Goal: Contribute content: Contribute content

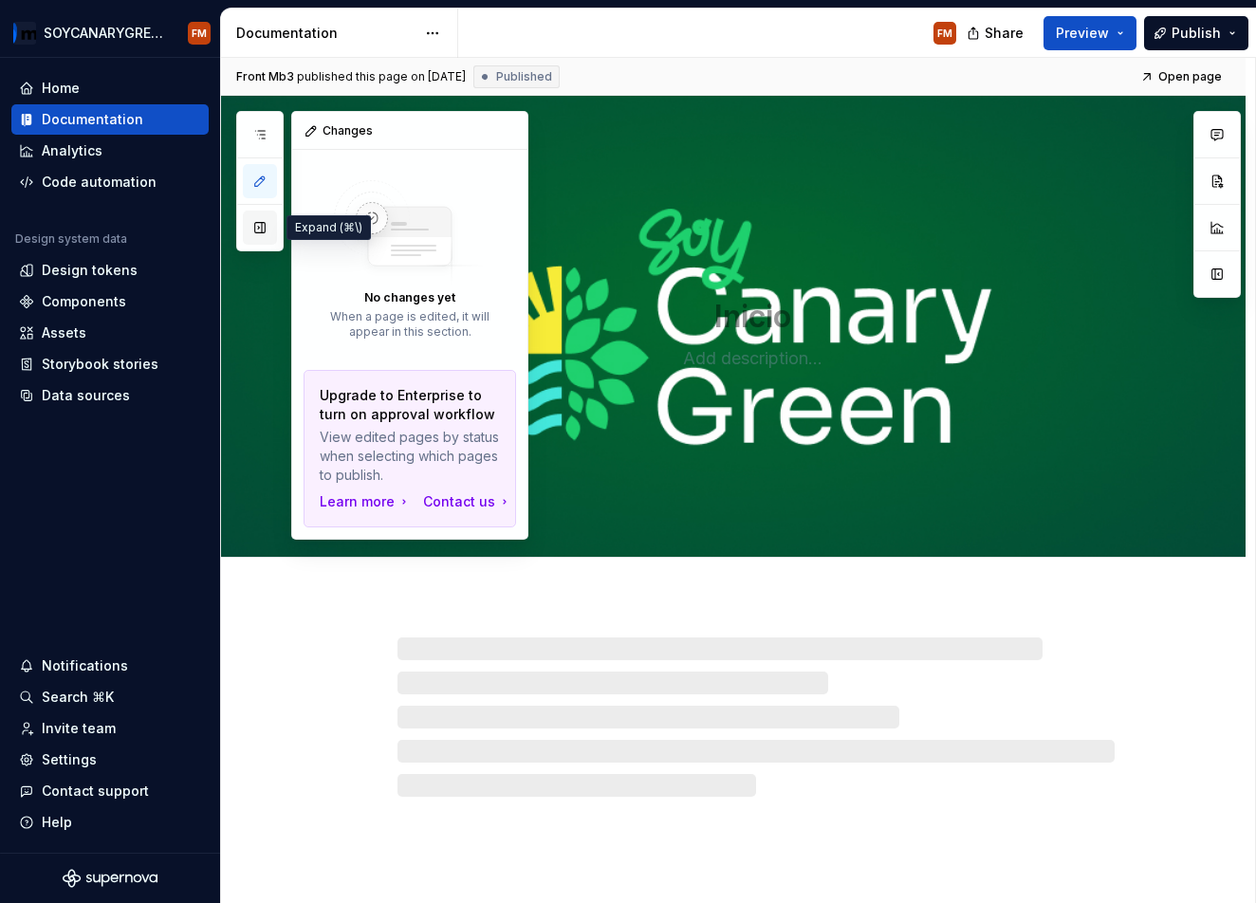
click at [258, 236] on button "button" at bounding box center [260, 228] width 34 height 34
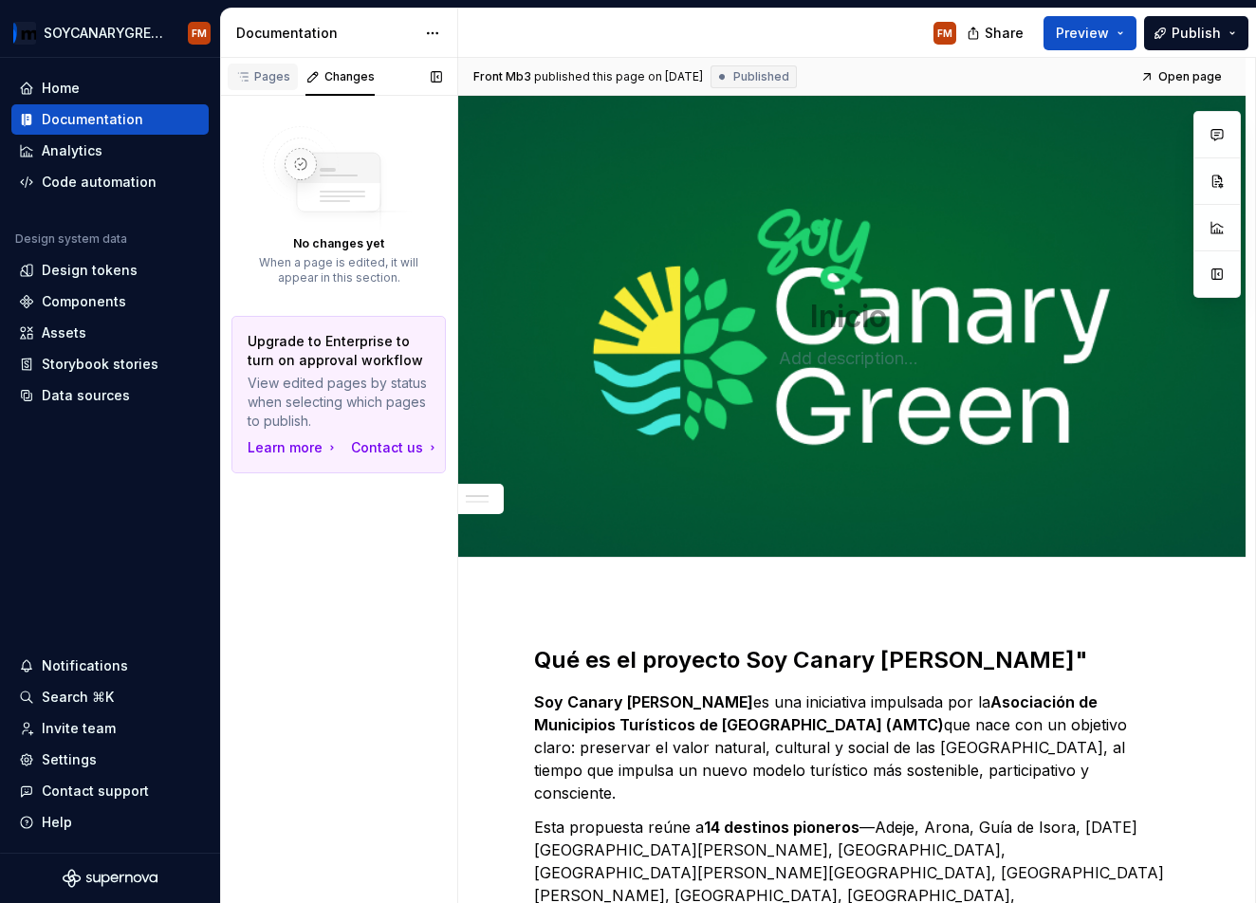
click at [269, 75] on div "Pages" at bounding box center [262, 76] width 55 height 15
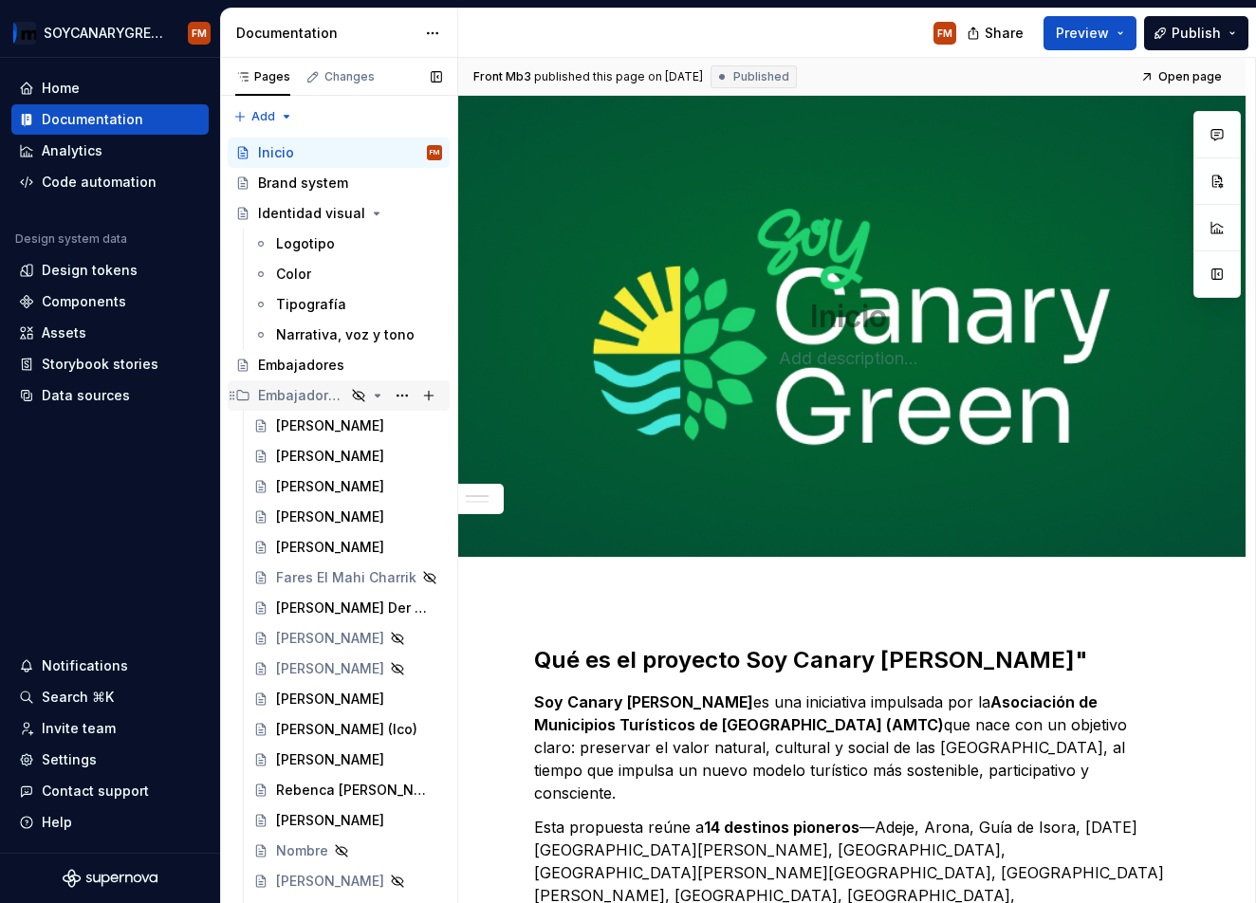
click at [234, 393] on icon "Page tree" at bounding box center [232, 395] width 15 height 15
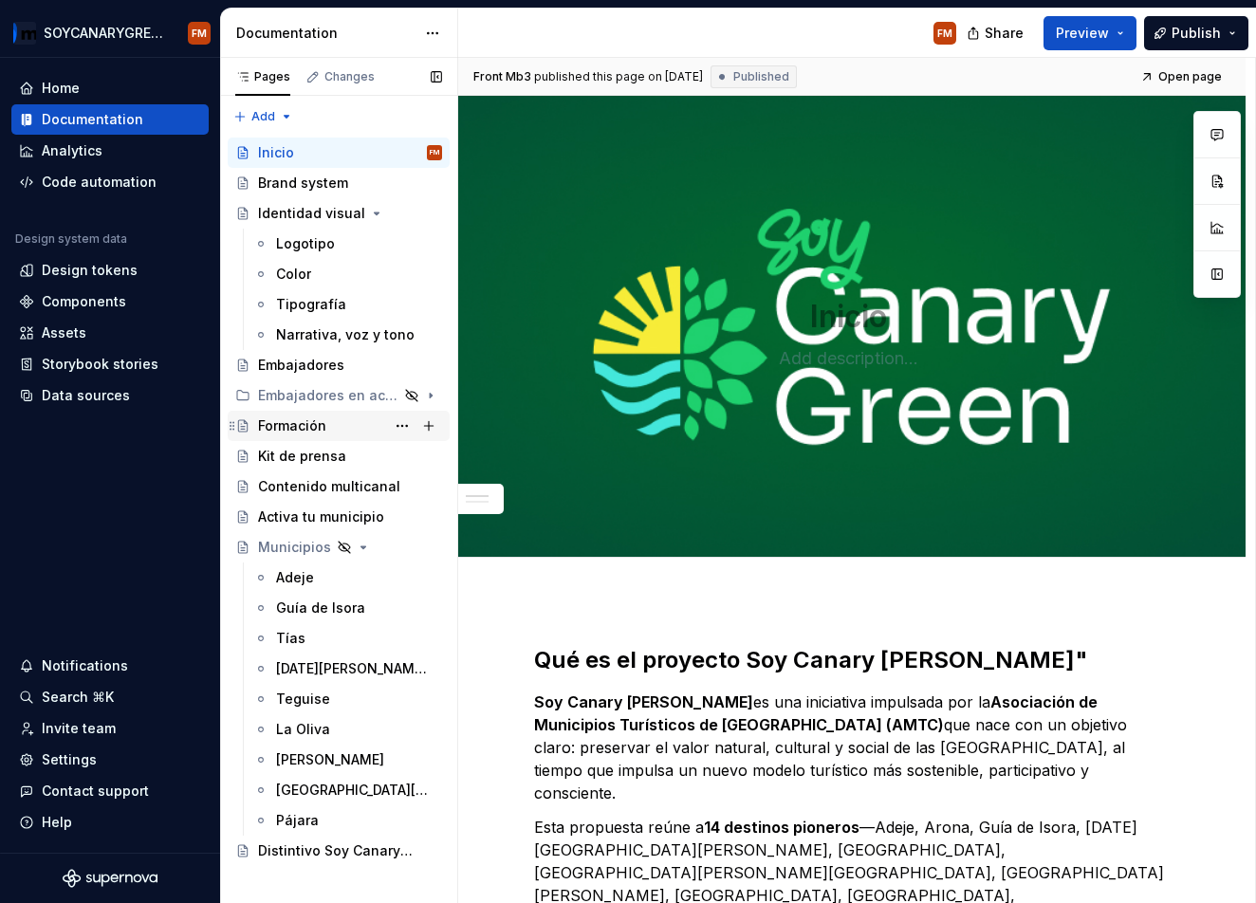
click at [289, 426] on div "Formación" at bounding box center [292, 426] width 68 height 19
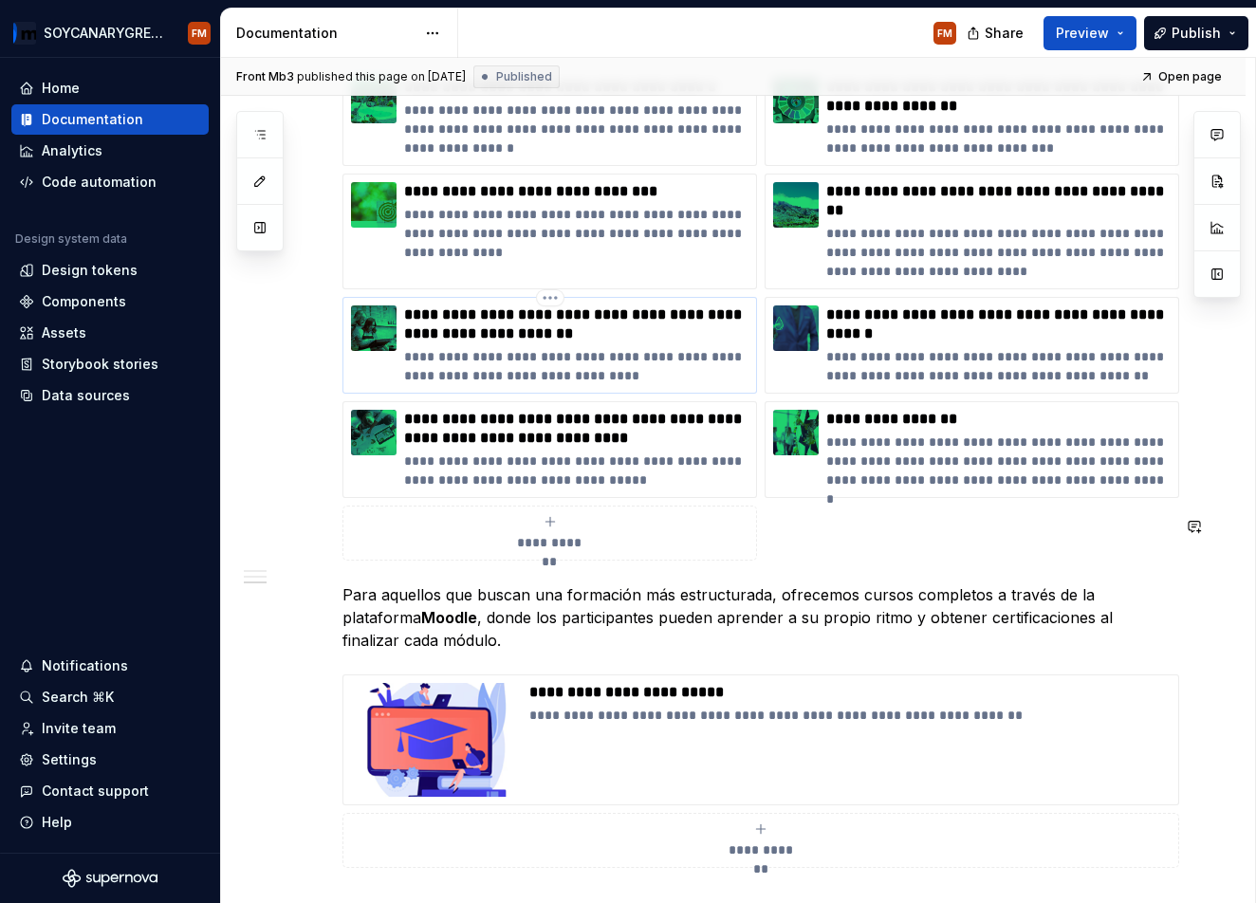
scroll to position [1488, 0]
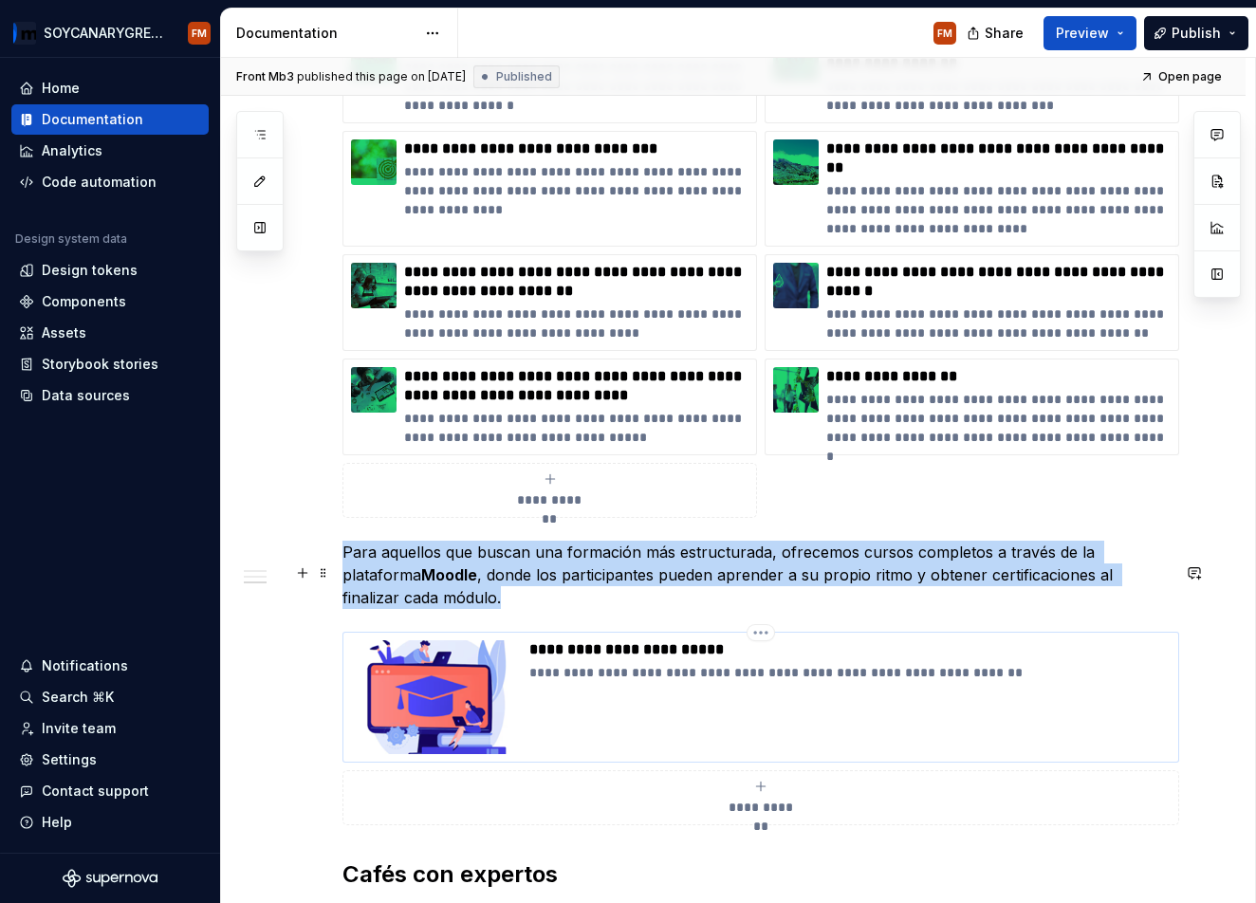
click at [443, 640] on img at bounding box center [436, 697] width 171 height 114
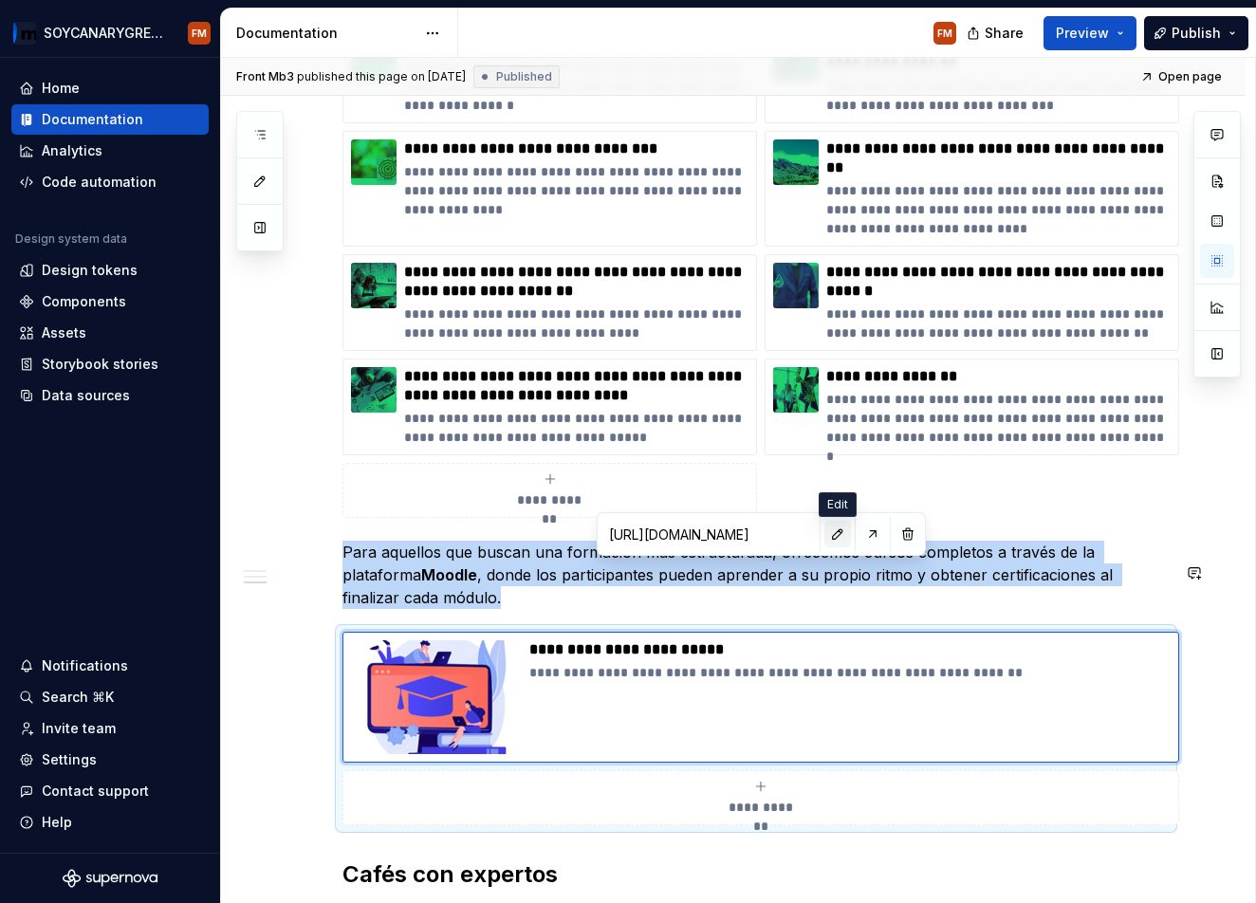
click at [839, 540] on button "button" at bounding box center [837, 534] width 27 height 27
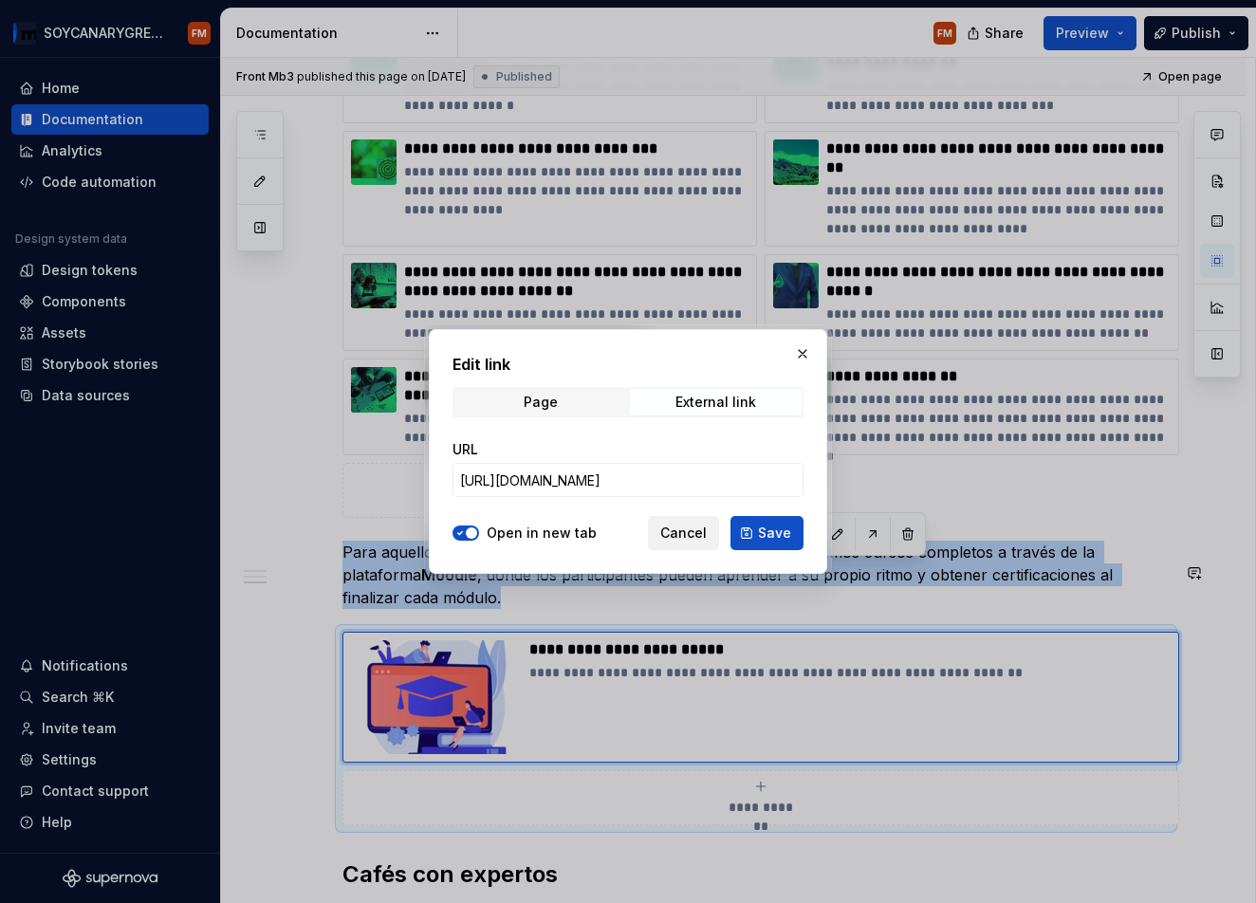
click at [686, 538] on span "Cancel" at bounding box center [683, 533] width 46 height 19
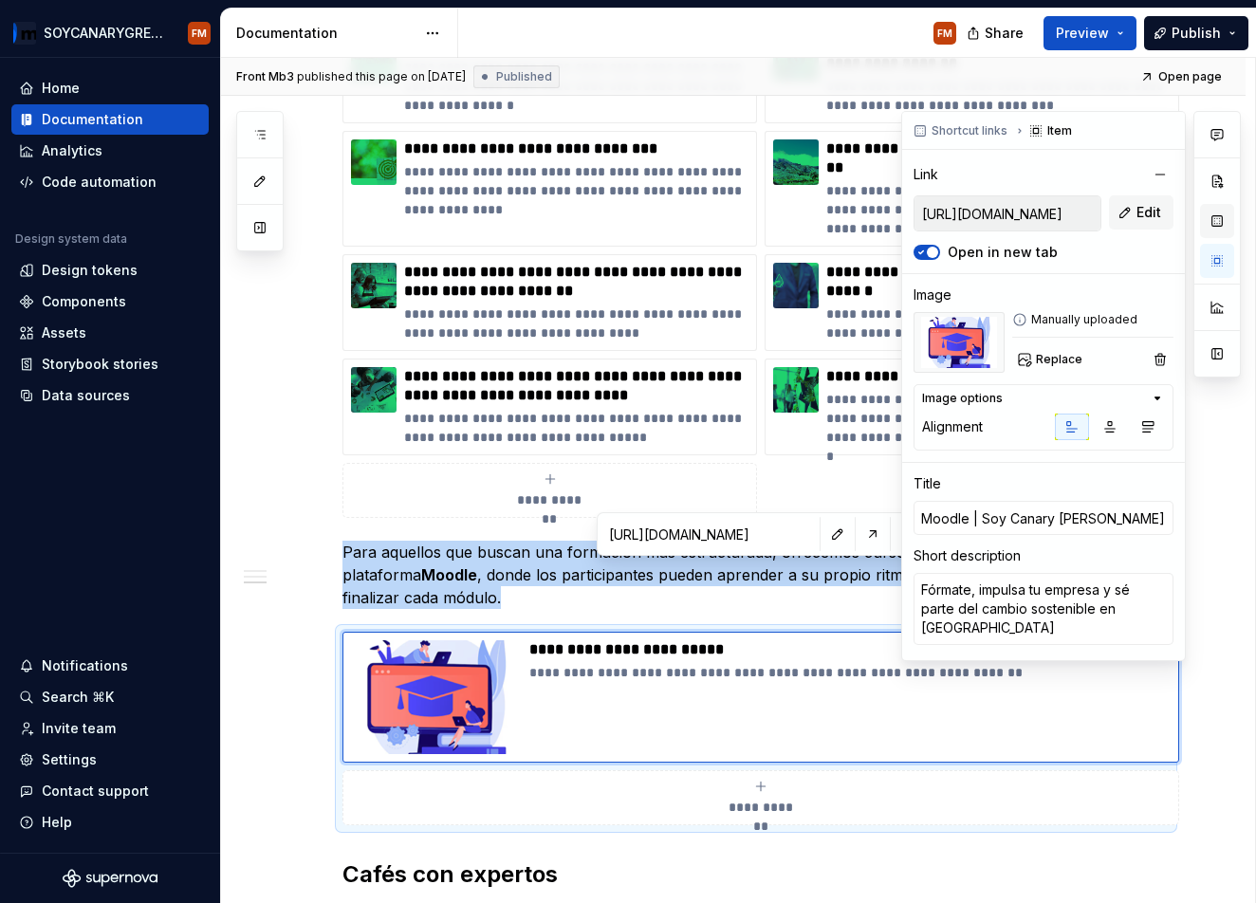
click at [1220, 220] on button "button" at bounding box center [1217, 221] width 34 height 34
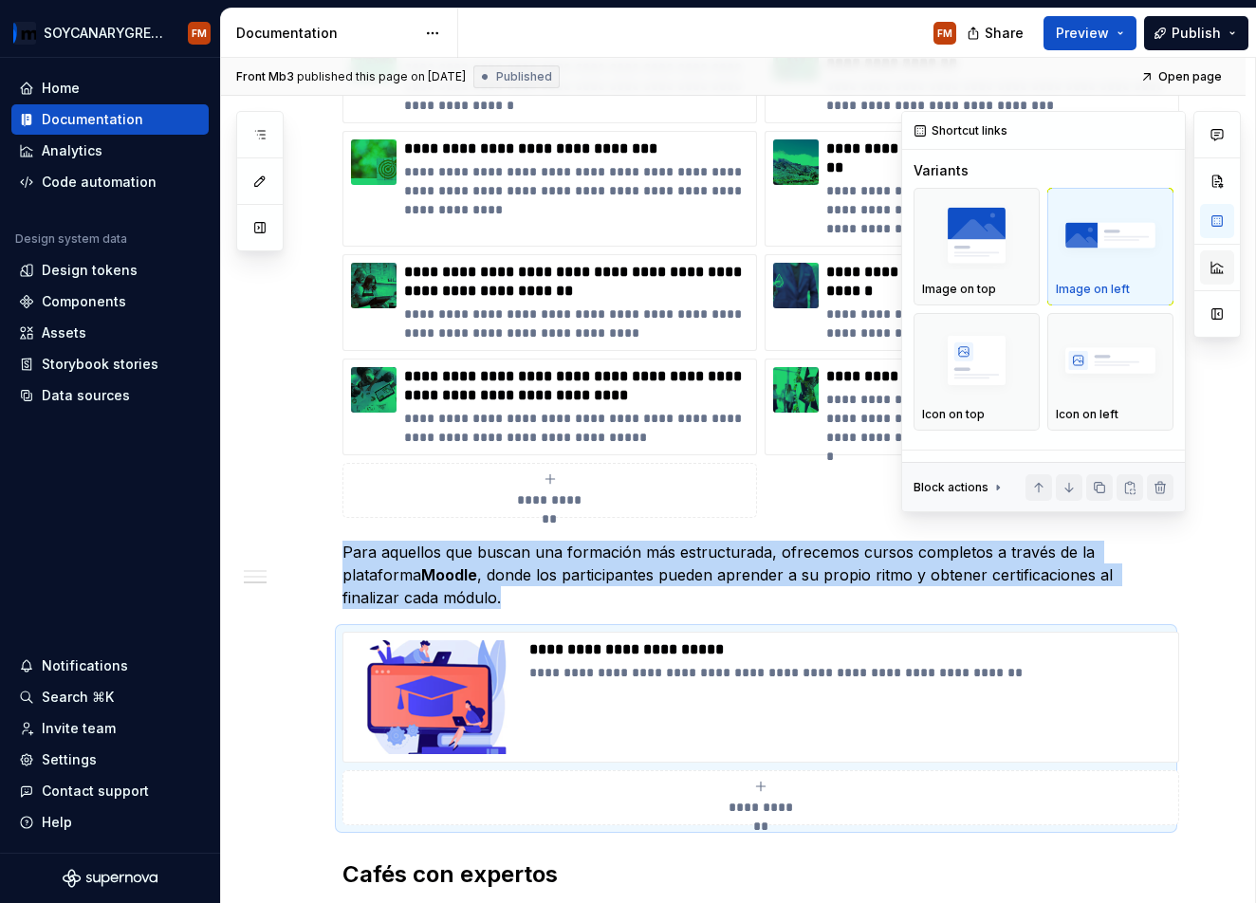
click at [1220, 251] on button "button" at bounding box center [1217, 267] width 34 height 34
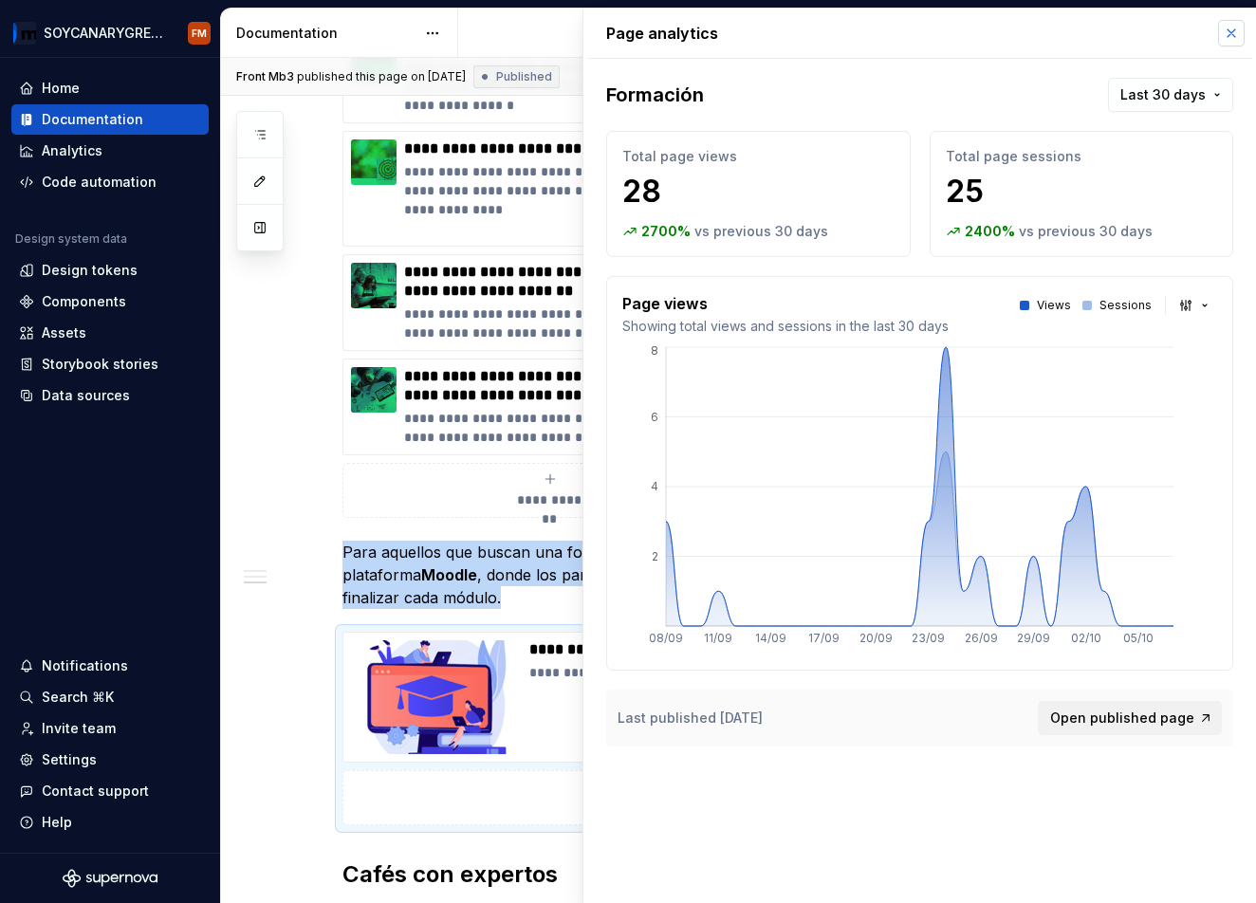
click at [1235, 30] on button "button" at bounding box center [1231, 33] width 27 height 27
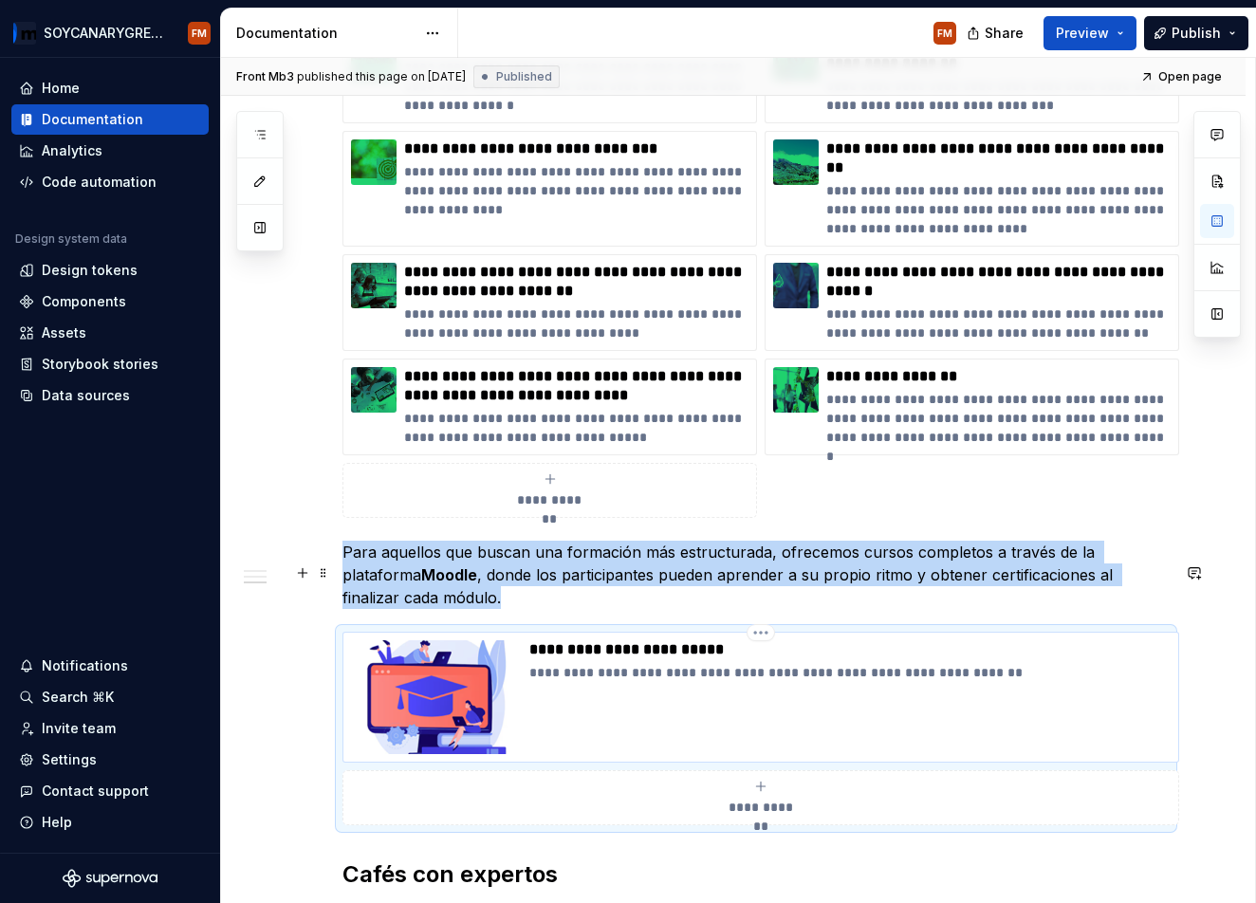
click at [742, 640] on div "**********" at bounding box center [849, 697] width 641 height 114
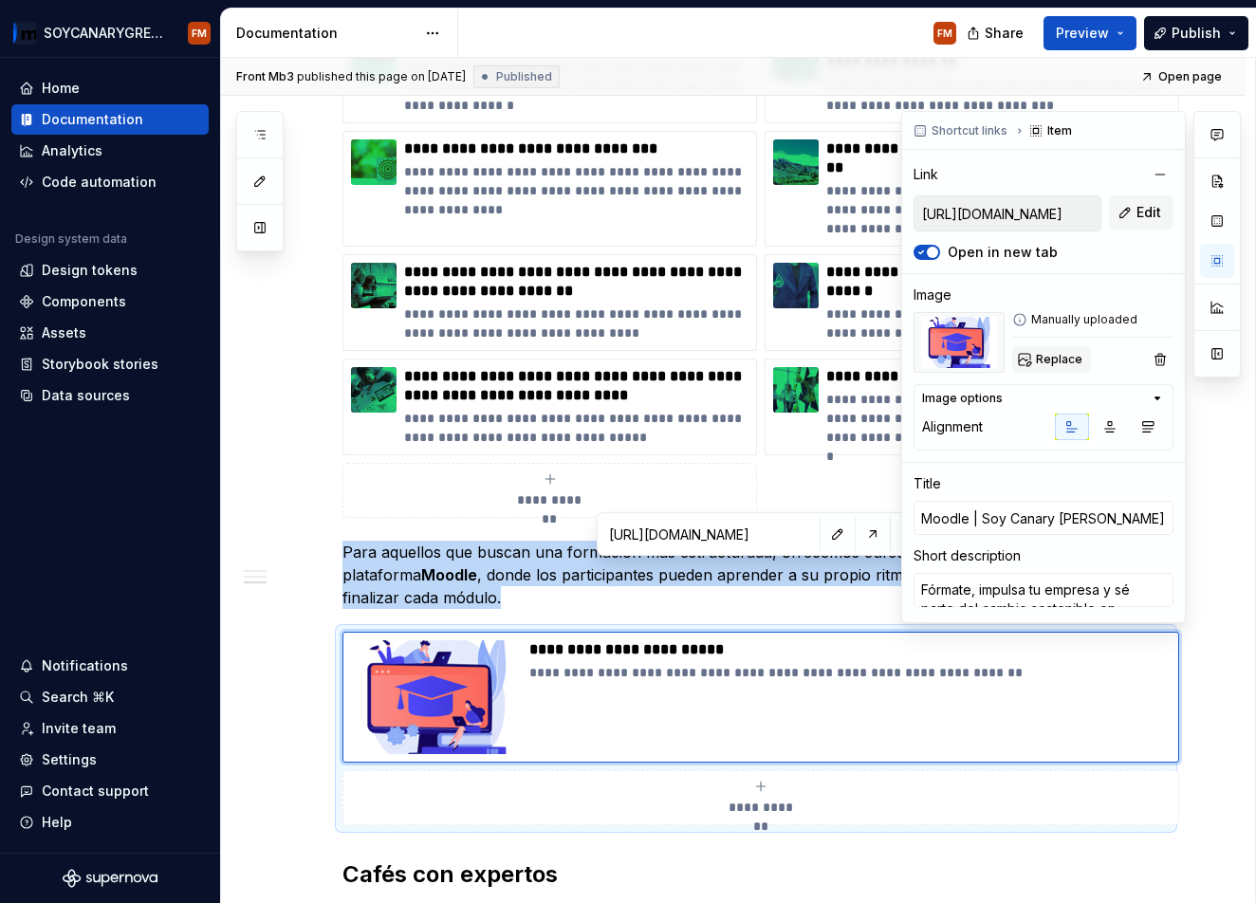
click at [1060, 358] on span "Replace" at bounding box center [1059, 359] width 46 height 15
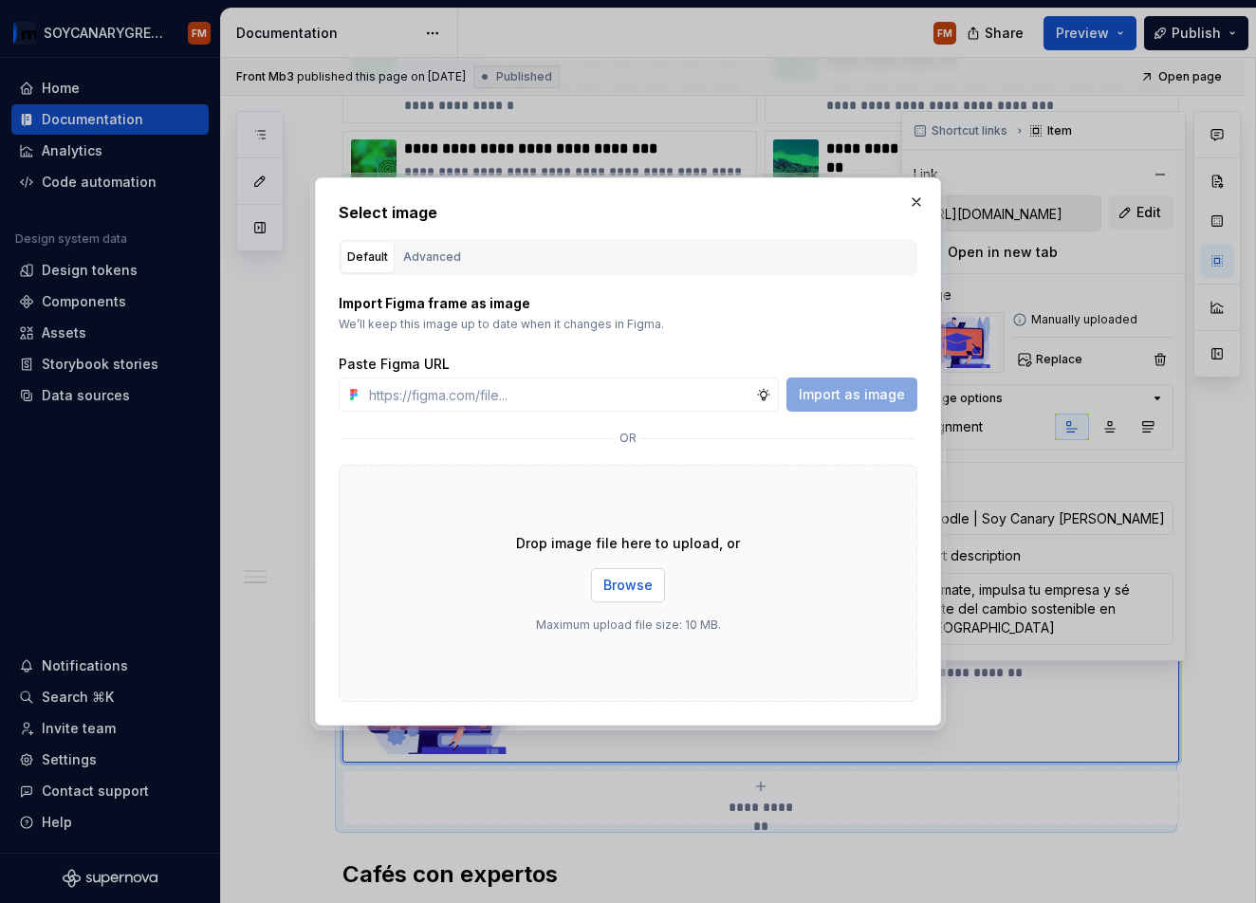
click at [622, 585] on span "Browse" at bounding box center [627, 585] width 49 height 19
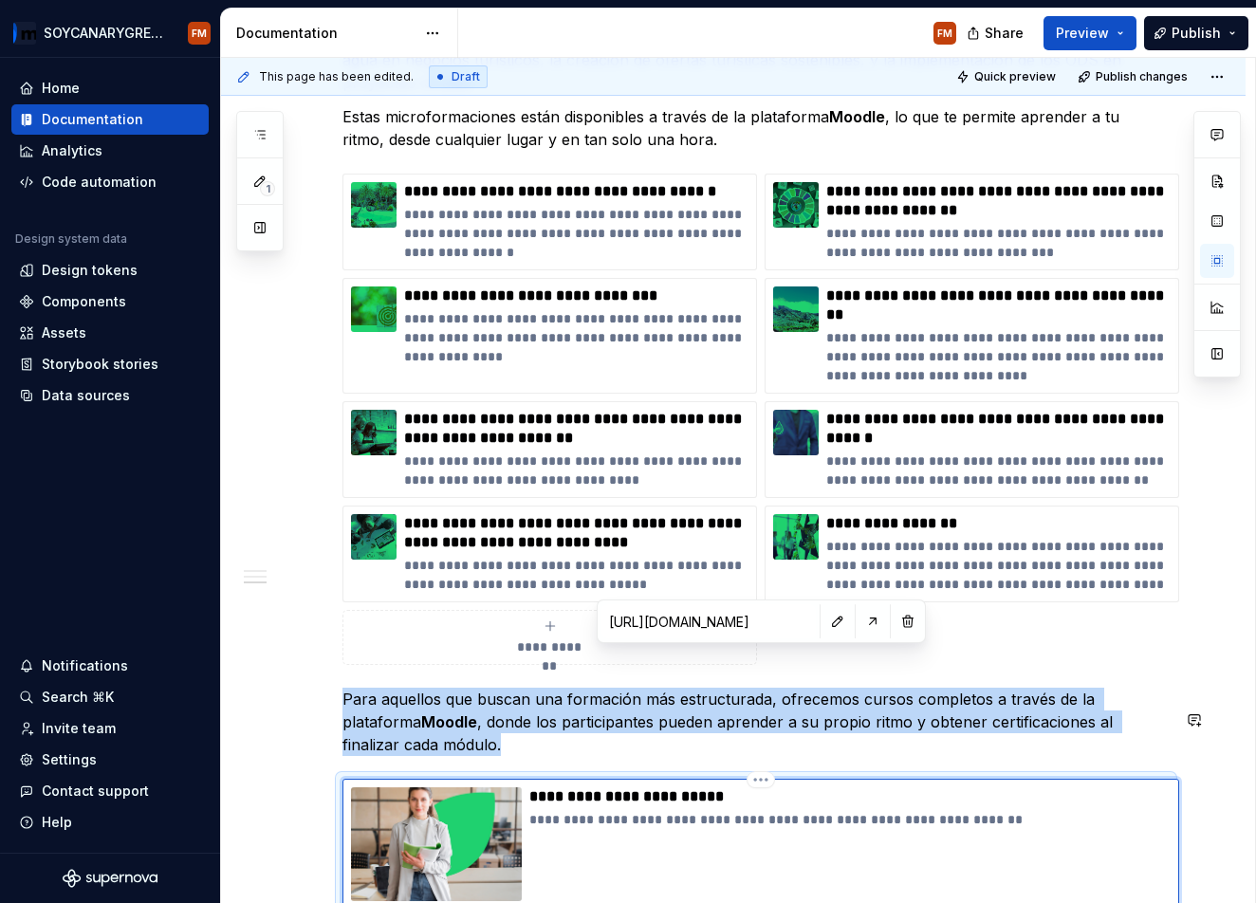
scroll to position [1324, 0]
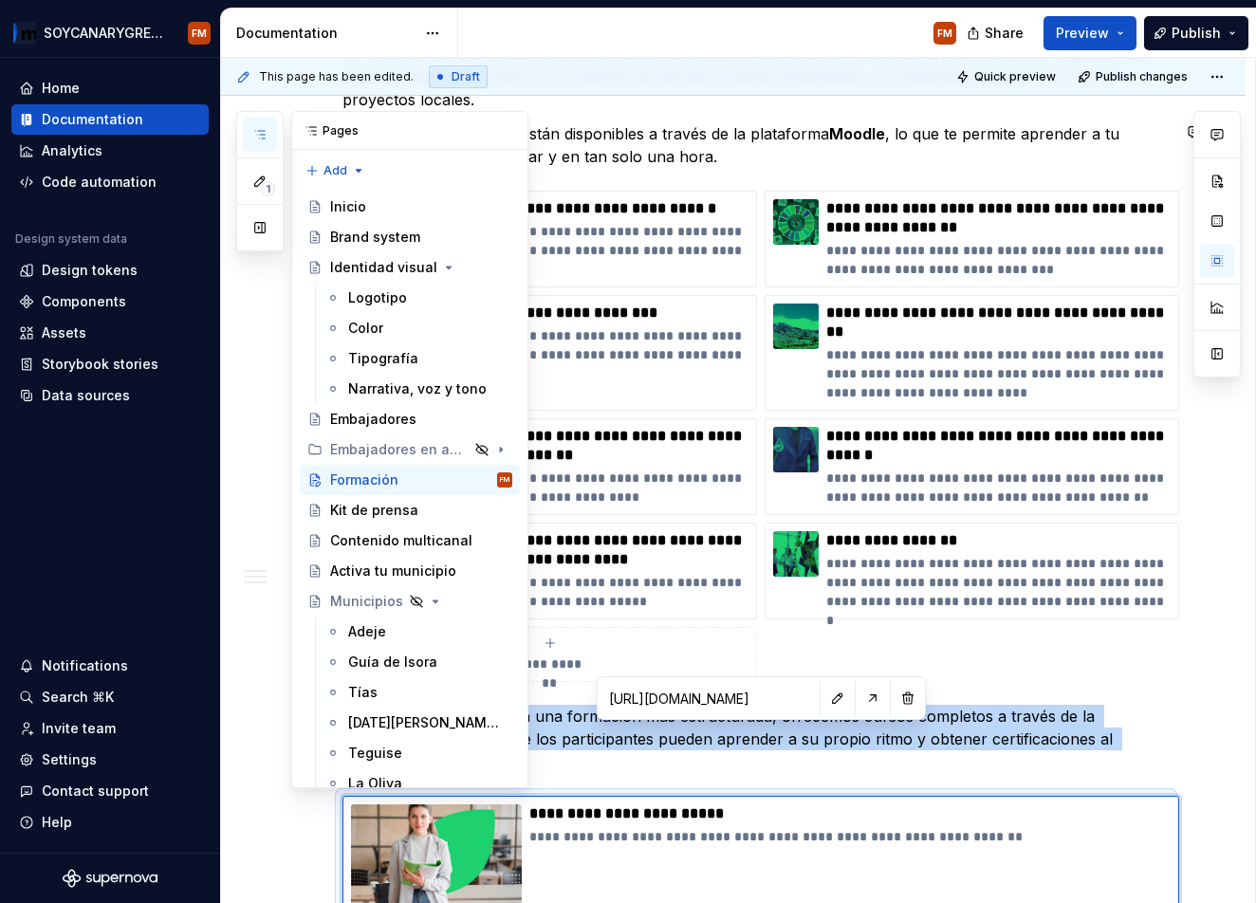
click at [263, 132] on icon "button" at bounding box center [259, 134] width 15 height 15
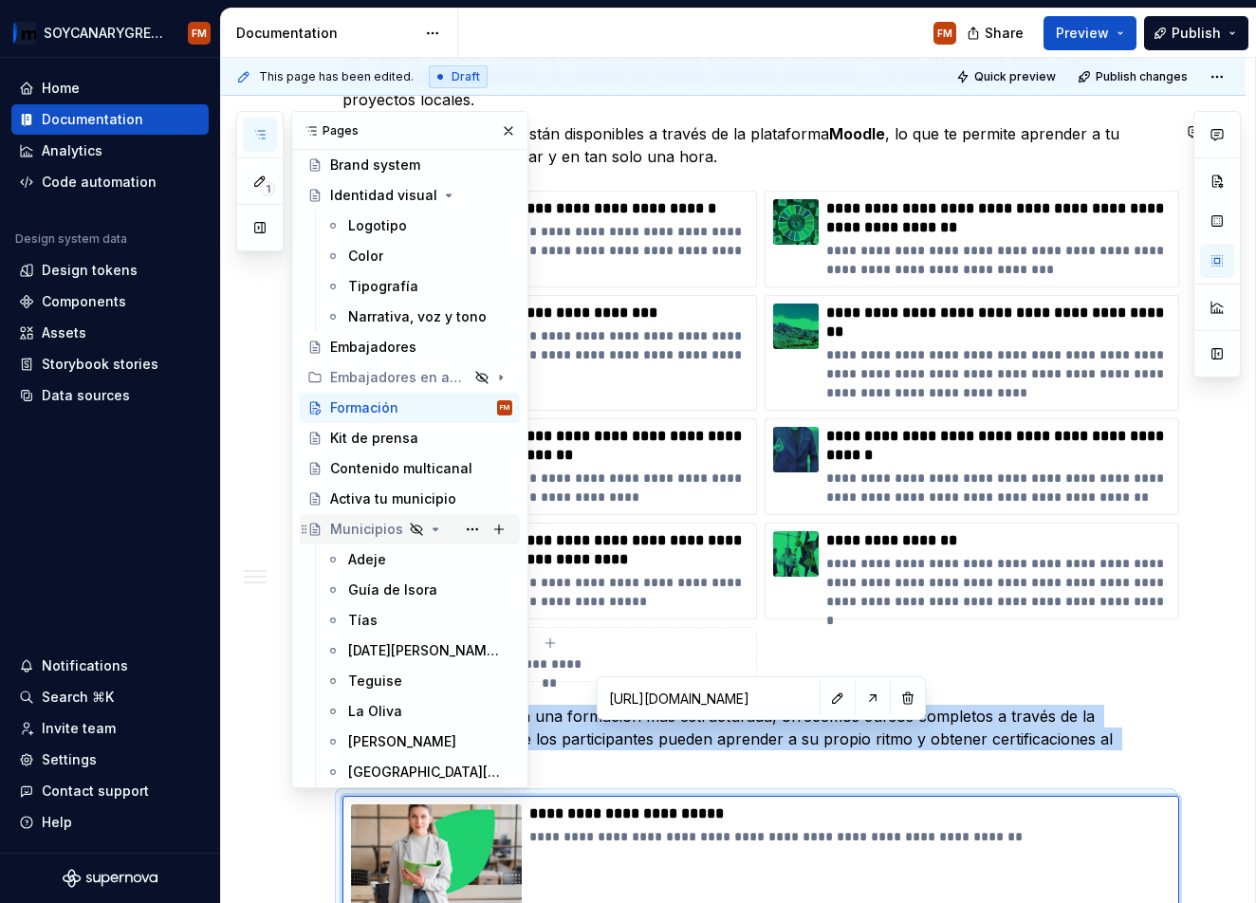
scroll to position [137, 0]
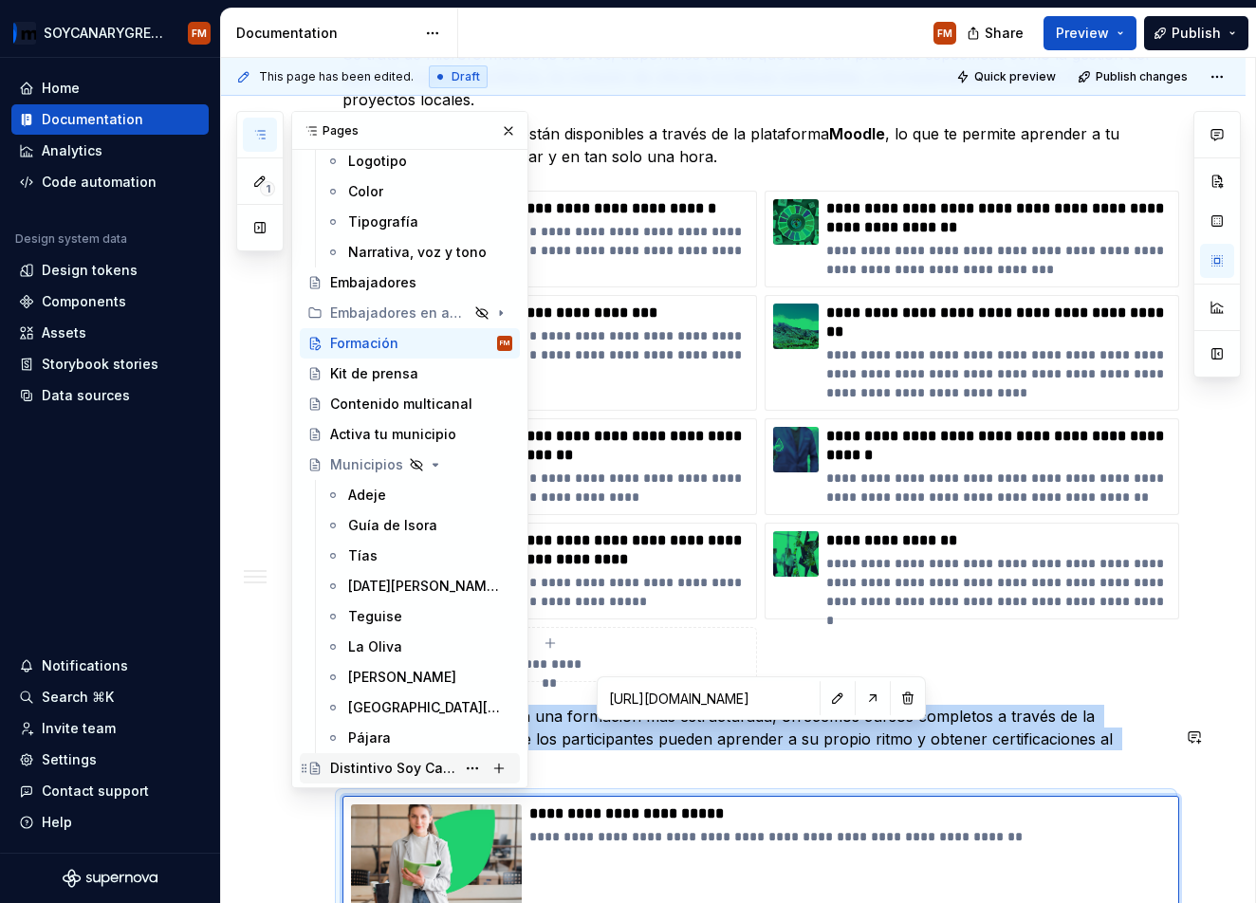
click at [355, 765] on div "Distintivo Soy Canary [PERSON_NAME]" at bounding box center [392, 768] width 125 height 19
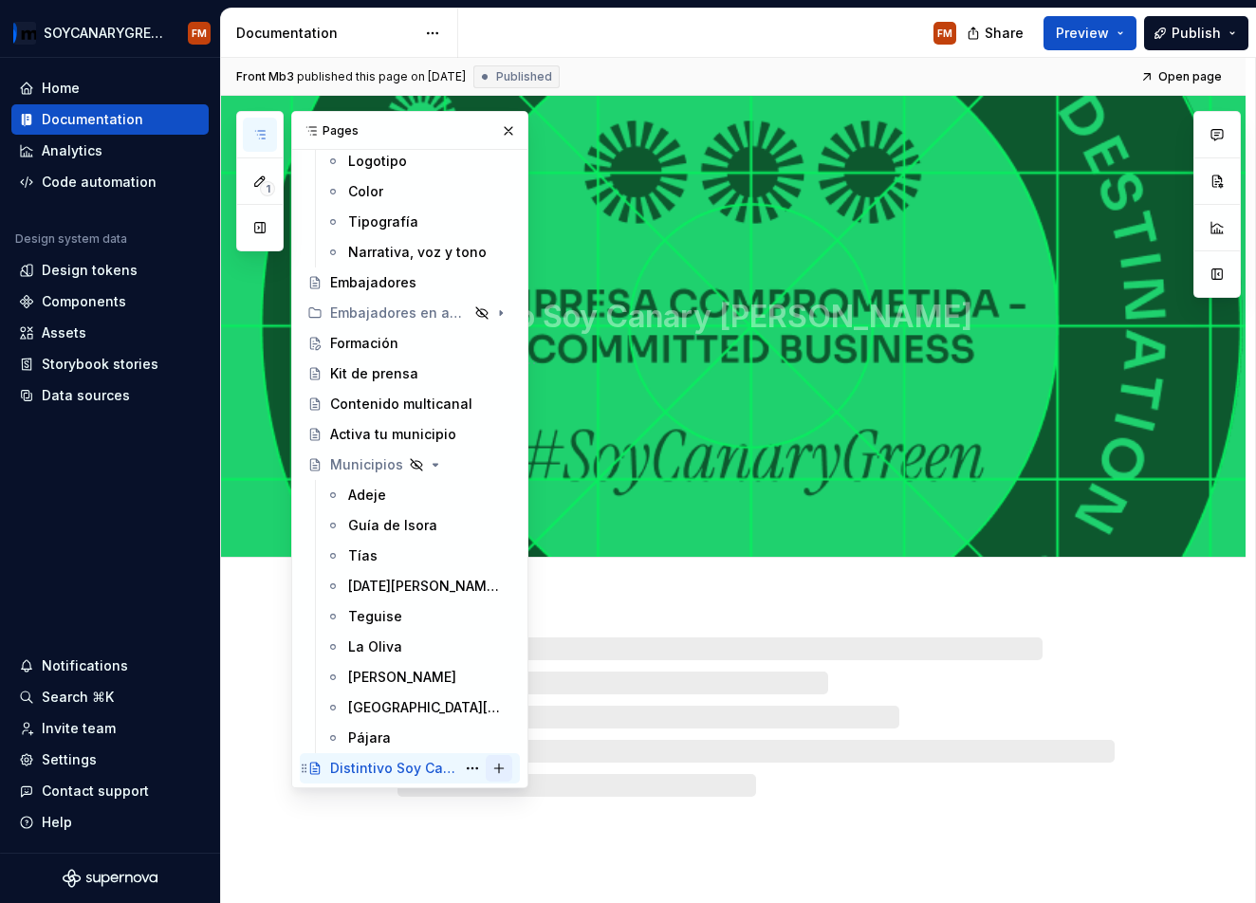
click at [504, 769] on button "Page tree" at bounding box center [499, 768] width 27 height 27
type textarea "*"
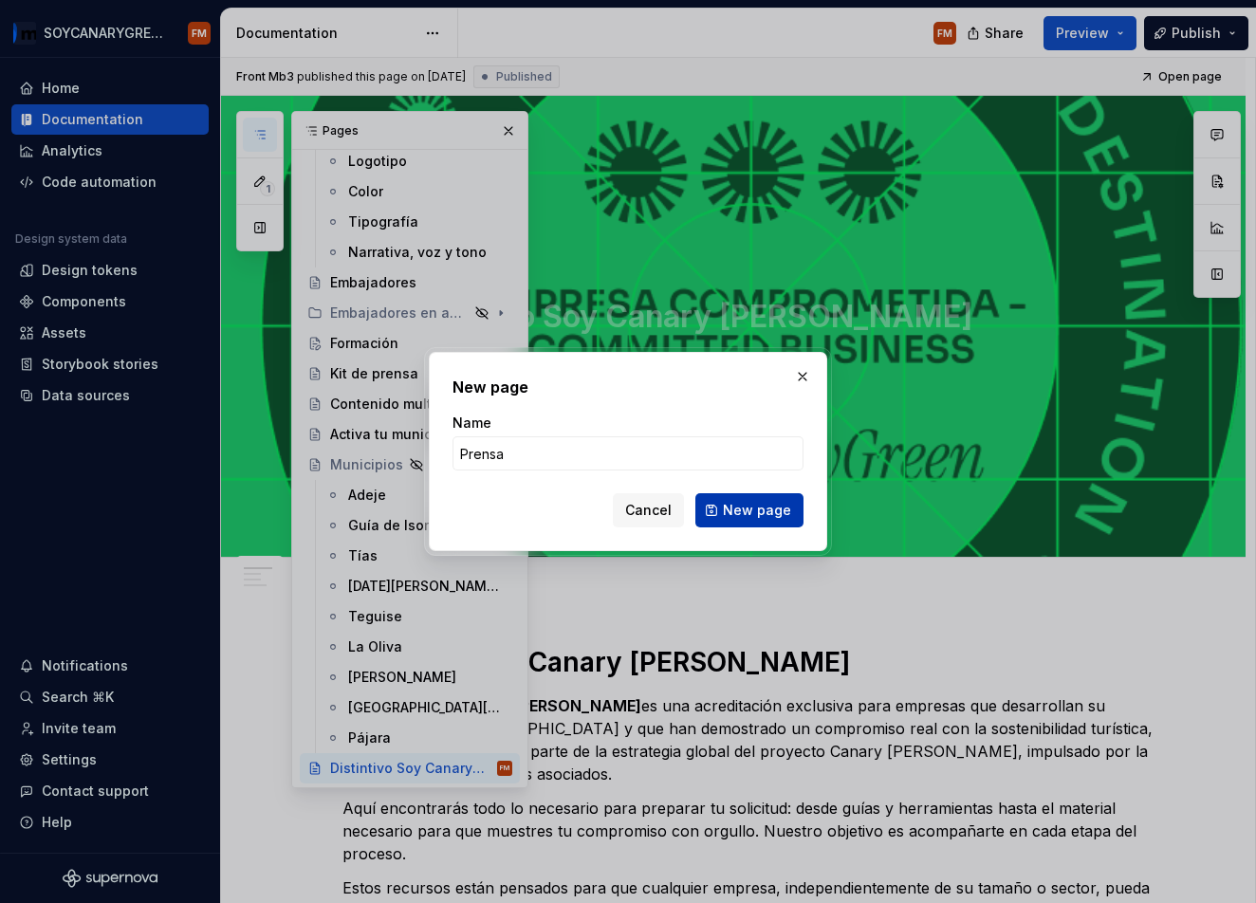
type input "Prensa"
click at [748, 507] on span "New page" at bounding box center [757, 510] width 68 height 19
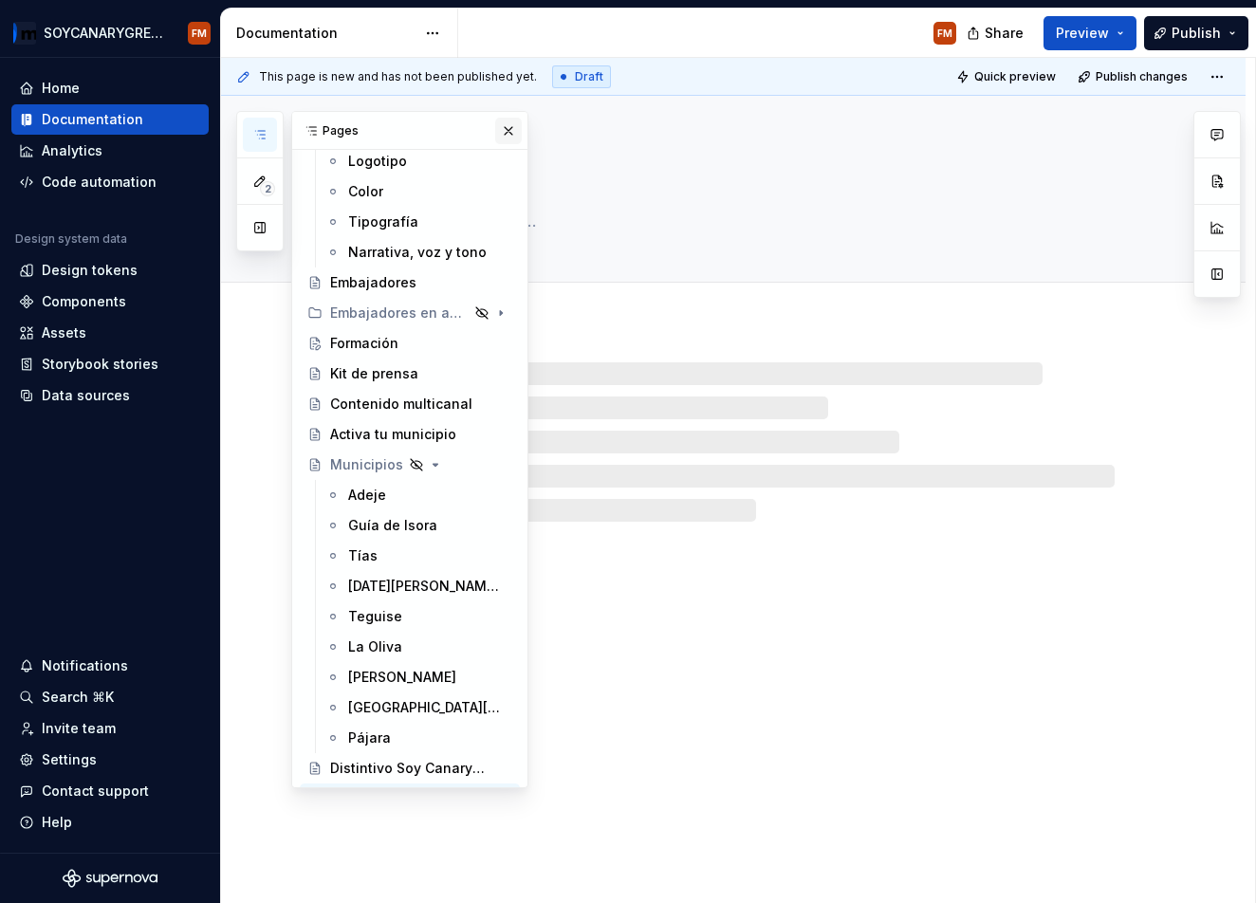
click at [508, 136] on button "button" at bounding box center [508, 131] width 27 height 27
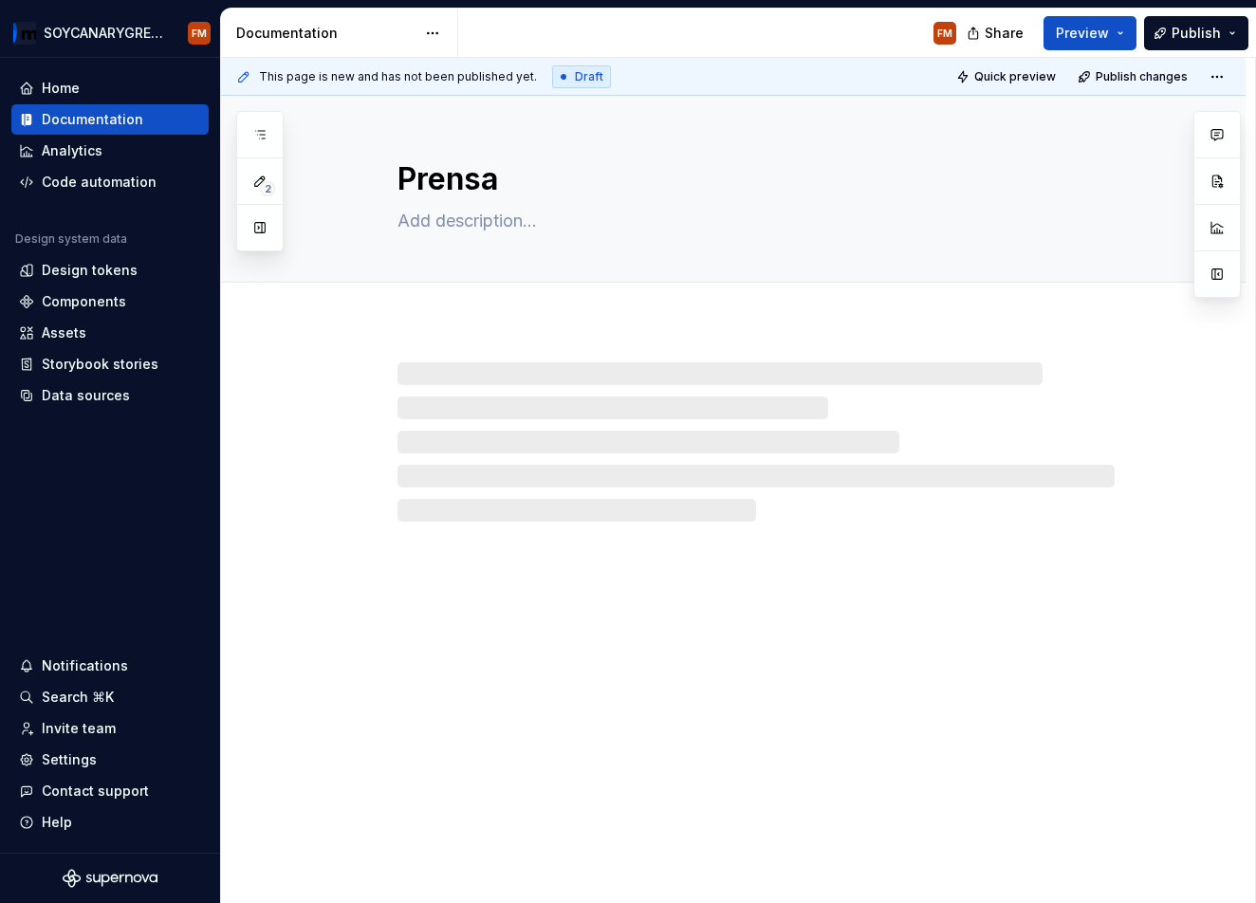
type textarea "*"
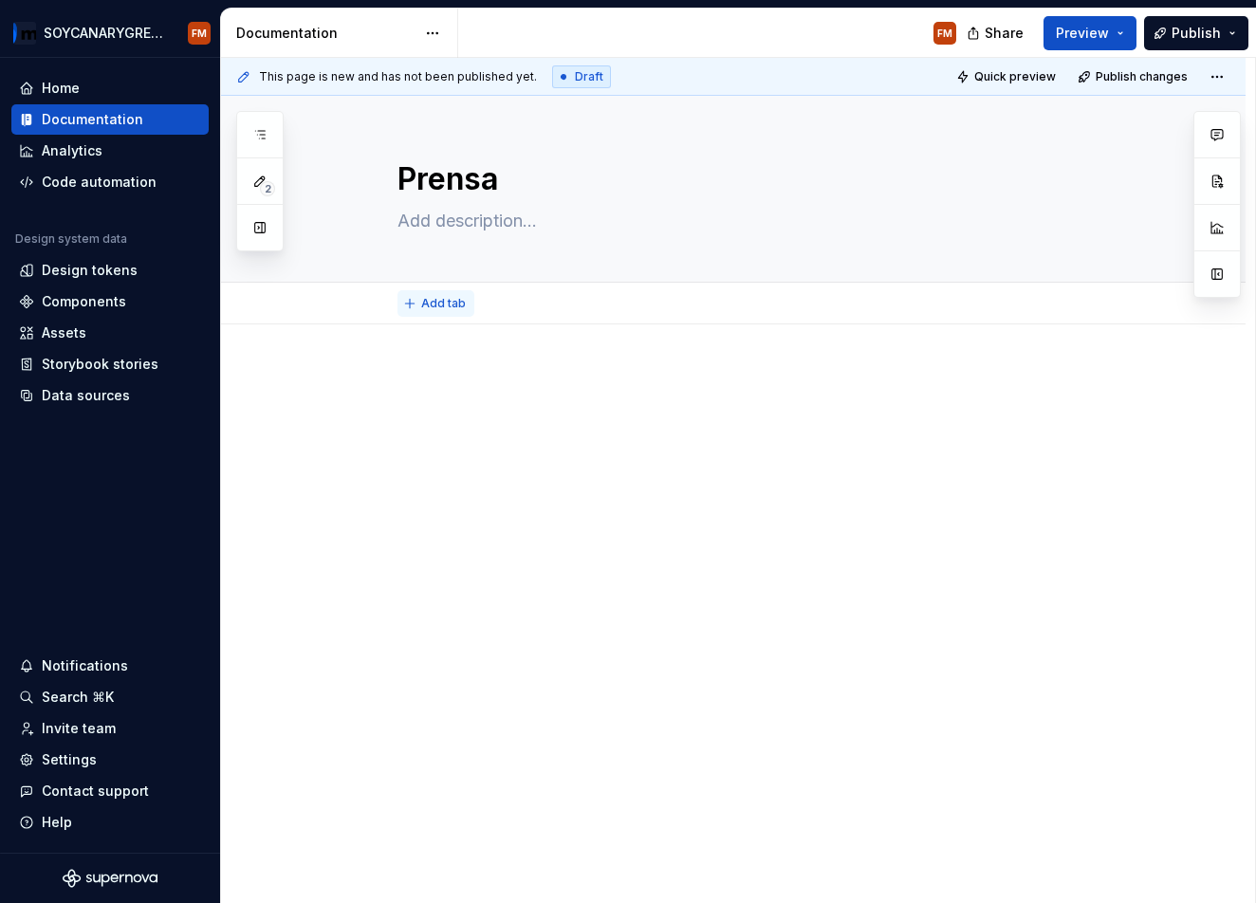
click at [448, 304] on span "Add tab" at bounding box center [443, 303] width 45 height 15
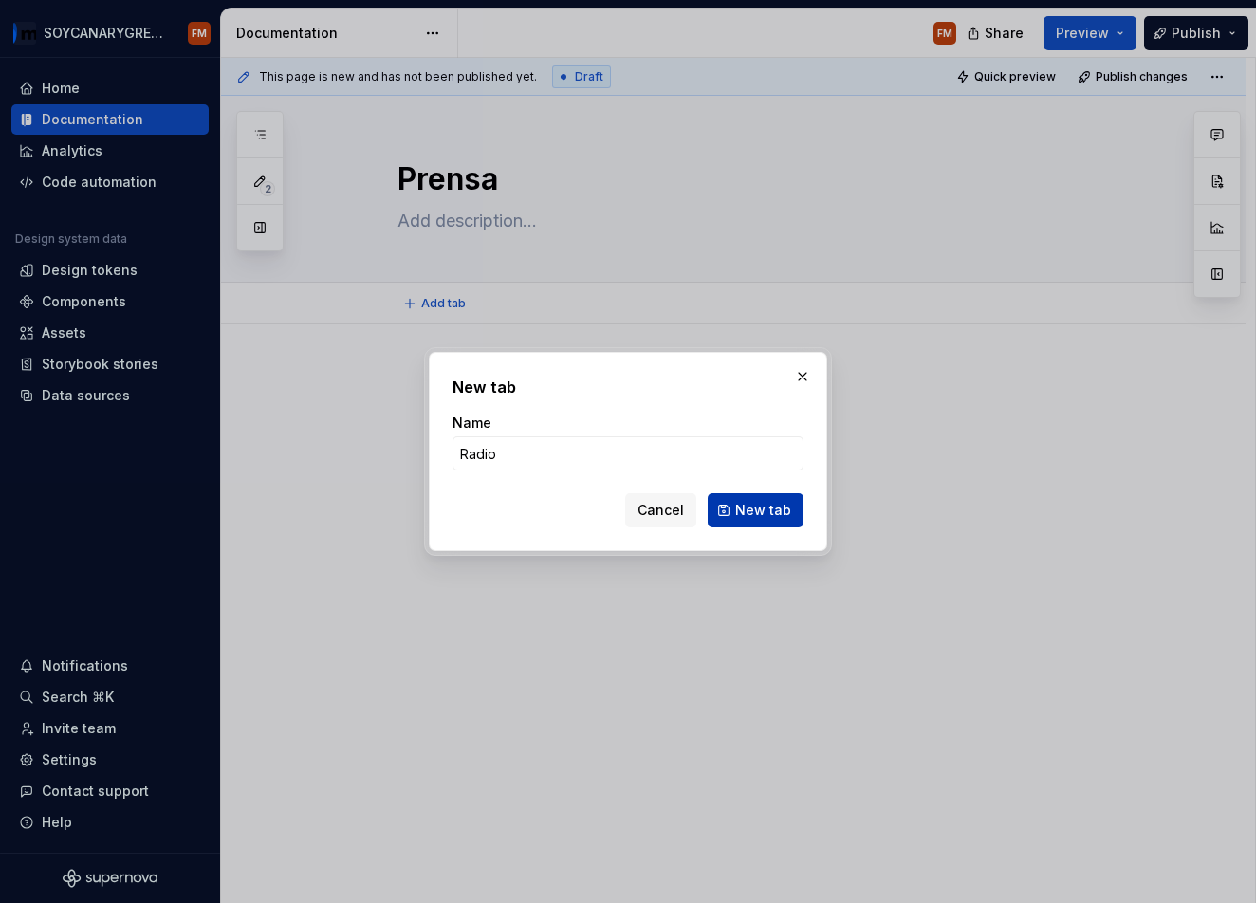
type input "Radio"
click at [769, 521] on button "New tab" at bounding box center [756, 510] width 96 height 34
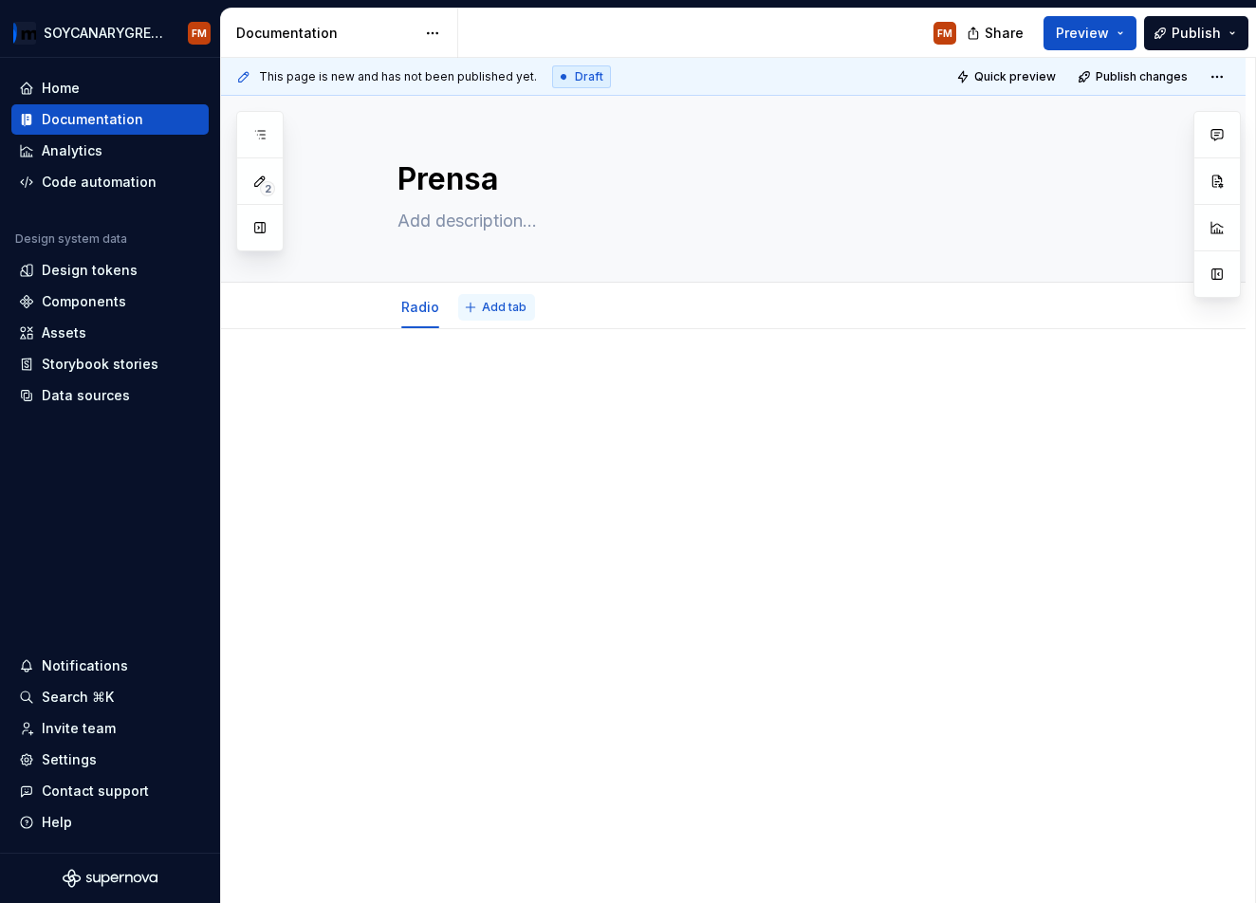
click at [484, 310] on span "Add tab" at bounding box center [504, 307] width 45 height 15
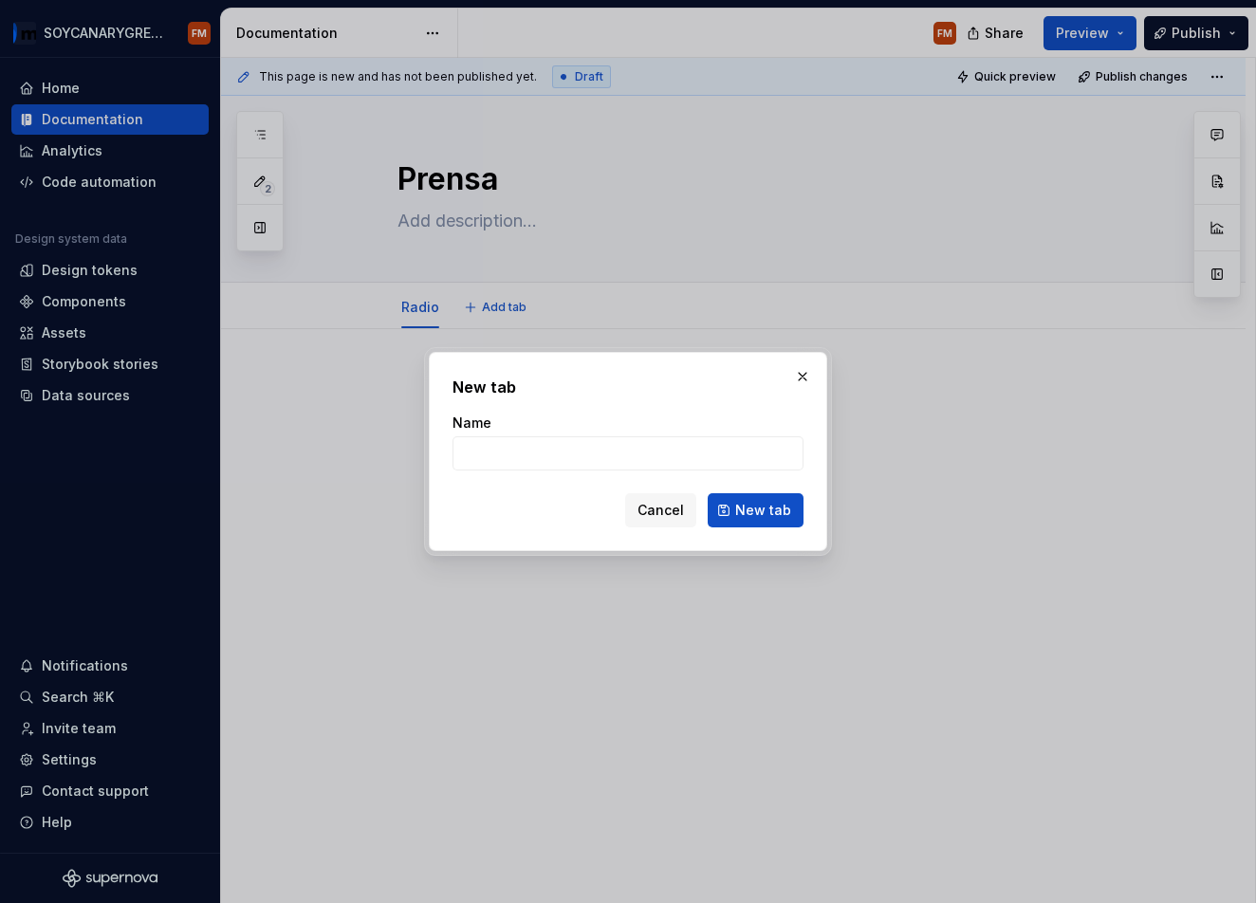
type textarea "*"
type input "Prensa"
click at [767, 523] on button "New tab" at bounding box center [756, 510] width 96 height 34
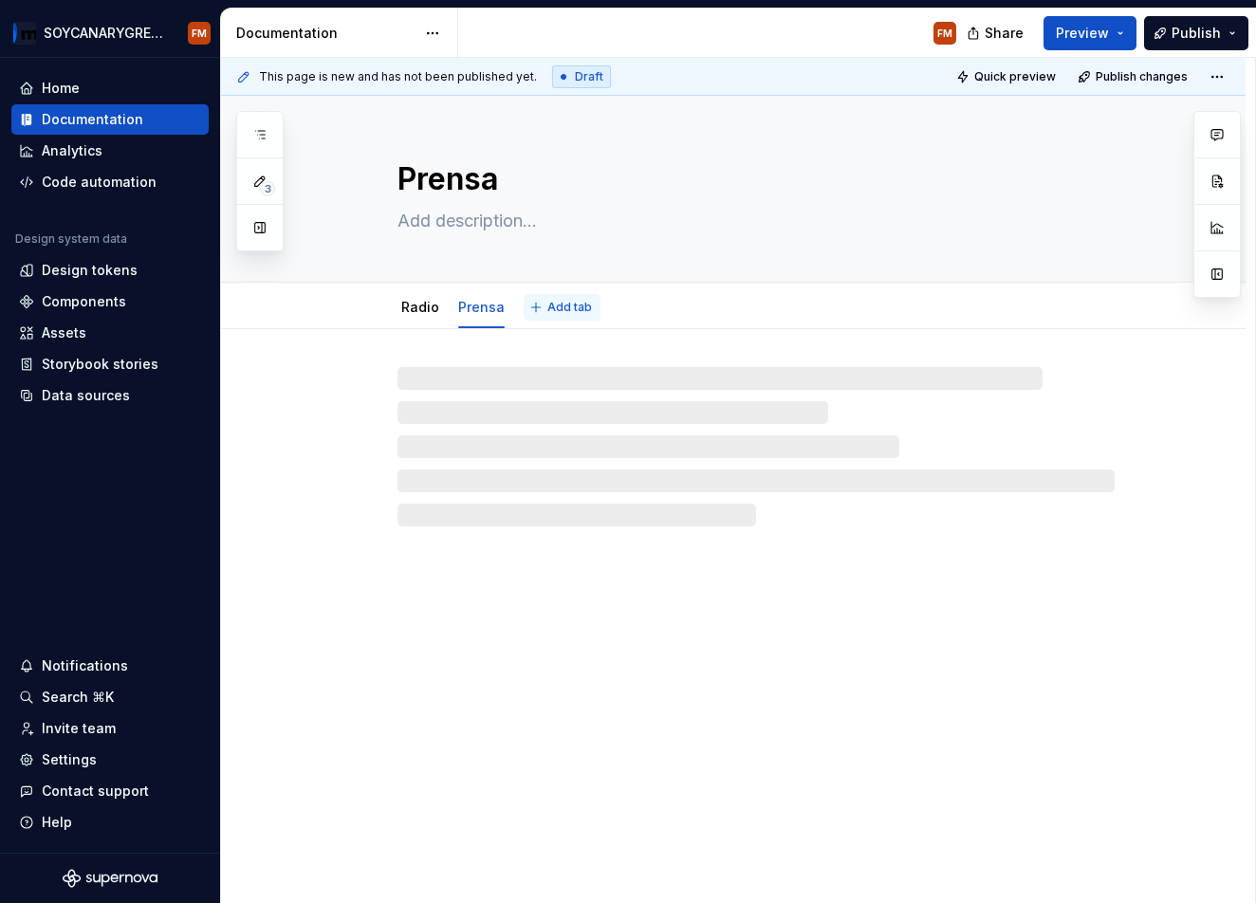
click at [577, 304] on span "Add tab" at bounding box center [569, 307] width 45 height 15
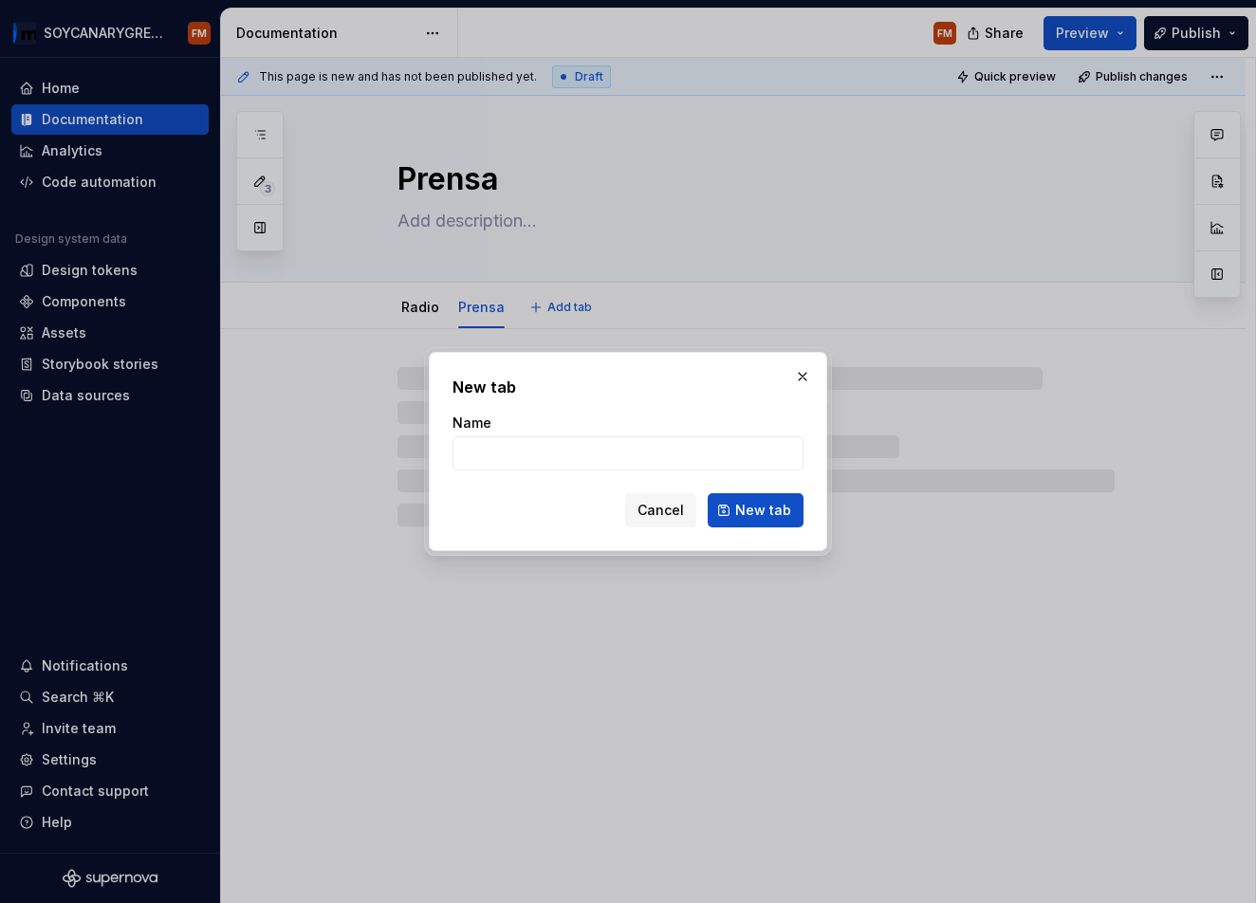
type textarea "*"
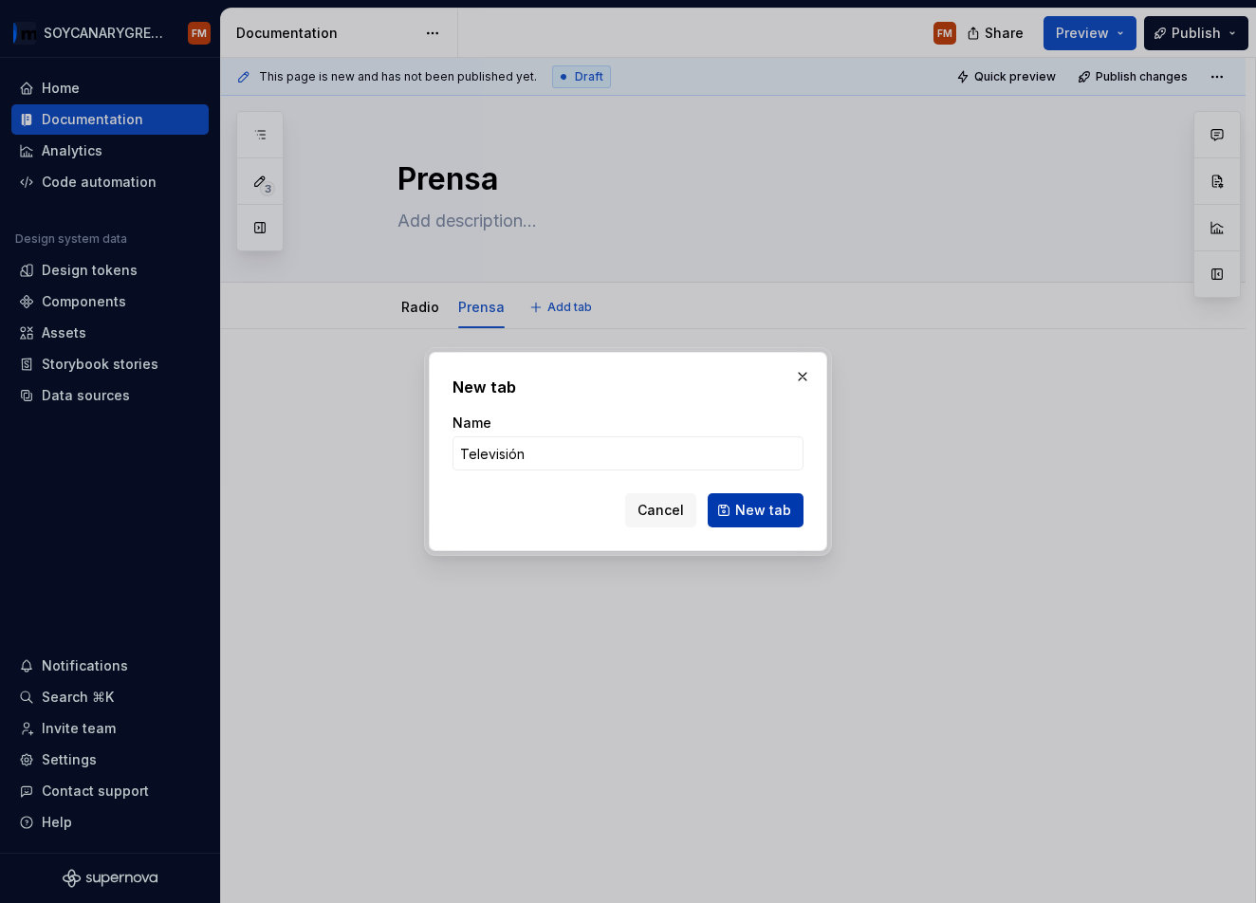
type input "Televisión"
click at [750, 508] on span "New tab" at bounding box center [763, 510] width 56 height 19
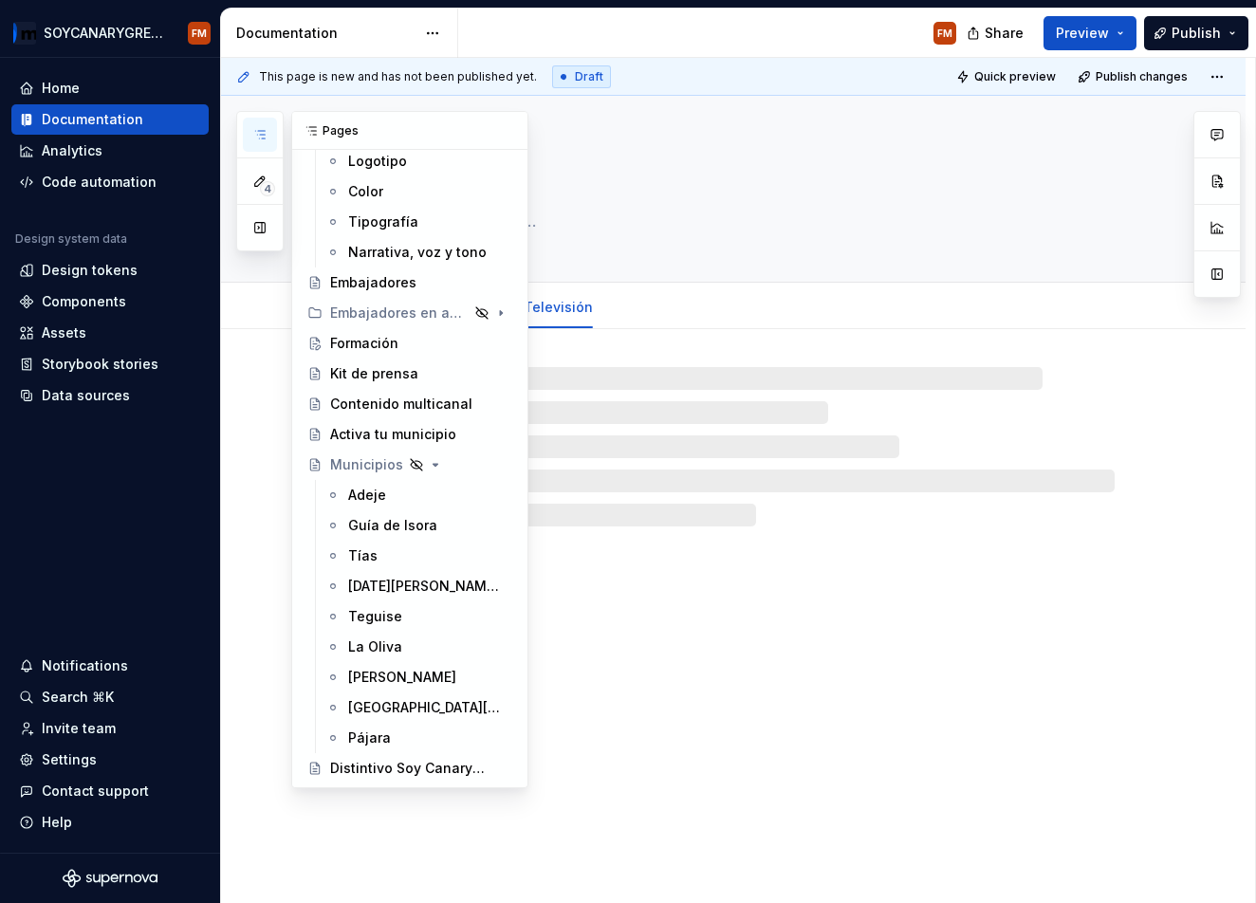
click at [262, 139] on icon "button" at bounding box center [259, 134] width 15 height 15
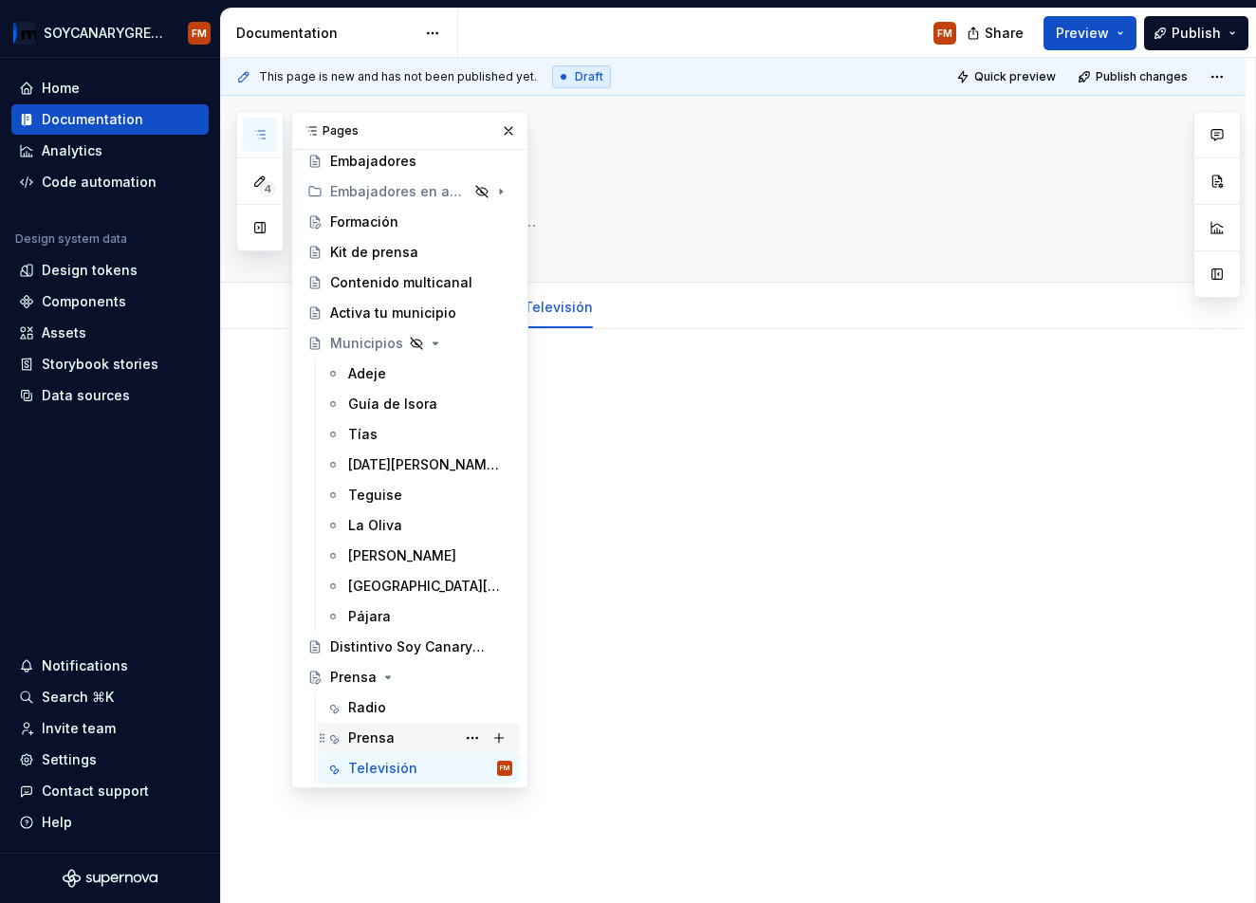
scroll to position [258, 0]
click at [350, 671] on div "Prensa" at bounding box center [353, 677] width 46 height 19
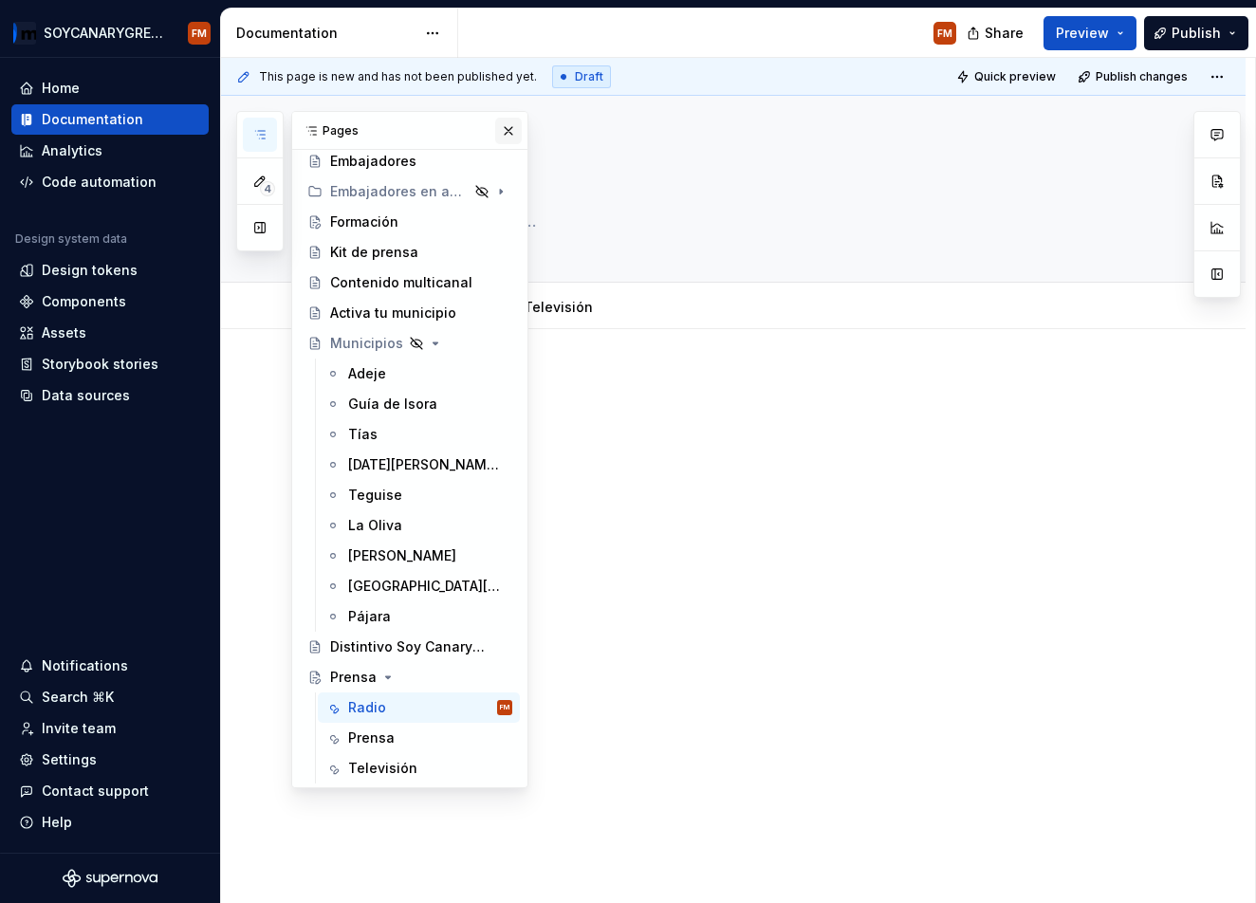
click at [510, 134] on button "button" at bounding box center [508, 131] width 27 height 27
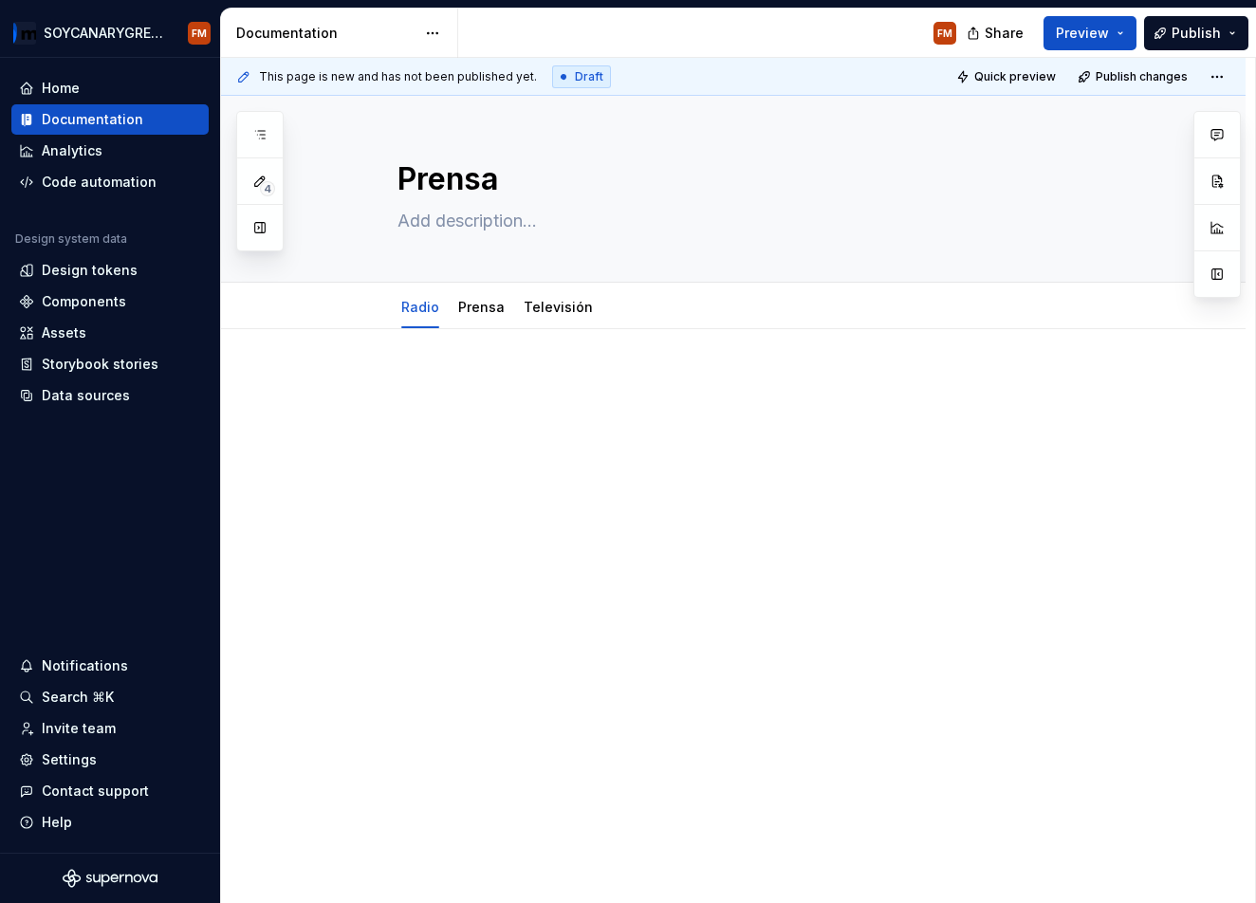
click at [414, 372] on div at bounding box center [733, 535] width 1025 height 412
click at [296, 383] on div at bounding box center [733, 535] width 1025 height 412
click at [435, 183] on textarea "Prensa" at bounding box center [752, 180] width 717 height 46
paste textarea "Canary [PERSON_NAME] en los medios"
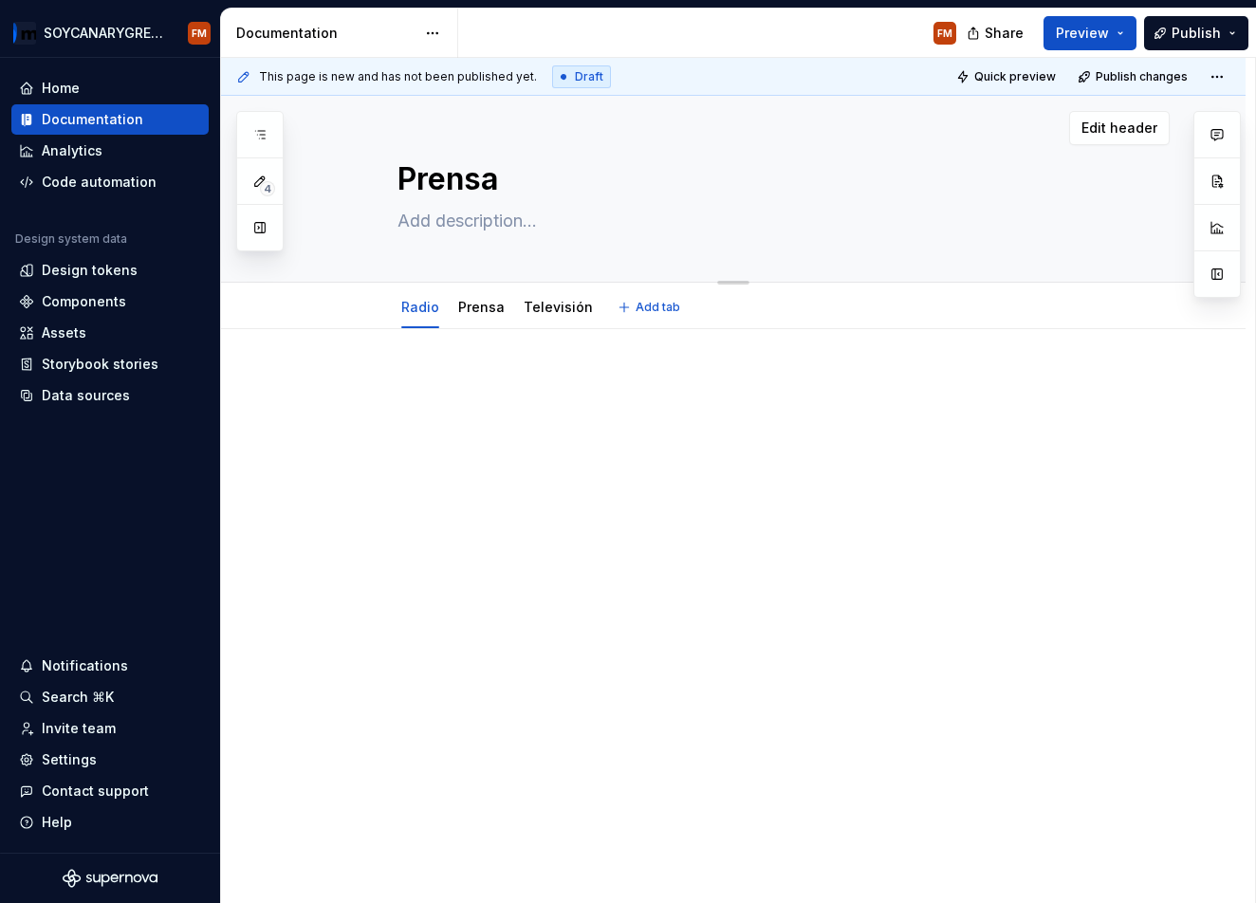
type textarea "*"
type textarea "Canary [PERSON_NAME] en los medios"
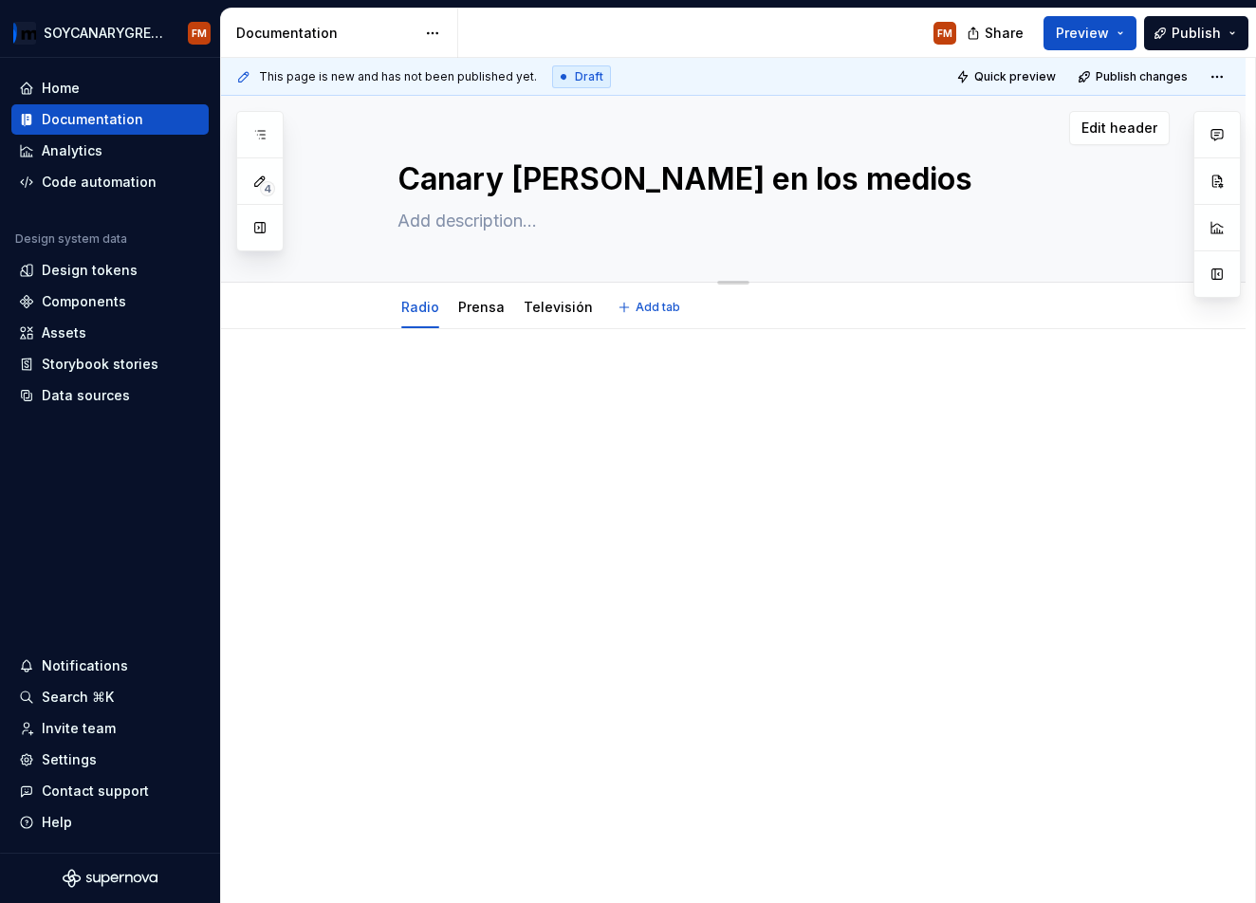
drag, startPoint x: 408, startPoint y: 184, endPoint x: 411, endPoint y: 195, distance: 11.7
click at [408, 184] on textarea "Canary [PERSON_NAME] en los medios" at bounding box center [752, 180] width 717 height 46
type textarea "*"
type textarea "SCanary [PERSON_NAME] en los medios"
type textarea "*"
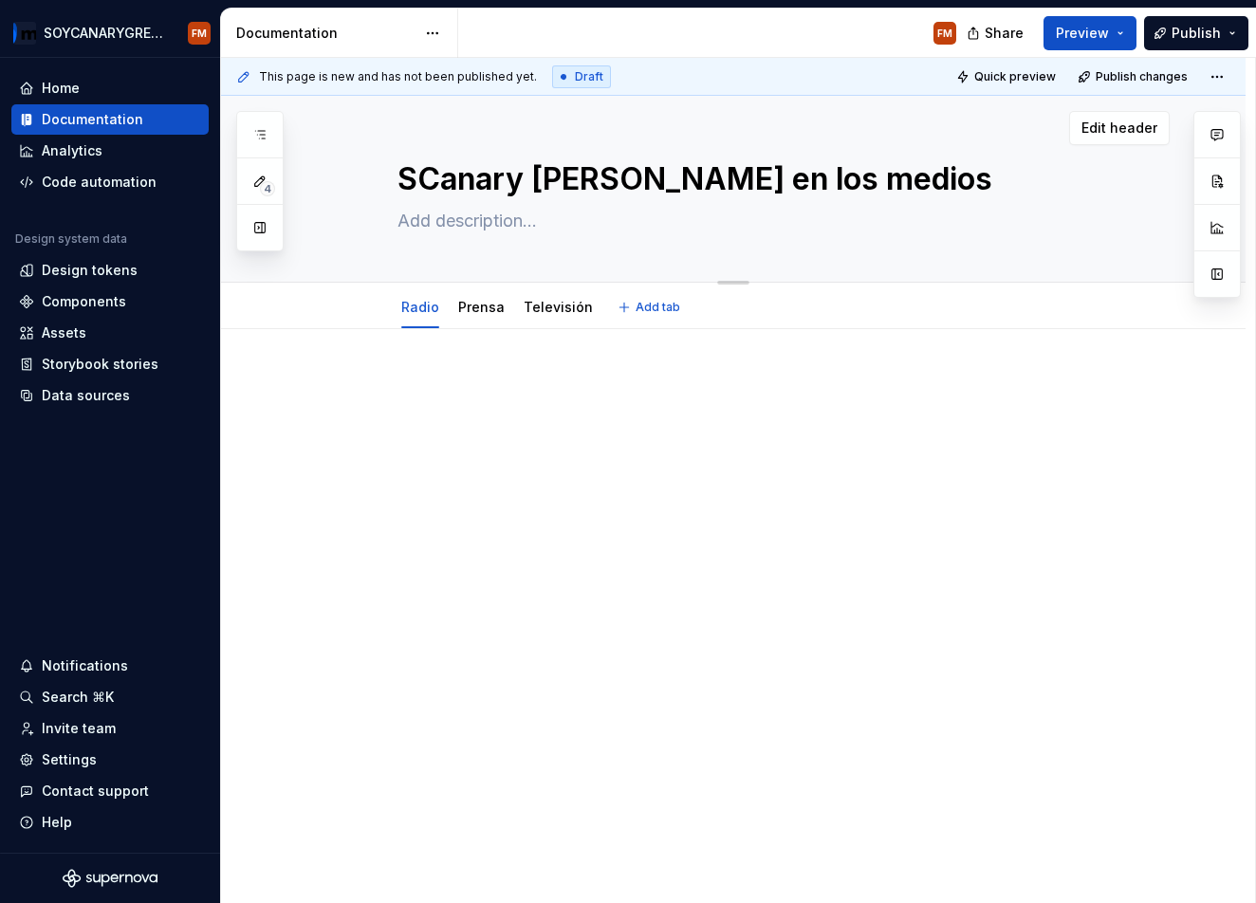
type textarea "SoCanary [PERSON_NAME] en los medios"
type textarea "*"
type textarea "SoyCanary [PERSON_NAME] en los medios"
type textarea "*"
type textarea "Soy Canary [PERSON_NAME] en los medios"
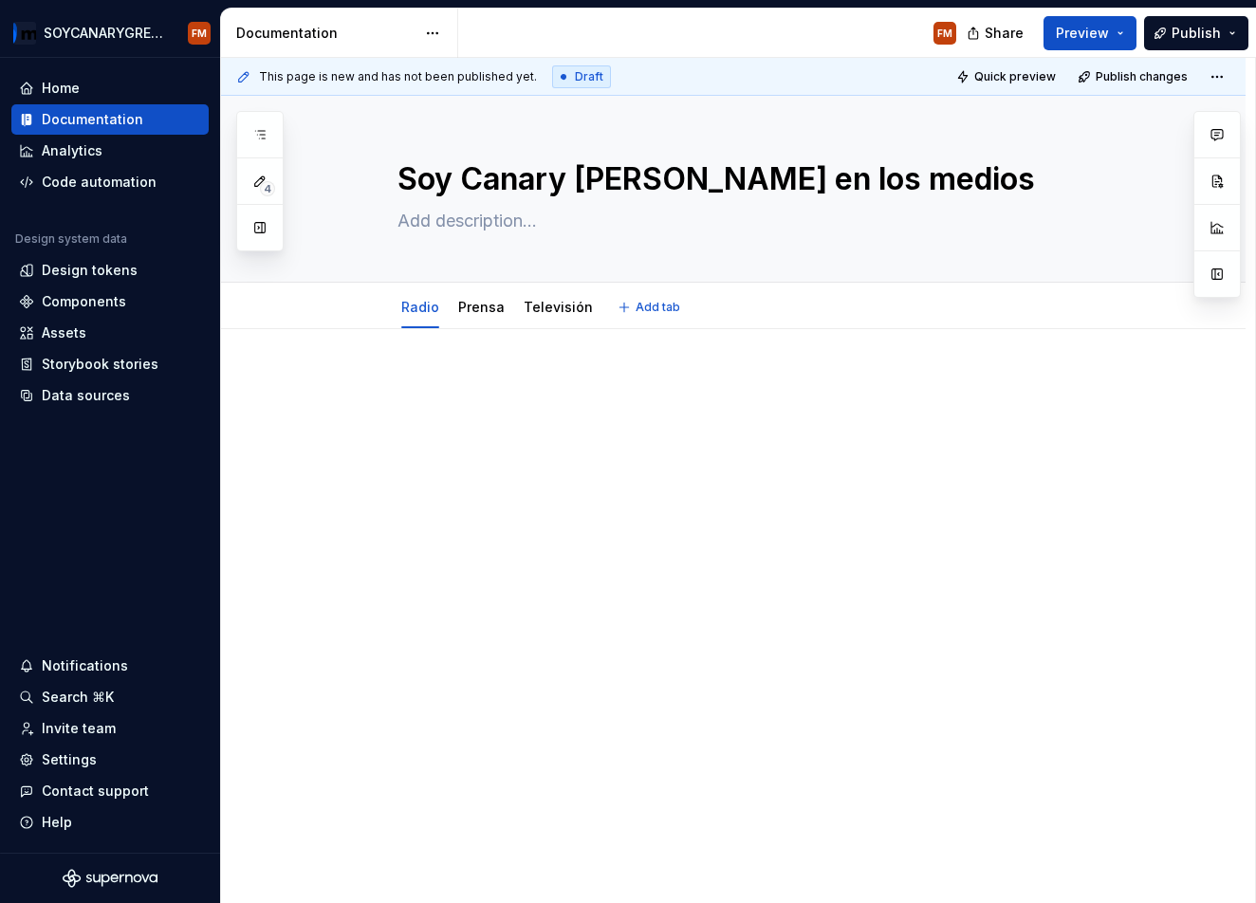
type textarea "*"
type textarea "Soy Canary [PERSON_NAME] en los medios"
click at [442, 360] on div at bounding box center [733, 535] width 1025 height 412
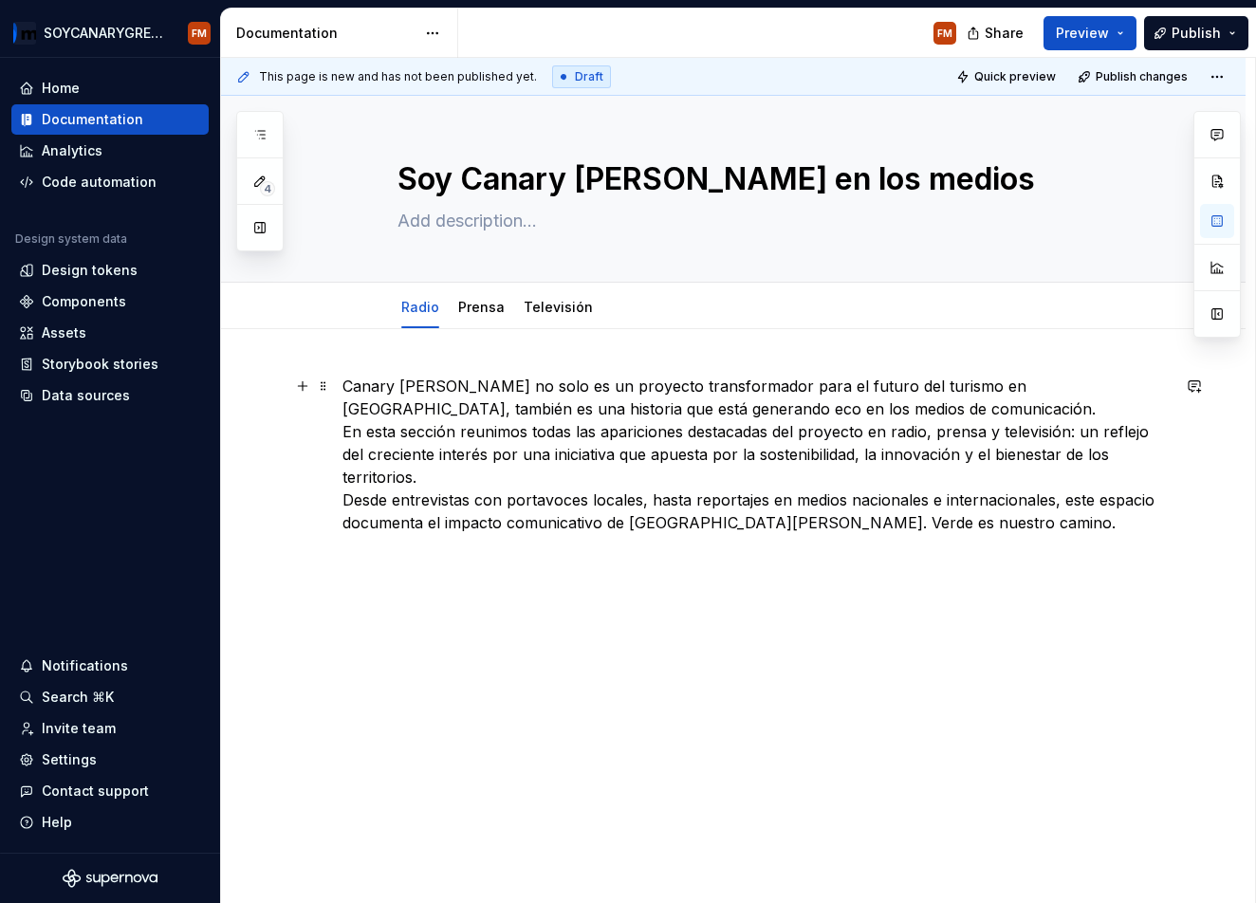
click at [794, 415] on p "Canary [PERSON_NAME] no solo es un proyecto transformador para el futuro del tu…" at bounding box center [756, 454] width 827 height 159
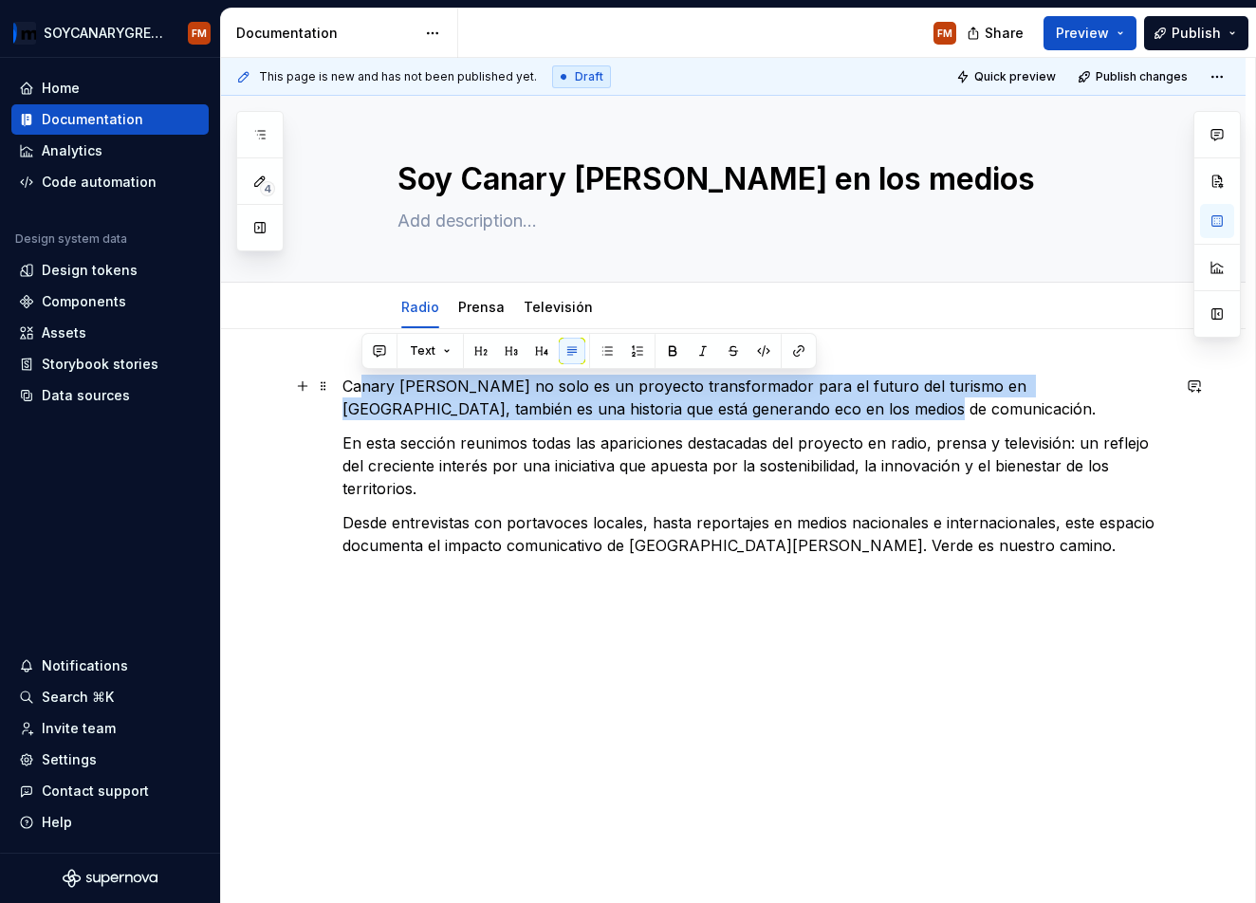
drag, startPoint x: 658, startPoint y: 407, endPoint x: 372, endPoint y: 389, distance: 287.1
click at [343, 377] on div "Canary [PERSON_NAME] no solo es un proyecto transformador para el futuro del tu…" at bounding box center [756, 477] width 827 height 205
click at [417, 394] on p "Canary [PERSON_NAME] no solo es un proyecto transformador para el futuro del tu…" at bounding box center [756, 398] width 827 height 46
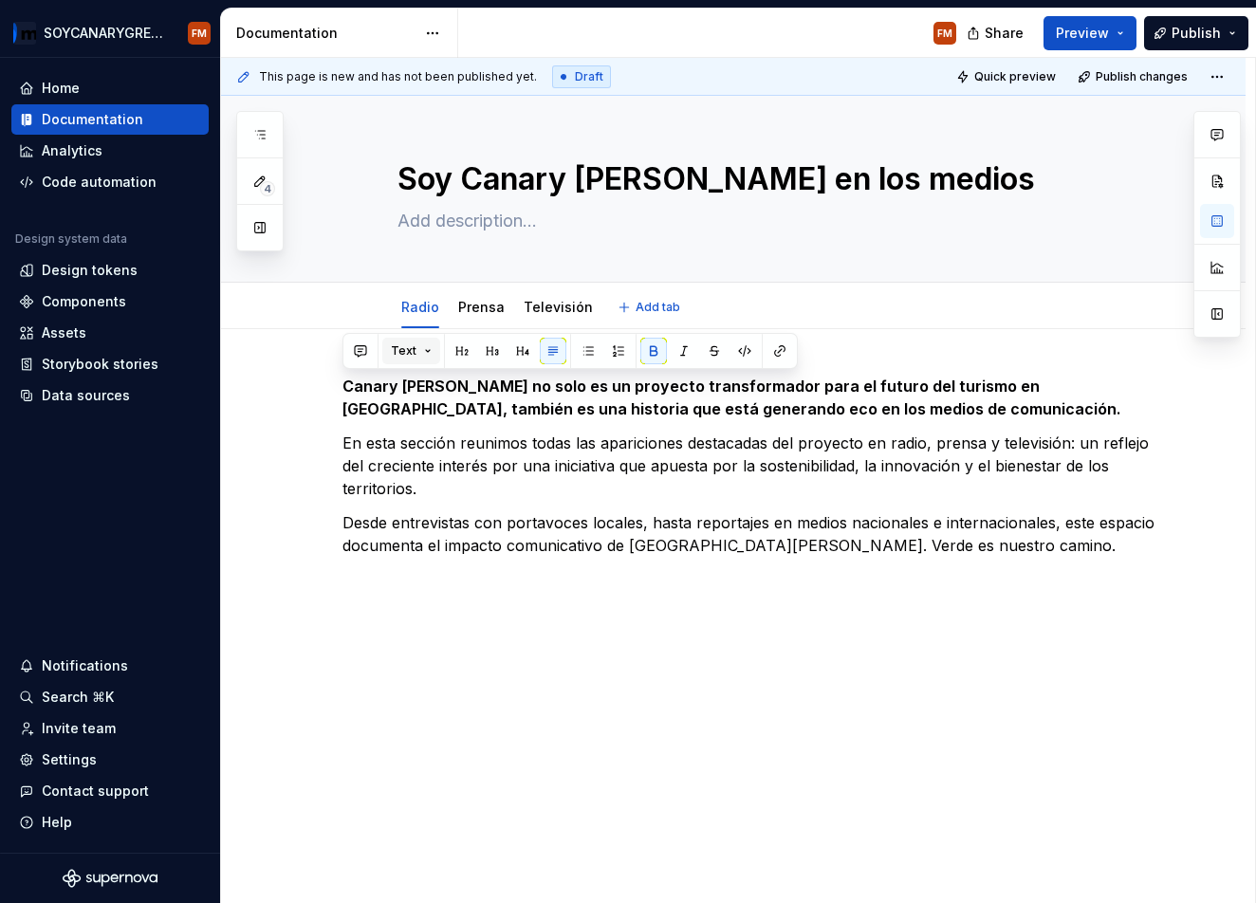
type textarea "*"
click at [953, 527] on p "Desde entrevistas con portavoces locales, hasta reportajes en medios nacionales…" at bounding box center [756, 534] width 827 height 46
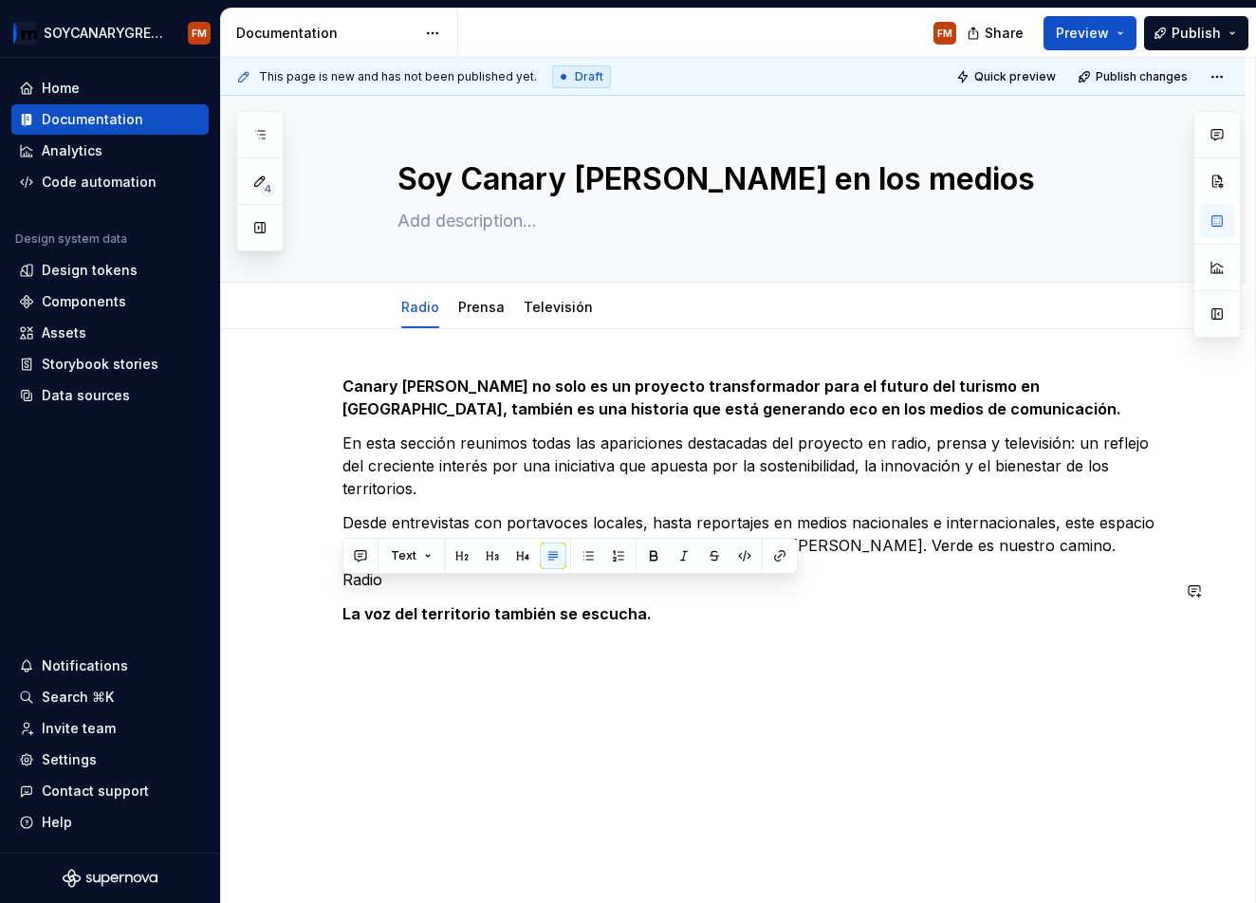
click at [398, 637] on div "Canary [PERSON_NAME] no solo es un proyecto transformador para el futuro del tu…" at bounding box center [733, 624] width 1025 height 590
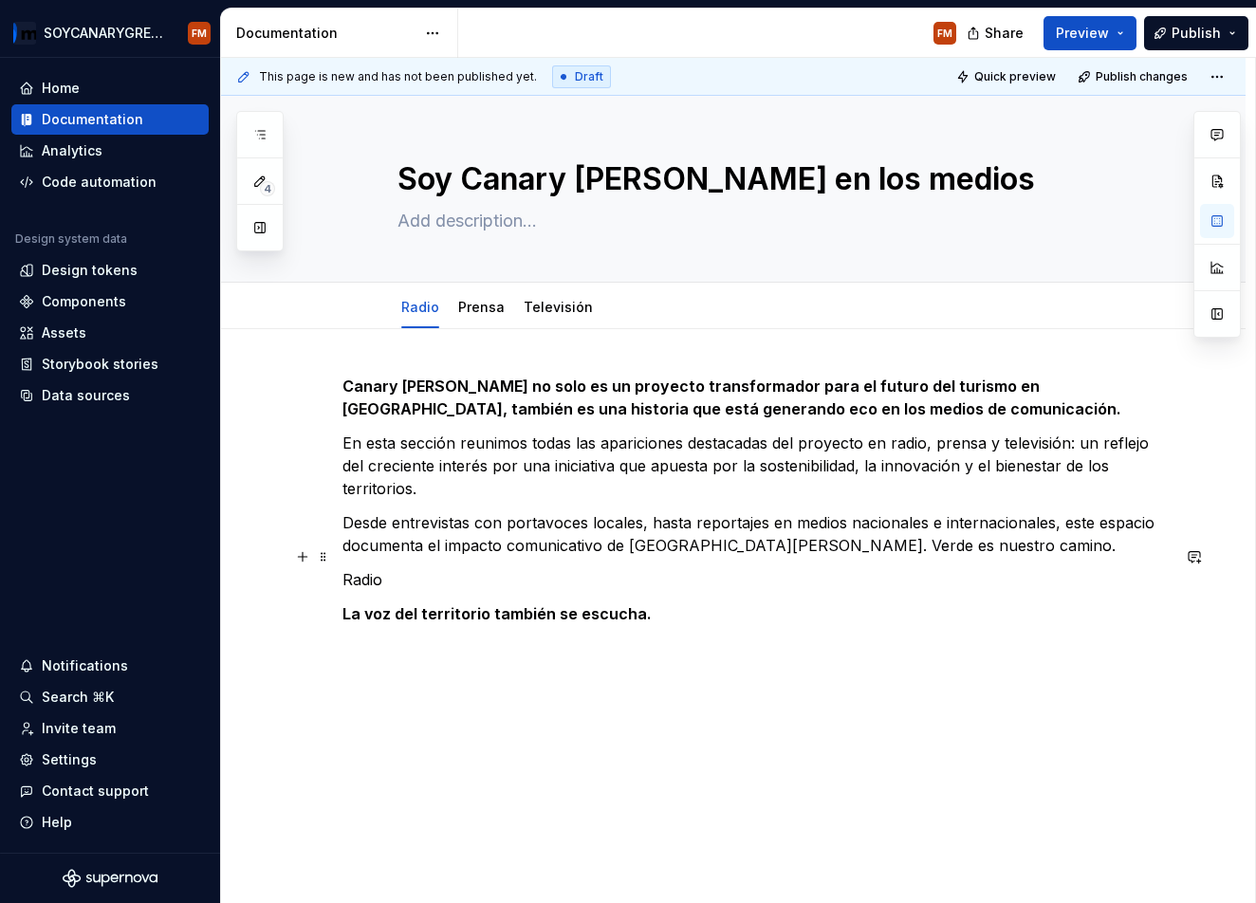
click at [362, 568] on p "Radio" at bounding box center [756, 579] width 827 height 23
click at [323, 558] on span at bounding box center [323, 557] width 15 height 27
drag, startPoint x: 424, startPoint y: 546, endPoint x: 338, endPoint y: 563, distance: 87.8
click at [424, 568] on p "Radio" at bounding box center [756, 579] width 827 height 23
click at [370, 568] on p "Radio" at bounding box center [756, 579] width 827 height 23
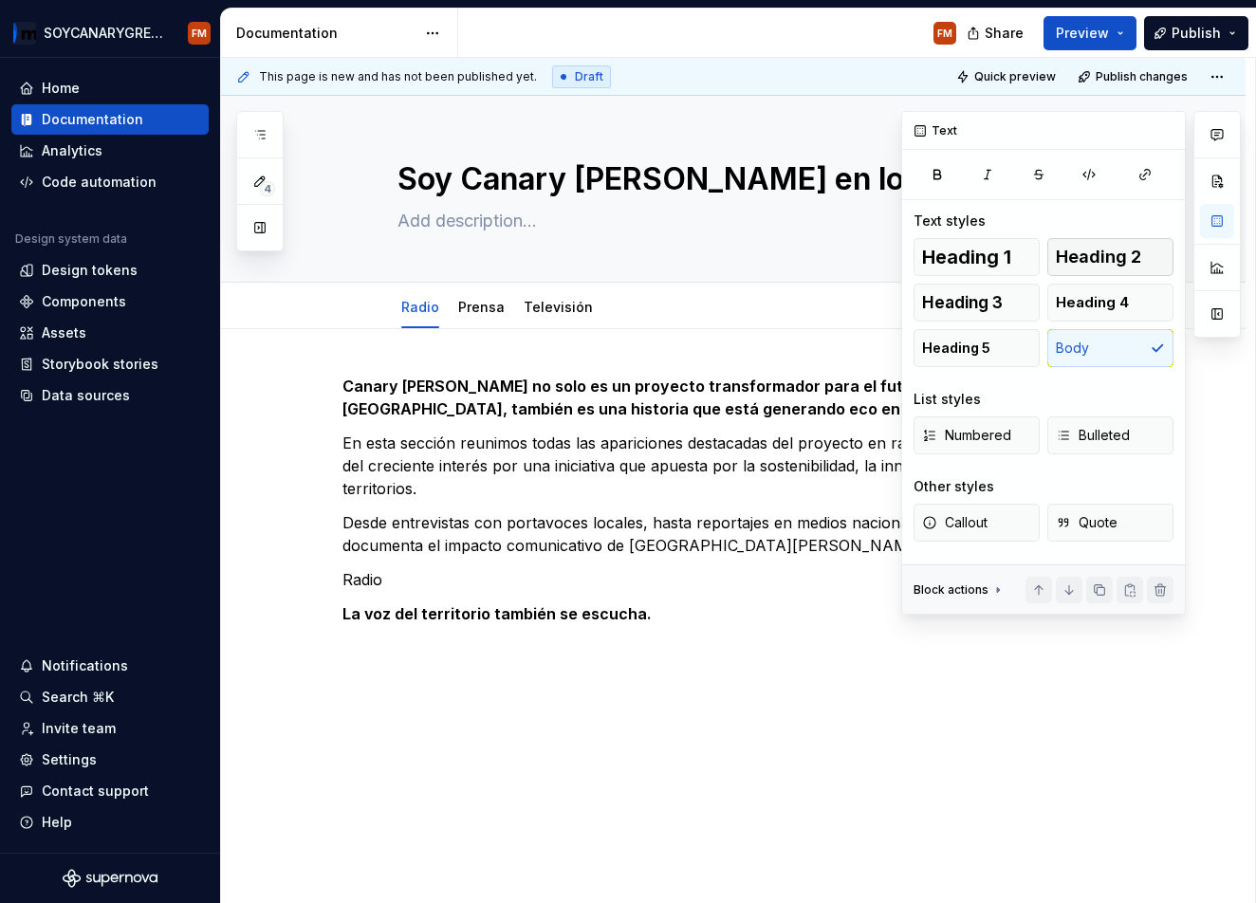
click at [1105, 258] on span "Heading 2" at bounding box center [1098, 257] width 85 height 19
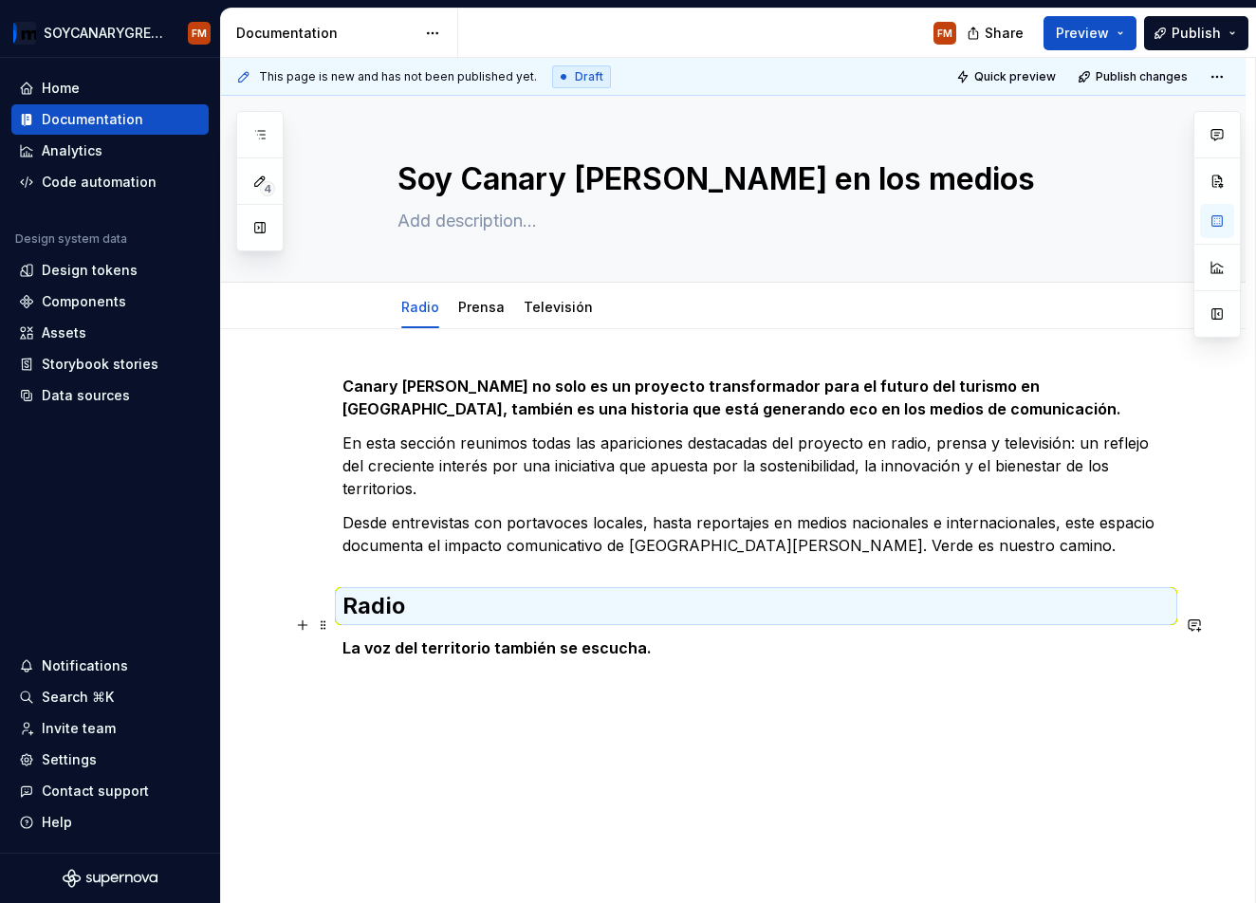
click at [651, 637] on p "La voz del territorio también se escucha." at bounding box center [756, 648] width 827 height 23
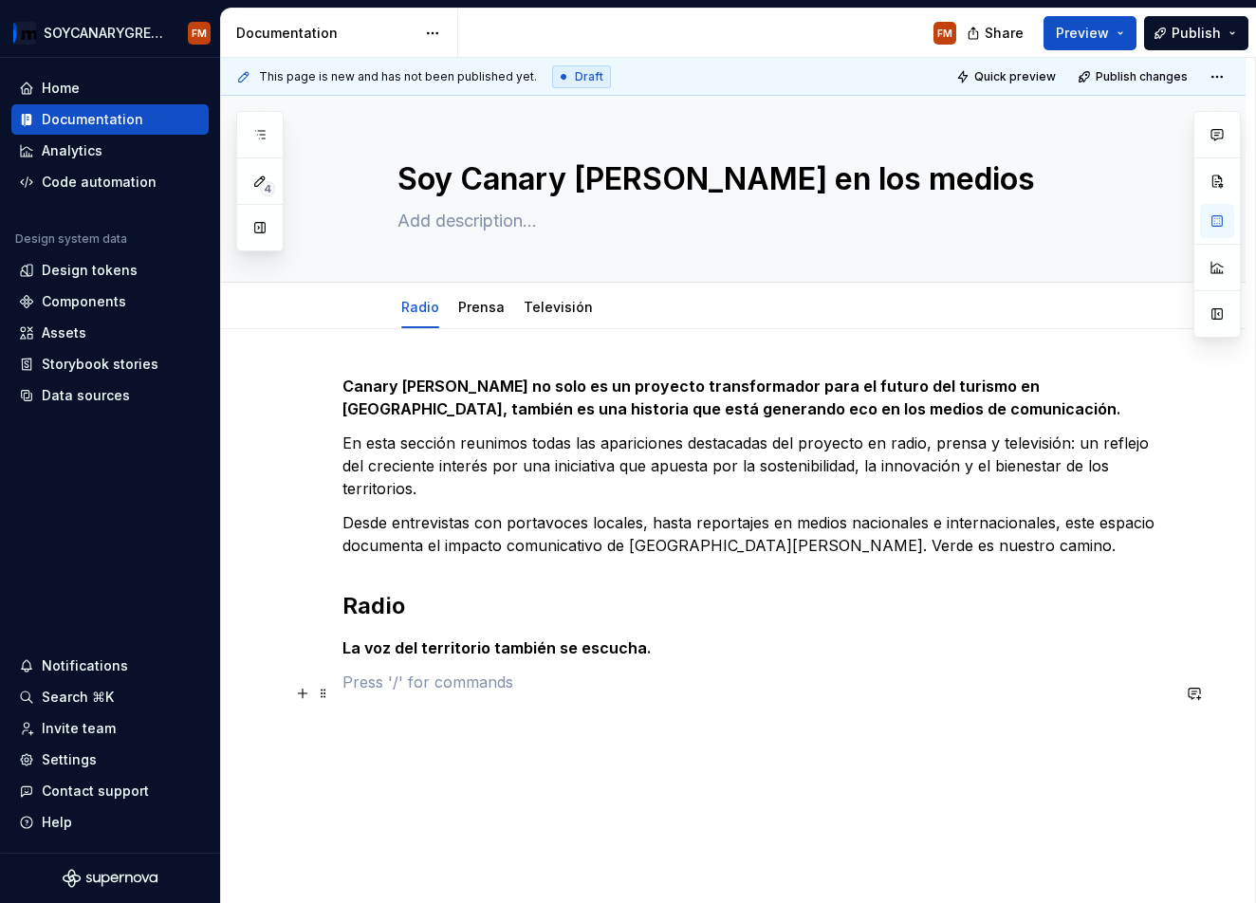
click at [408, 705] on p at bounding box center [756, 716] width 827 height 23
click at [409, 671] on p at bounding box center [756, 682] width 827 height 23
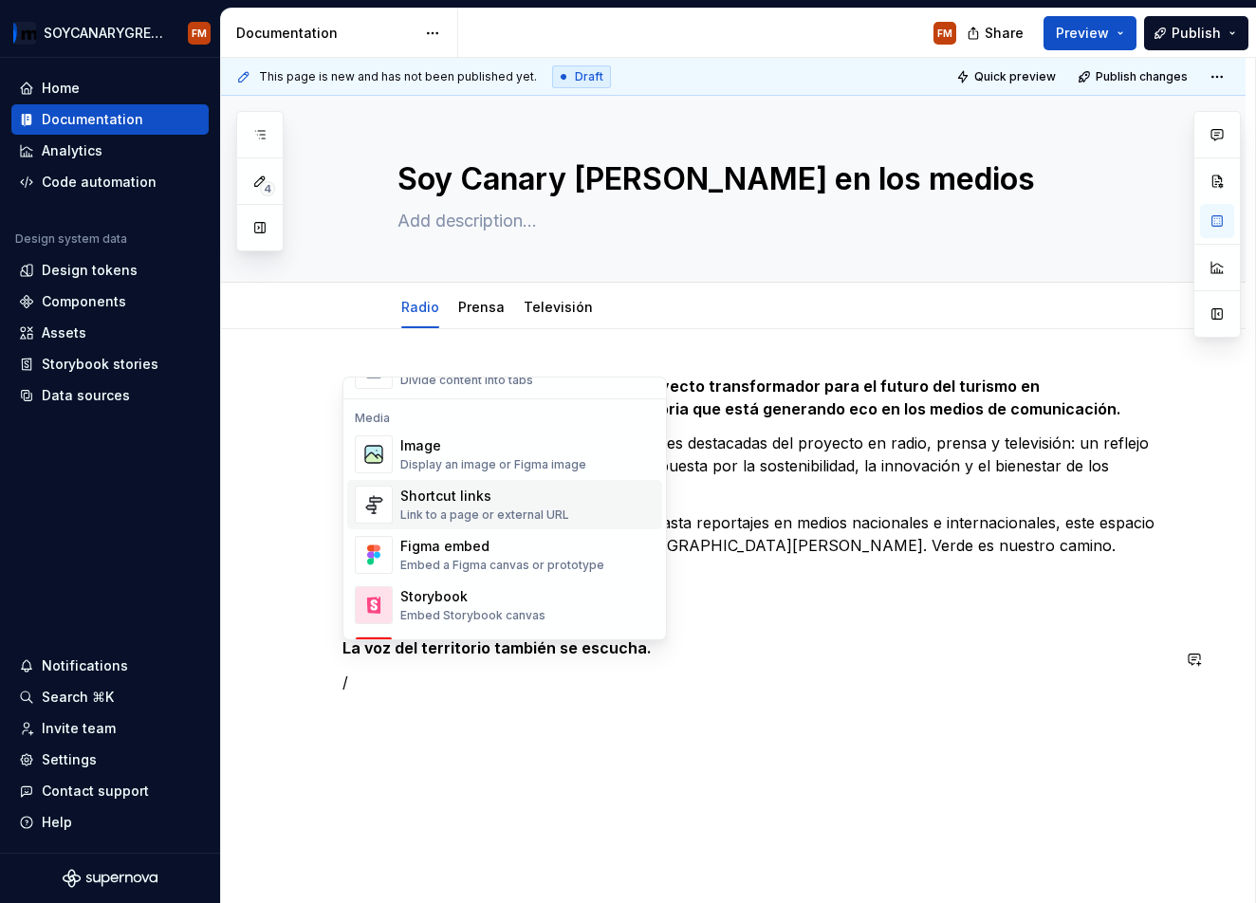
scroll to position [787, 0]
click at [547, 516] on div "Link to a page or external URL" at bounding box center [484, 513] width 169 height 15
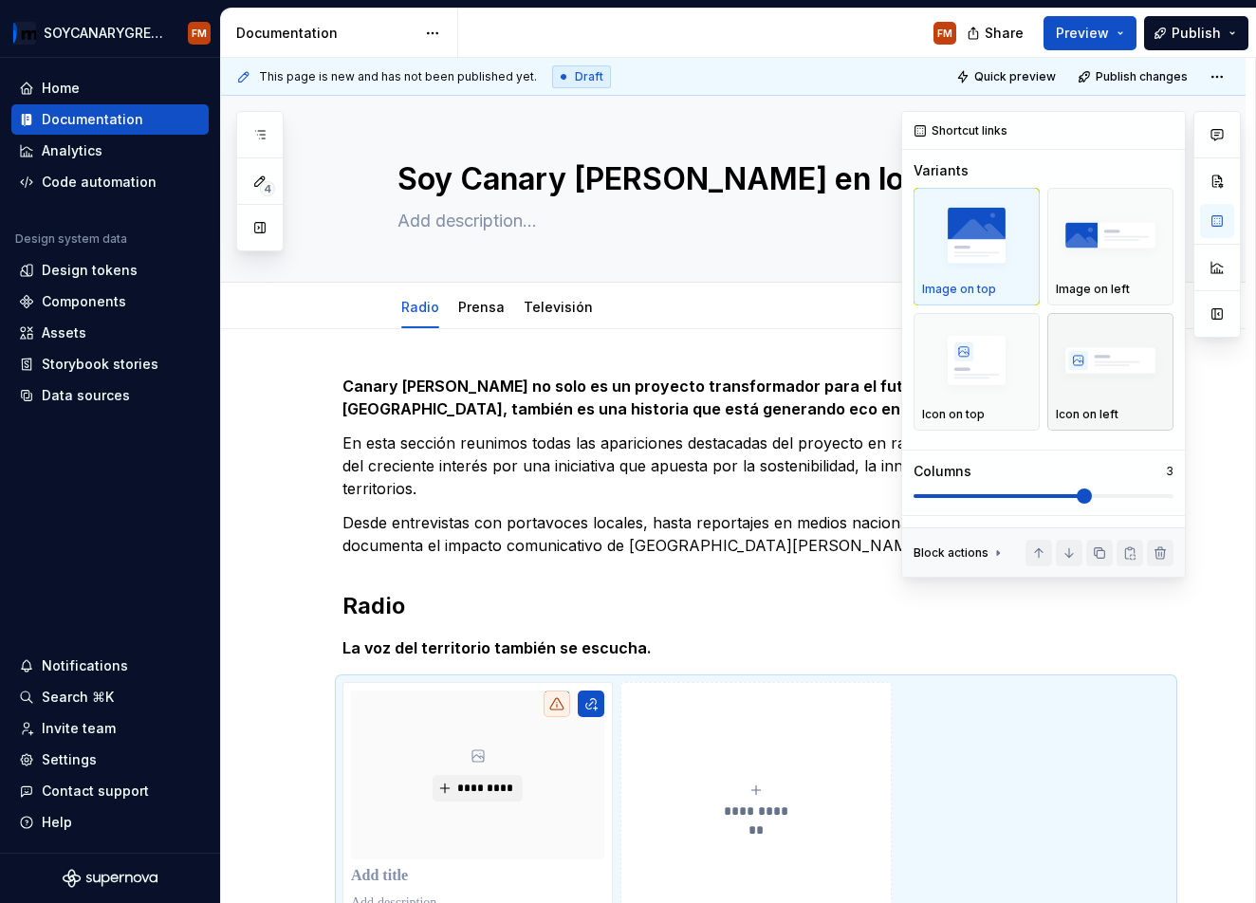
click at [1125, 360] on img "button" at bounding box center [1110, 360] width 109 height 69
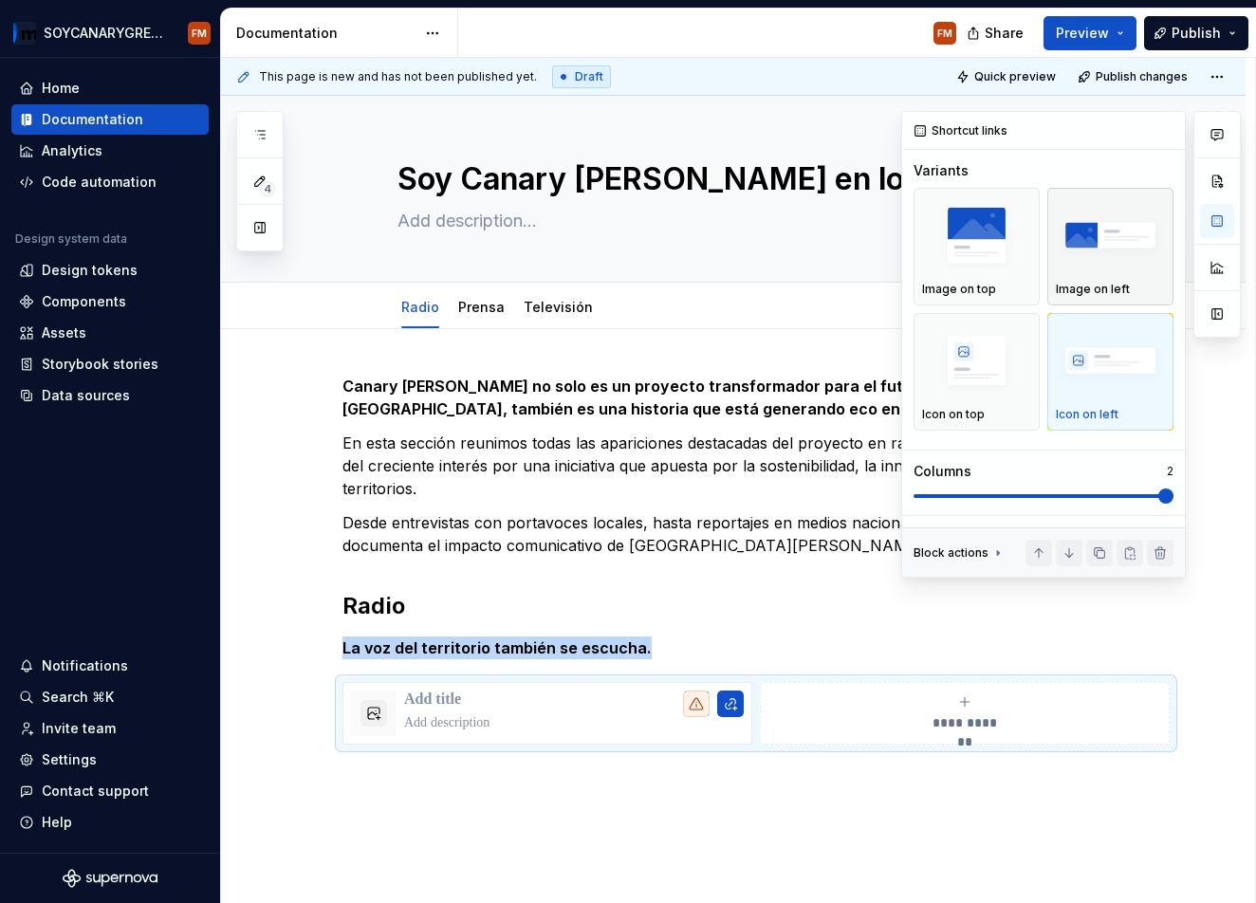
click at [1142, 264] on img "button" at bounding box center [1110, 235] width 109 height 69
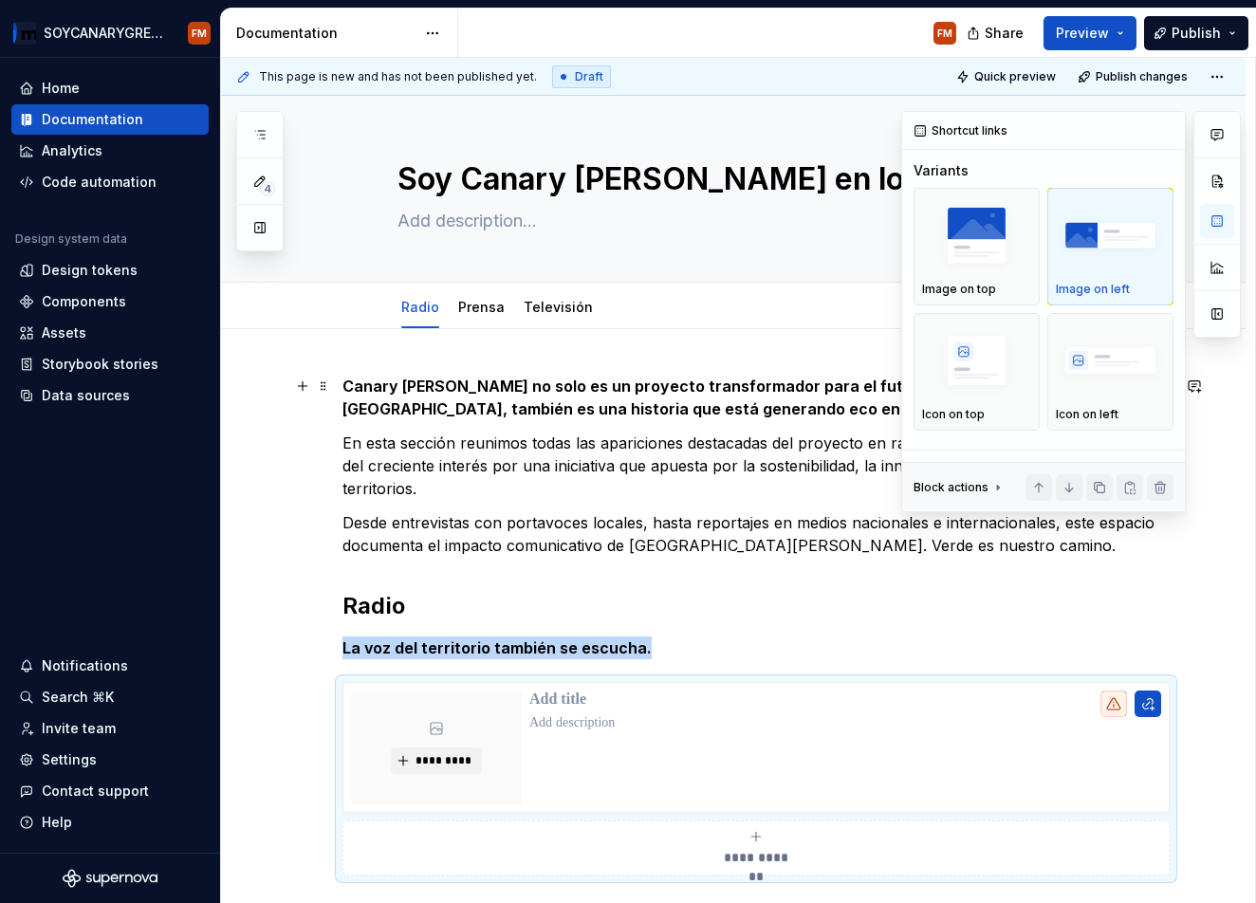
drag, startPoint x: 1112, startPoint y: 392, endPoint x: 1114, endPoint y: 447, distance: 55.1
click at [1112, 392] on img "button" at bounding box center [1110, 360] width 109 height 69
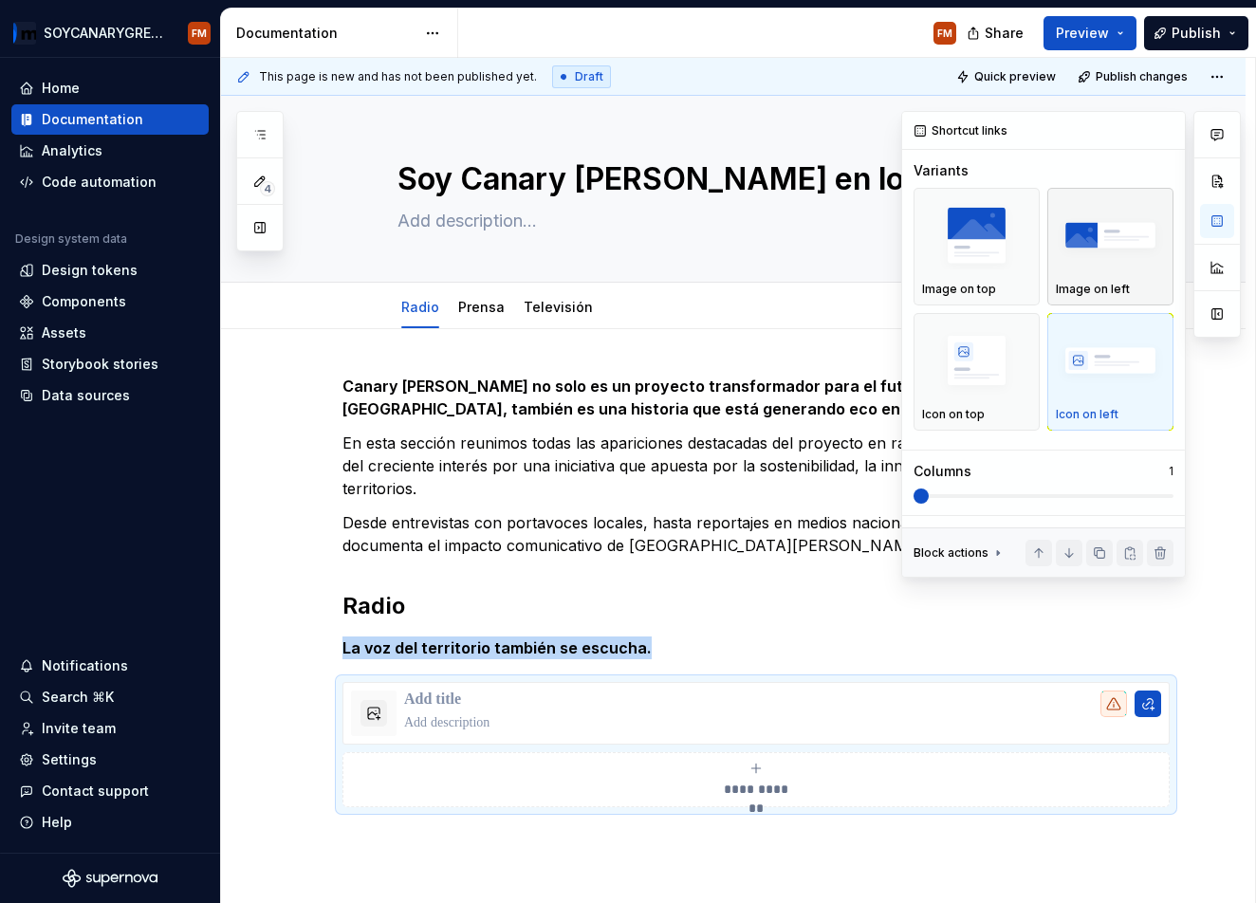
click at [1115, 245] on img "button" at bounding box center [1110, 235] width 109 height 69
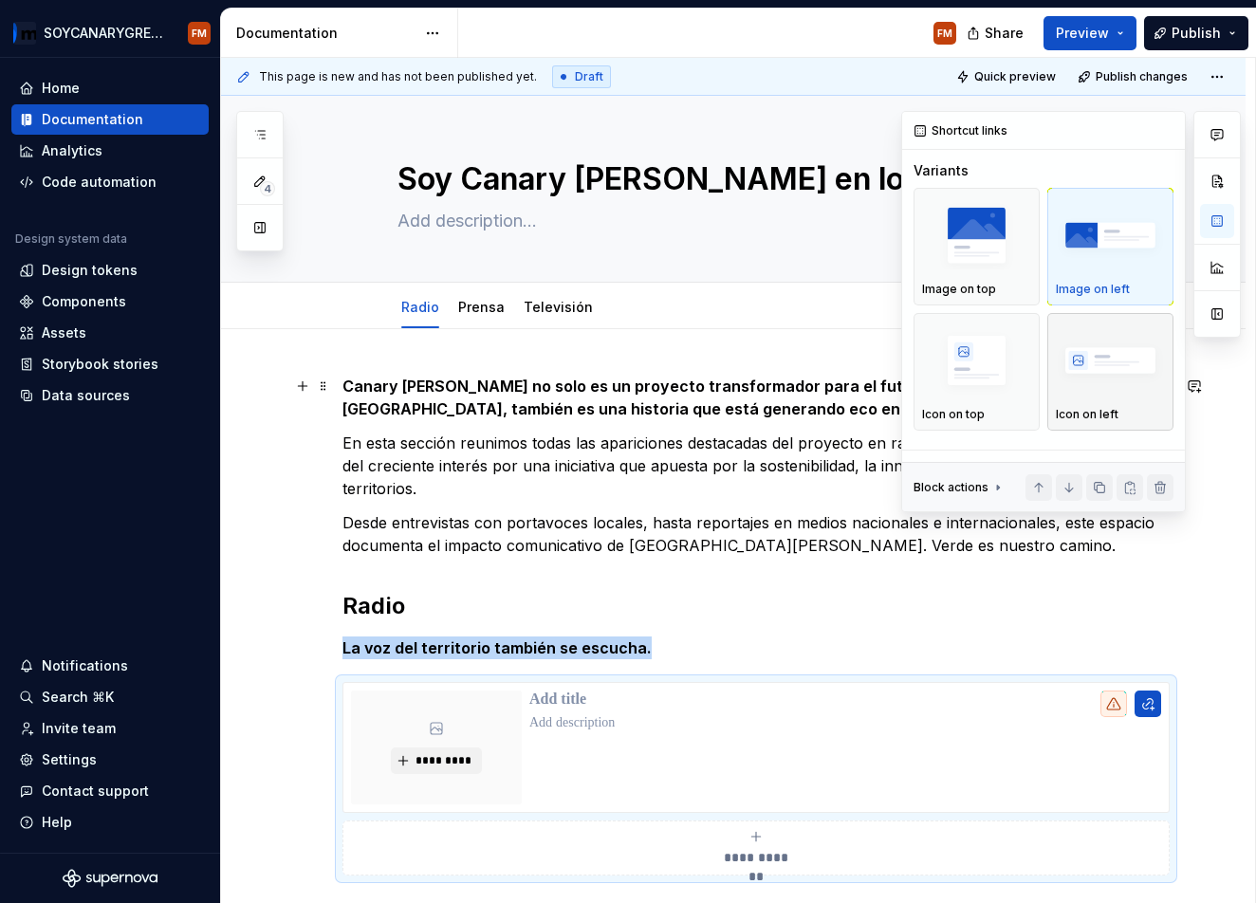
click at [1137, 401] on div "Icon on left" at bounding box center [1110, 372] width 109 height 101
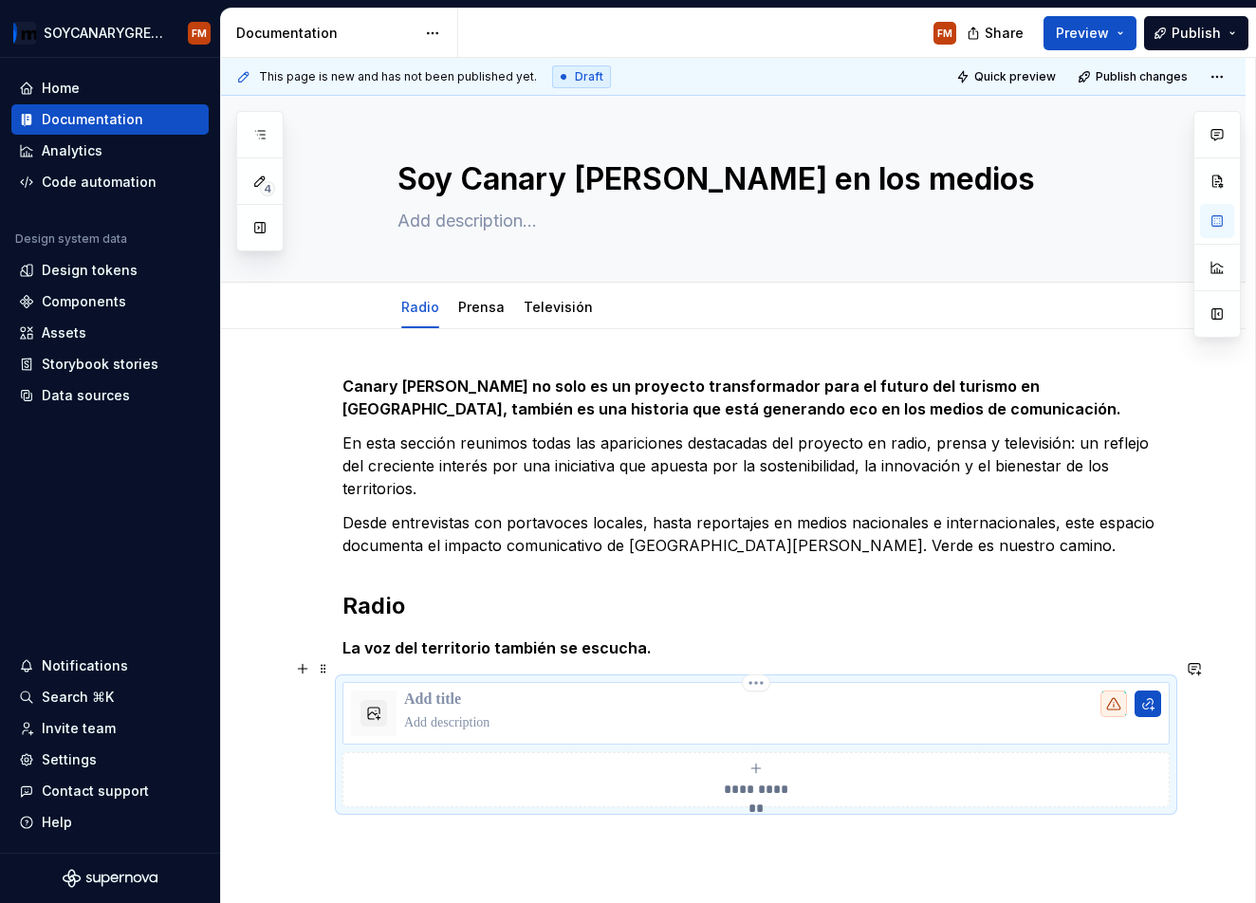
click at [455, 691] on p at bounding box center [782, 700] width 757 height 19
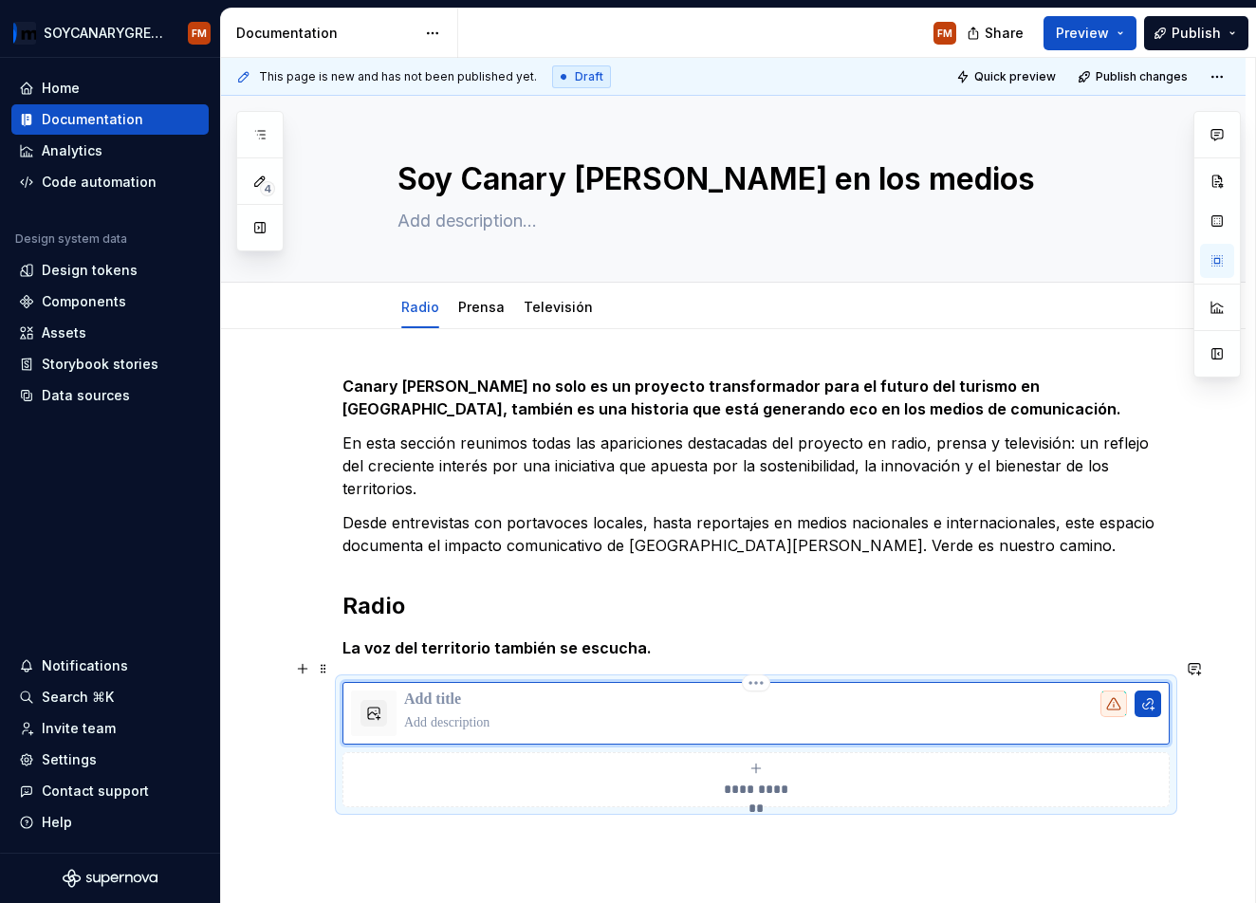
click at [435, 713] on p at bounding box center [782, 722] width 757 height 19
click at [445, 691] on p at bounding box center [782, 700] width 757 height 19
click at [464, 713] on p at bounding box center [787, 722] width 767 height 19
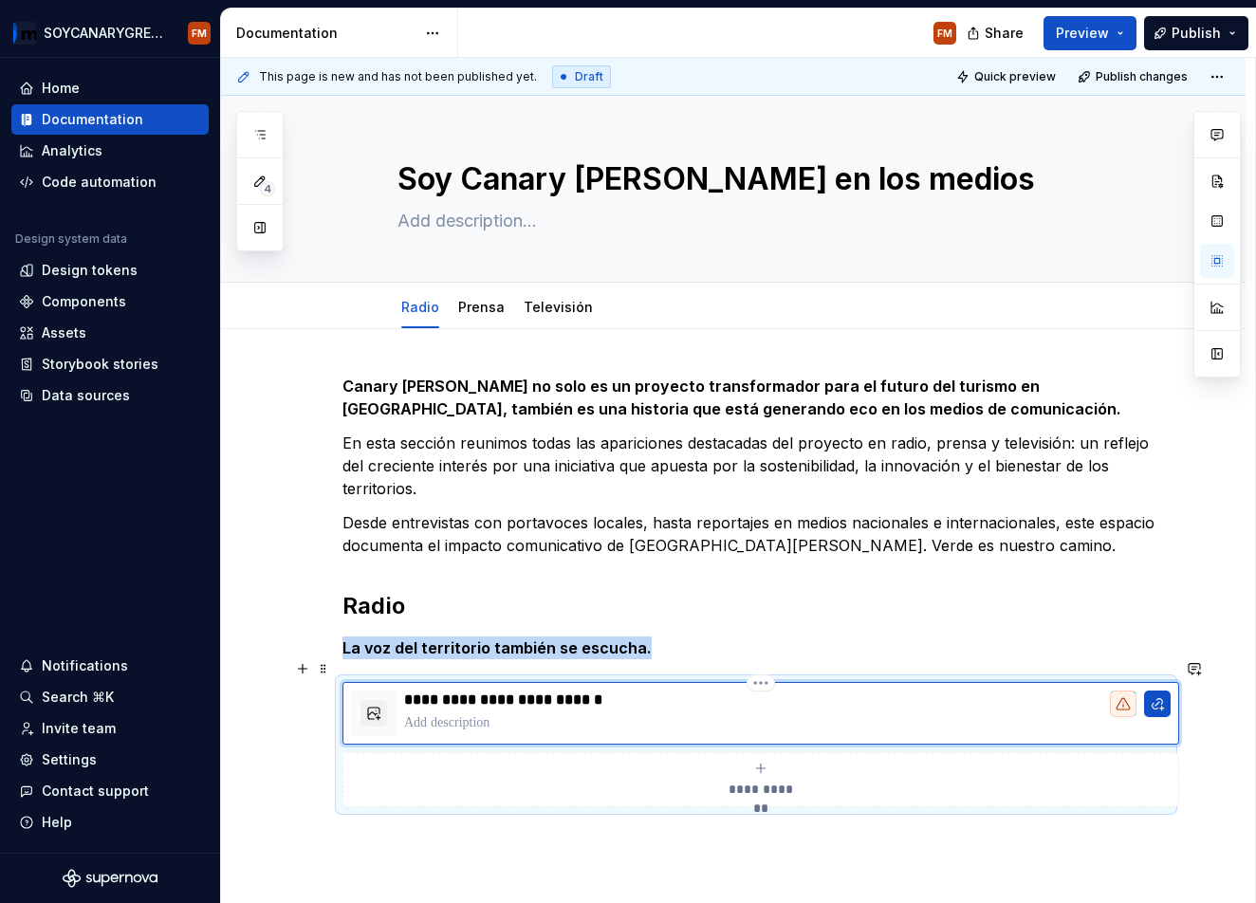
click at [387, 696] on div at bounding box center [374, 714] width 46 height 46
click at [1158, 691] on button "button" at bounding box center [1157, 704] width 27 height 27
type textarea "*"
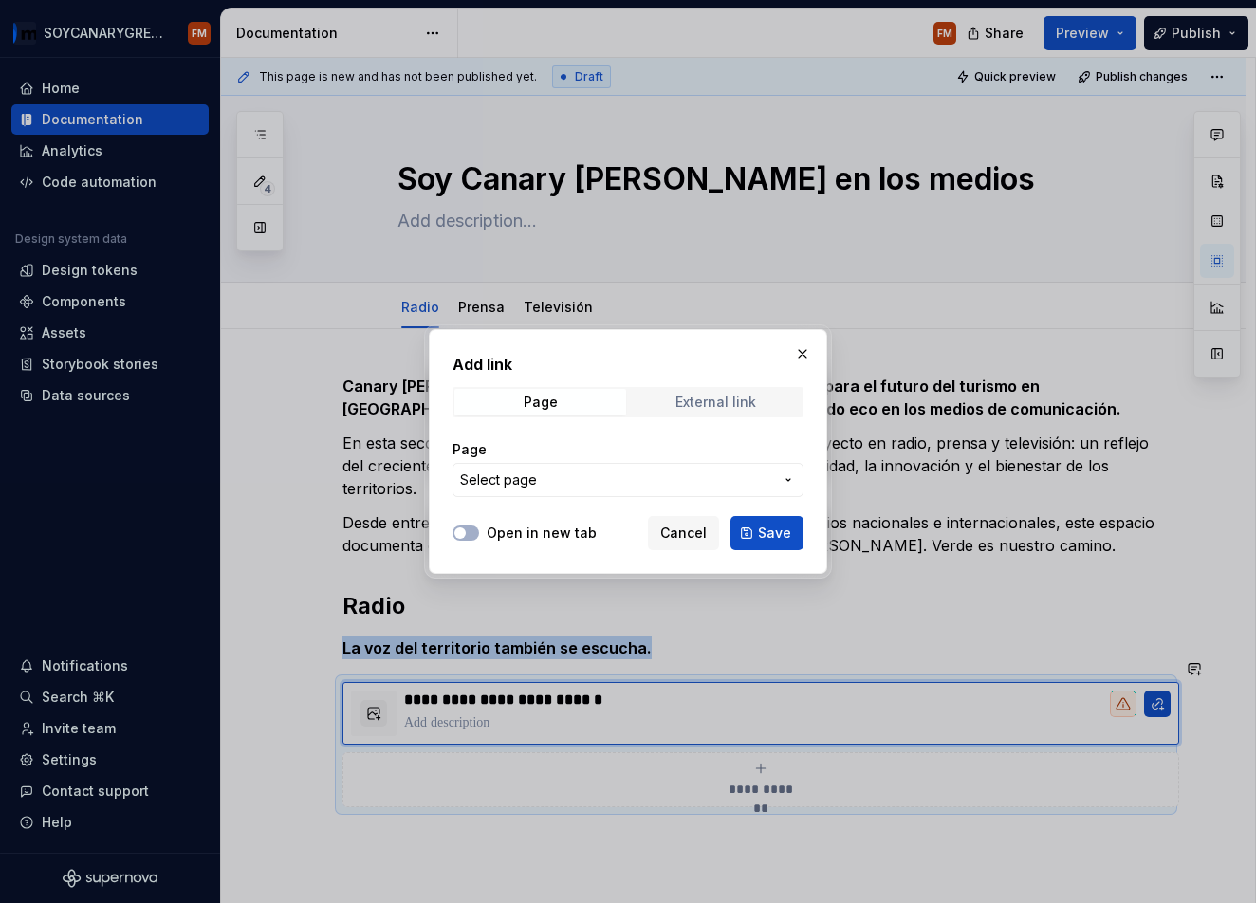
click at [718, 393] on span "External link" at bounding box center [716, 402] width 172 height 27
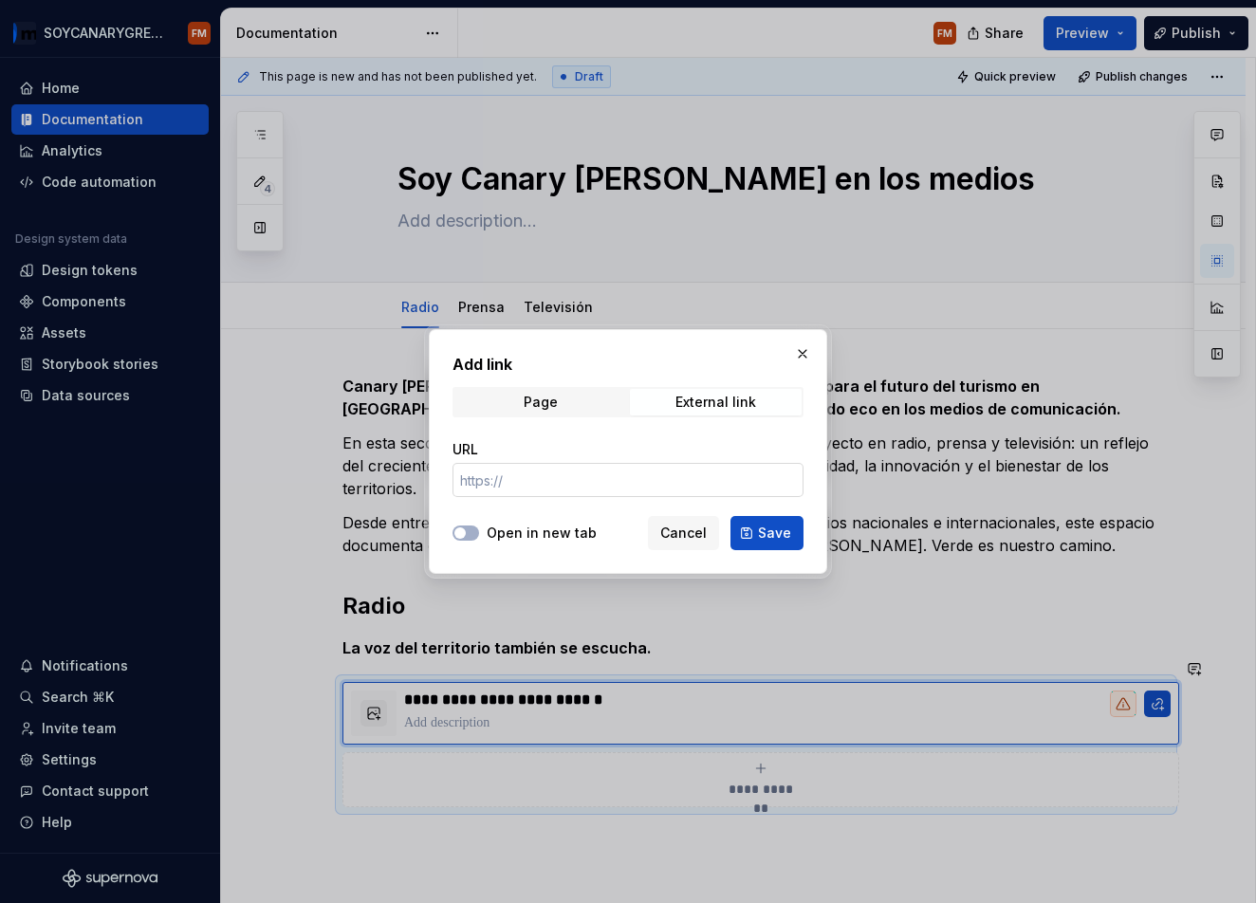
click at [581, 502] on div "URL" at bounding box center [628, 469] width 351 height 80
drag, startPoint x: 566, startPoint y: 483, endPoint x: 557, endPoint y: 486, distance: 9.9
click at [565, 484] on input "URL" at bounding box center [628, 480] width 351 height 34
paste input "[URL][DOMAIN_NAME]"
type input "[URL][DOMAIN_NAME]"
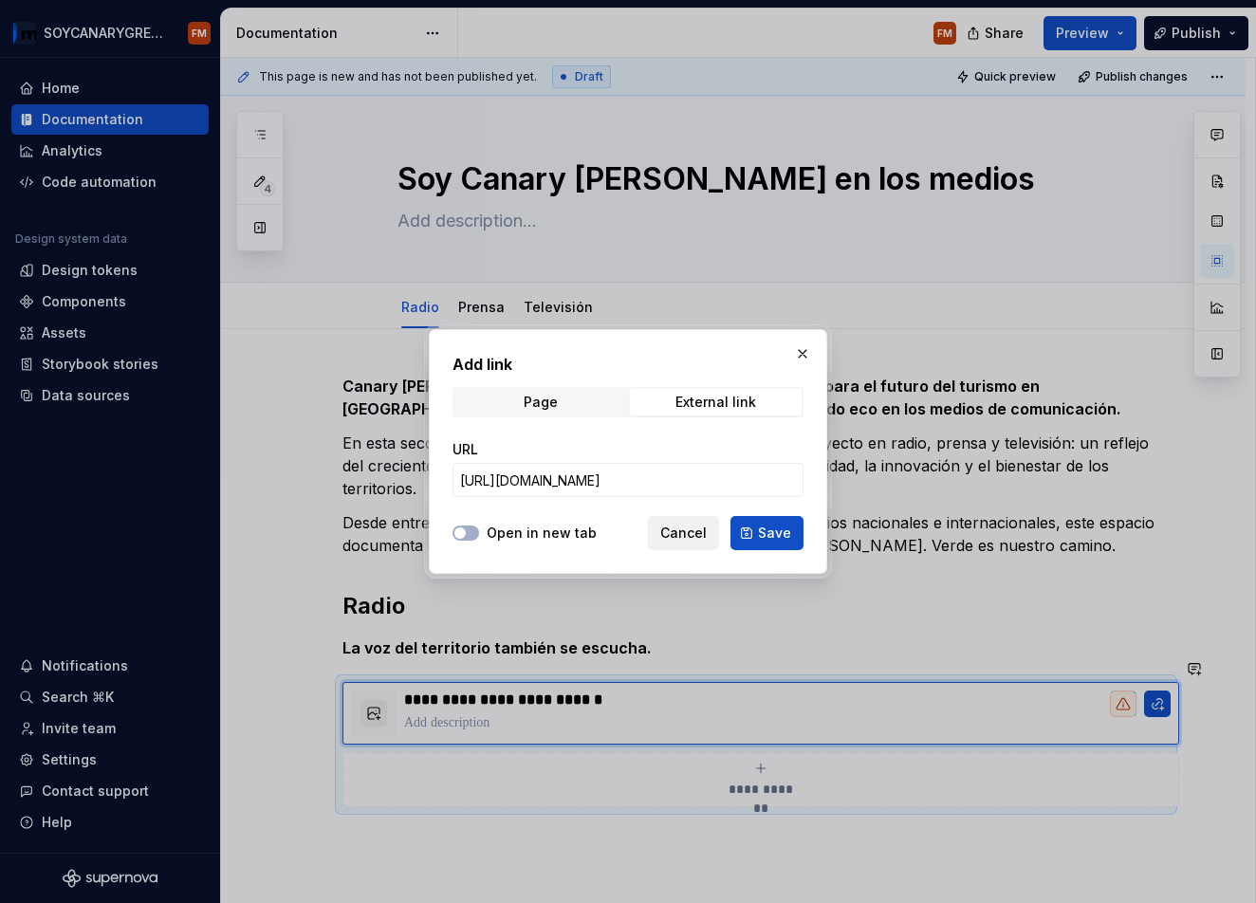
drag, startPoint x: 519, startPoint y: 527, endPoint x: 720, endPoint y: 539, distance: 201.5
click at [528, 529] on label "Open in new tab" at bounding box center [542, 533] width 110 height 19
click at [479, 529] on button "Open in new tab" at bounding box center [466, 533] width 27 height 15
click at [781, 535] on span "Save" at bounding box center [774, 533] width 33 height 19
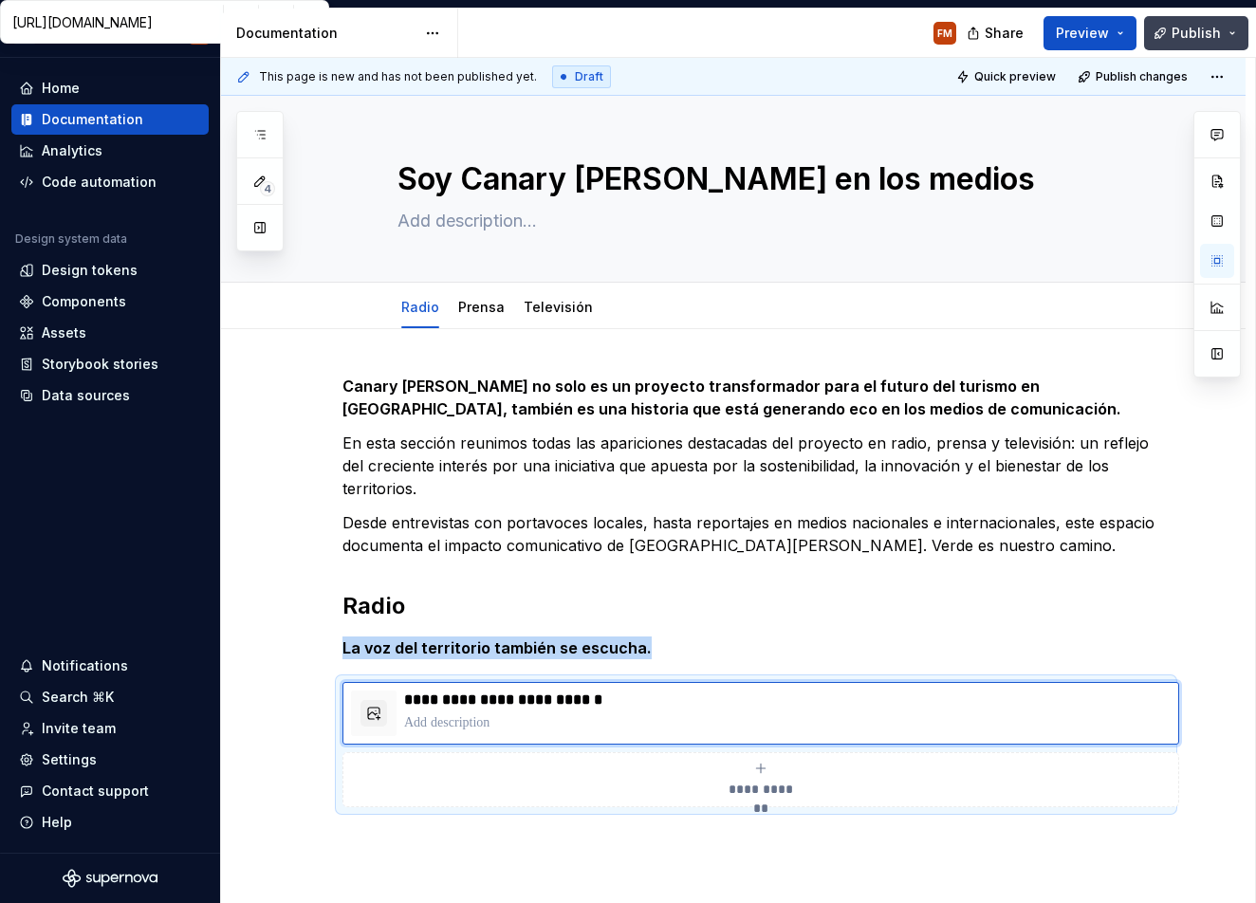
click at [1191, 31] on span "Publish" at bounding box center [1196, 33] width 49 height 19
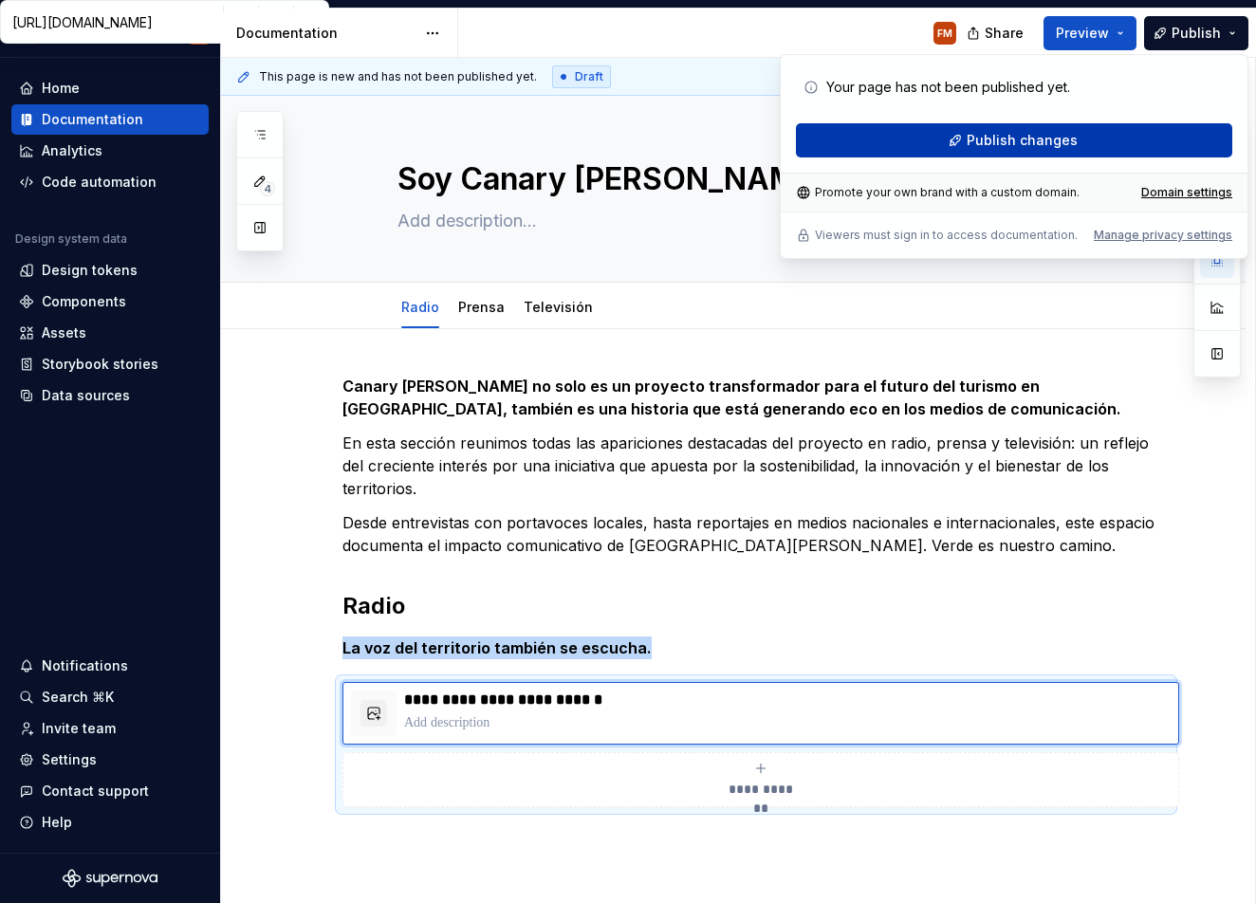
click at [1006, 142] on span "Publish changes" at bounding box center [1022, 140] width 111 height 19
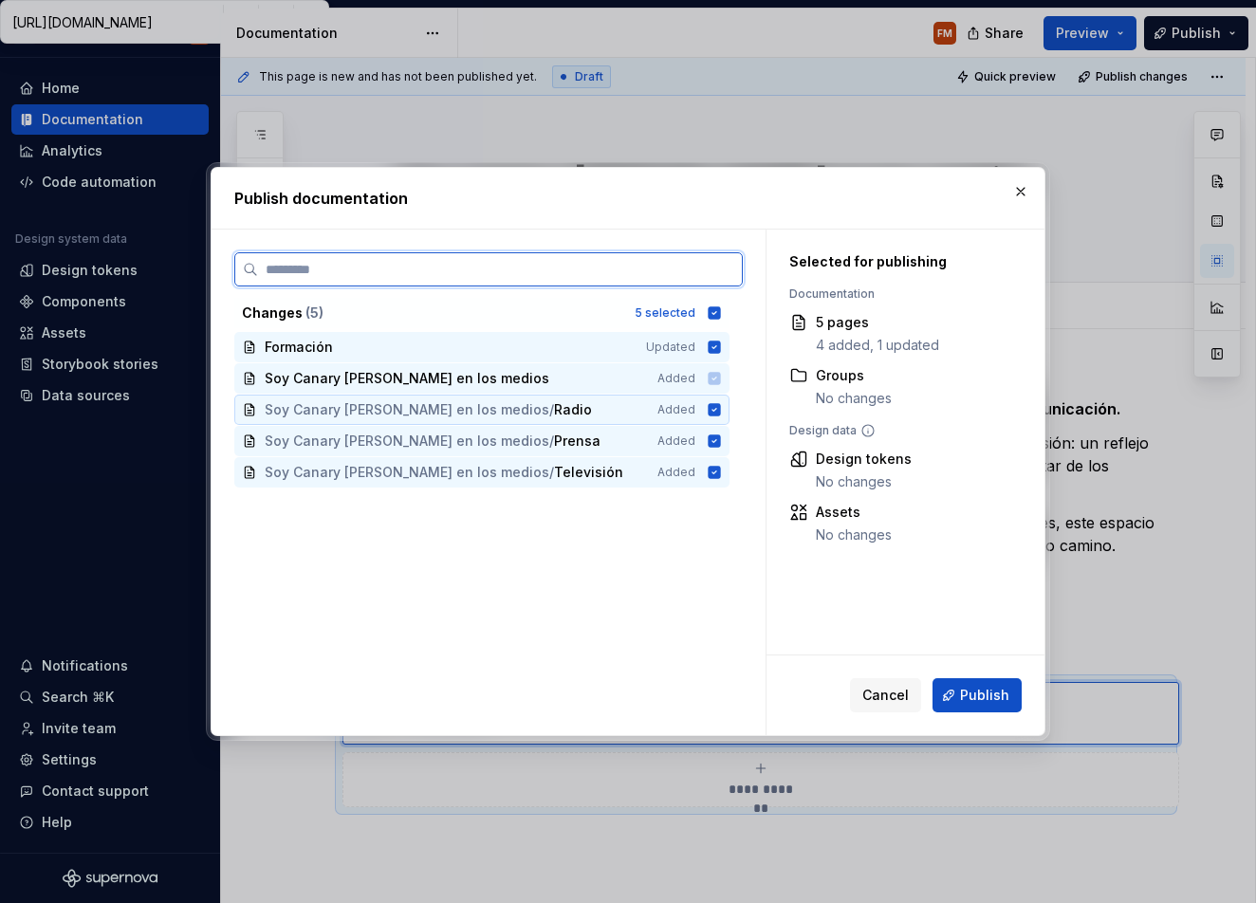
click at [721, 409] on icon at bounding box center [715, 409] width 12 height 12
click at [722, 441] on icon at bounding box center [714, 441] width 15 height 15
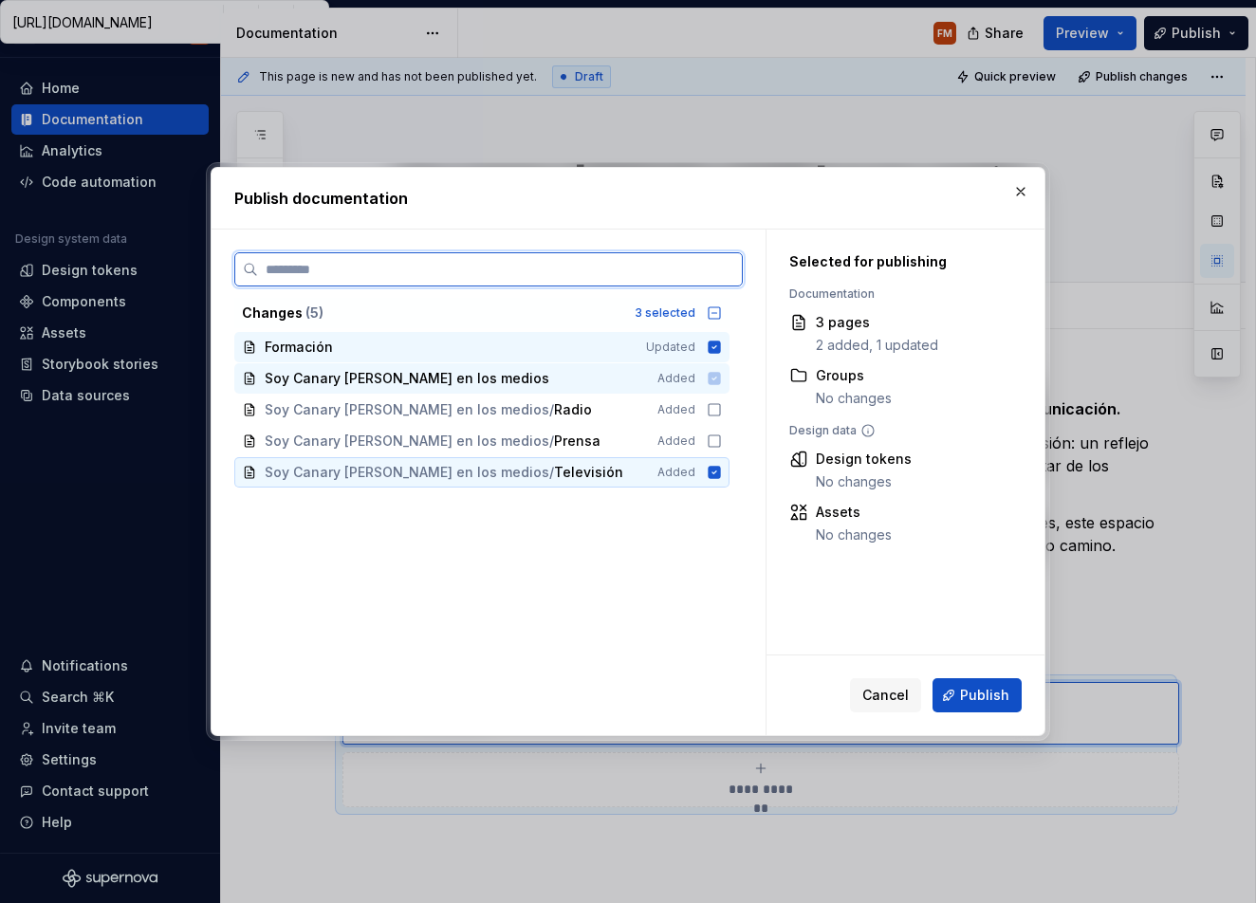
click at [721, 478] on icon at bounding box center [715, 472] width 12 height 12
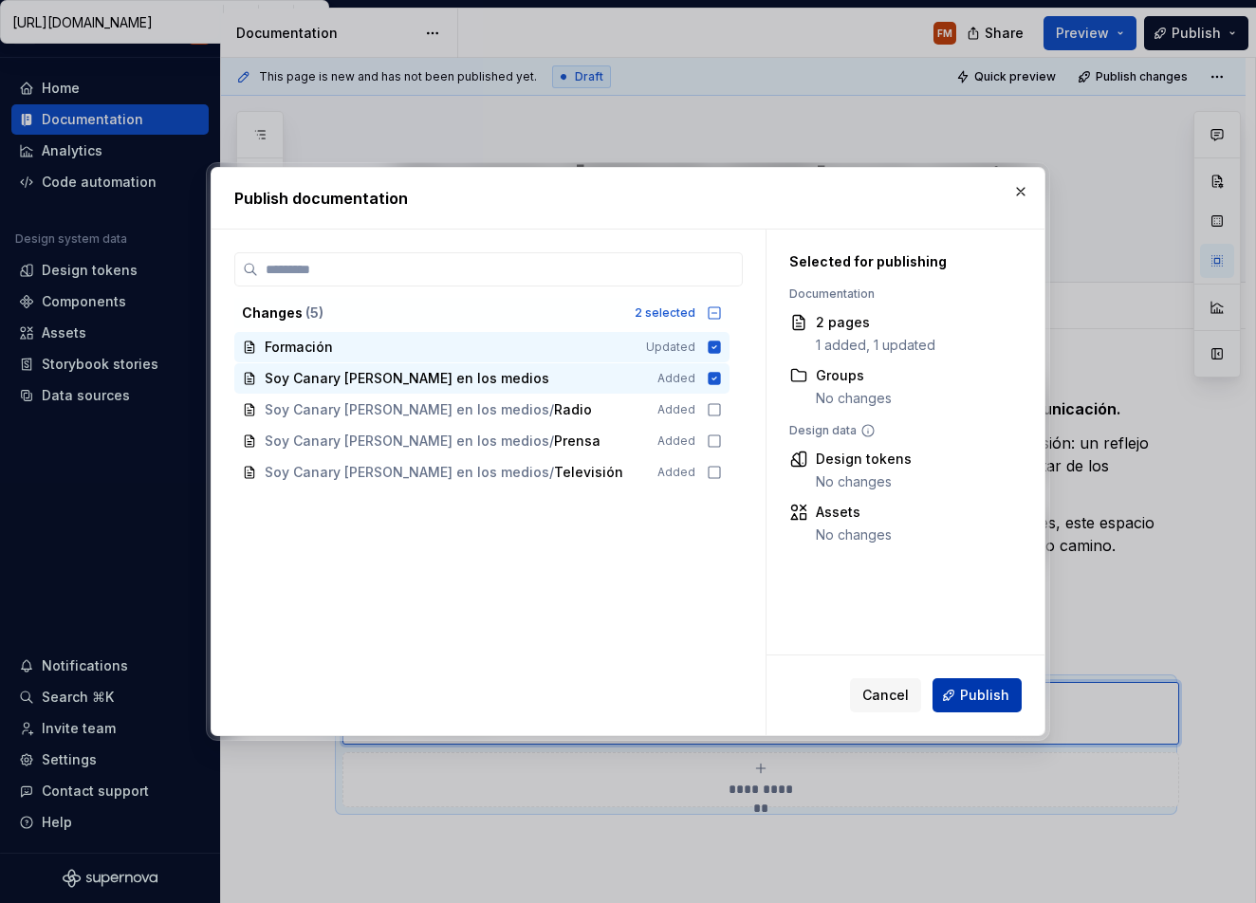
click at [987, 696] on span "Publish" at bounding box center [984, 695] width 49 height 19
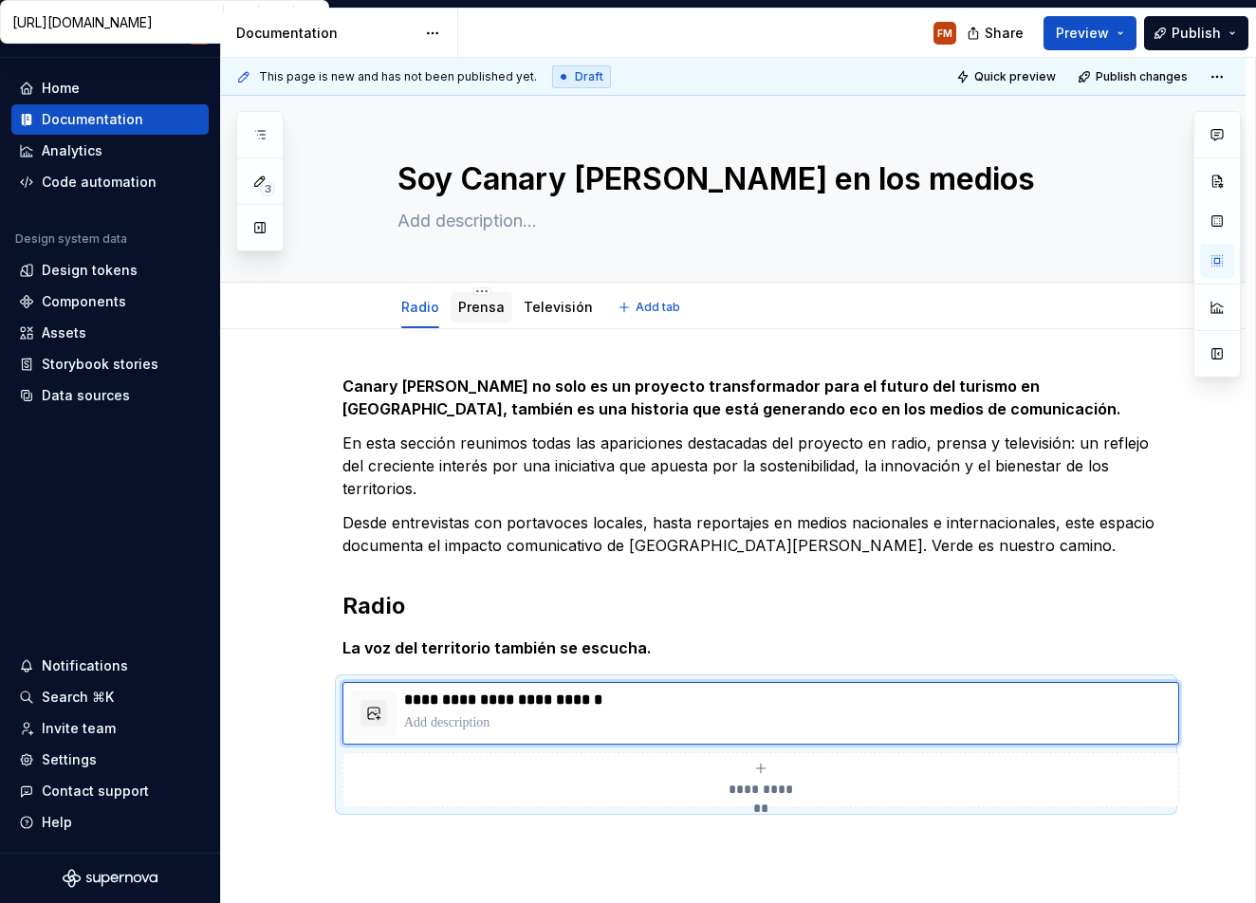
click at [488, 312] on link "Prensa" at bounding box center [481, 307] width 46 height 16
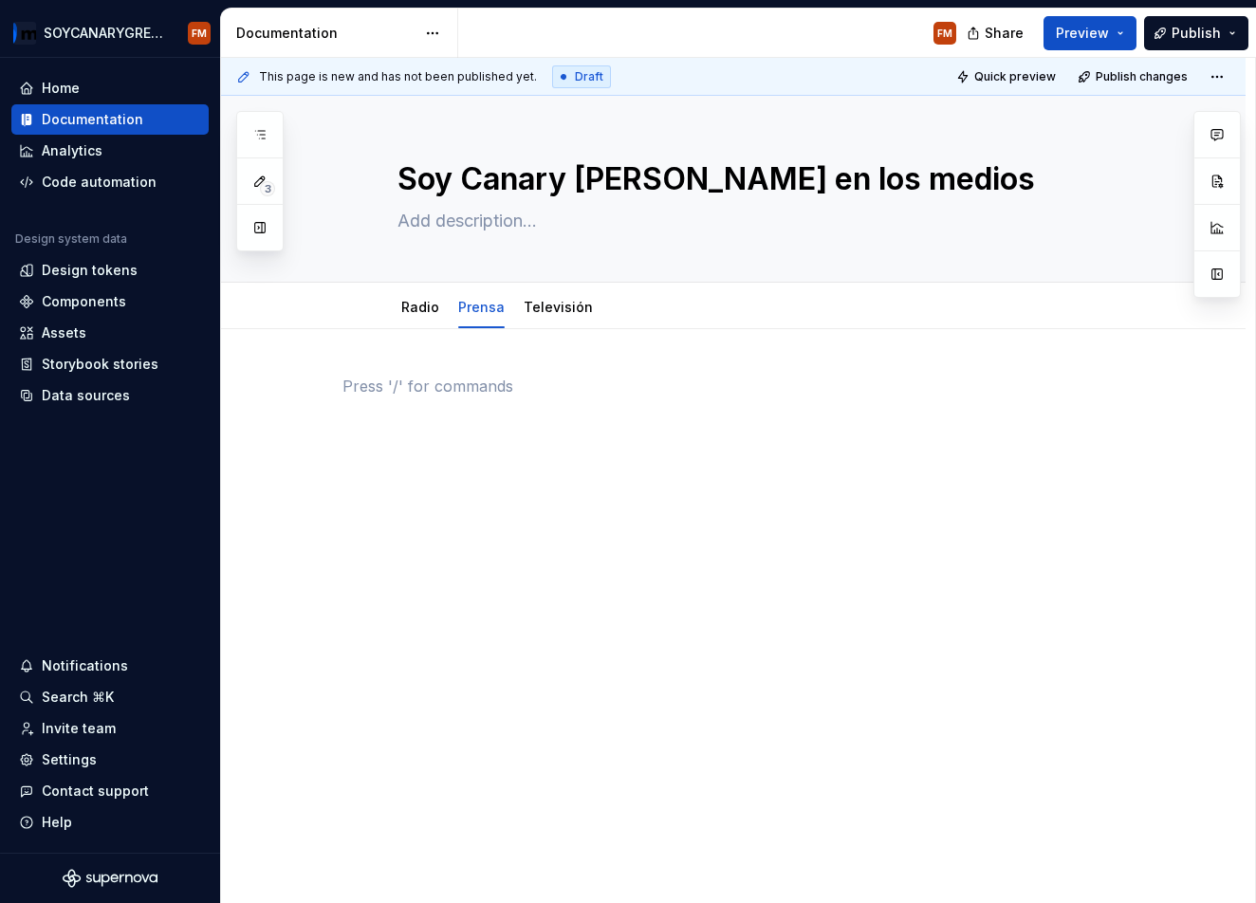
click at [479, 363] on div at bounding box center [733, 535] width 1025 height 412
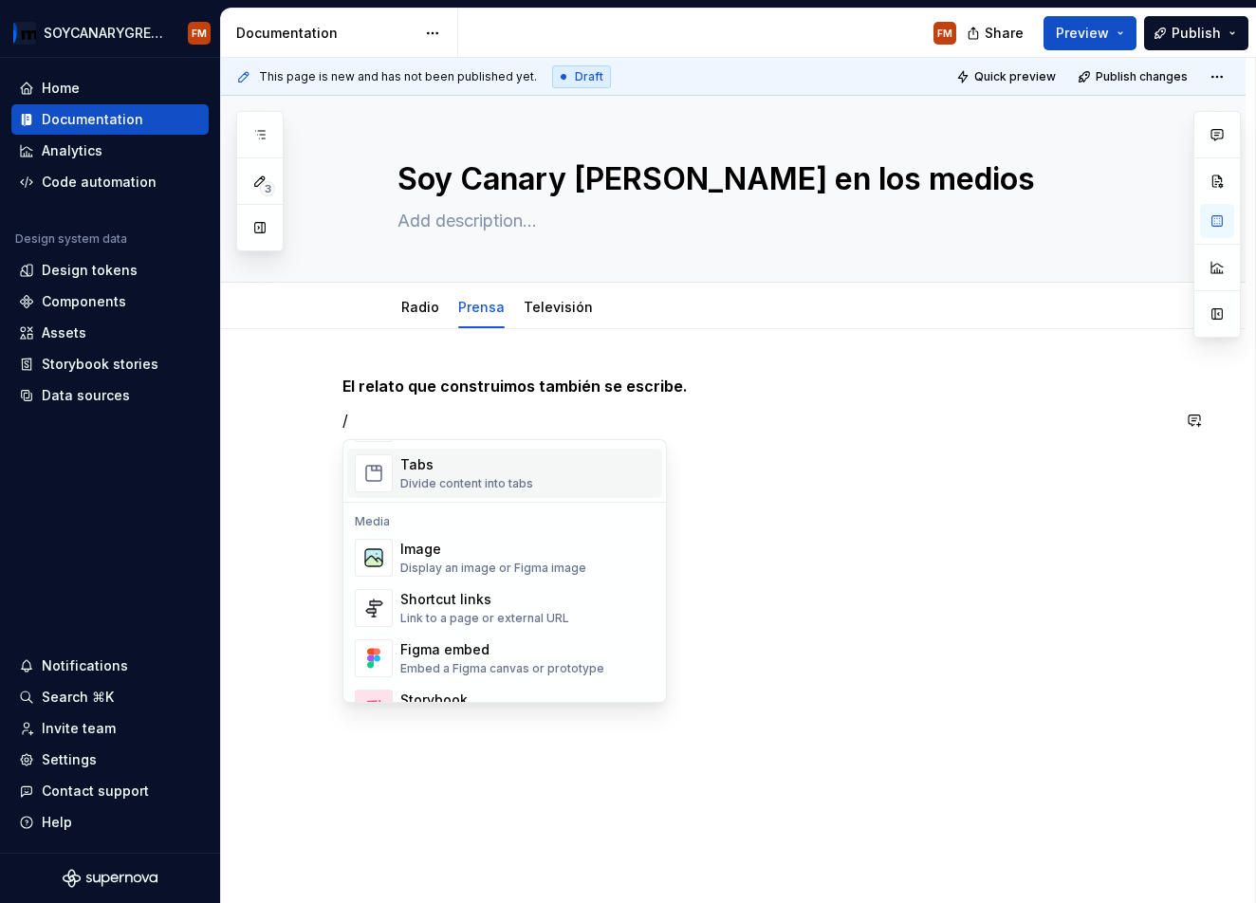
scroll to position [746, 0]
click at [531, 601] on div "Shortcut links" at bounding box center [484, 597] width 169 height 19
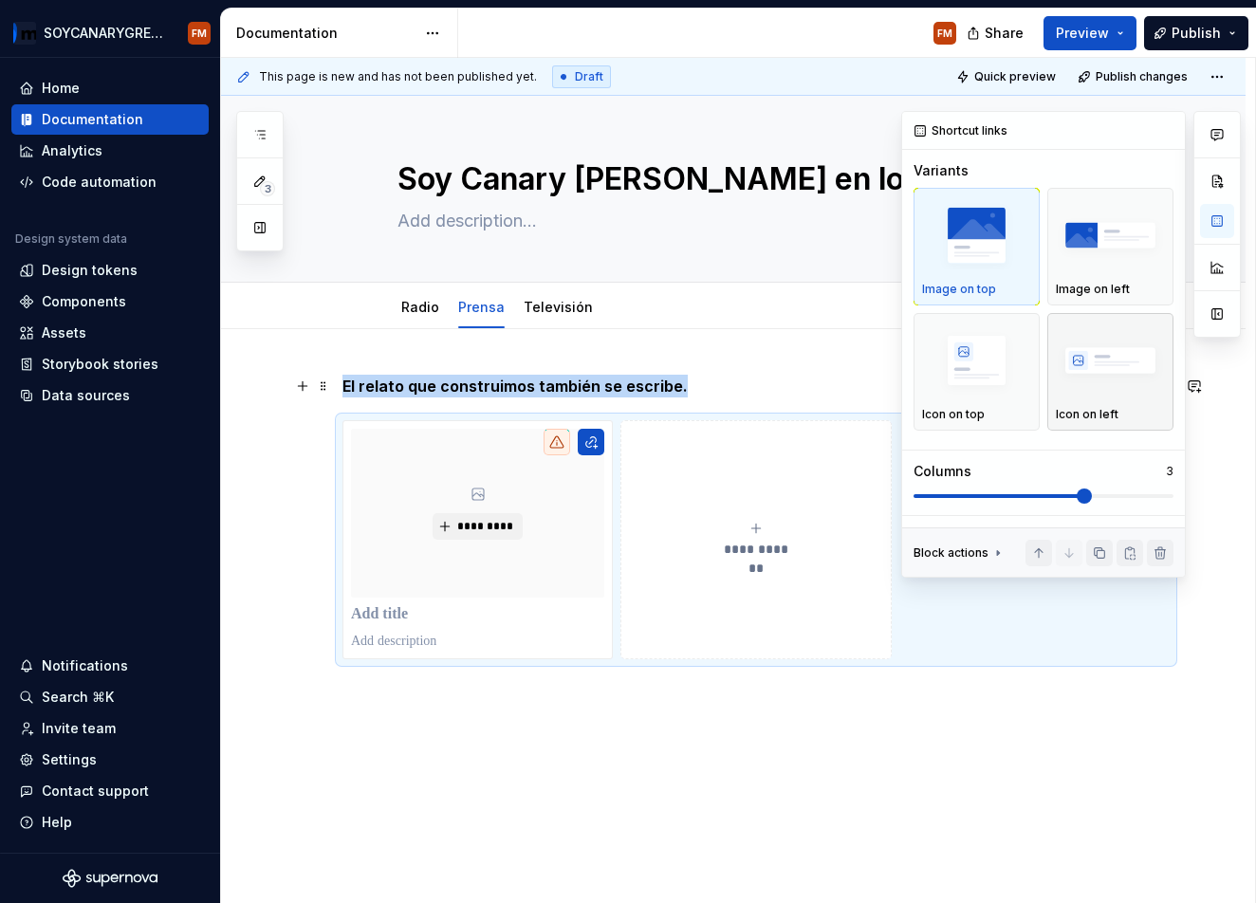
click at [1116, 378] on img "button" at bounding box center [1110, 360] width 109 height 69
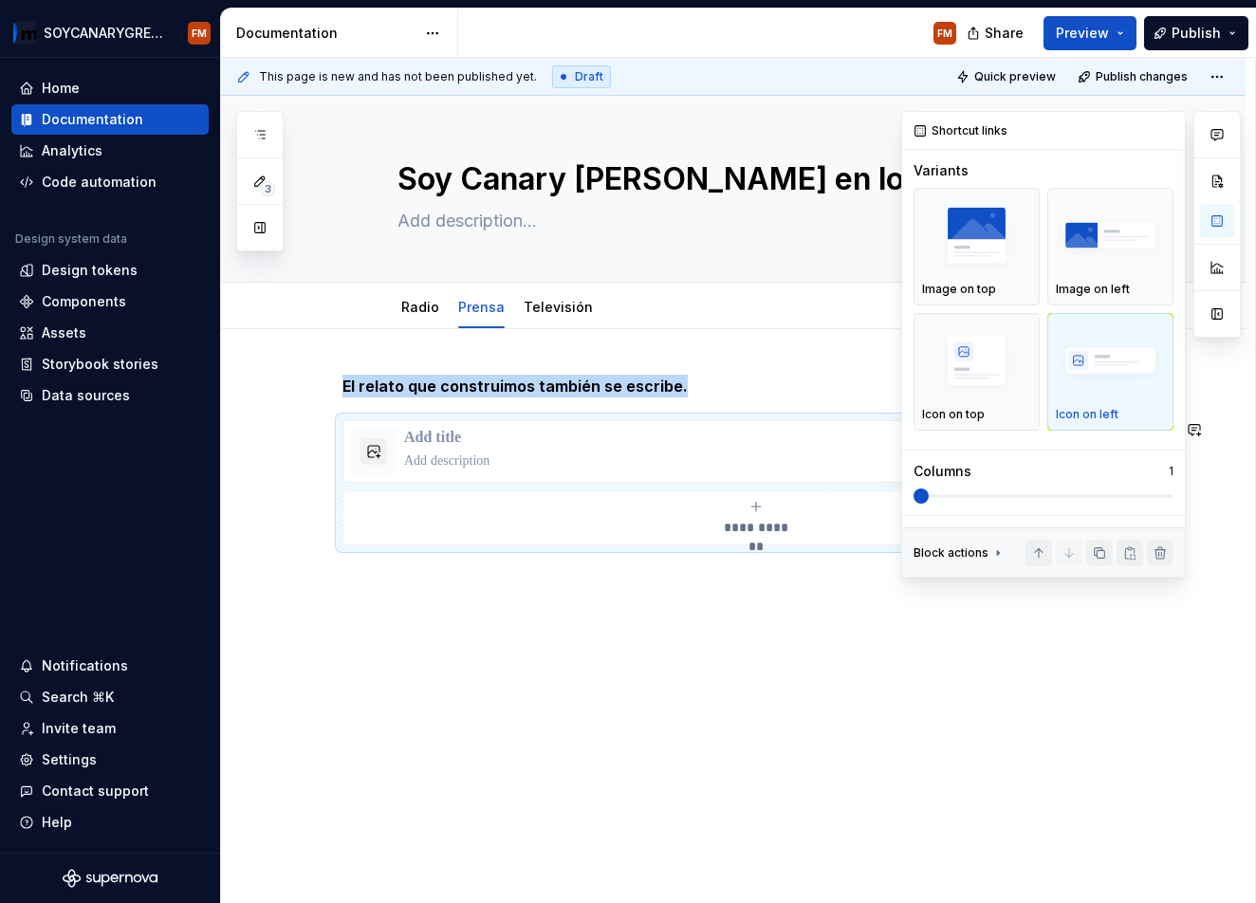
click at [924, 501] on span at bounding box center [921, 496] width 15 height 15
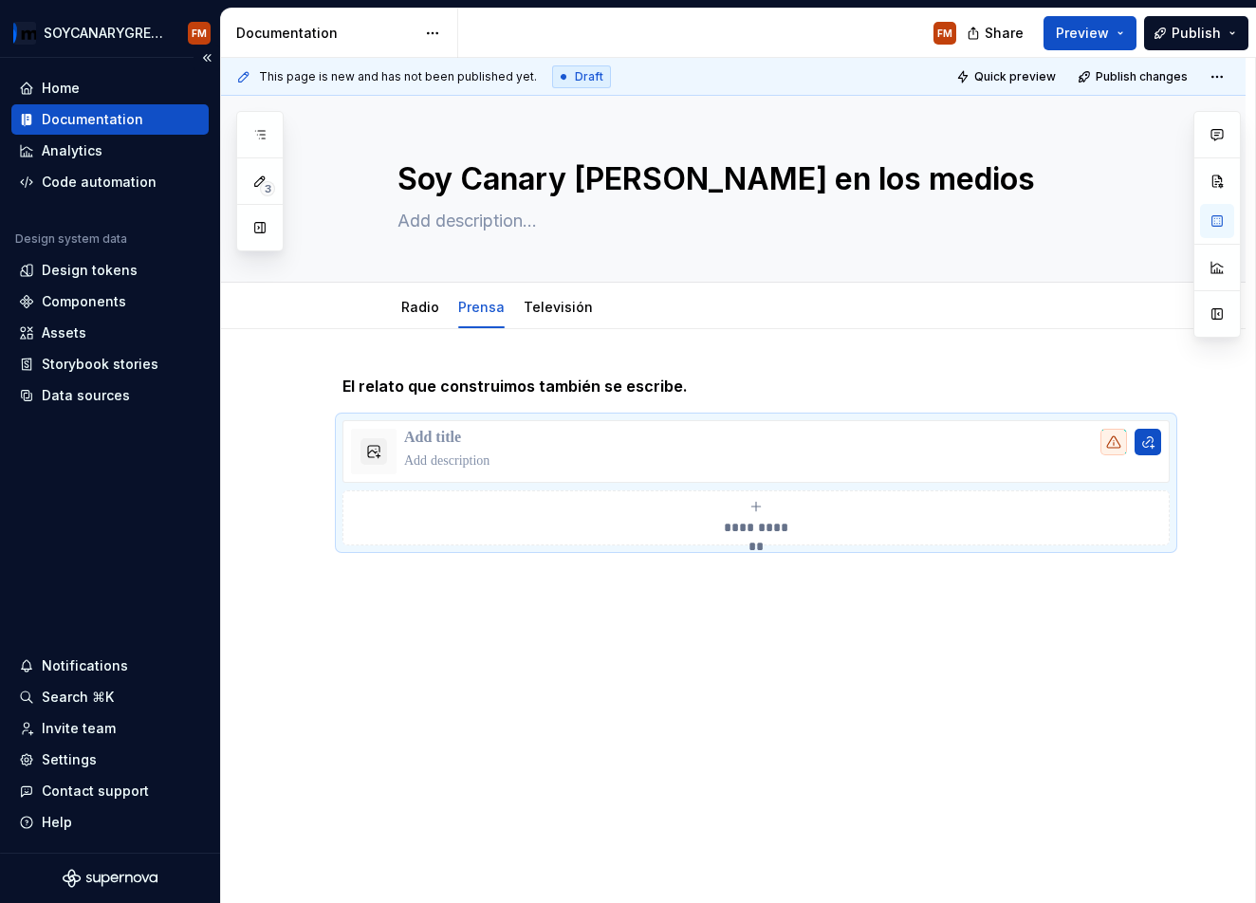
click at [486, 438] on p at bounding box center [782, 438] width 757 height 19
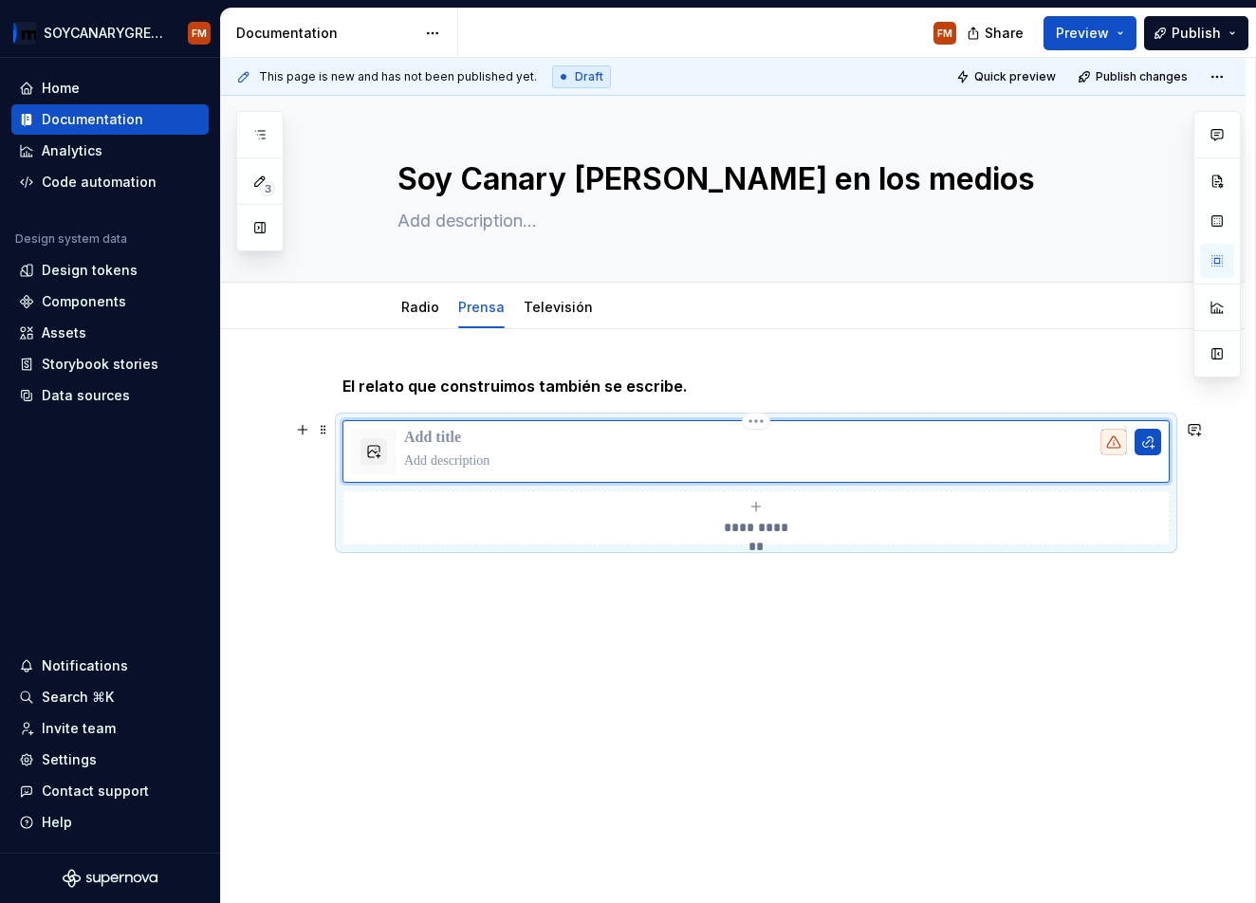
click at [459, 436] on p at bounding box center [782, 438] width 757 height 19
type textarea "*"
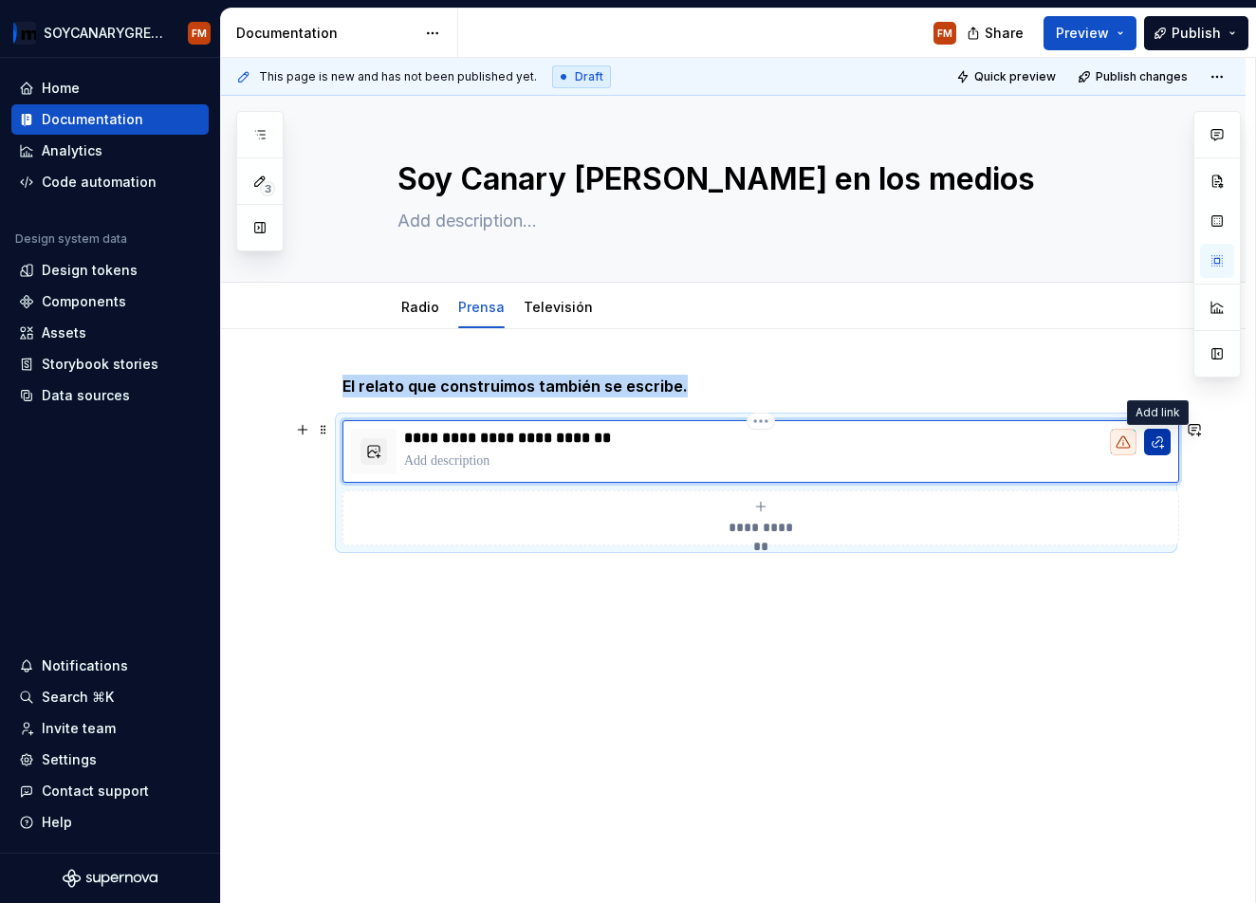
click at [1155, 447] on button "button" at bounding box center [1157, 442] width 27 height 27
type textarea "*"
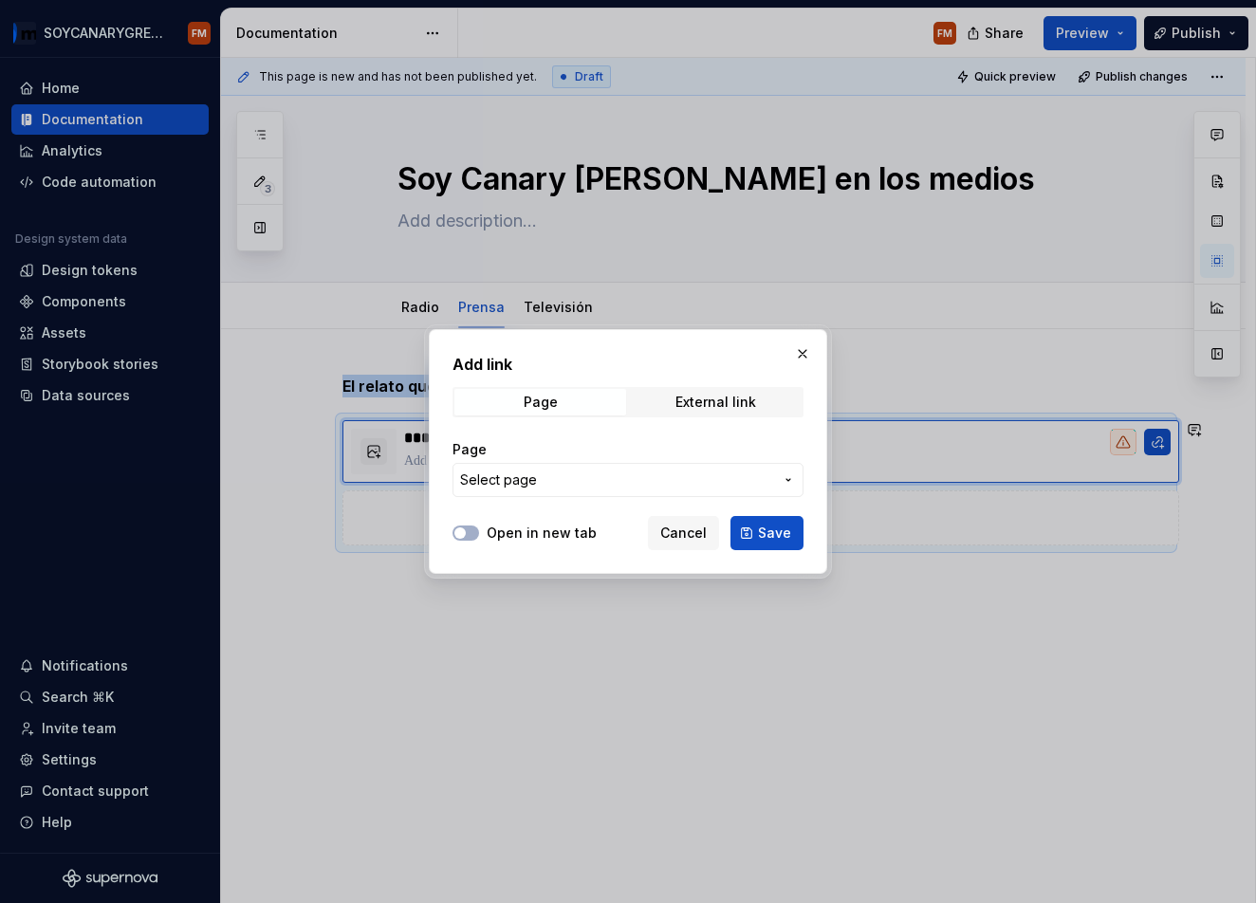
drag, startPoint x: 701, startPoint y: 403, endPoint x: 533, endPoint y: 512, distance: 200.3
click at [695, 408] on div "External link" at bounding box center [716, 402] width 81 height 15
drag, startPoint x: 500, startPoint y: 531, endPoint x: 513, endPoint y: 525, distance: 14.9
click at [500, 531] on label "Open in new tab" at bounding box center [542, 533] width 110 height 19
click at [479, 531] on button "Open in new tab" at bounding box center [466, 533] width 27 height 15
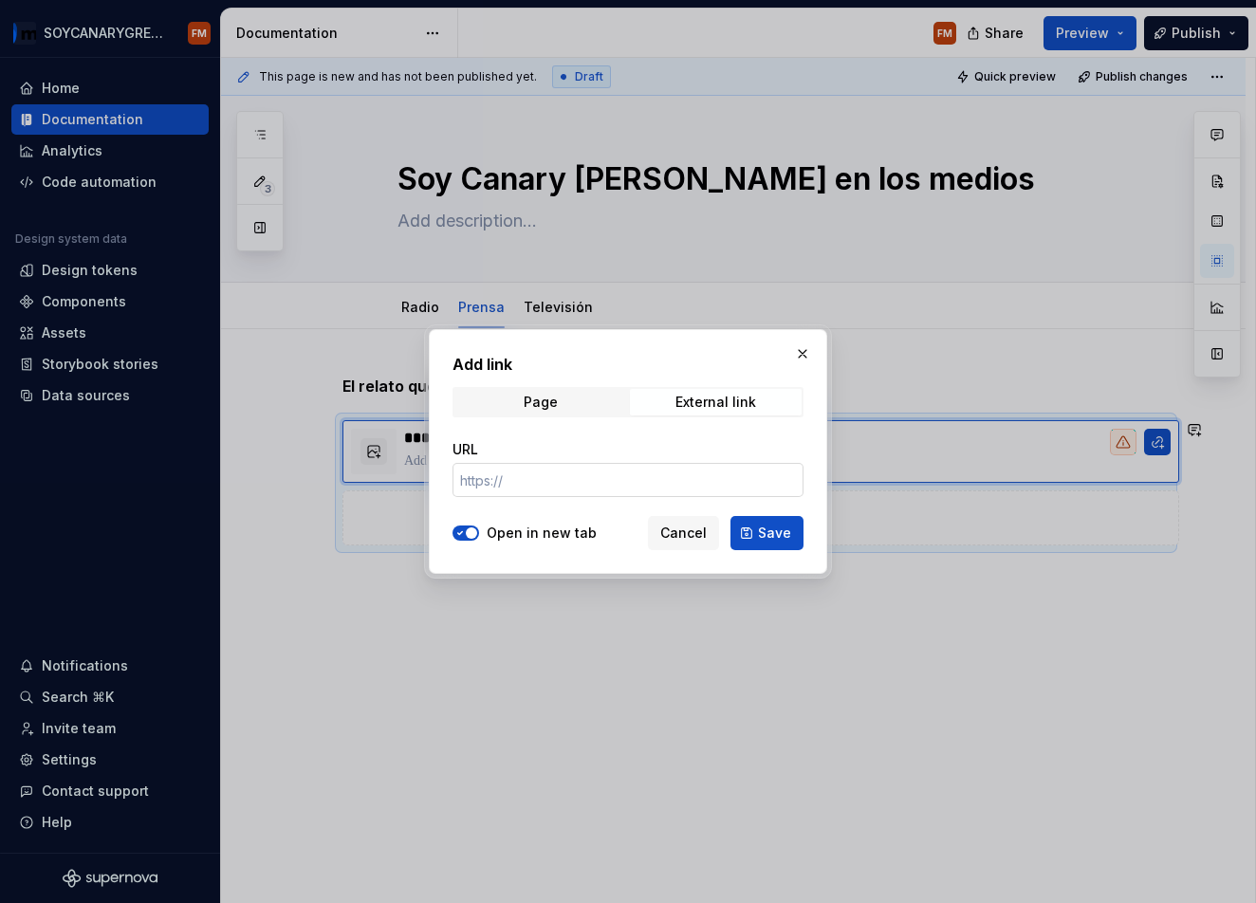
click at [518, 476] on input "URL" at bounding box center [628, 480] width 351 height 34
paste input "[URL][DOMAIN_NAME]"
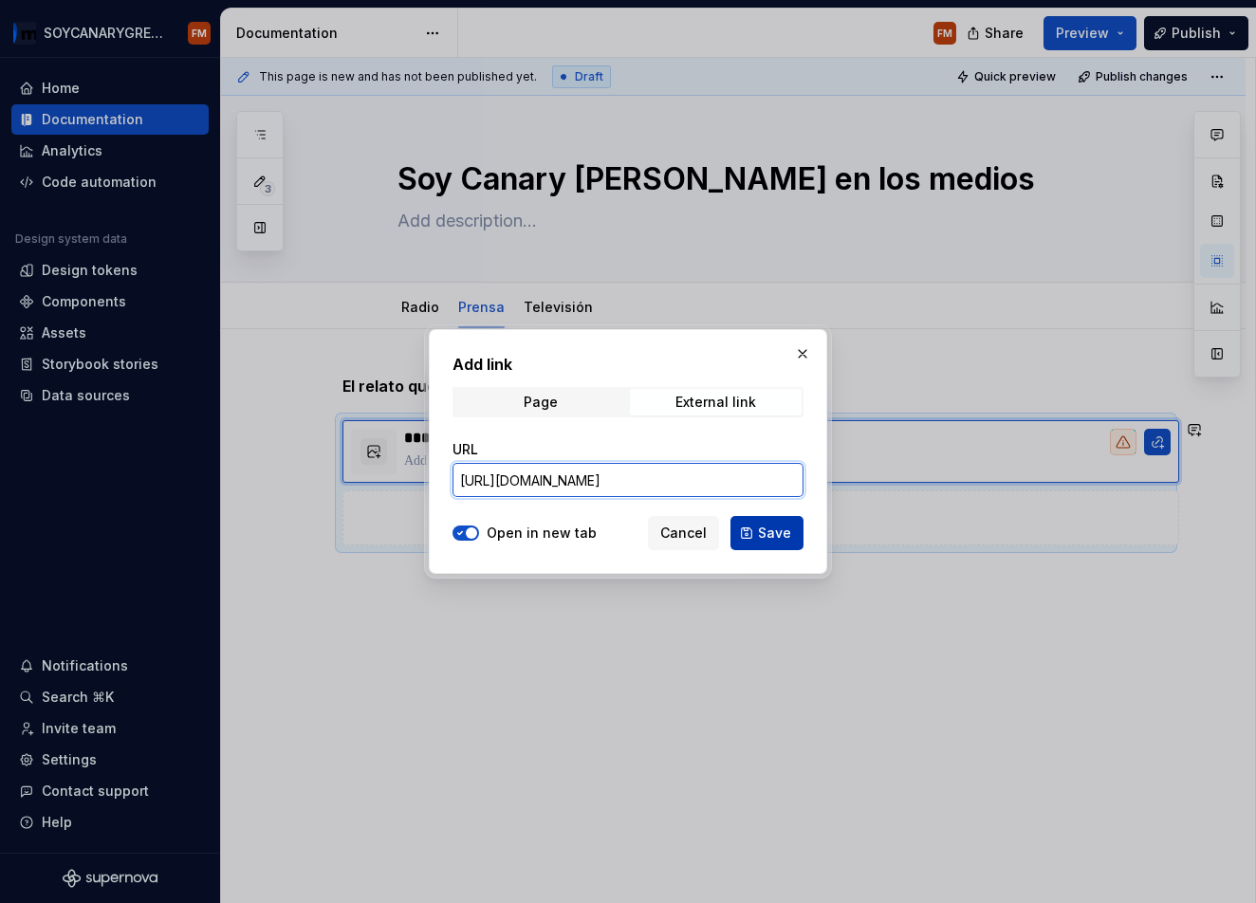
type input "[URL][DOMAIN_NAME]"
click at [785, 537] on span "Save" at bounding box center [774, 533] width 33 height 19
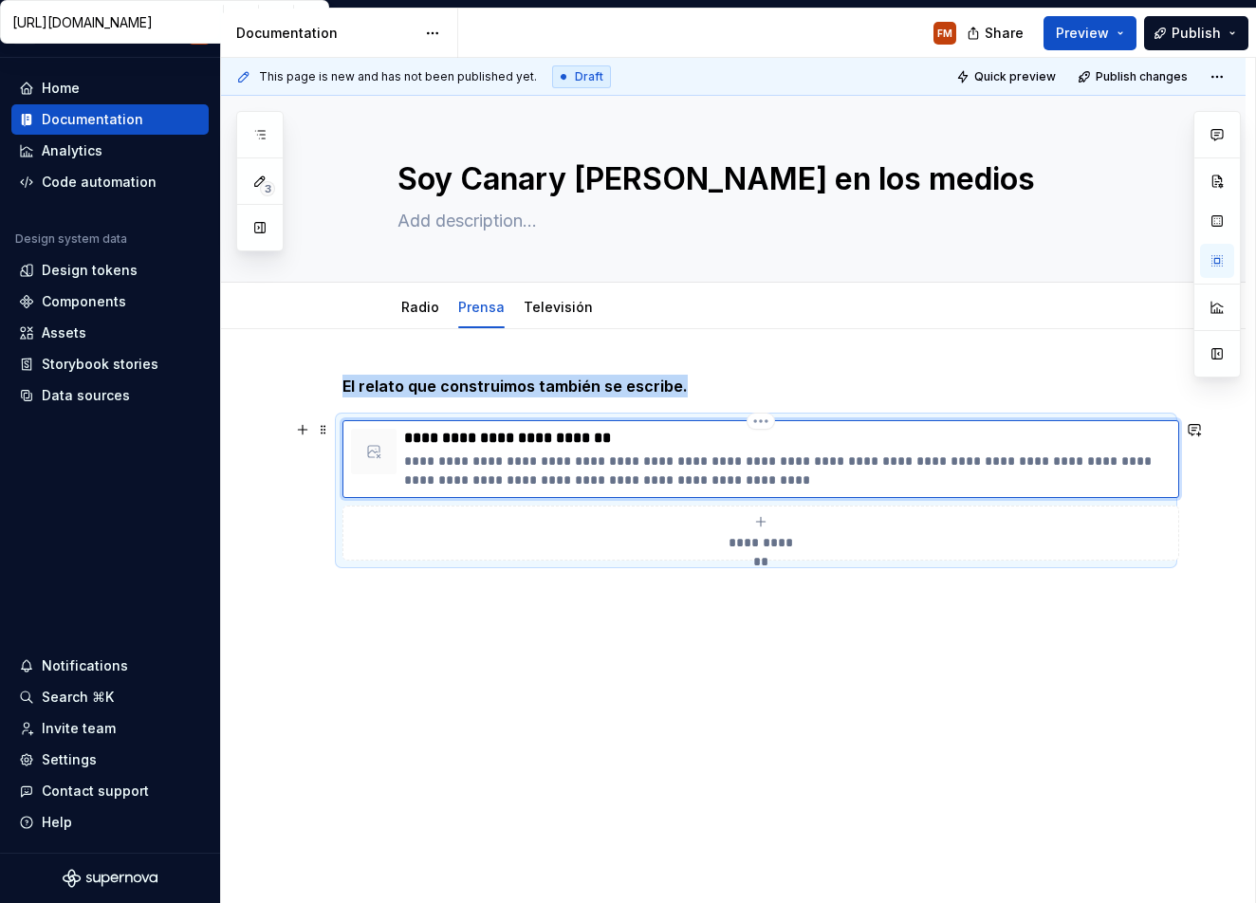
click at [481, 463] on p "**********" at bounding box center [787, 471] width 767 height 38
click at [759, 531] on div "**********" at bounding box center [761, 533] width 820 height 38
type textarea "*"
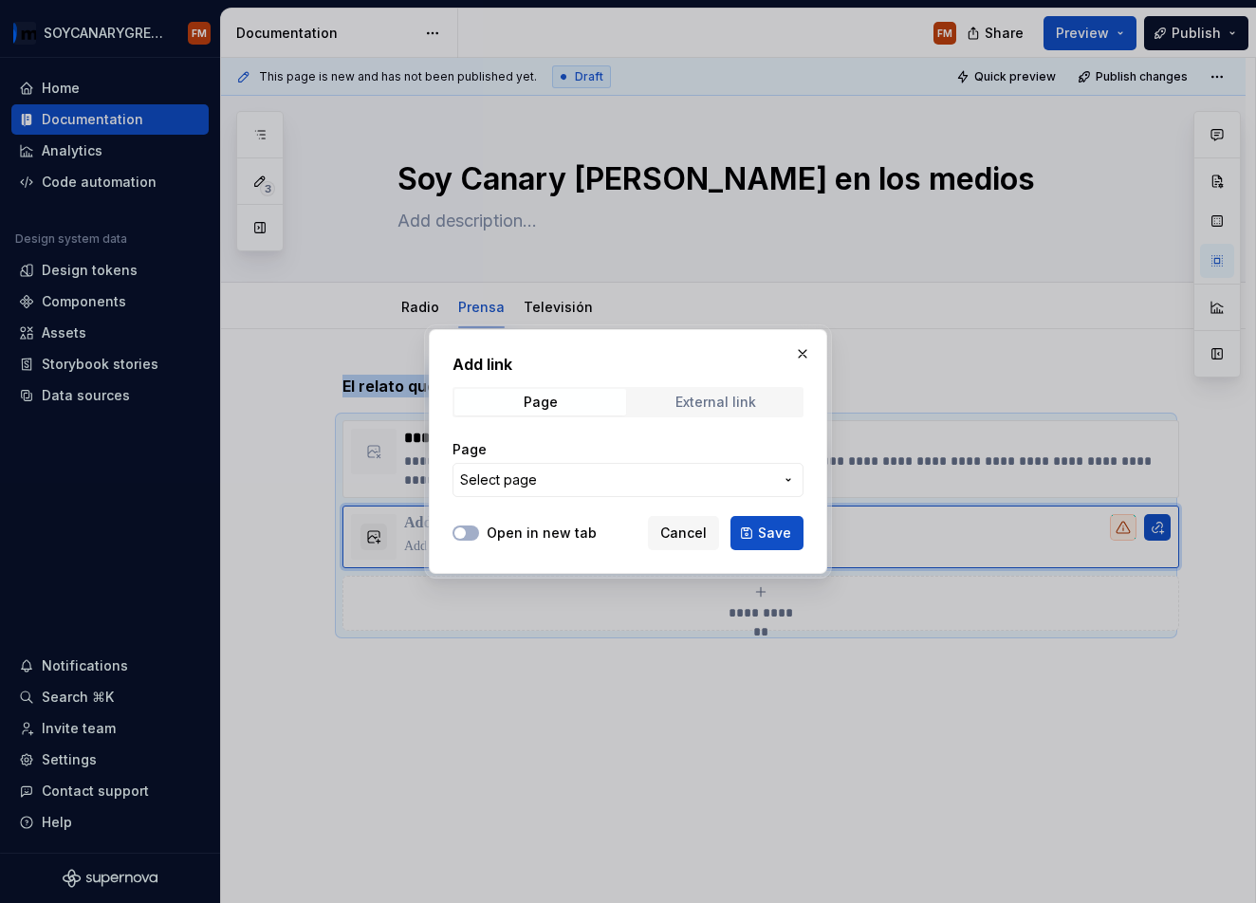
drag, startPoint x: 739, startPoint y: 408, endPoint x: 715, endPoint y: 415, distance: 24.6
click at [736, 409] on div "External link" at bounding box center [716, 402] width 81 height 15
click at [494, 539] on label "Open in new tab" at bounding box center [542, 533] width 110 height 19
click at [479, 539] on button "Open in new tab" at bounding box center [466, 533] width 27 height 15
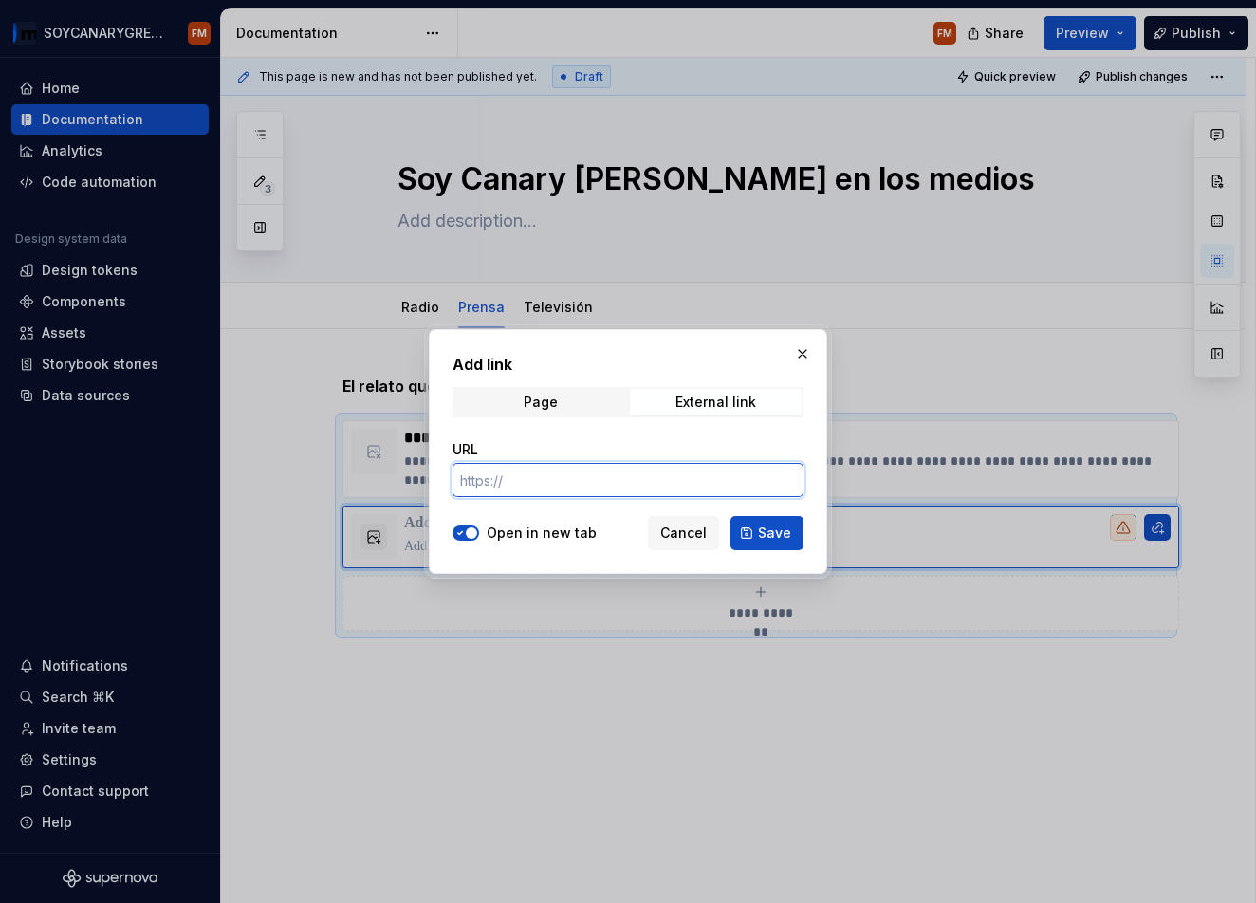
click at [544, 488] on input "URL" at bounding box center [628, 480] width 351 height 34
paste input "[URL][DOMAIN_NAME][PERSON_NAME]"
type input "[URL][DOMAIN_NAME][PERSON_NAME]"
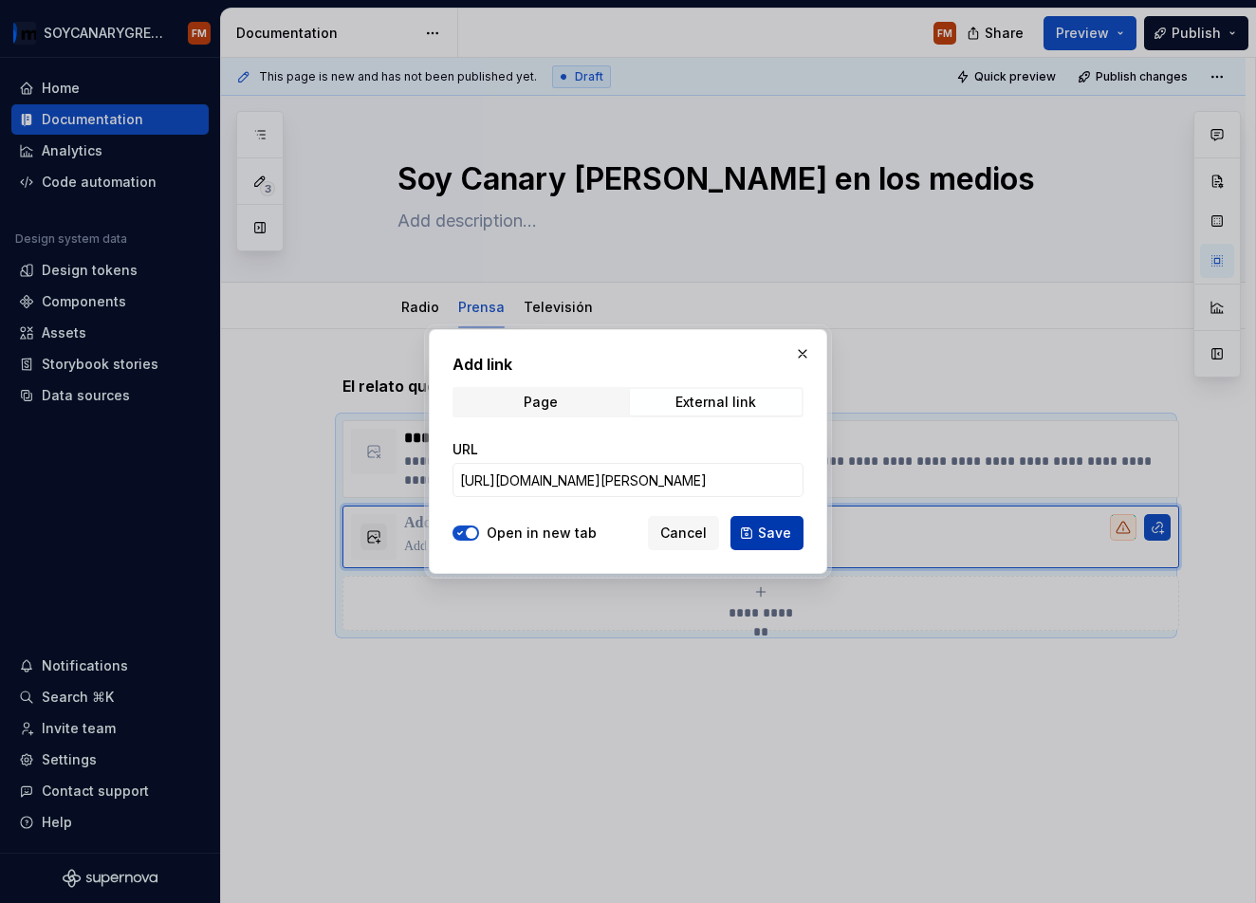
click at [786, 537] on span "Save" at bounding box center [774, 533] width 33 height 19
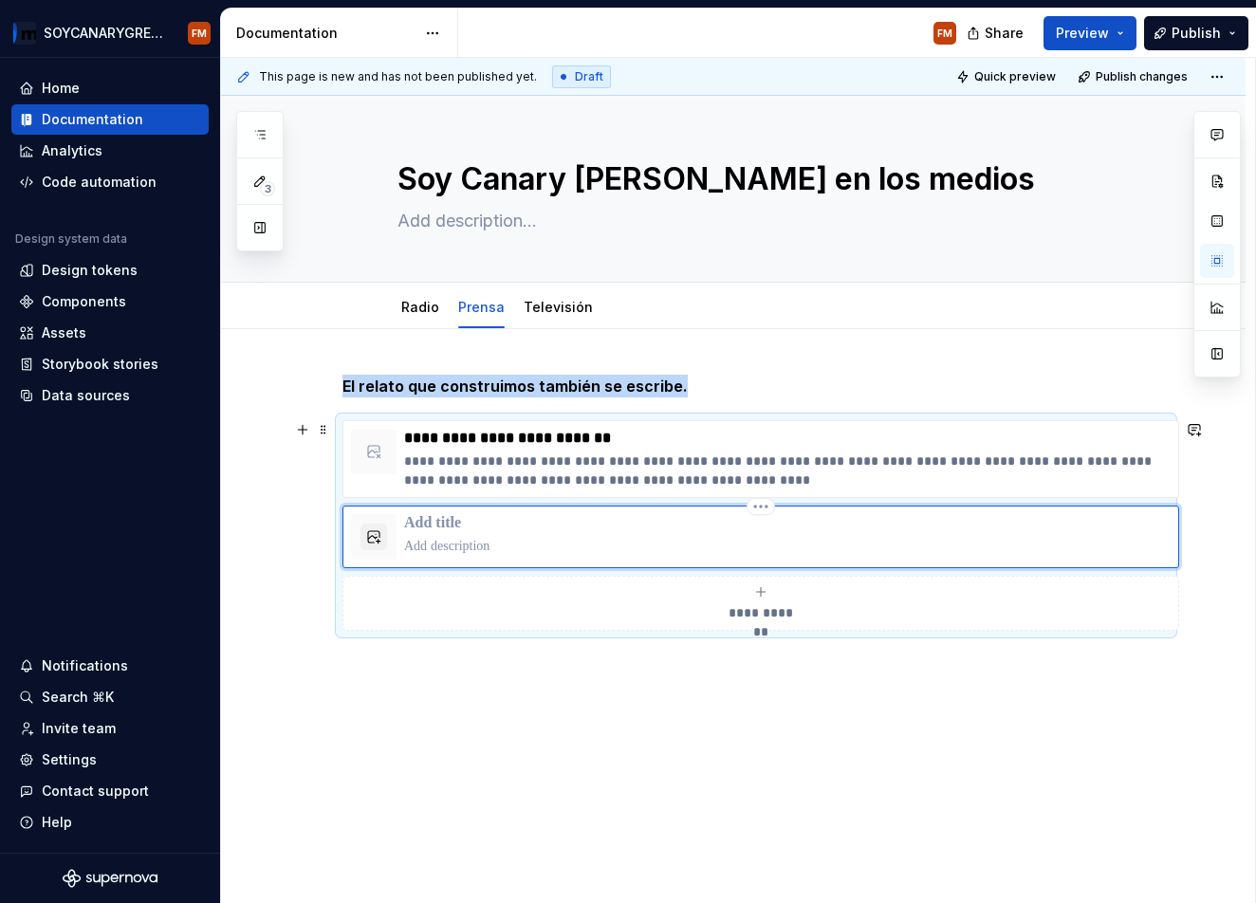
click at [466, 521] on p at bounding box center [787, 523] width 767 height 19
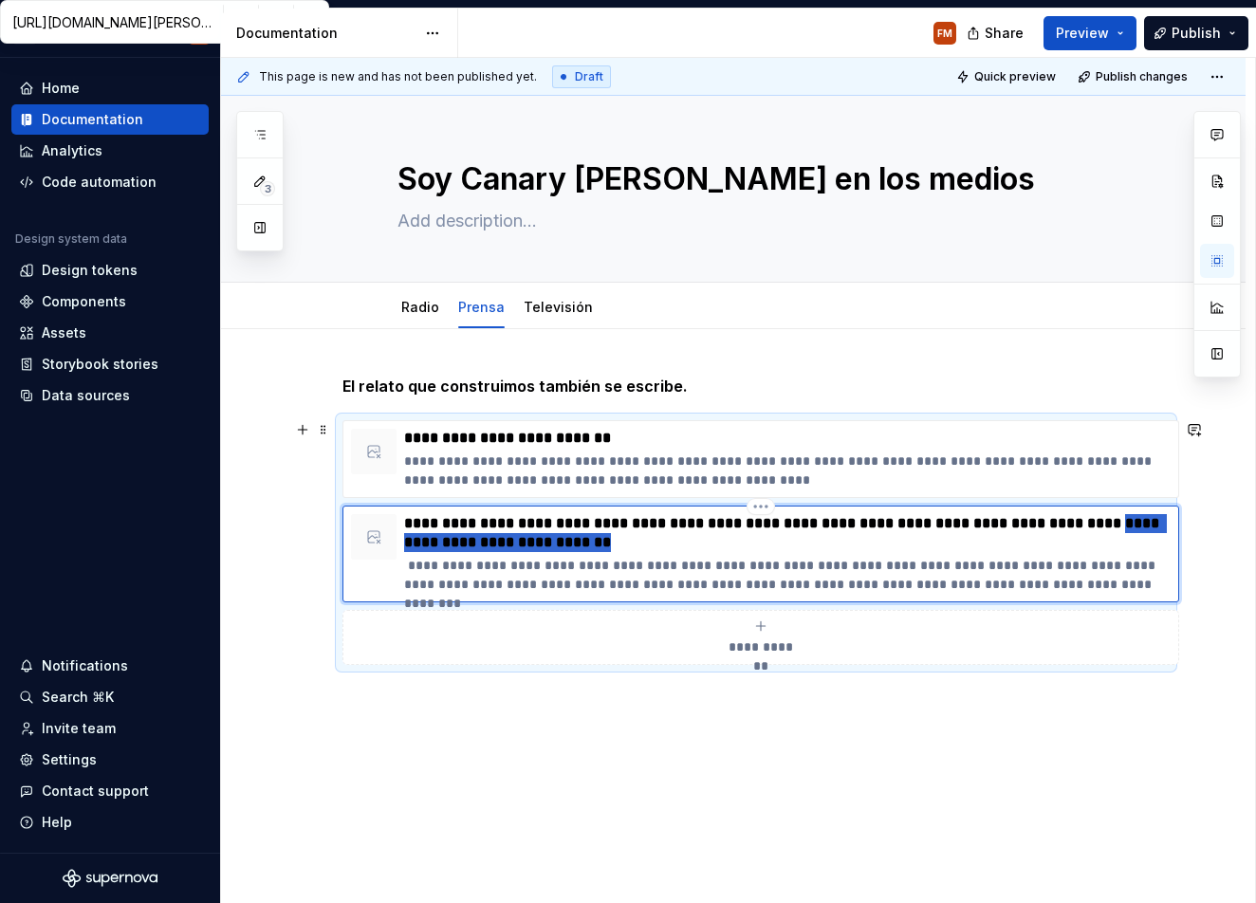
drag, startPoint x: 689, startPoint y: 545, endPoint x: 374, endPoint y: 541, distance: 315.0
click at [374, 541] on div "**********" at bounding box center [761, 554] width 820 height 80
click at [1128, 526] on p "**********" at bounding box center [787, 533] width 767 height 38
click at [410, 439] on p "**********" at bounding box center [787, 438] width 767 height 19
type textarea "*"
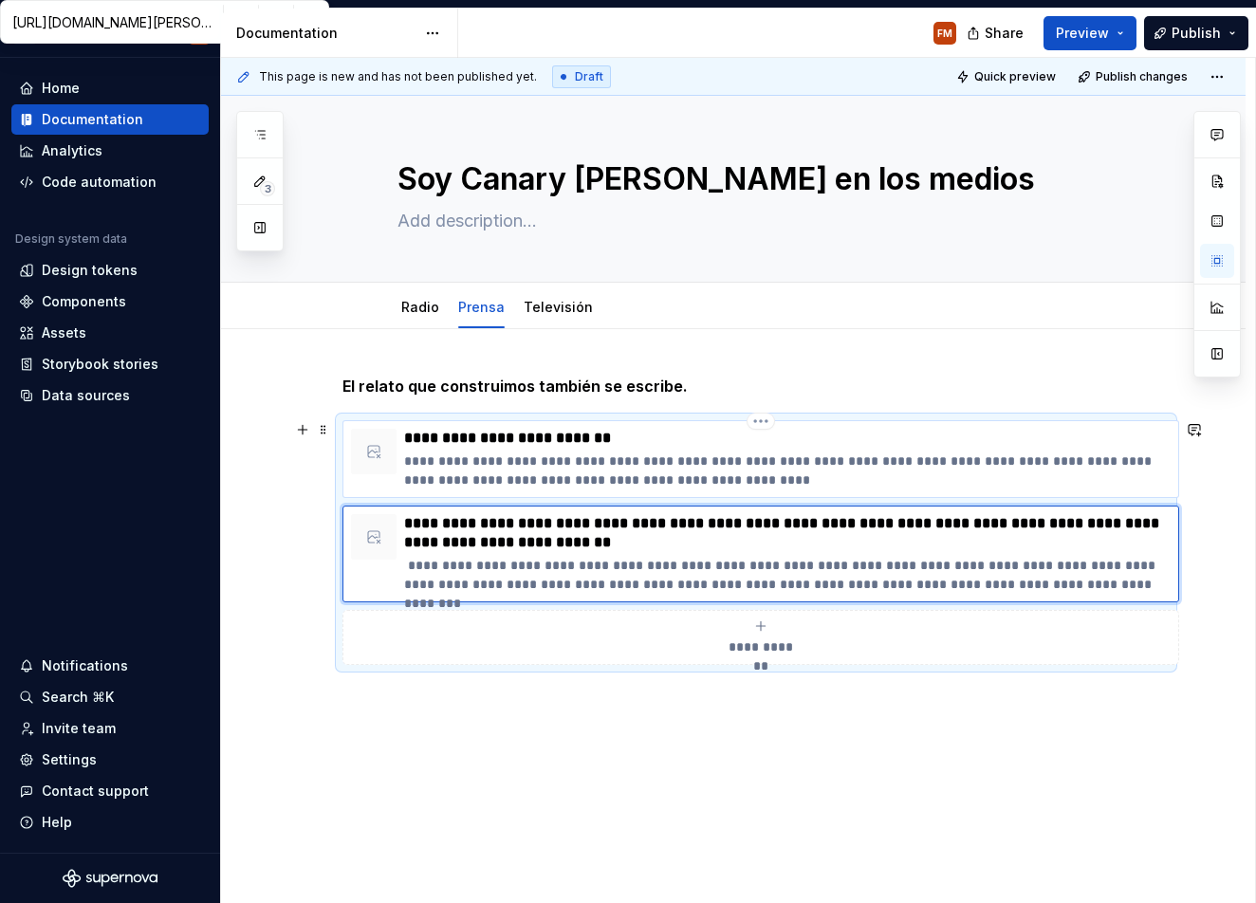
type input "[URL][DOMAIN_NAME]"
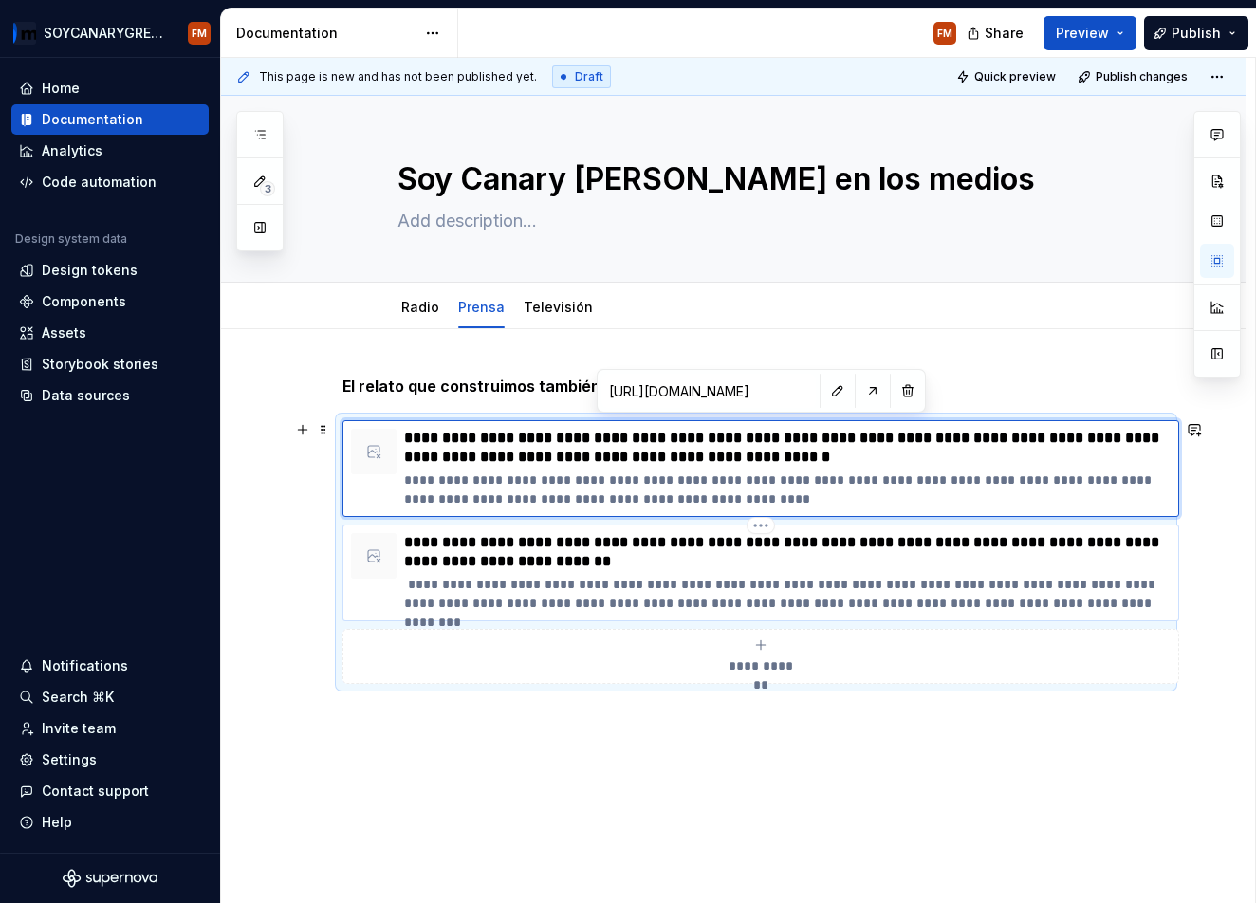
drag, startPoint x: 411, startPoint y: 563, endPoint x: 441, endPoint y: 602, distance: 50.1
click at [412, 563] on p "**********" at bounding box center [787, 552] width 767 height 38
type textarea "*"
type input "[URL][DOMAIN_NAME][PERSON_NAME]"
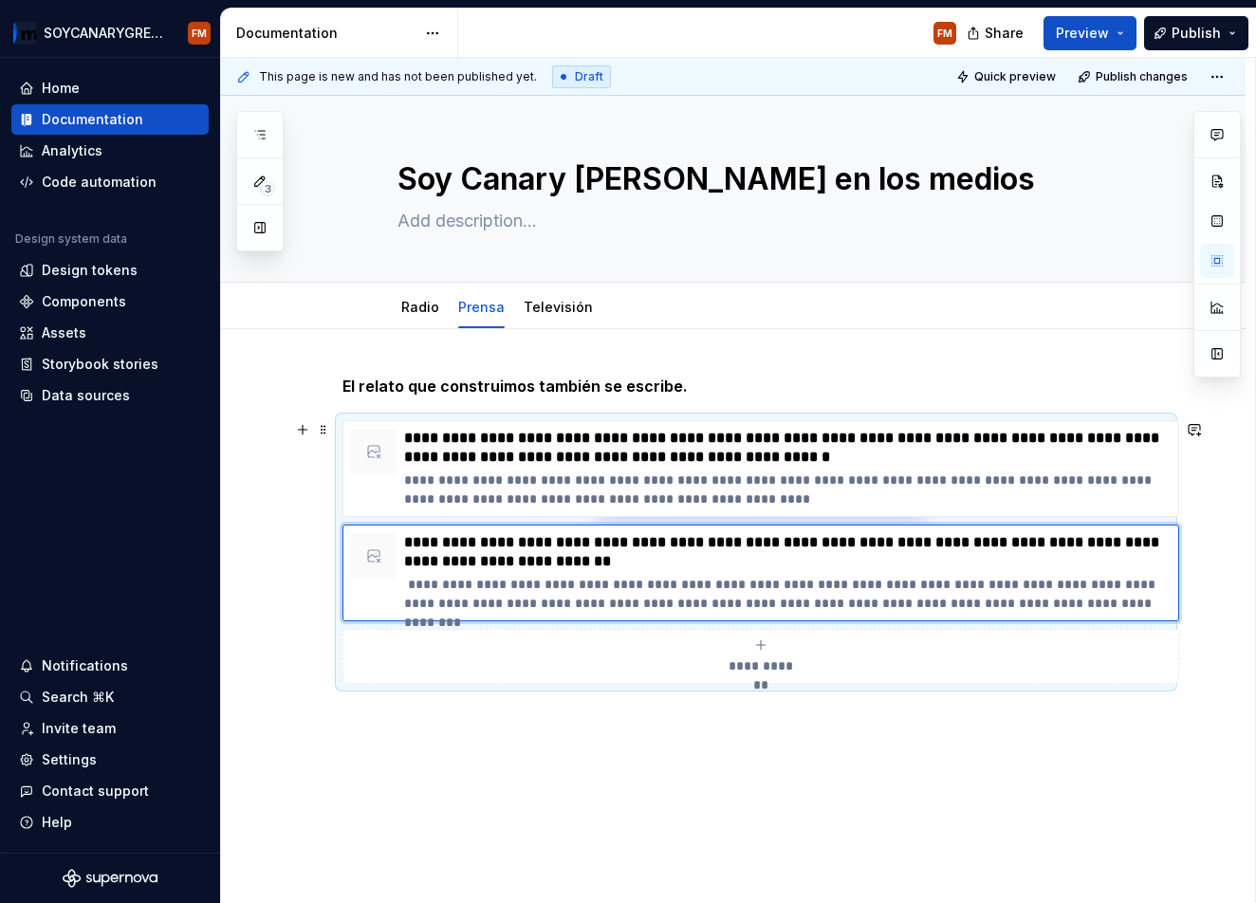
type textarea "*"
click at [773, 658] on span "**********" at bounding box center [761, 666] width 83 height 19
type textarea "*"
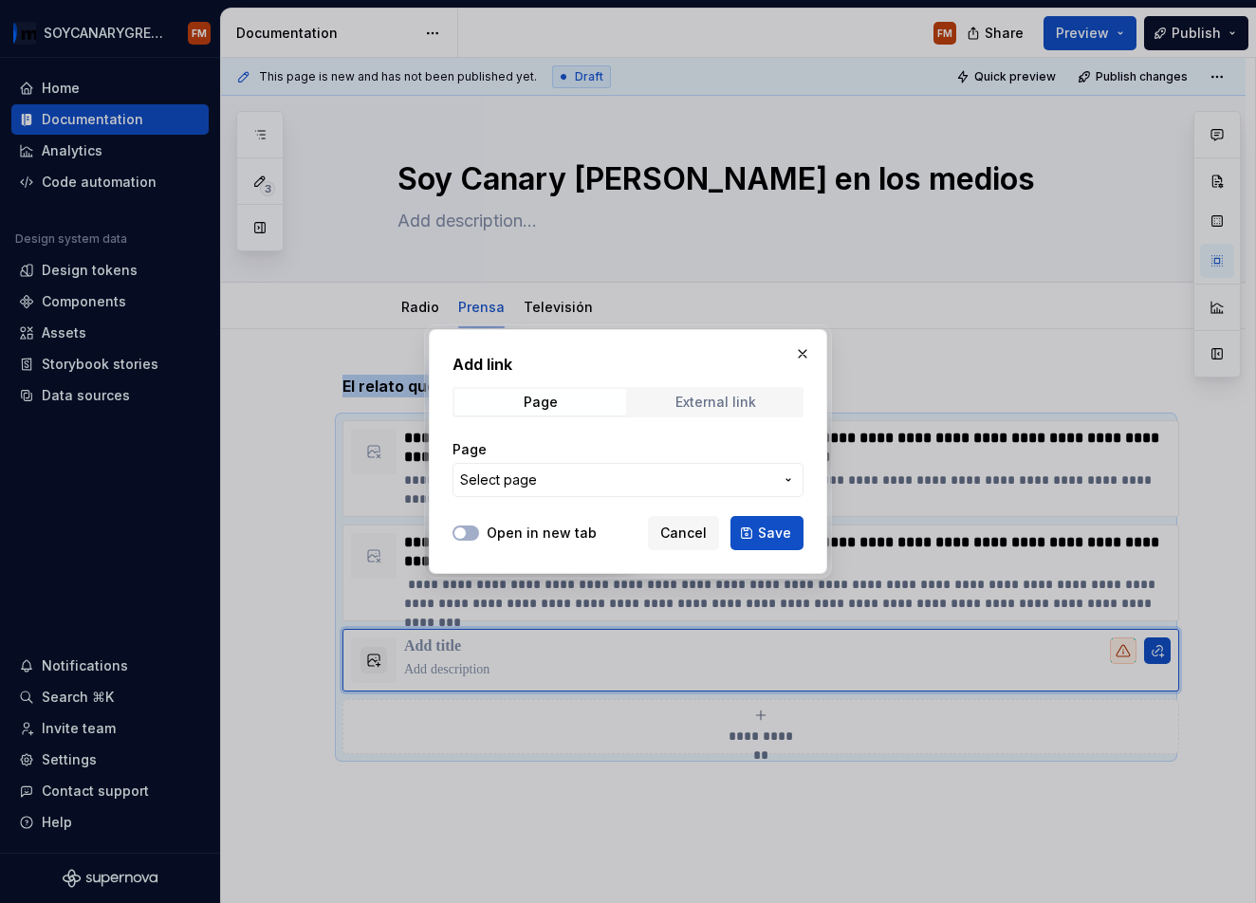
click at [711, 400] on div "External link" at bounding box center [716, 402] width 81 height 15
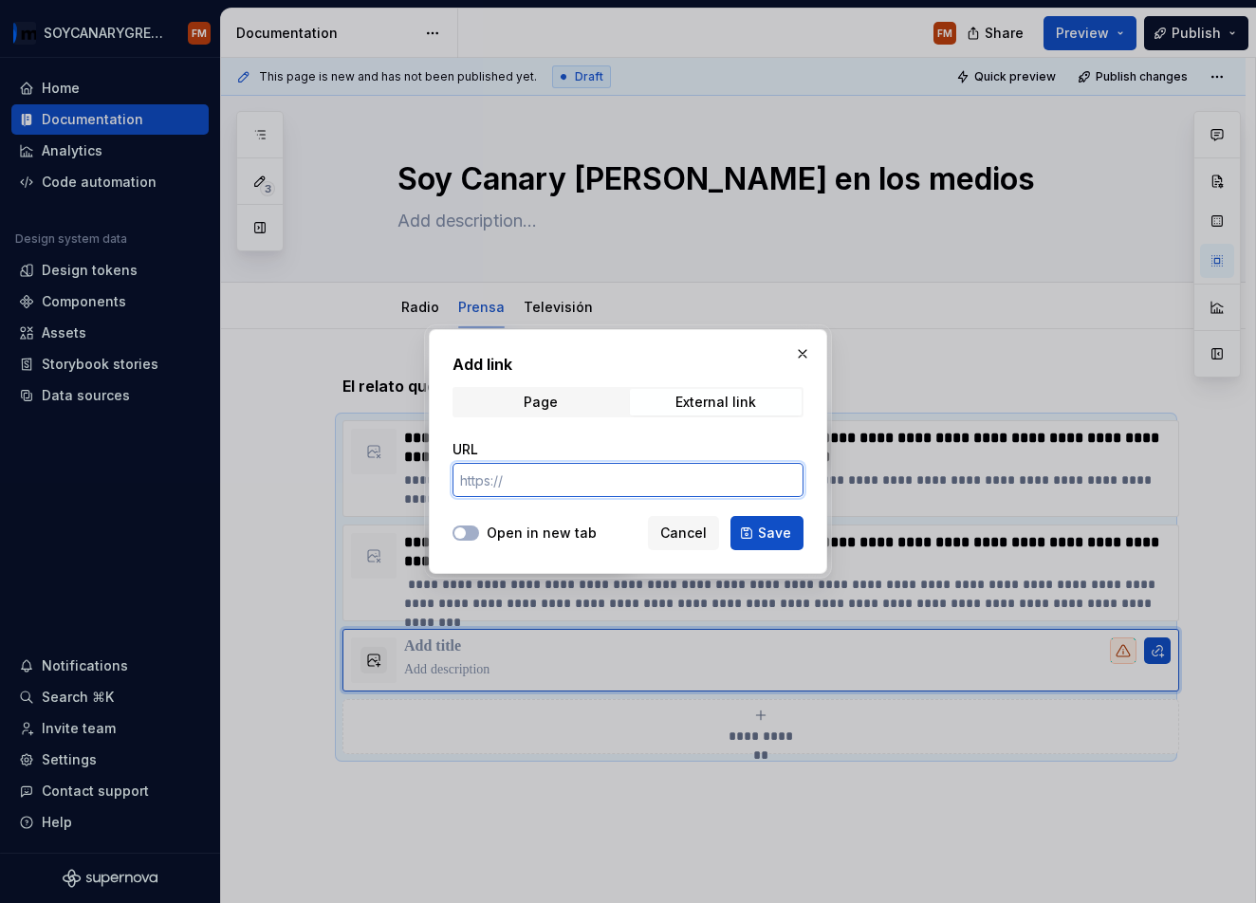
drag, startPoint x: 557, startPoint y: 477, endPoint x: 546, endPoint y: 490, distance: 16.2
click at [555, 478] on input "URL" at bounding box center [628, 480] width 351 height 34
paste input "[URL][DOMAIN_NAME]"
type input "[URL][DOMAIN_NAME]"
drag, startPoint x: 510, startPoint y: 536, endPoint x: 639, endPoint y: 538, distance: 128.1
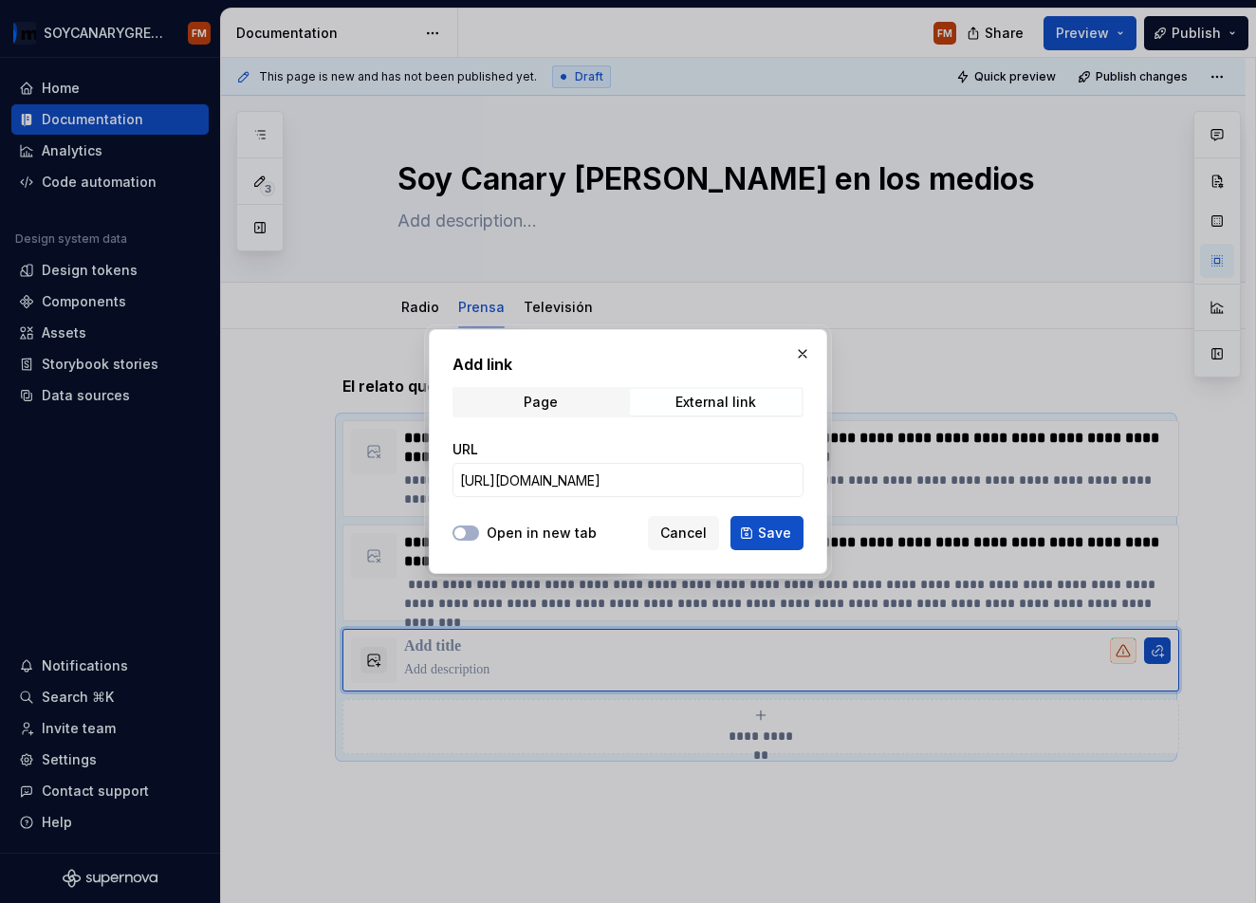
click at [511, 536] on label "Open in new tab" at bounding box center [542, 533] width 110 height 19
click at [479, 536] on button "Open in new tab" at bounding box center [466, 533] width 27 height 15
click at [769, 535] on span "Save" at bounding box center [774, 533] width 33 height 19
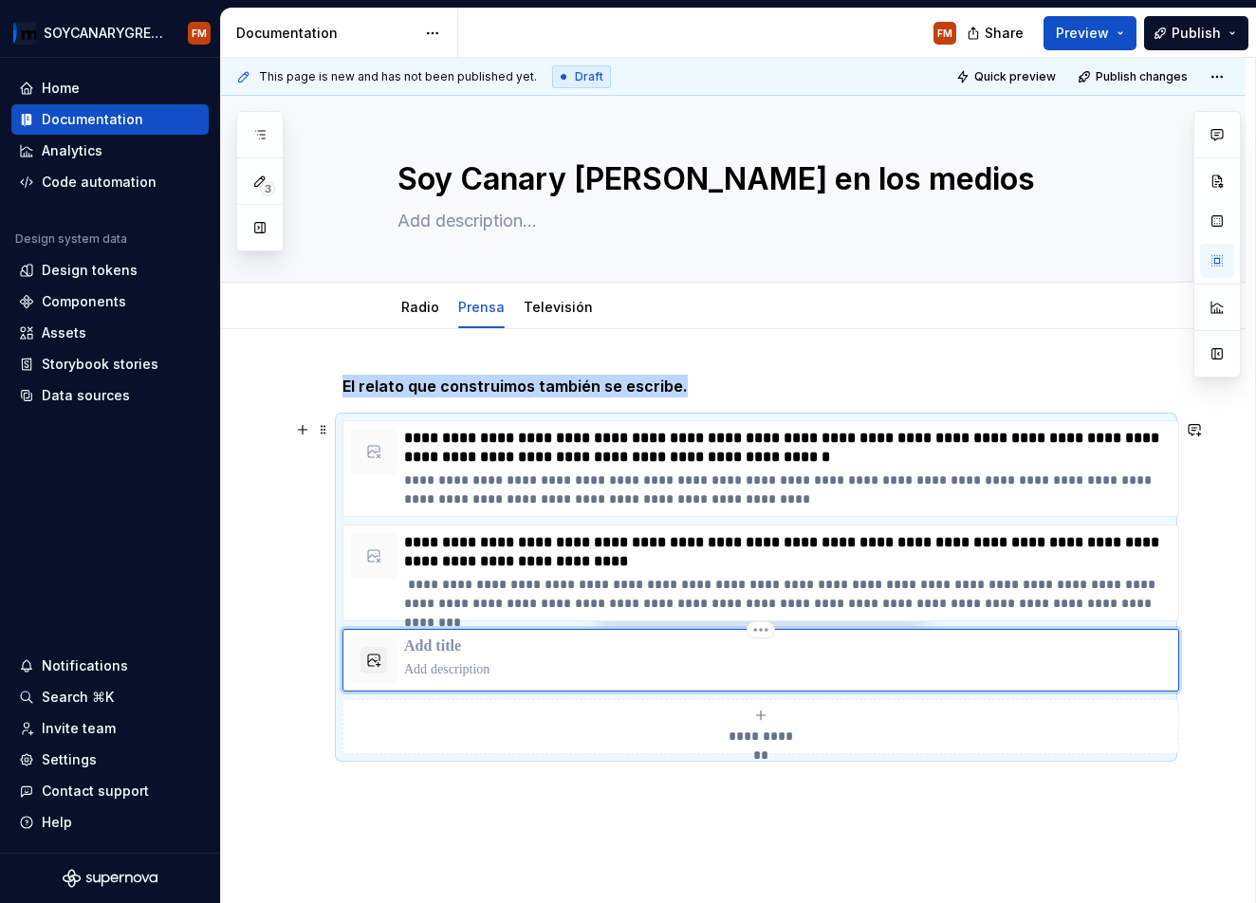
click at [476, 648] on p at bounding box center [787, 647] width 767 height 19
click at [426, 644] on p at bounding box center [787, 647] width 767 height 19
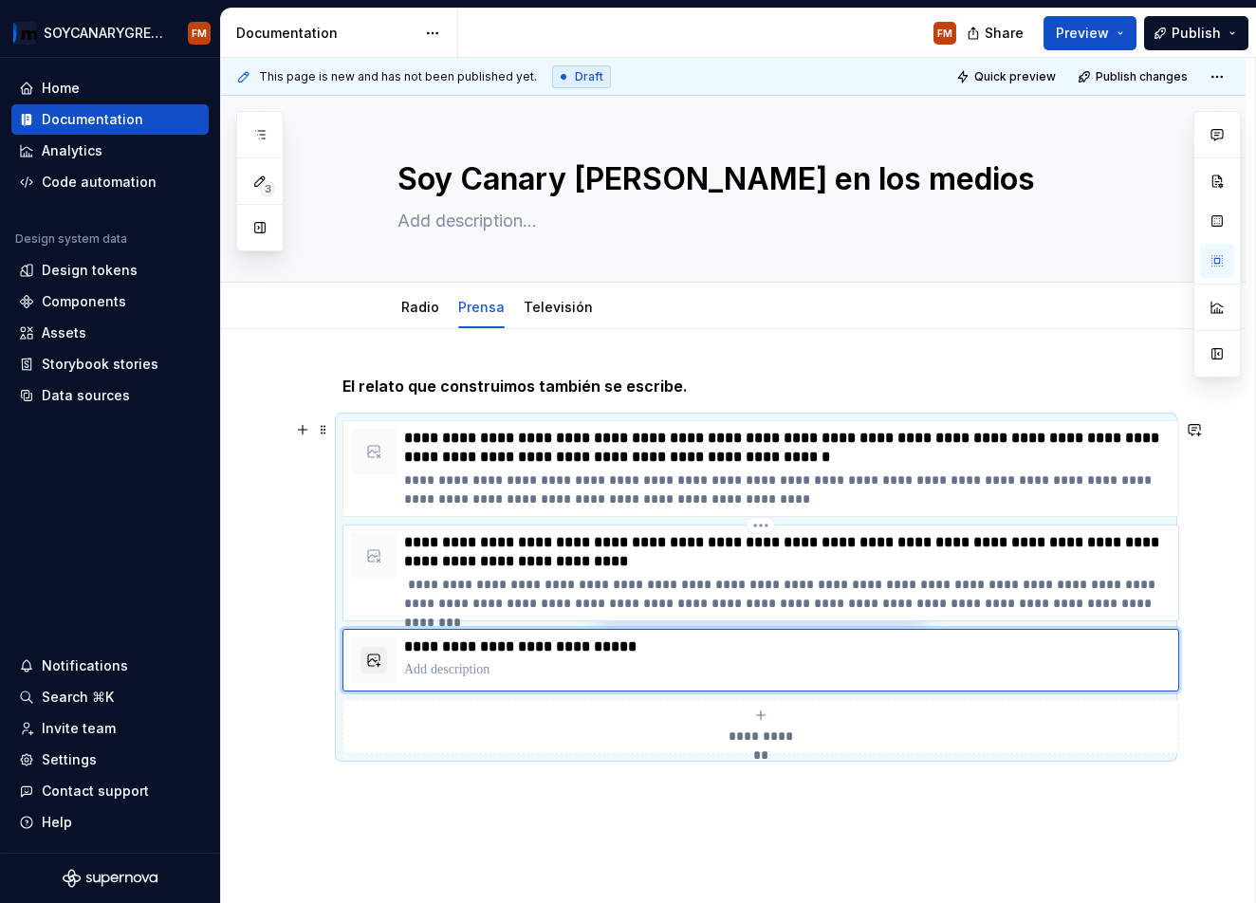
click at [853, 605] on p "**********" at bounding box center [787, 594] width 767 height 38
type textarea "*"
type input "[URL][DOMAIN_NAME][PERSON_NAME]"
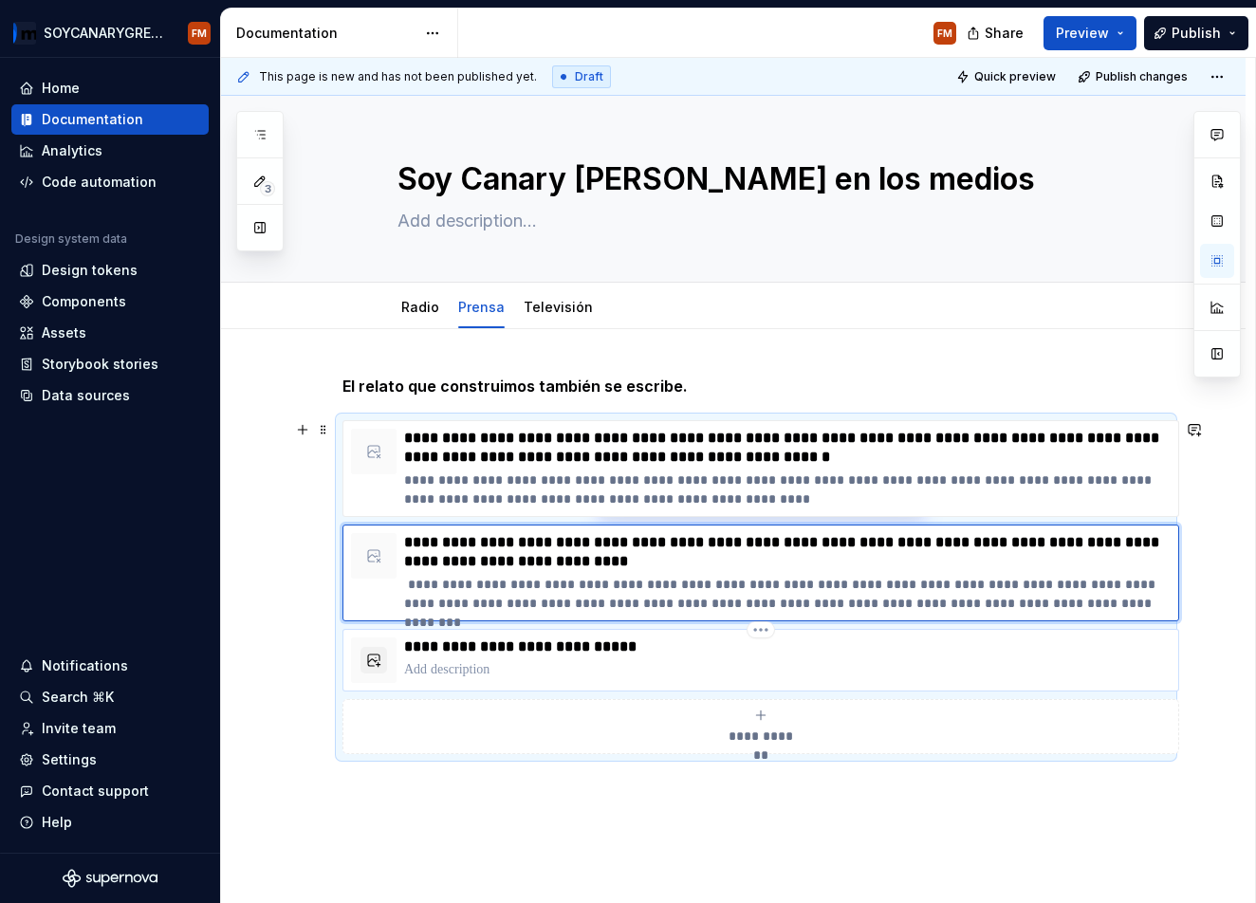
click at [959, 671] on p at bounding box center [787, 669] width 767 height 19
type textarea "*"
type input "[URL][DOMAIN_NAME]"
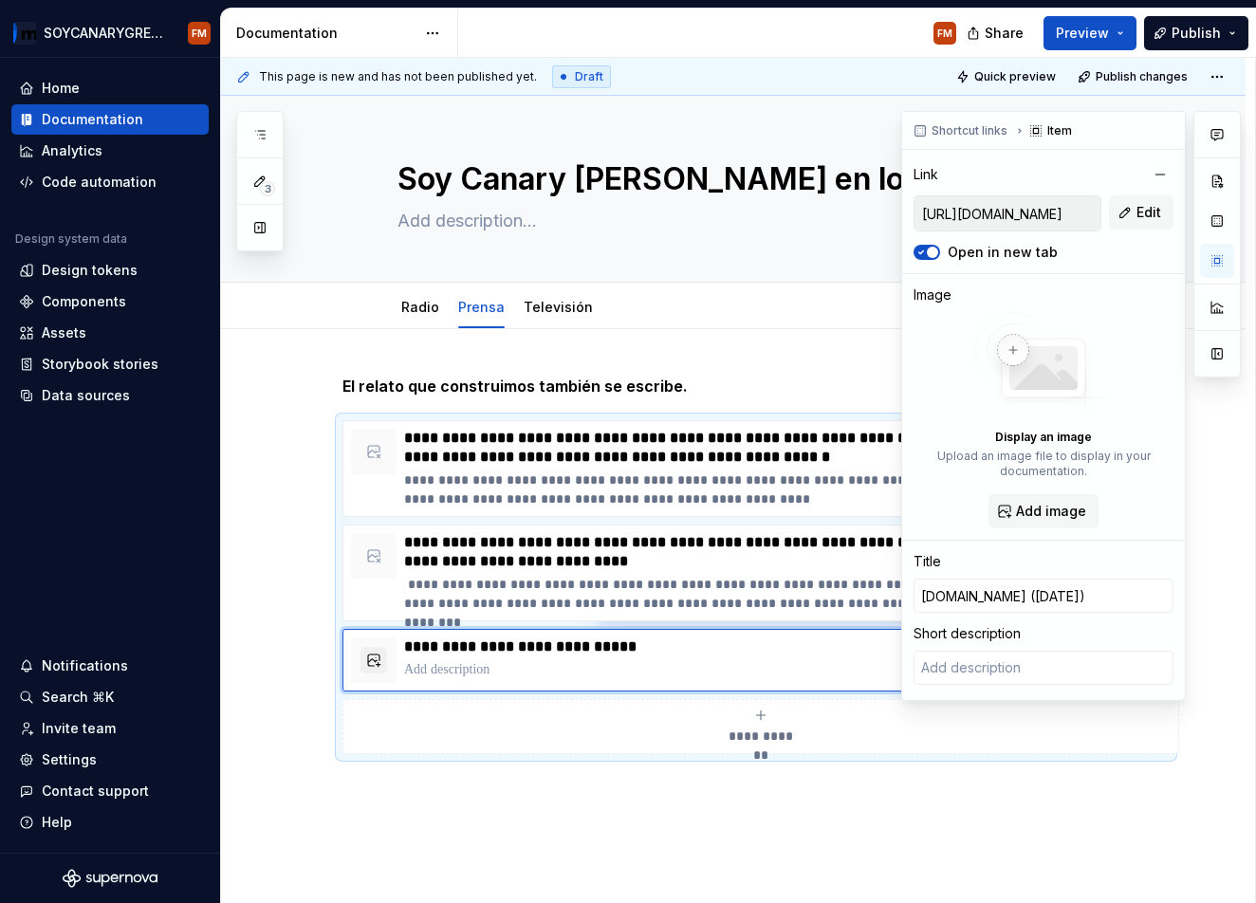
click at [1042, 210] on input "[URL][DOMAIN_NAME]" at bounding box center [1008, 213] width 186 height 34
click at [1023, 217] on input "[URL][DOMAIN_NAME]" at bounding box center [1008, 213] width 186 height 34
click at [1031, 217] on input "[URL][DOMAIN_NAME]" at bounding box center [1008, 213] width 186 height 34
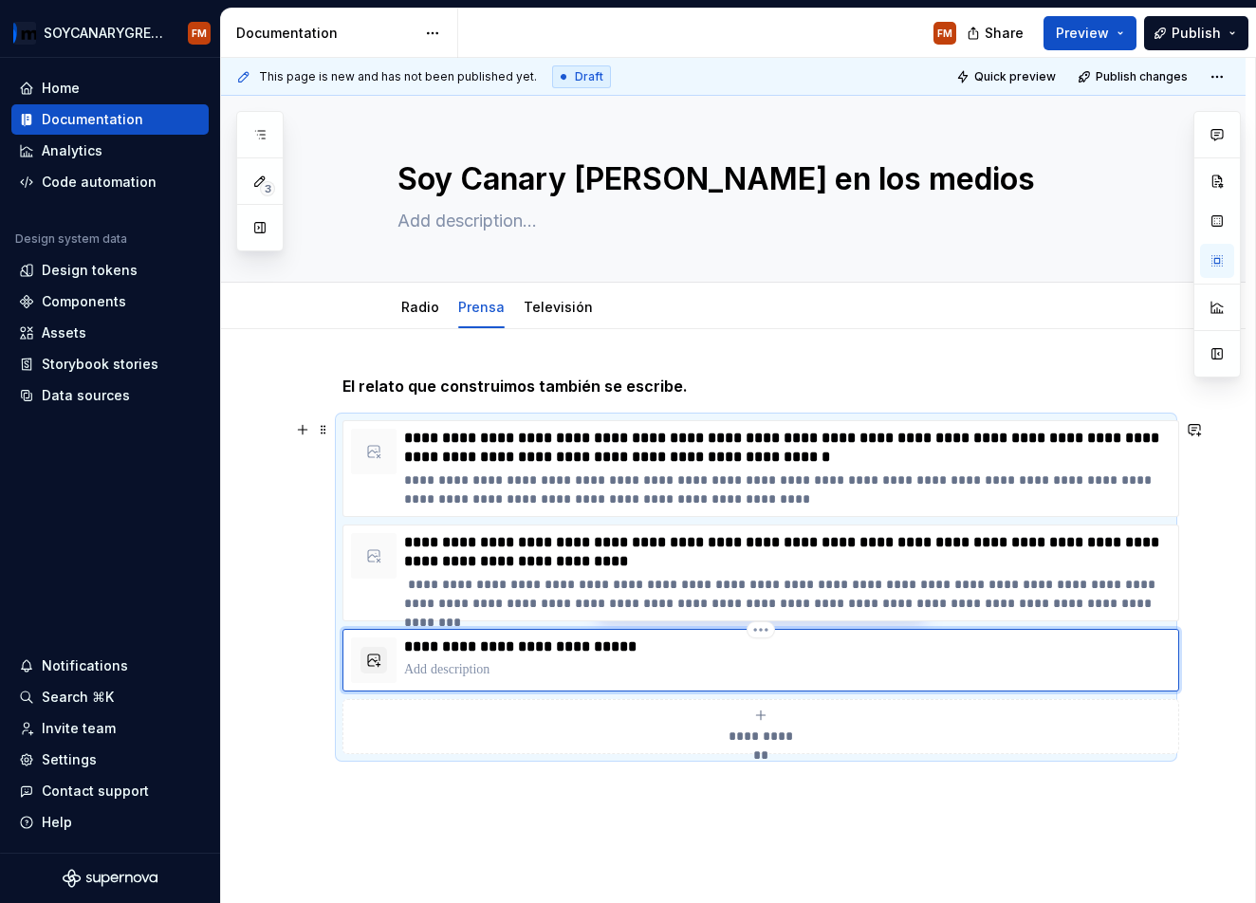
click at [646, 646] on p "**********" at bounding box center [787, 647] width 767 height 19
drag, startPoint x: 644, startPoint y: 647, endPoint x: 389, endPoint y: 648, distance: 255.2
click at [389, 647] on div "**********" at bounding box center [761, 661] width 820 height 46
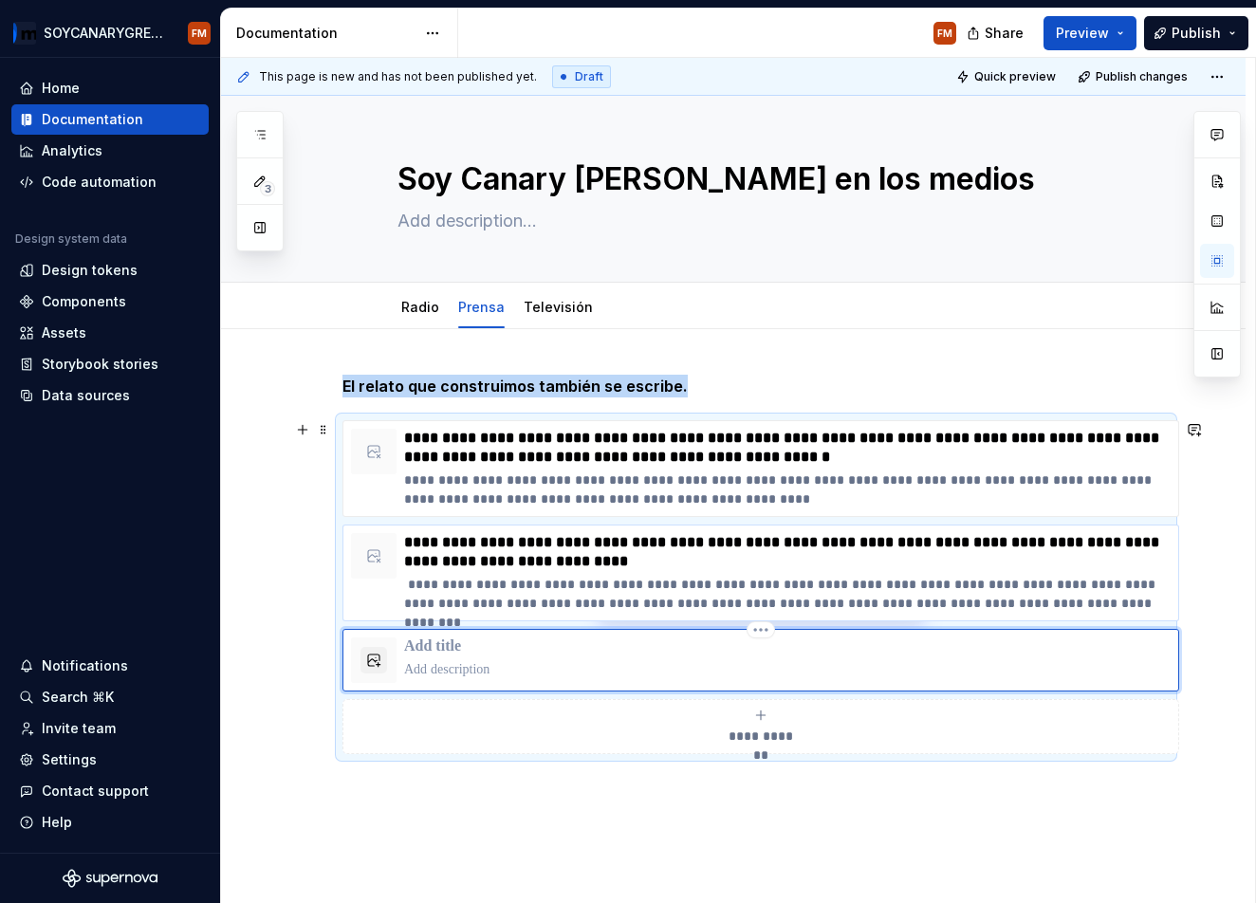
drag, startPoint x: 804, startPoint y: 657, endPoint x: 1003, endPoint y: 568, distance: 217.9
click at [804, 656] on div at bounding box center [787, 661] width 767 height 46
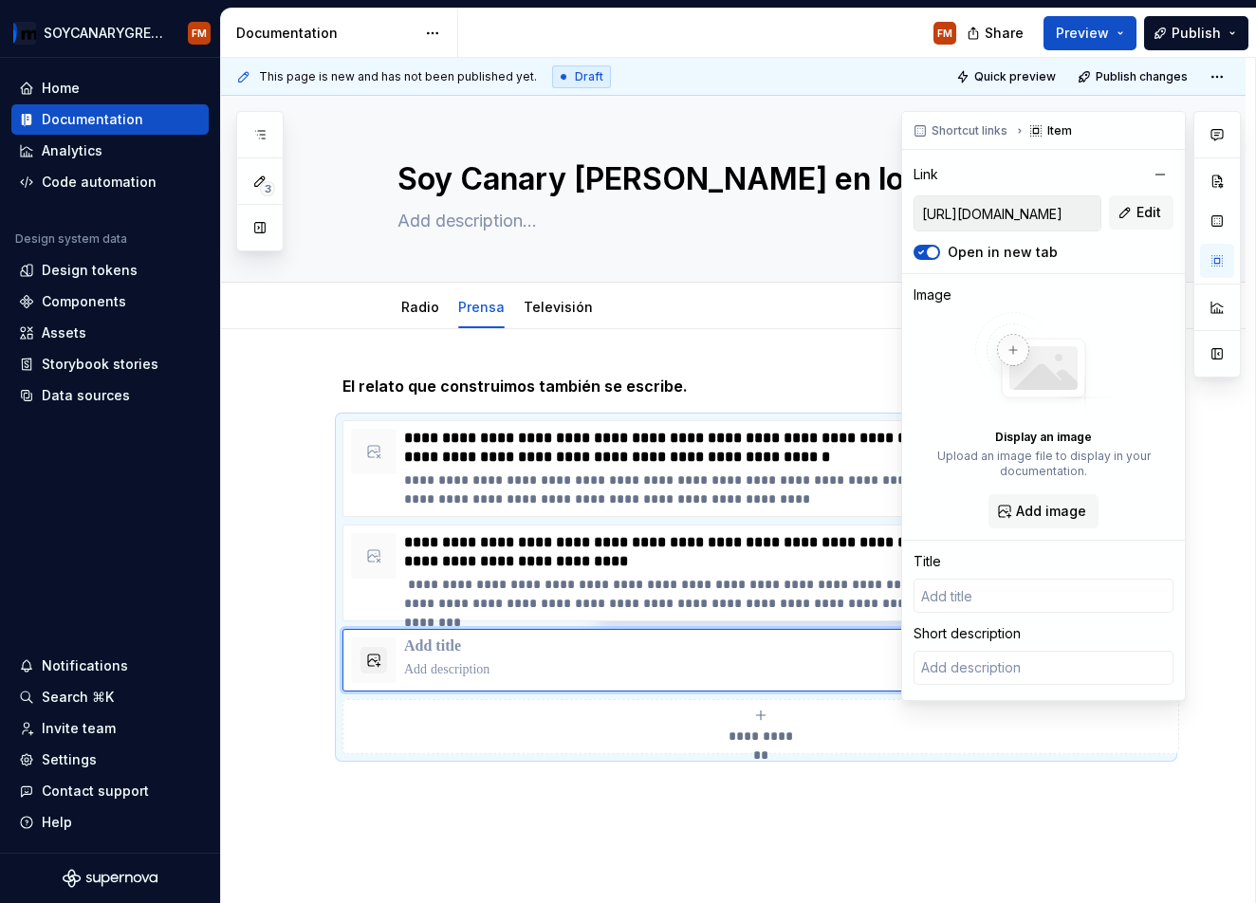
click at [1057, 208] on input "[URL][DOMAIN_NAME]" at bounding box center [1008, 213] width 186 height 34
click at [1050, 214] on input "[URL][DOMAIN_NAME]" at bounding box center [1008, 213] width 186 height 34
click at [1051, 214] on input "[URL][DOMAIN_NAME]" at bounding box center [1008, 213] width 186 height 34
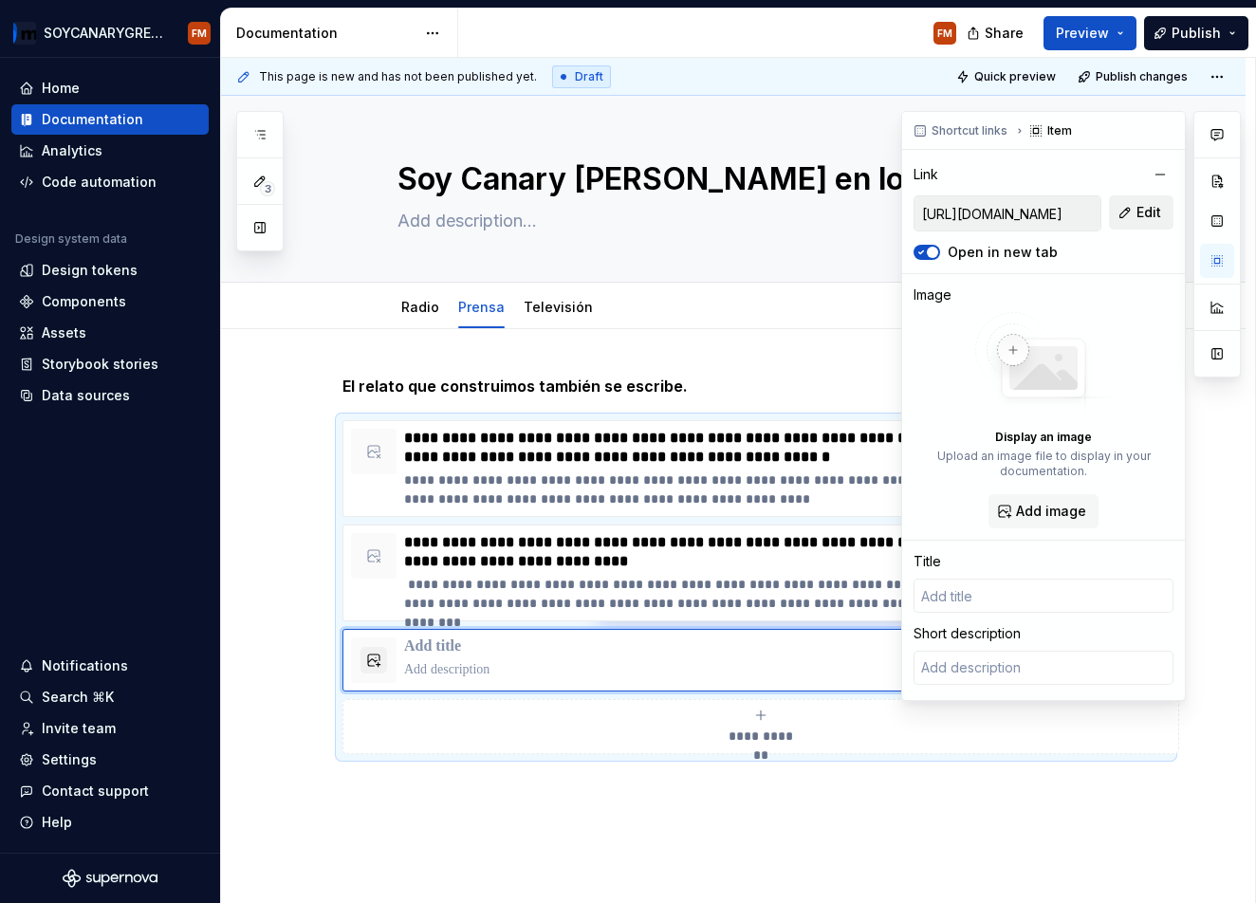
click at [1157, 215] on span "Edit" at bounding box center [1149, 212] width 25 height 19
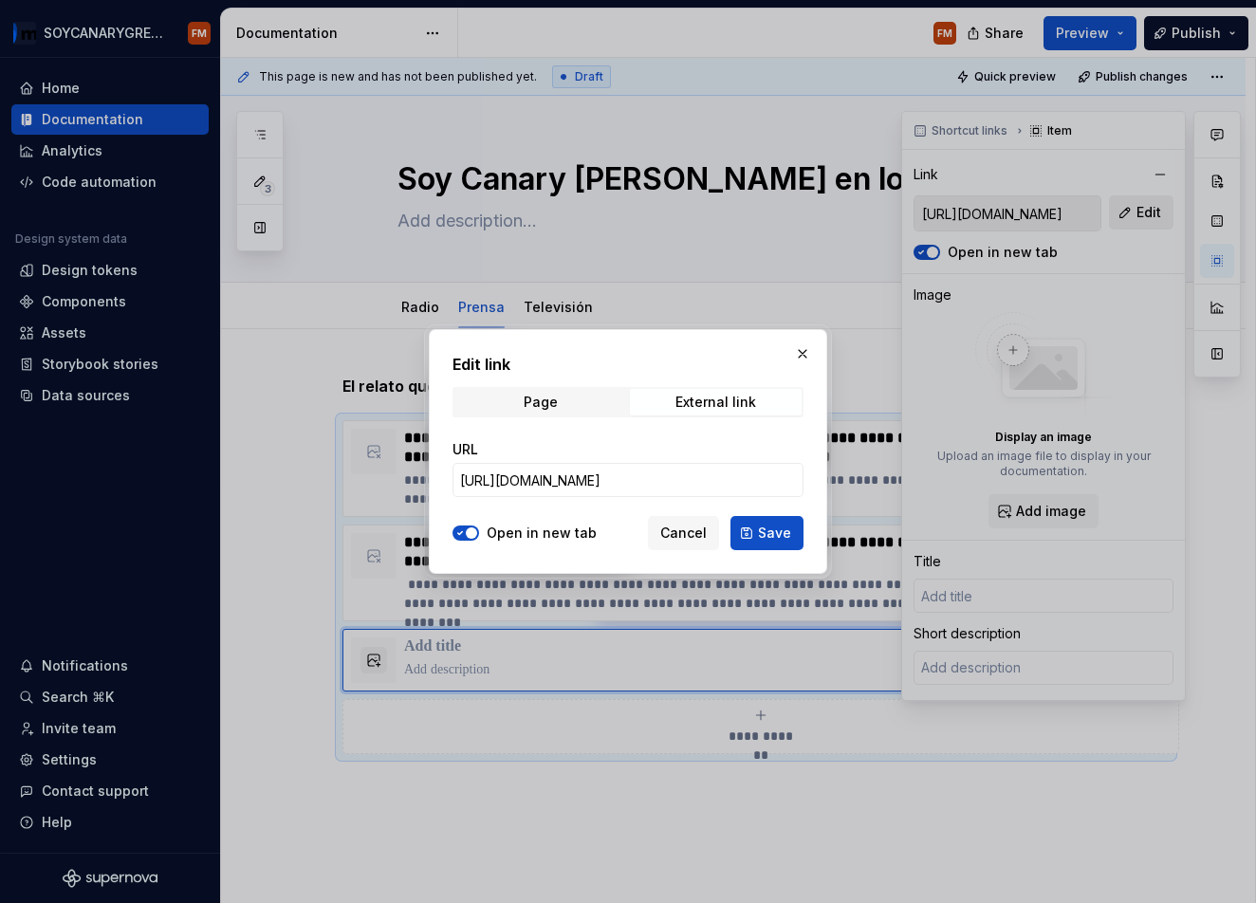
type textarea "*"
click at [653, 486] on input "[URL][DOMAIN_NAME]" at bounding box center [628, 480] width 351 height 34
paste input "[URL][DOMAIN_NAME]"
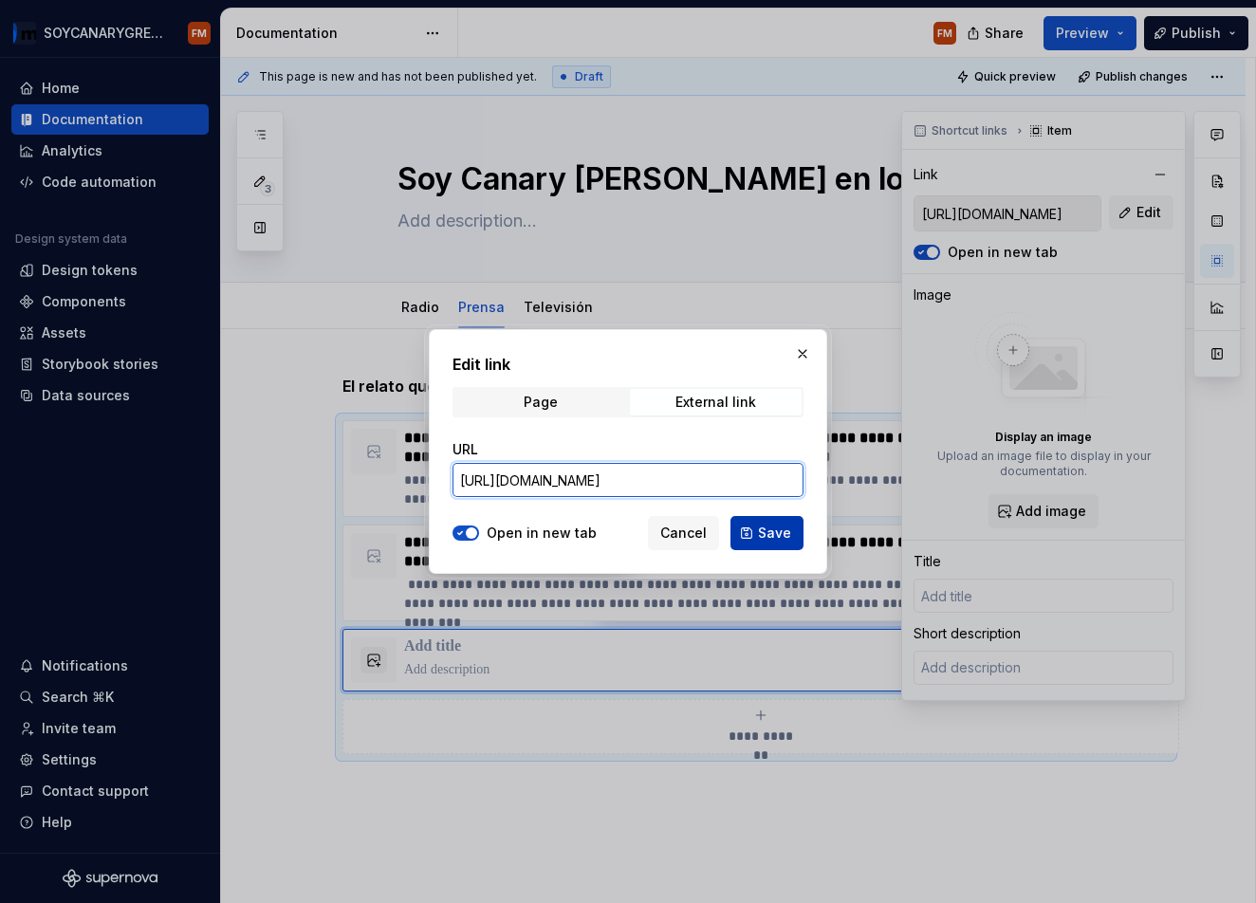
type input "[URL][DOMAIN_NAME]"
click at [771, 528] on span "Save" at bounding box center [774, 533] width 33 height 19
type textarea "*"
type input "[URL][DOMAIN_NAME]"
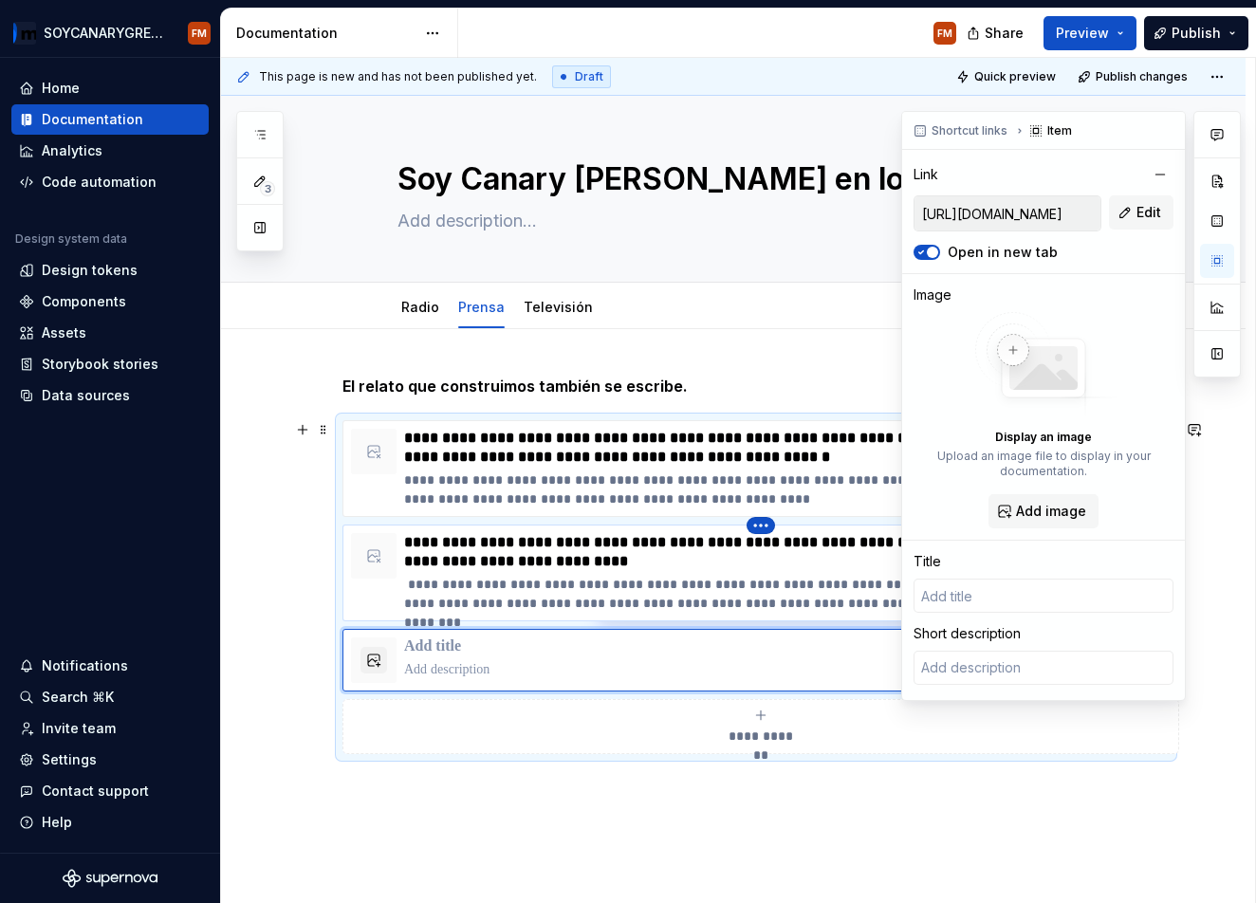
type textarea "*"
type input "La AMTC impulsa un proyecto para conectar pr�cticas sostenibles reales con turi…"
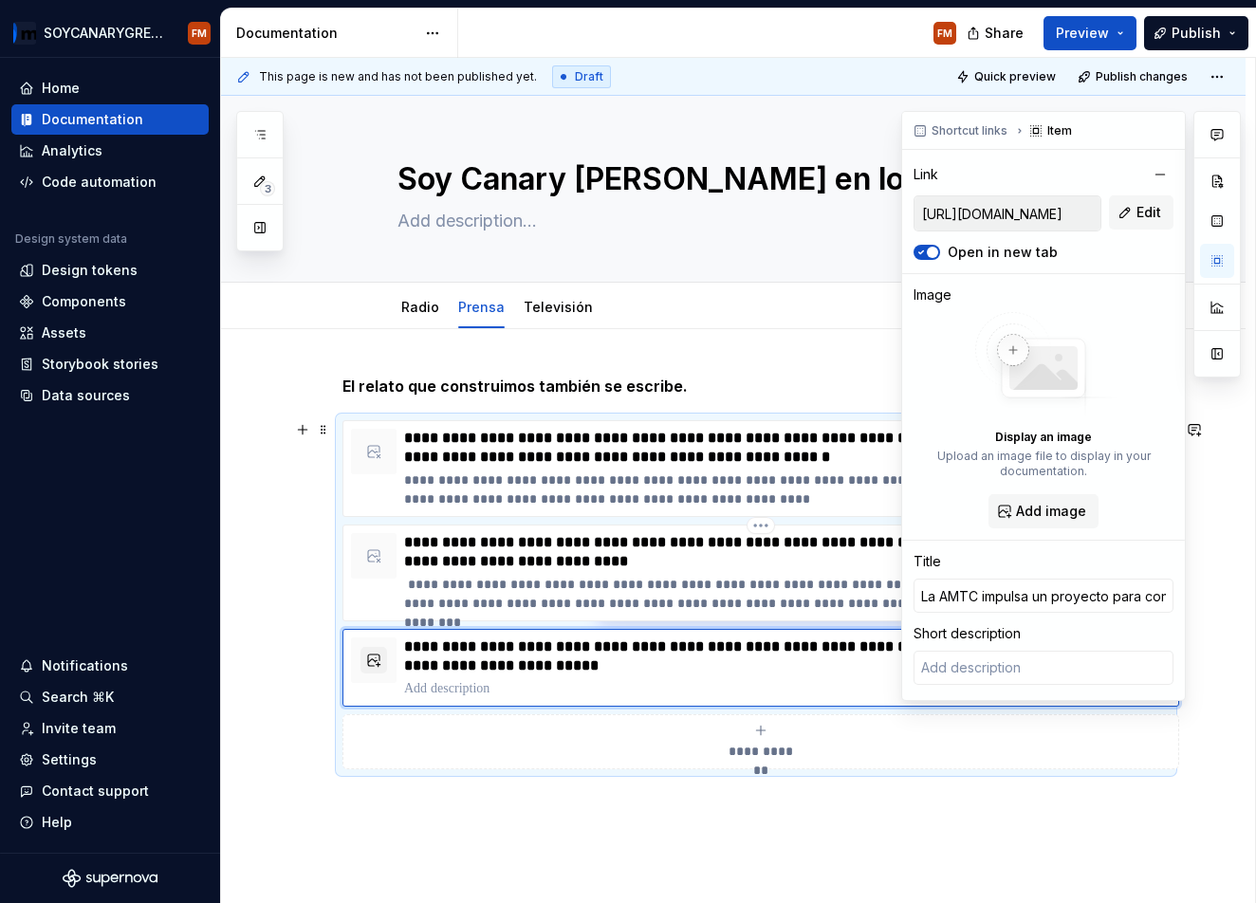
type textarea "*"
type input "[URL][DOMAIN_NAME]"
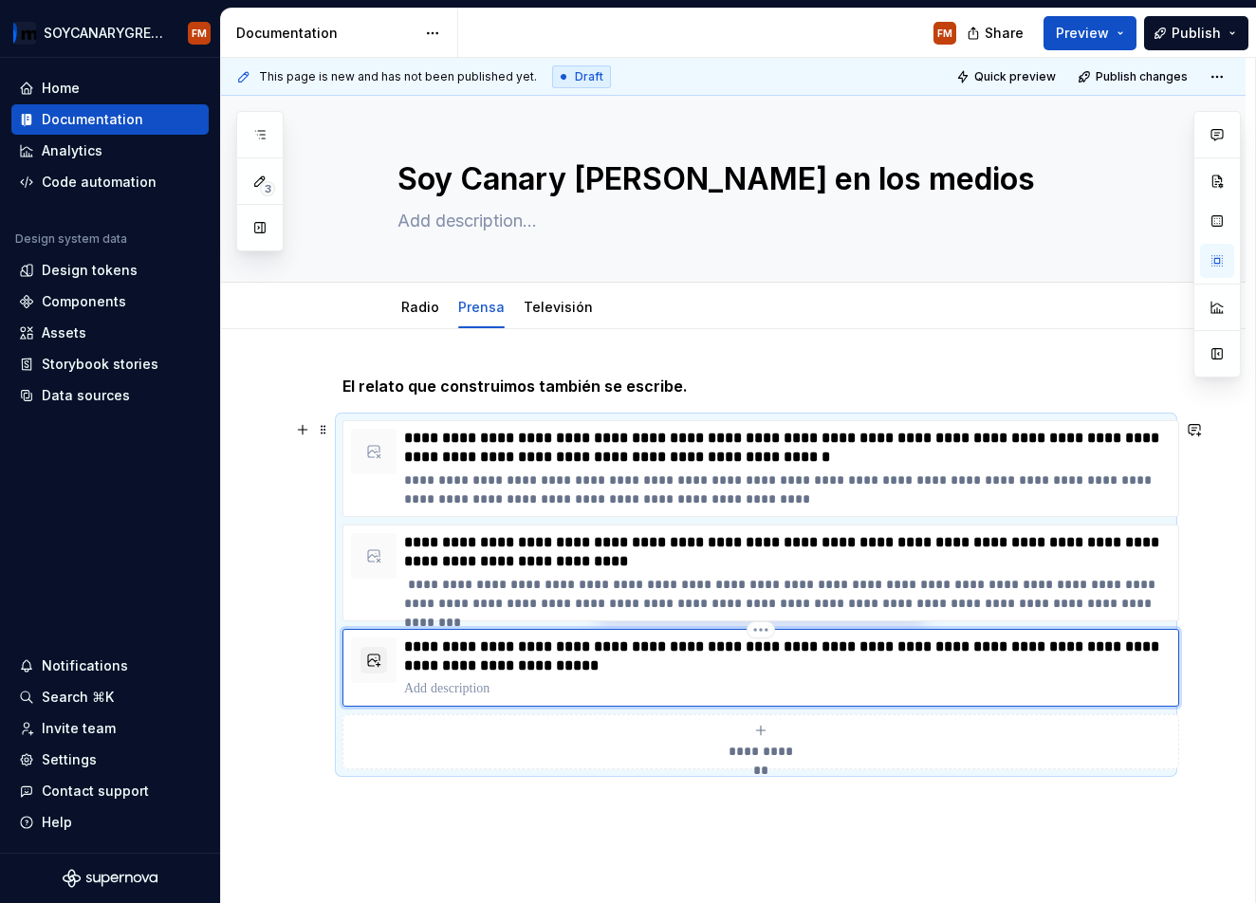
click at [672, 660] on p "**********" at bounding box center [787, 657] width 767 height 38
type textarea "*"
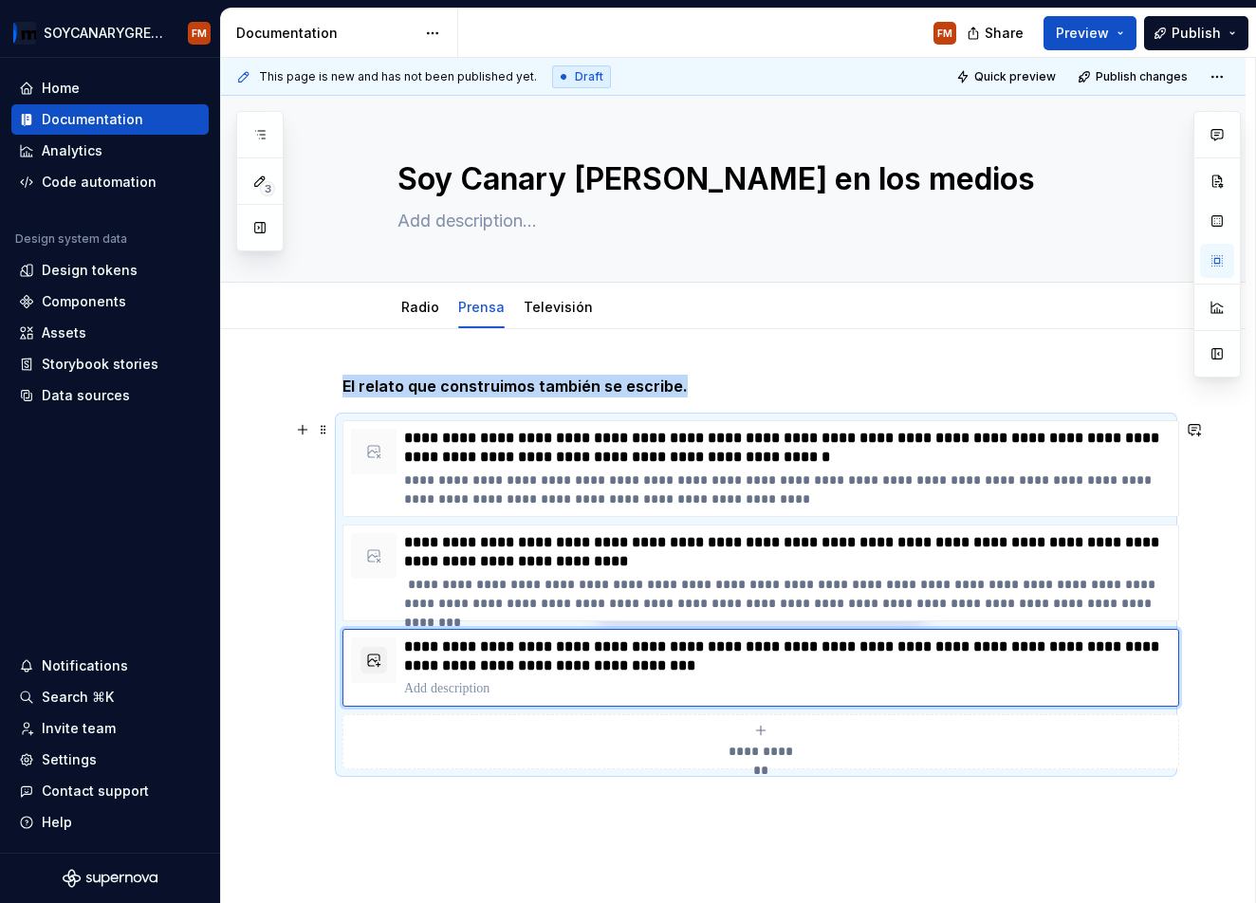
click at [771, 749] on span "**********" at bounding box center [761, 751] width 83 height 19
type textarea "*"
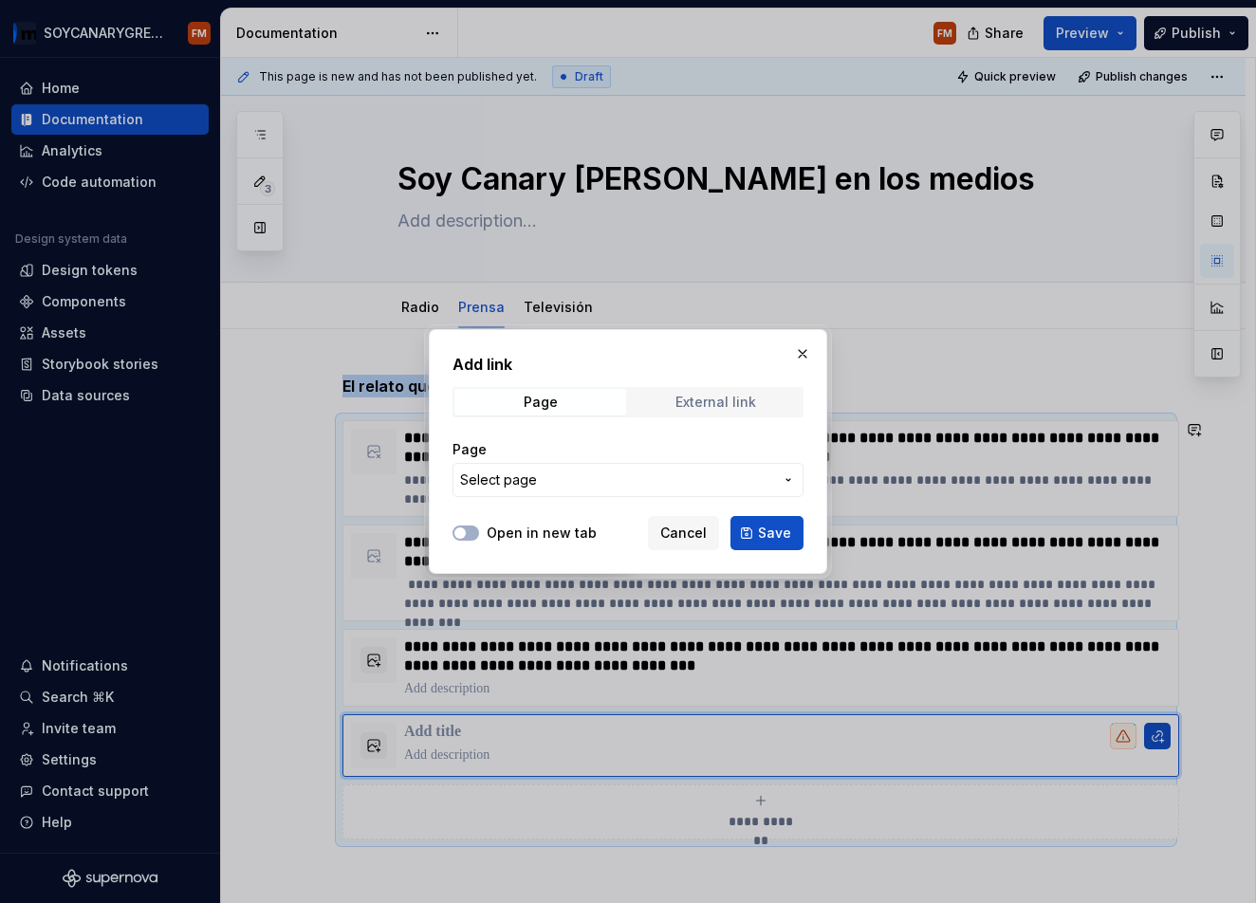
click at [716, 403] on div "External link" at bounding box center [716, 402] width 81 height 15
drag, startPoint x: 621, startPoint y: 471, endPoint x: 604, endPoint y: 482, distance: 19.7
click at [621, 471] on input "URL" at bounding box center [628, 480] width 351 height 34
drag, startPoint x: 528, startPoint y: 538, endPoint x: 538, endPoint y: 534, distance: 11.1
click at [528, 538] on label "Open in new tab" at bounding box center [542, 533] width 110 height 19
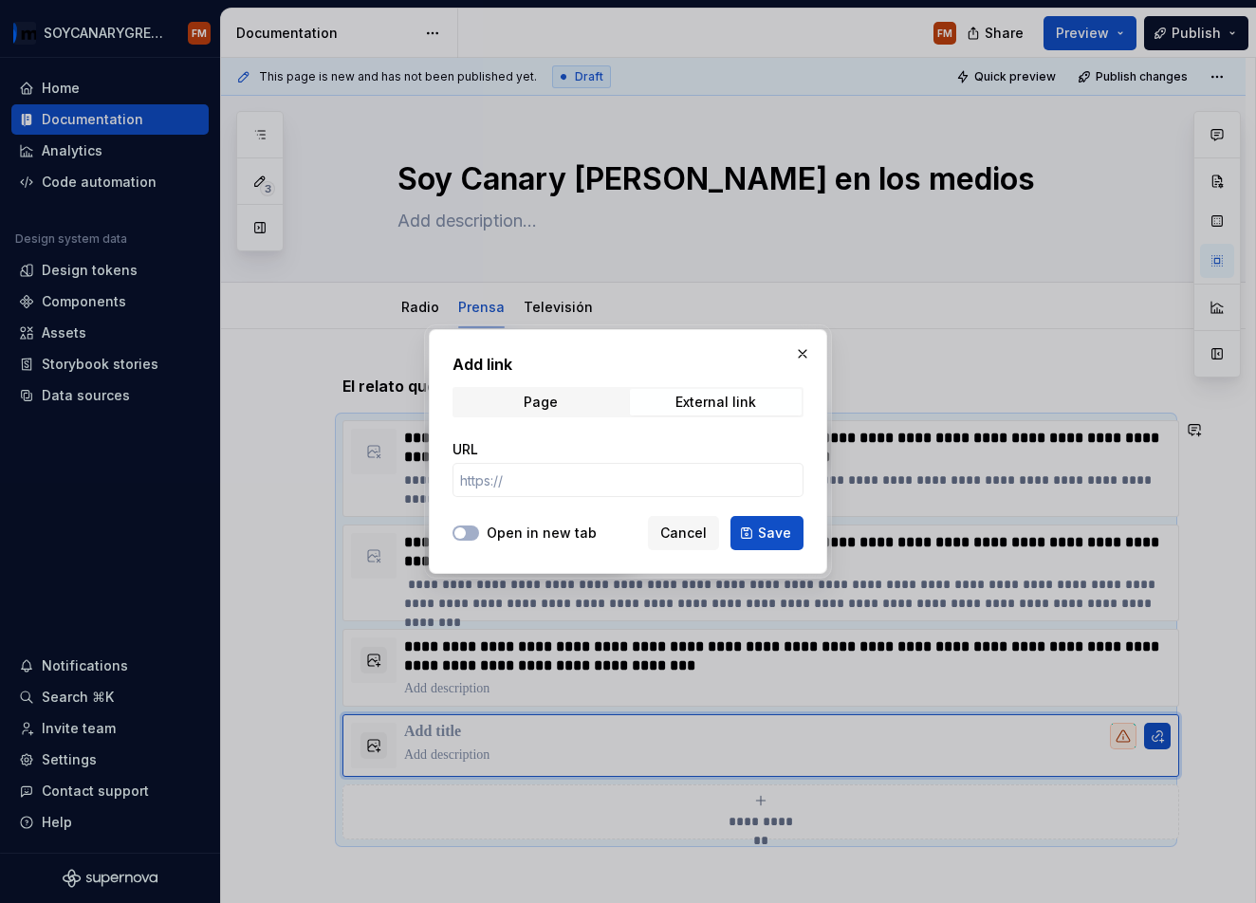
click at [479, 538] on button "Open in new tab" at bounding box center [466, 533] width 27 height 15
click at [580, 482] on input "URL" at bounding box center [628, 480] width 351 height 34
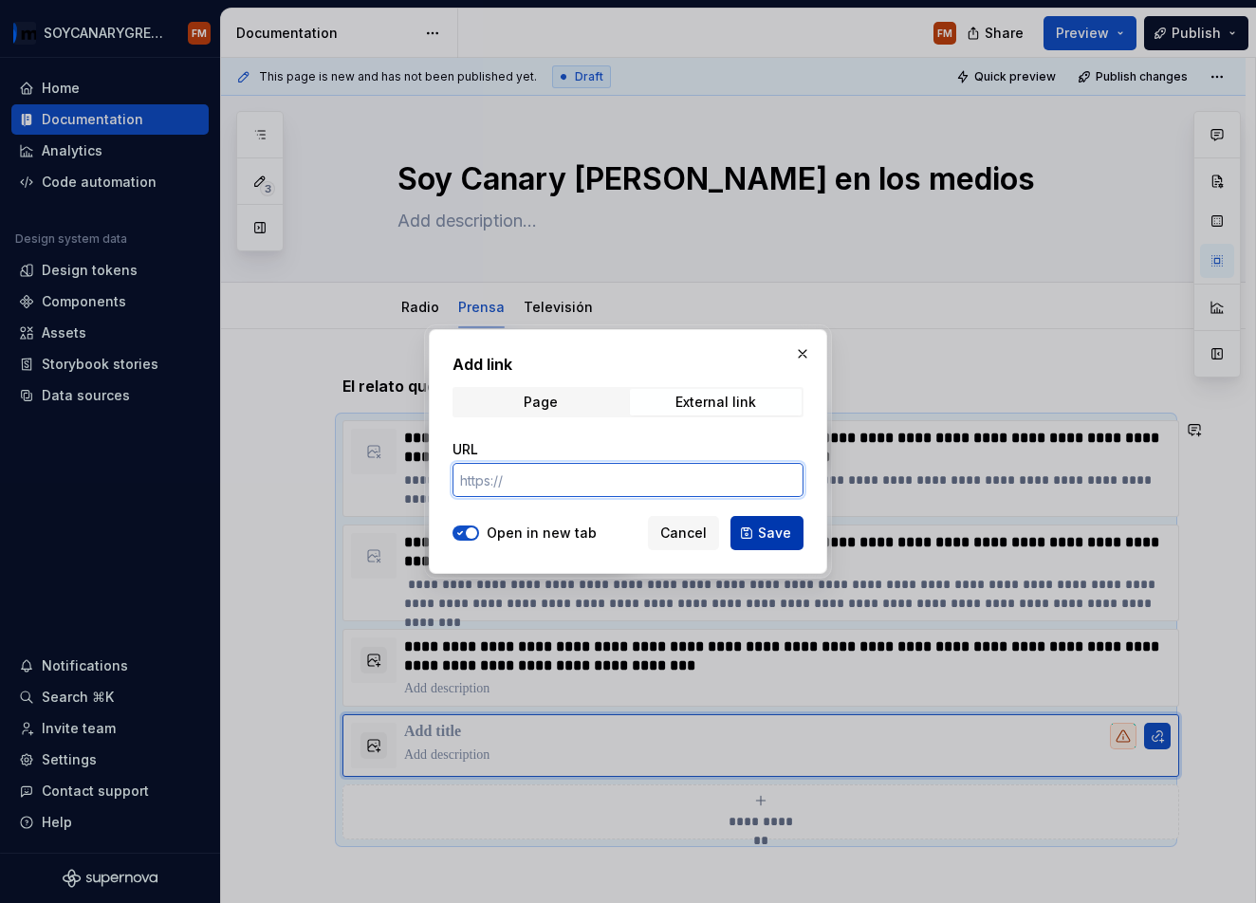
paste input "[URL][DOMAIN_NAME][DATE][PERSON_NAME][PERSON_NAME]"
type input "[URL][DOMAIN_NAME][DATE][PERSON_NAME][PERSON_NAME]"
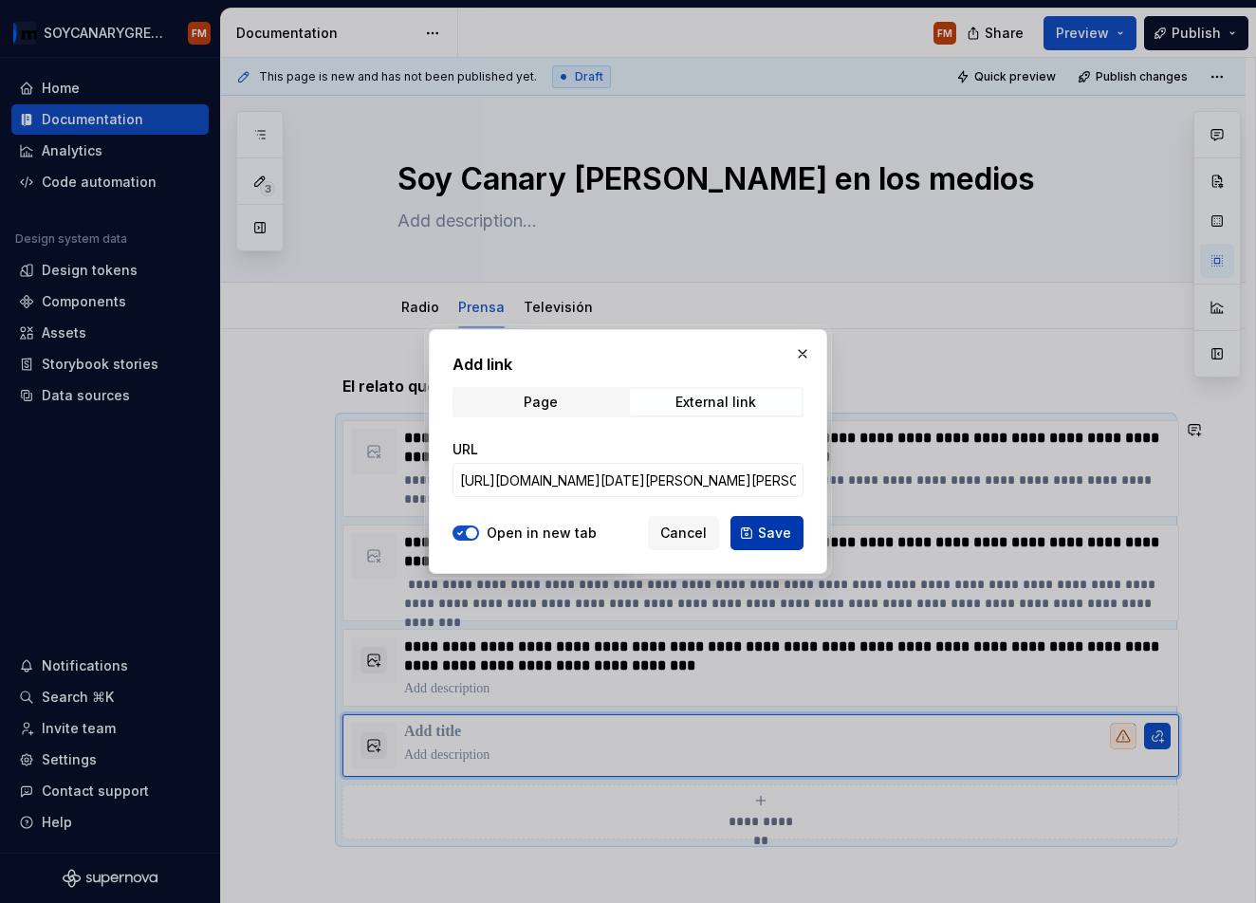
click at [775, 531] on span "Save" at bounding box center [774, 533] width 33 height 19
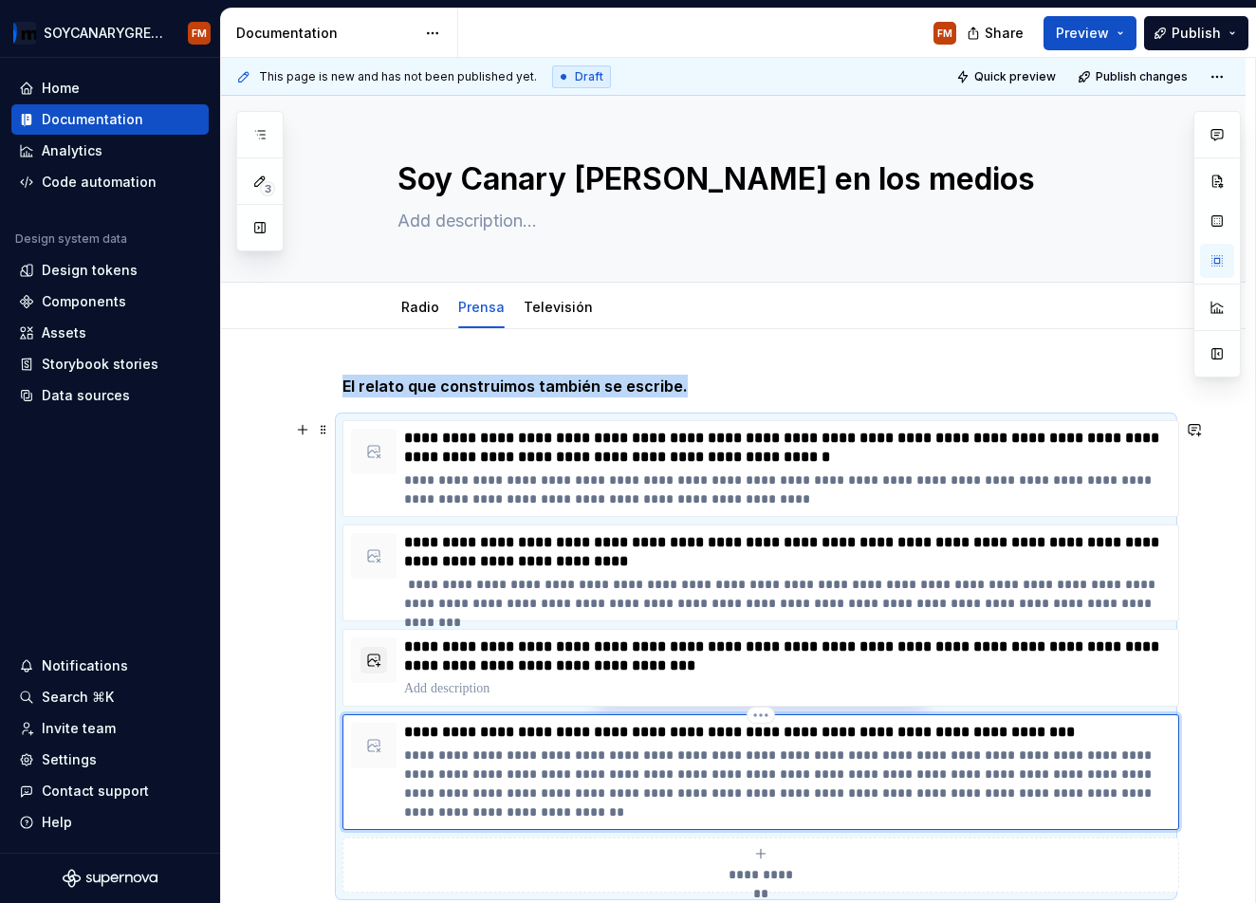
click at [1115, 737] on p "**********" at bounding box center [787, 732] width 767 height 19
type textarea "*"
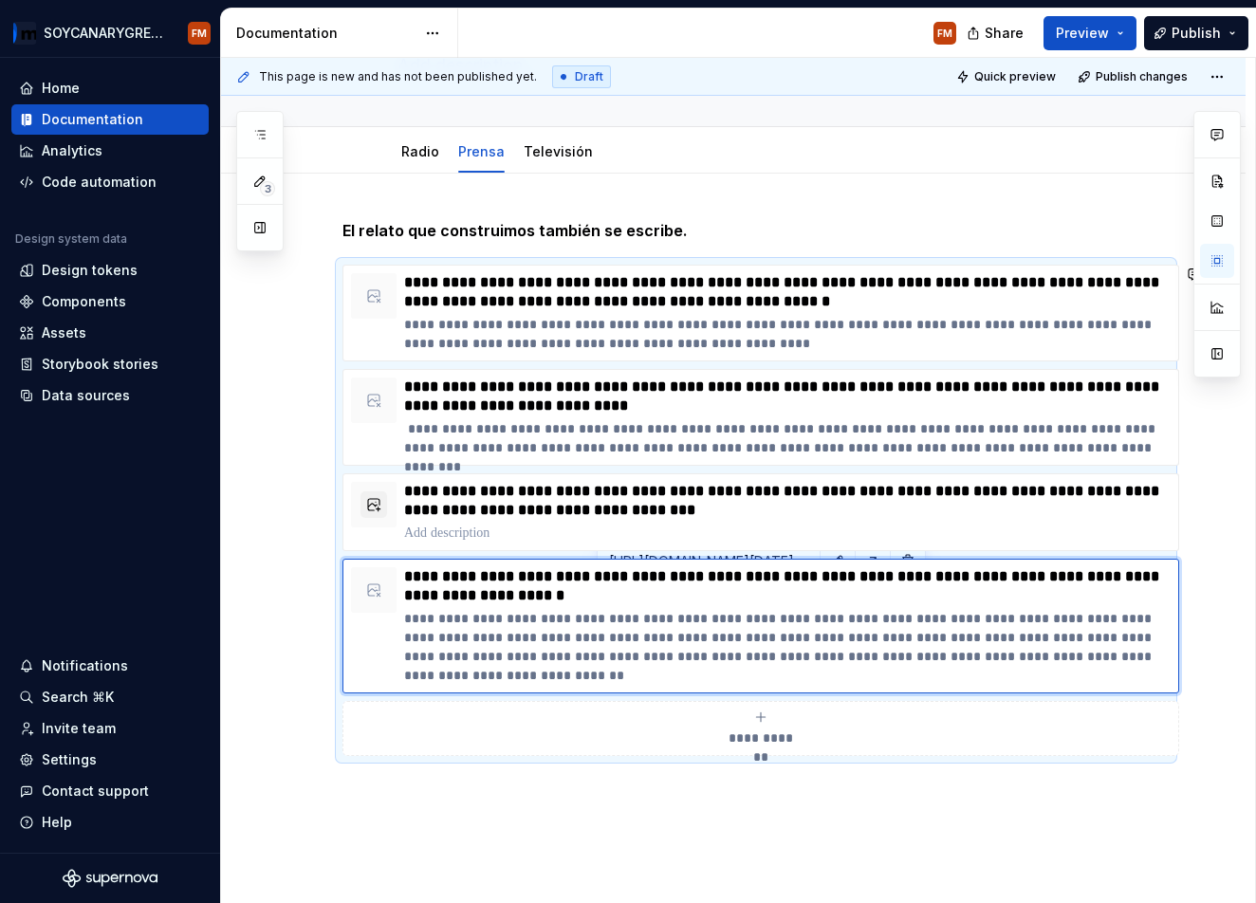
scroll to position [167, 0]
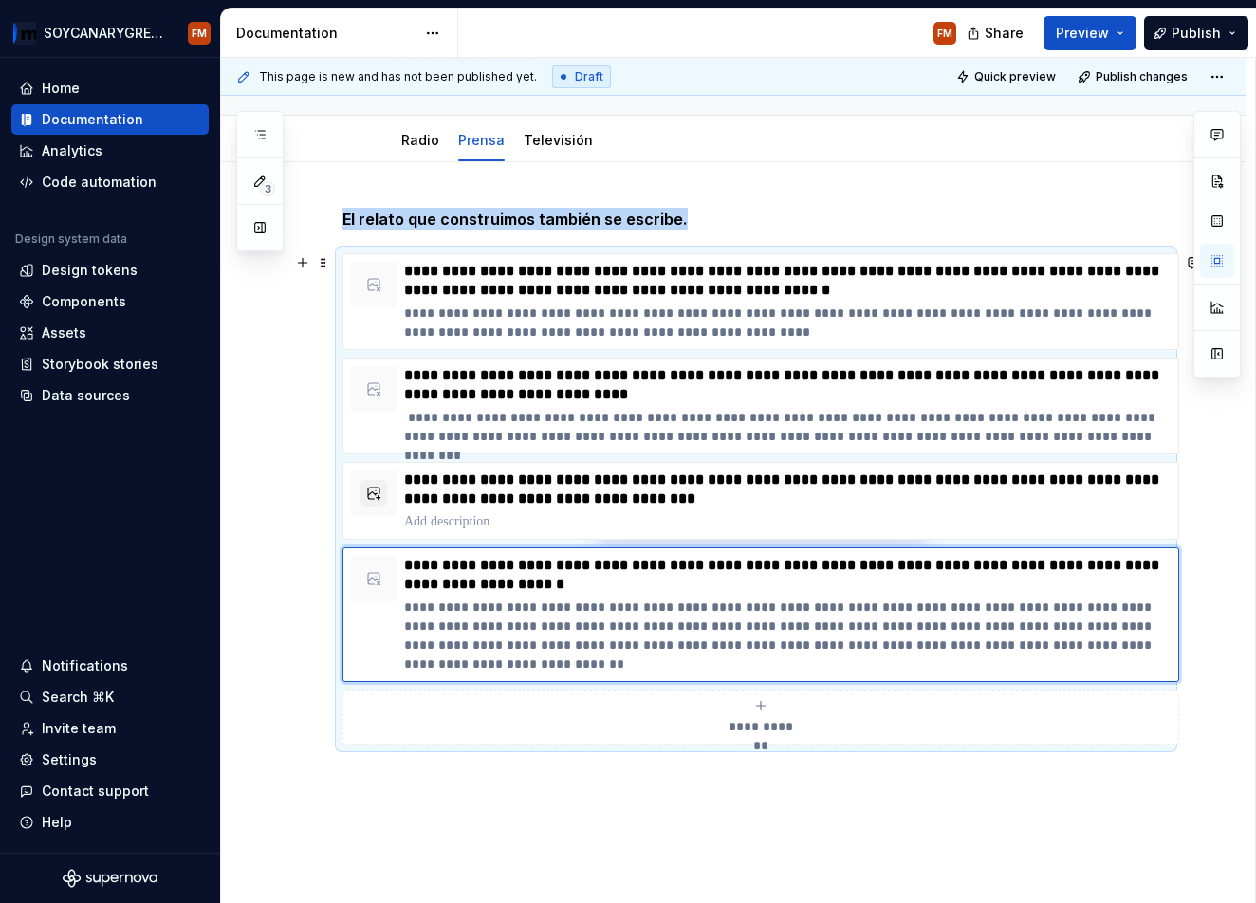
click at [771, 737] on button "**********" at bounding box center [761, 717] width 837 height 55
type textarea "*"
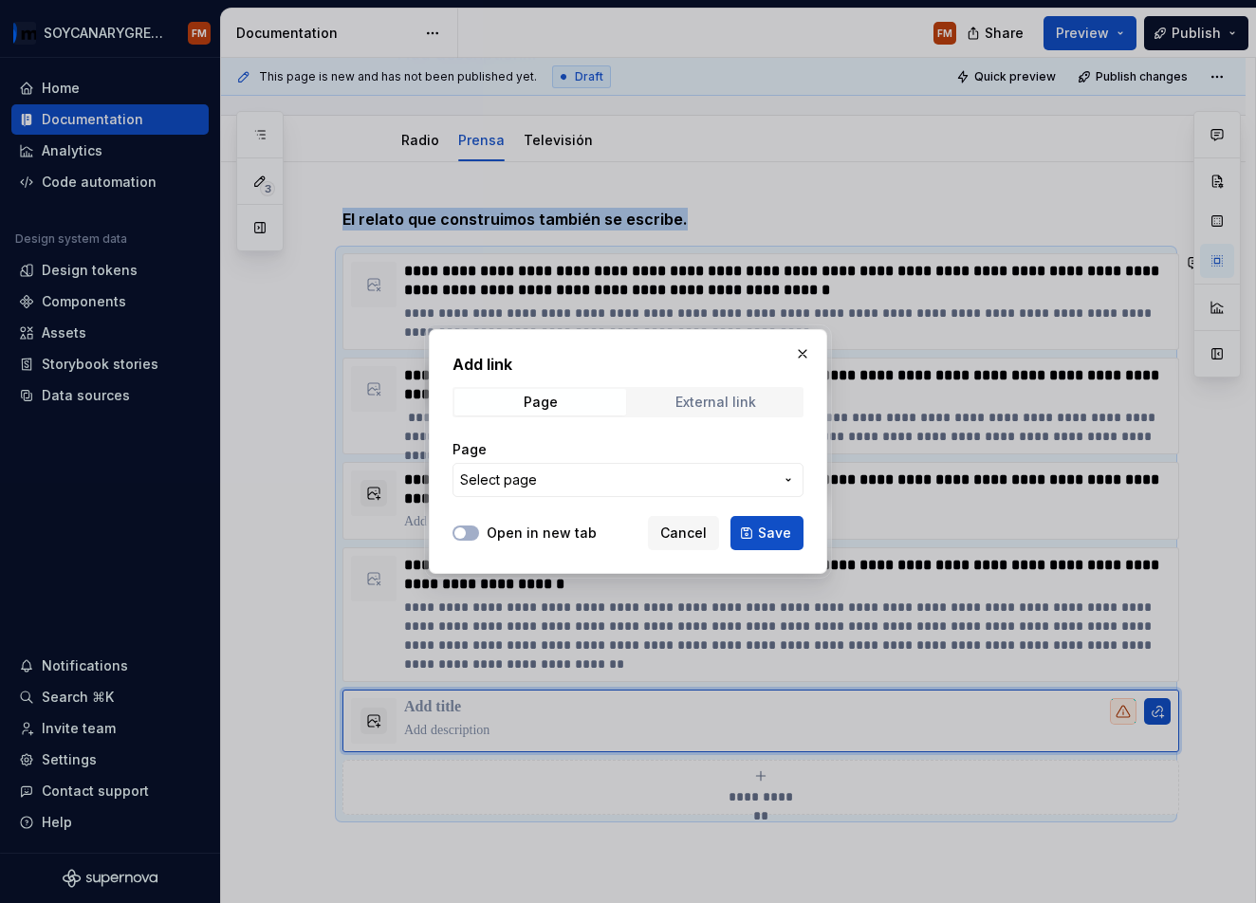
click at [723, 408] on div "External link" at bounding box center [716, 402] width 81 height 15
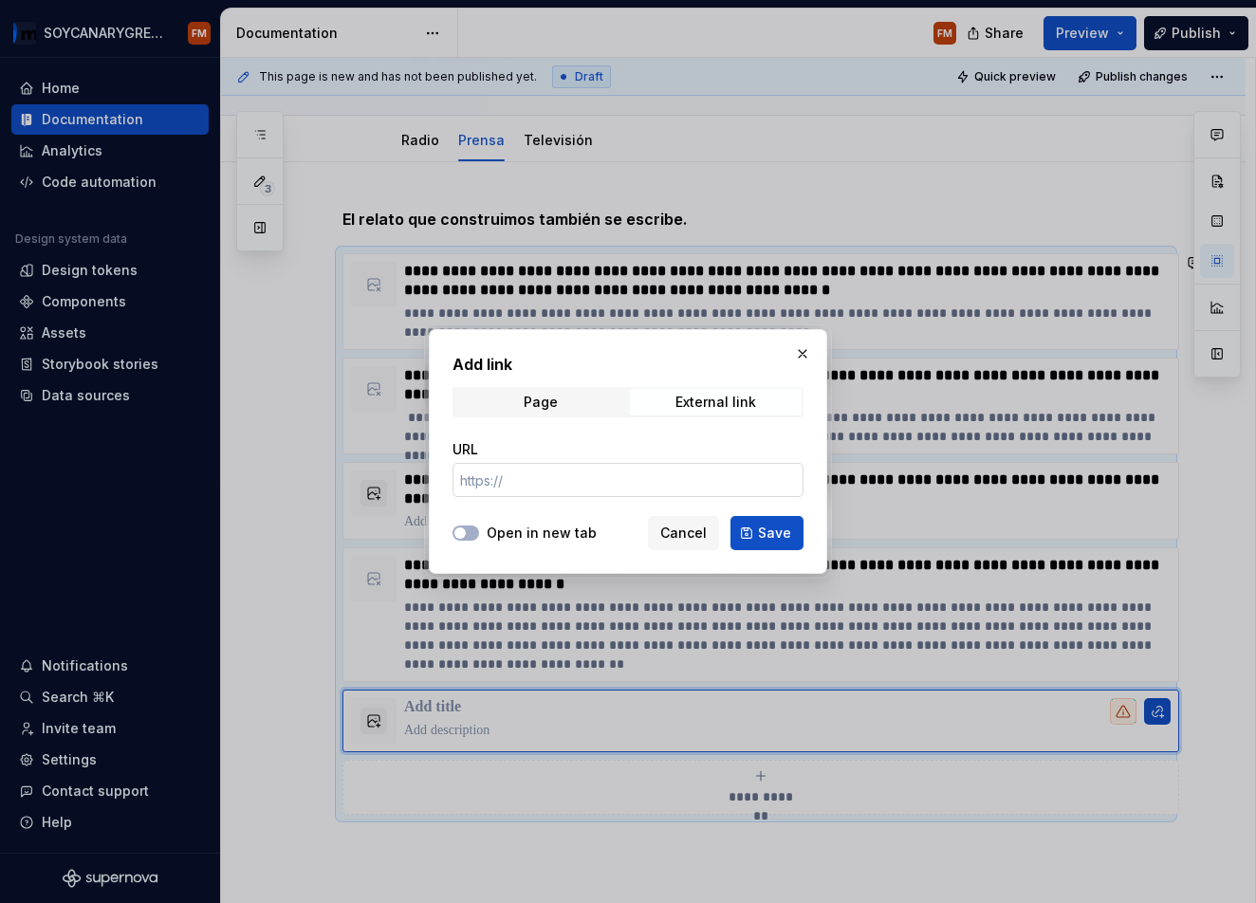
click at [599, 480] on input "URL" at bounding box center [628, 480] width 351 height 34
paste input "[URL][DOMAIN_NAME]"
type input "[URL][DOMAIN_NAME]"
drag, startPoint x: 529, startPoint y: 533, endPoint x: 618, endPoint y: 533, distance: 88.2
click at [533, 534] on label "Open in new tab" at bounding box center [542, 533] width 110 height 19
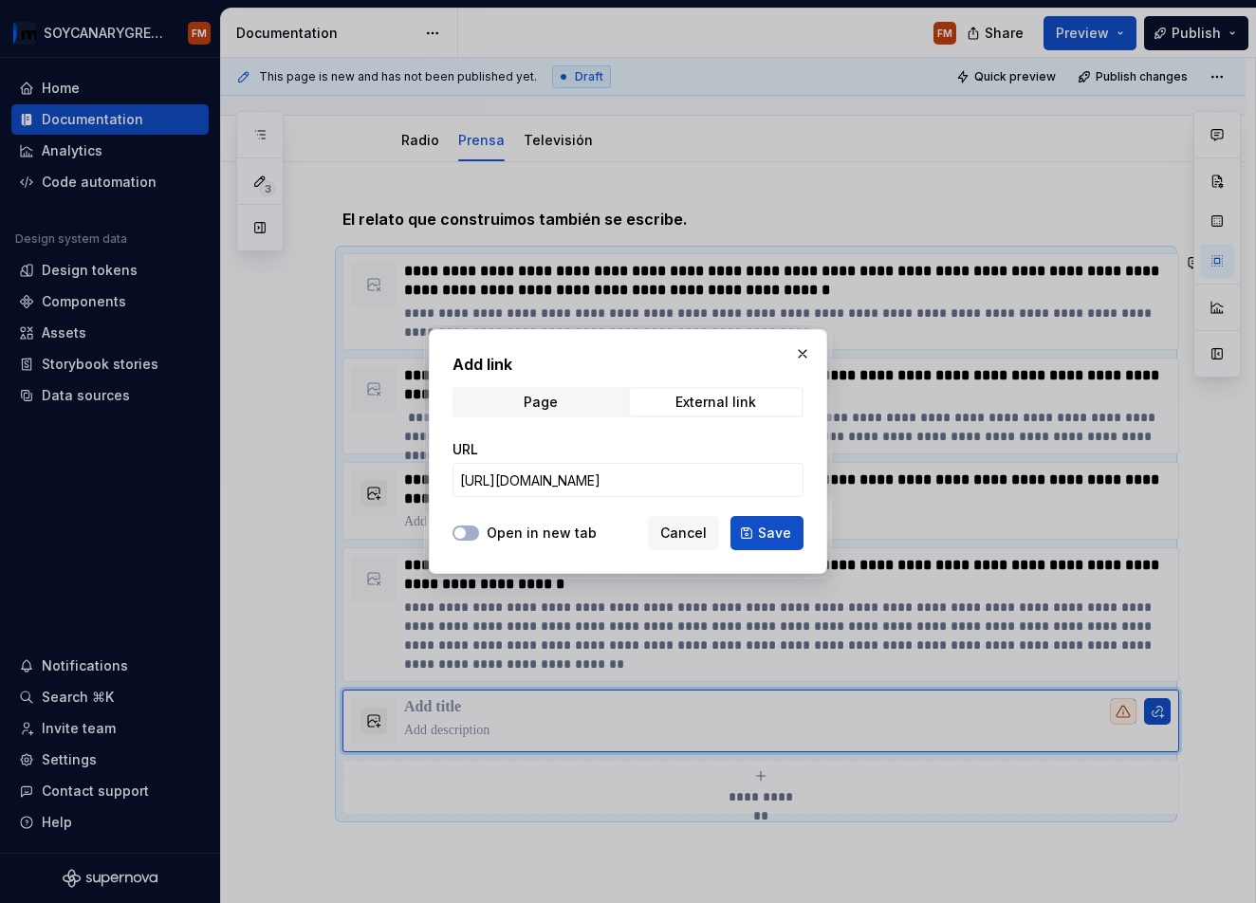
click at [479, 534] on button "Open in new tab" at bounding box center [466, 533] width 27 height 15
click at [779, 532] on span "Save" at bounding box center [774, 533] width 33 height 19
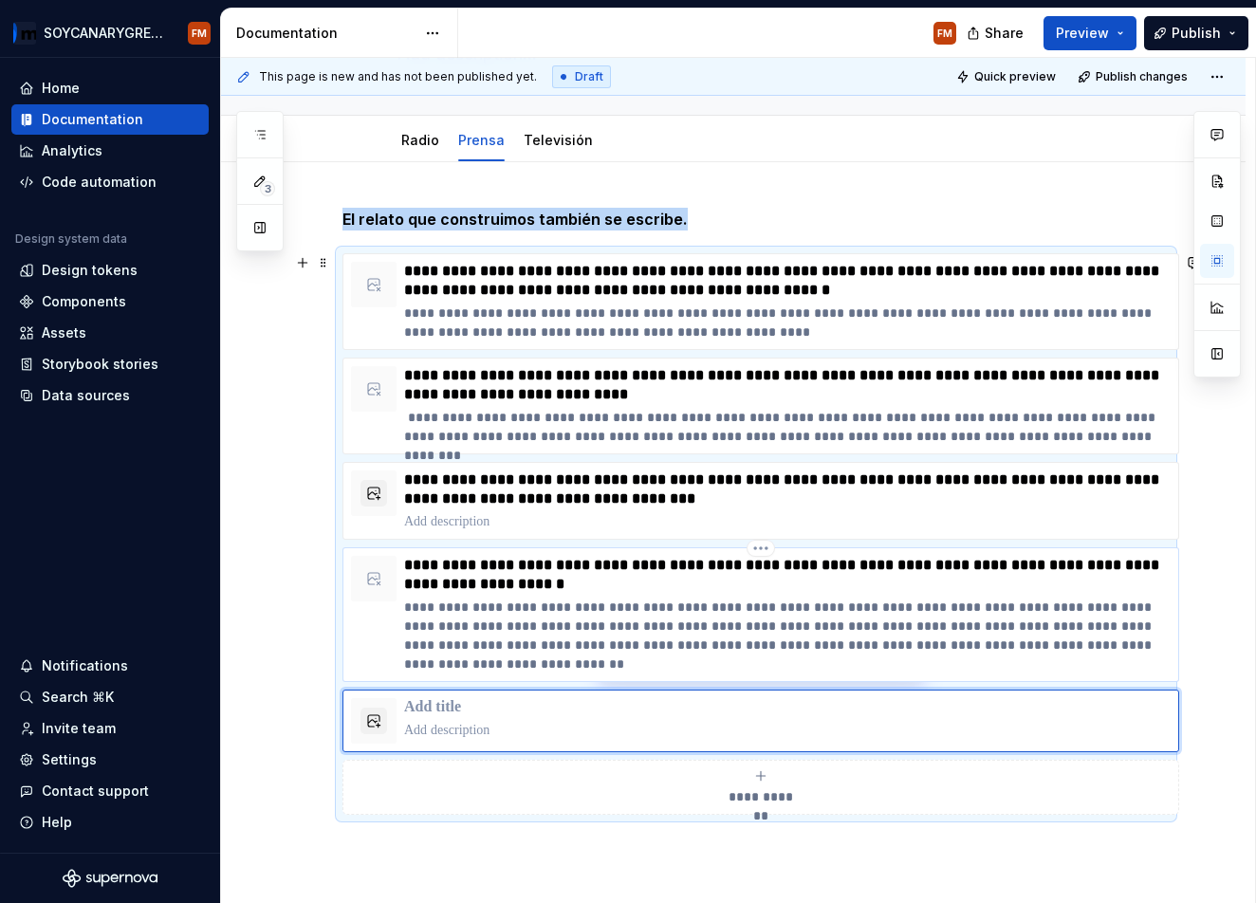
click at [678, 584] on p "**********" at bounding box center [787, 575] width 767 height 38
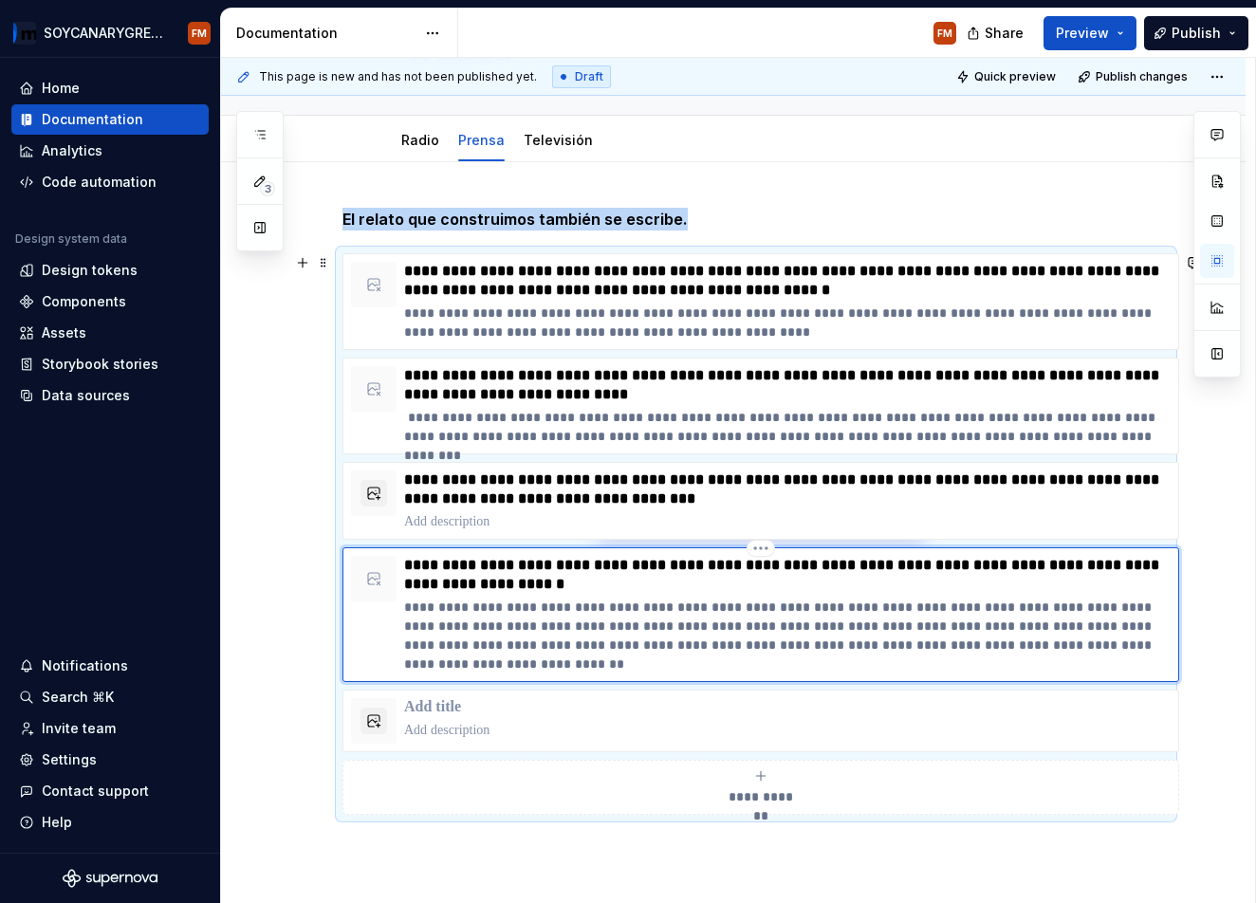
type textarea "*"
type input "[URL][DOMAIN_NAME][DATE][PERSON_NAME][PERSON_NAME]"
click at [605, 713] on p at bounding box center [787, 707] width 767 height 19
type textarea "*"
type input "[URL][DOMAIN_NAME]"
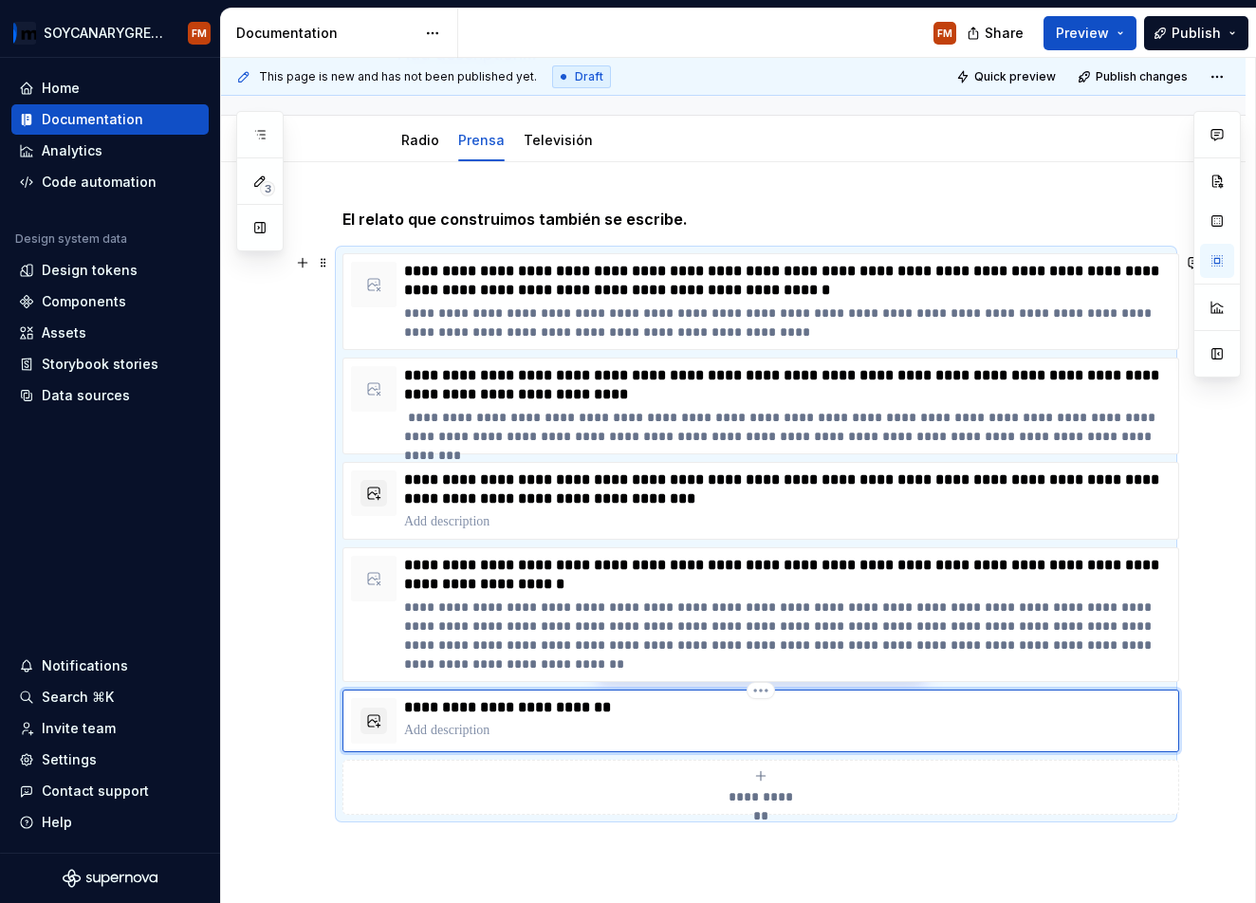
click at [407, 709] on p "**********" at bounding box center [787, 707] width 767 height 19
paste div
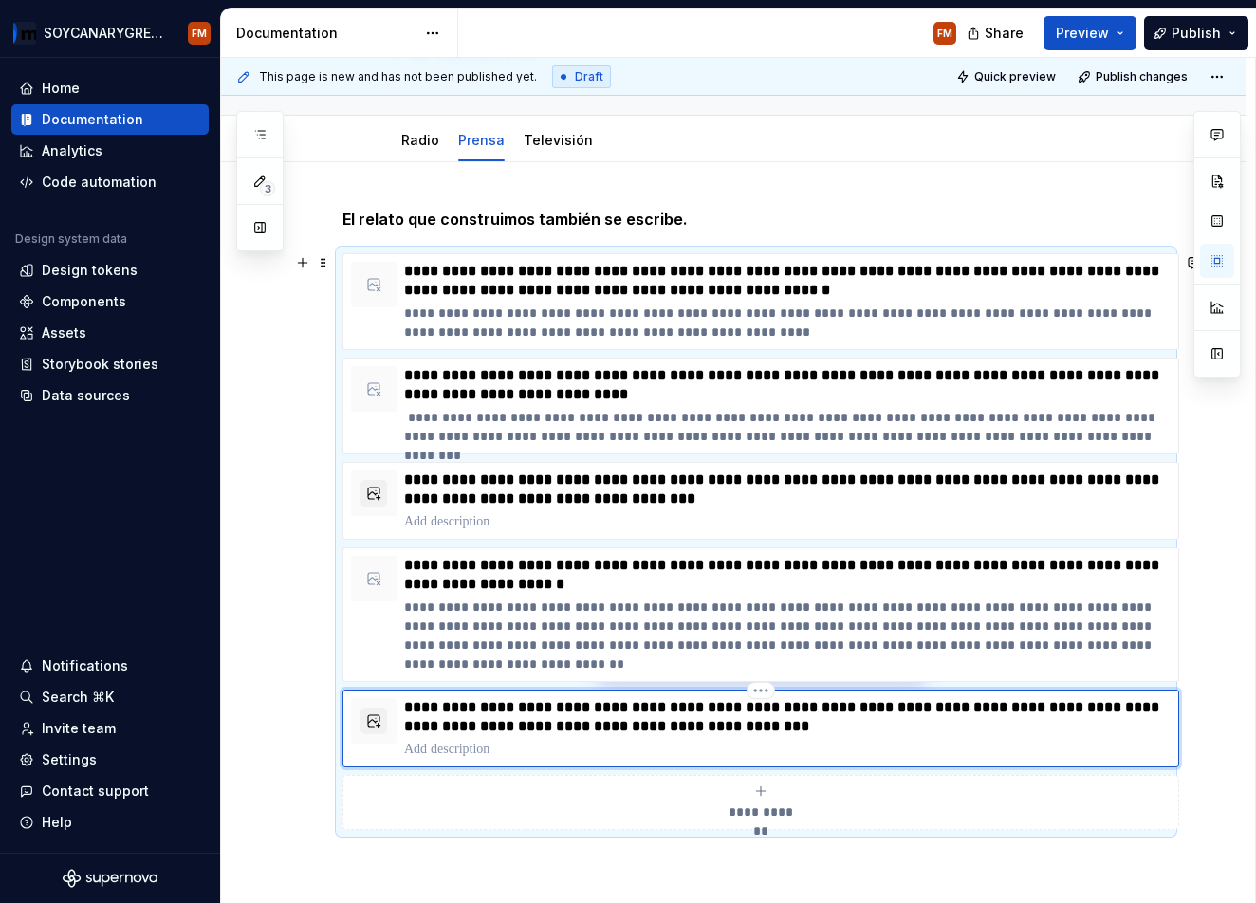
type textarea "*"
click at [751, 487] on p "**********" at bounding box center [787, 490] width 767 height 38
type textarea "*"
type input "[URL][DOMAIN_NAME]"
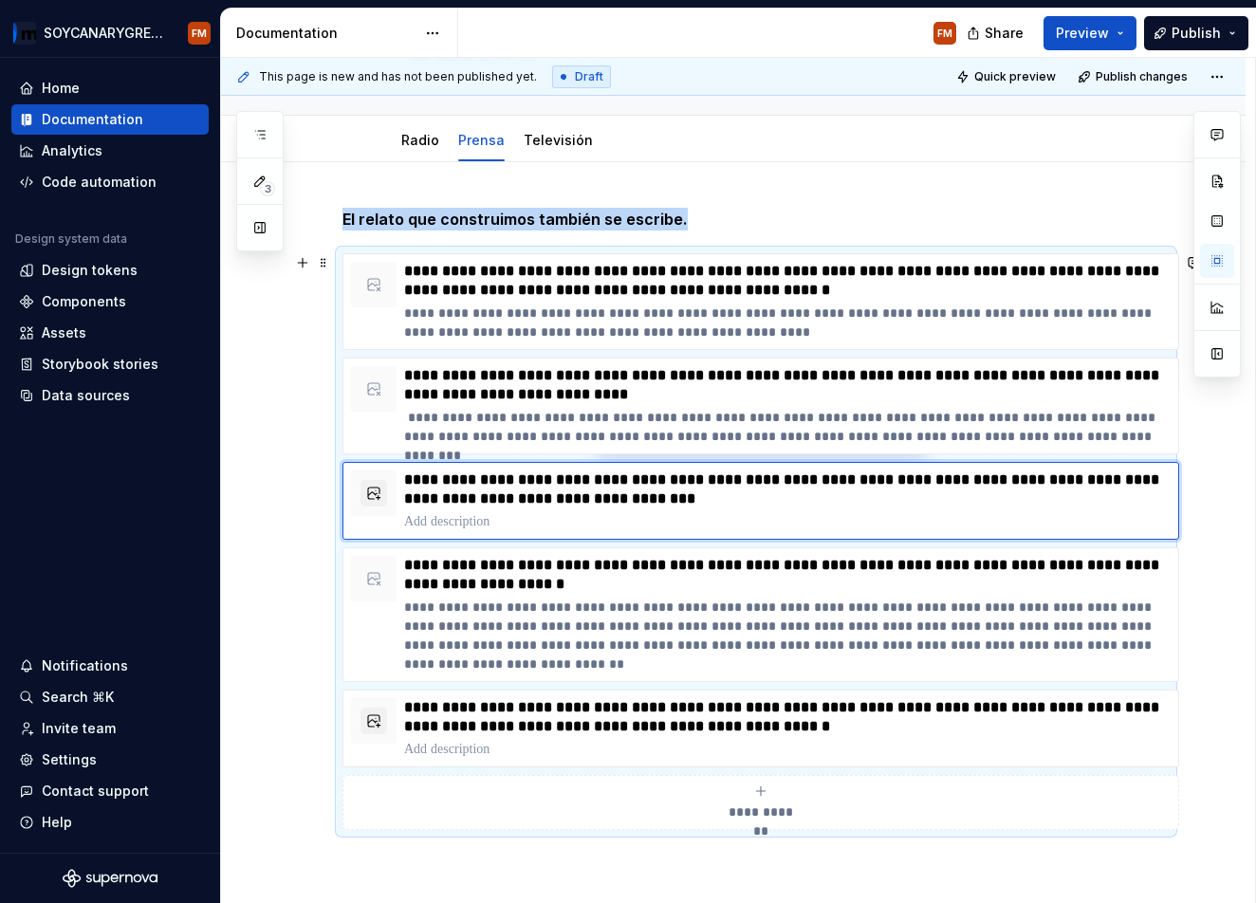
click at [761, 803] on span "**********" at bounding box center [761, 812] width 83 height 19
type textarea "*"
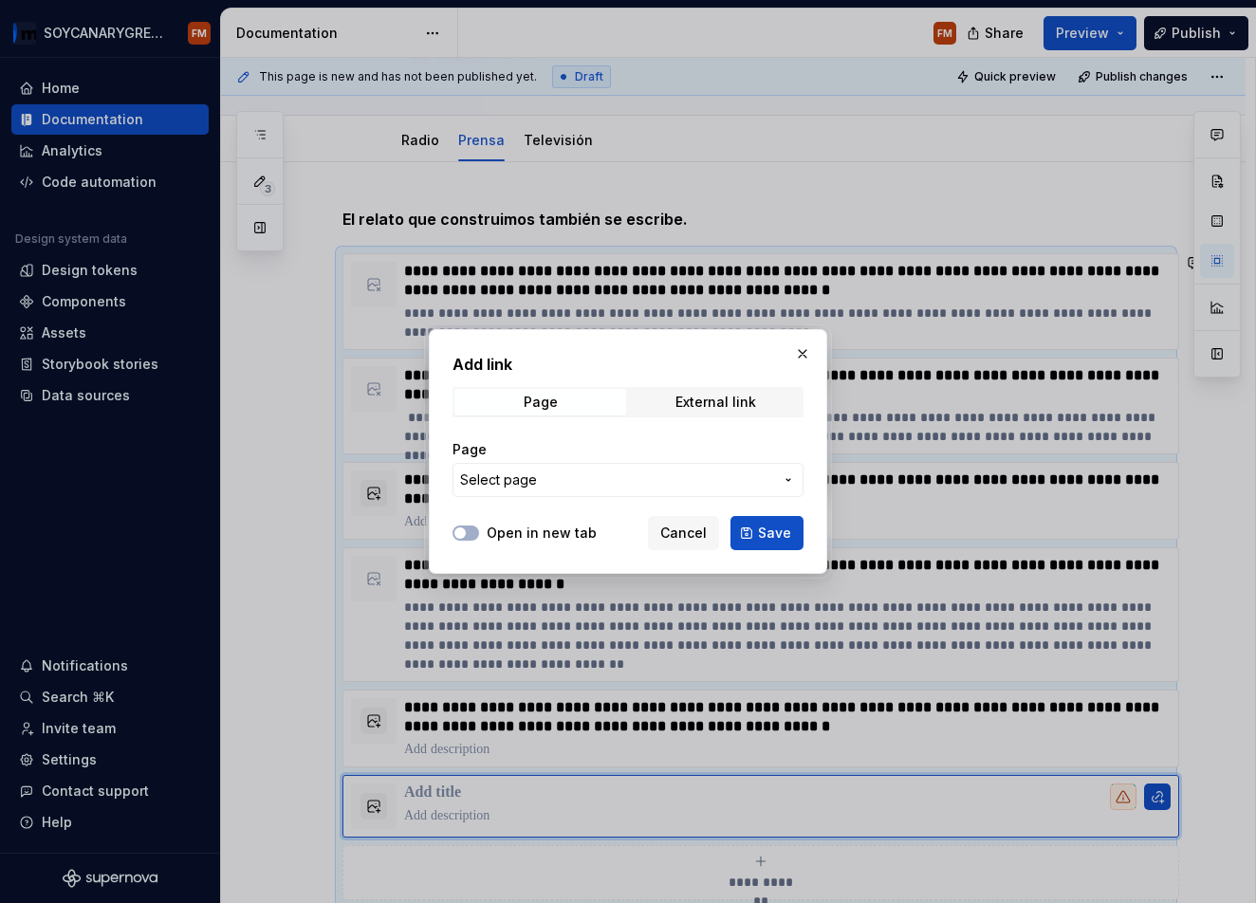
click at [532, 524] on div "Open in new tab Cancel Save" at bounding box center [628, 530] width 351 height 42
drag, startPoint x: 723, startPoint y: 402, endPoint x: 684, endPoint y: 417, distance: 41.8
click at [720, 404] on div "External link" at bounding box center [716, 402] width 81 height 15
click at [518, 543] on div "Open in new tab Cancel Save" at bounding box center [628, 530] width 351 height 42
click at [468, 537] on button "Open in new tab" at bounding box center [466, 533] width 27 height 15
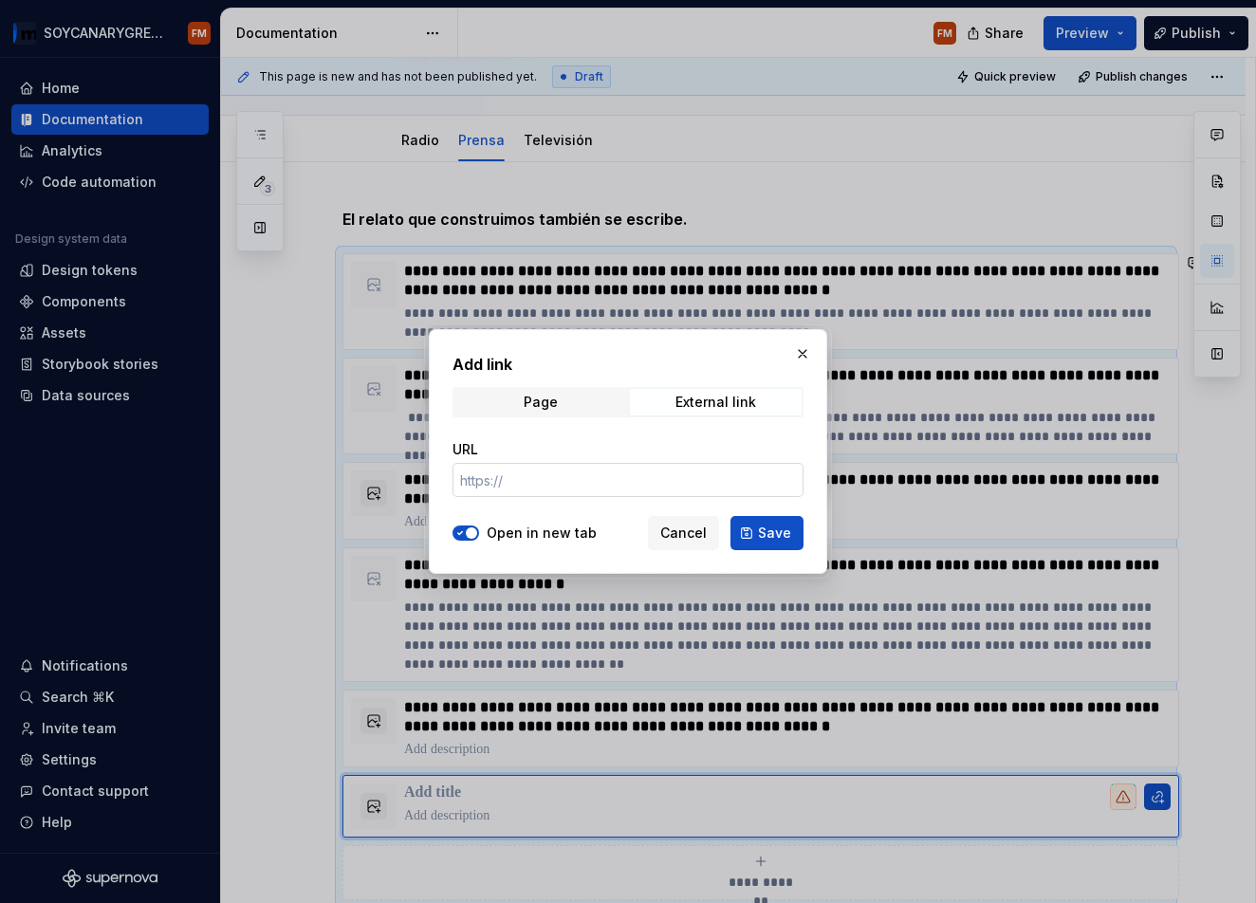
click at [548, 482] on input "URL" at bounding box center [628, 480] width 351 height 34
paste input "[URL][DOMAIN_NAME][PERSON_NAME]"
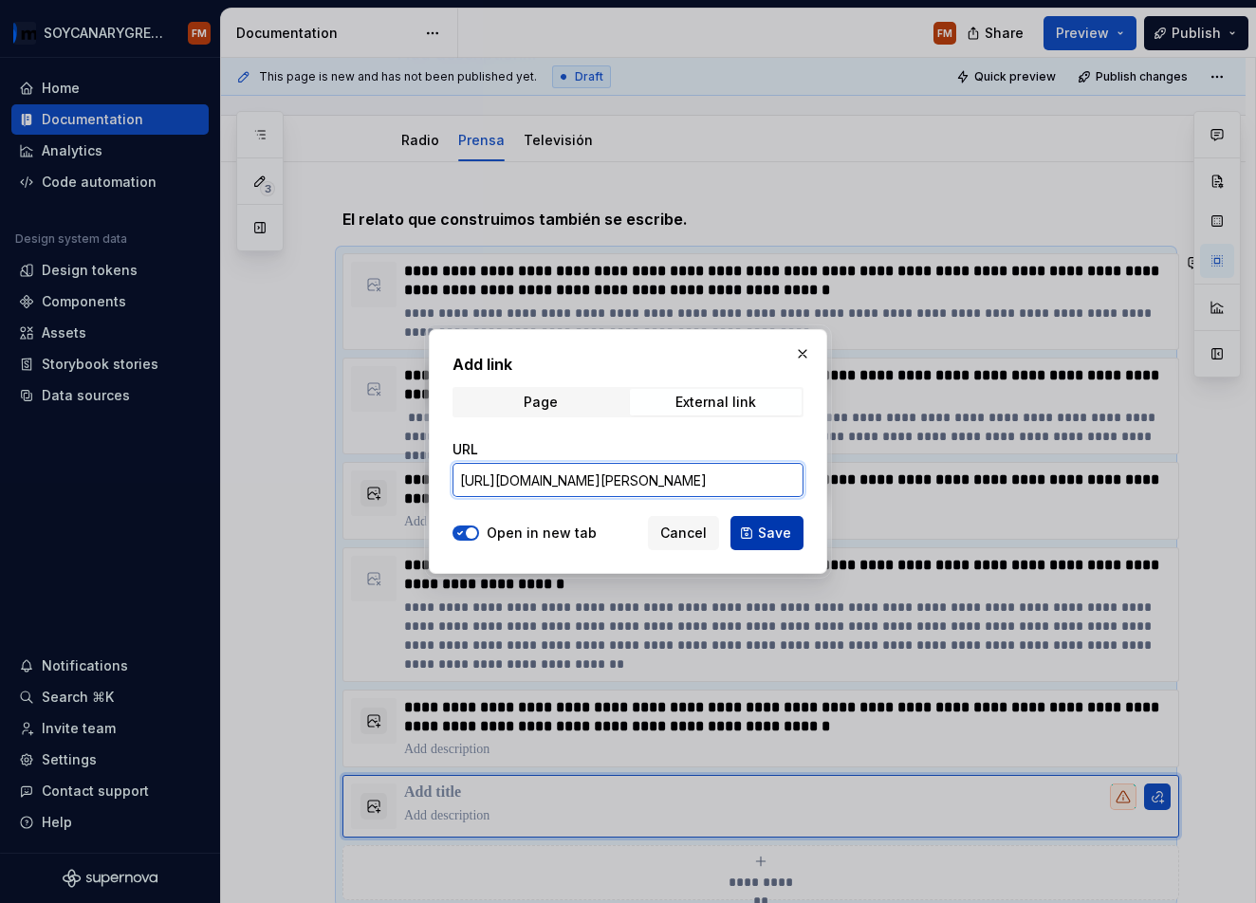
type input "[URL][DOMAIN_NAME][PERSON_NAME]"
click at [778, 528] on span "Save" at bounding box center [774, 533] width 33 height 19
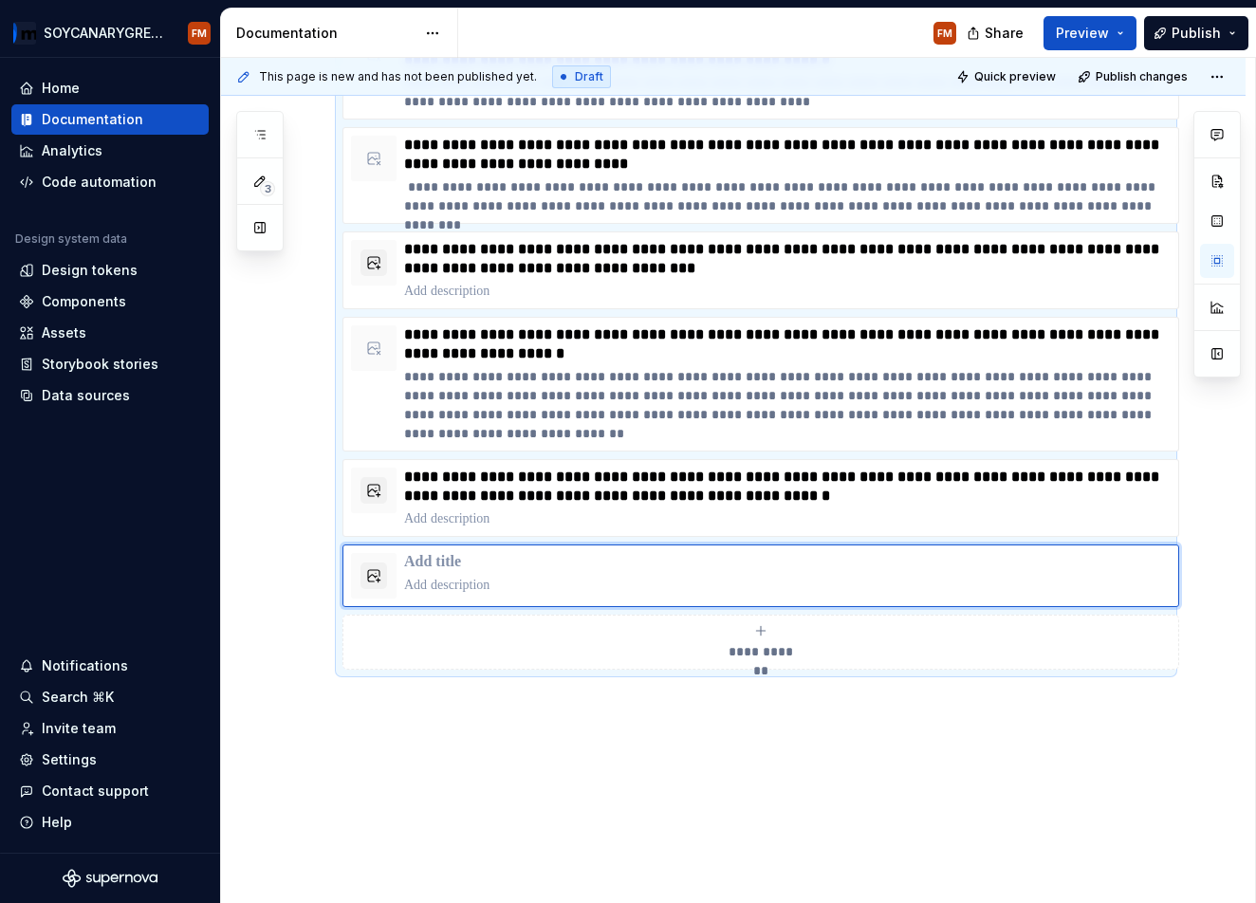
scroll to position [414, 0]
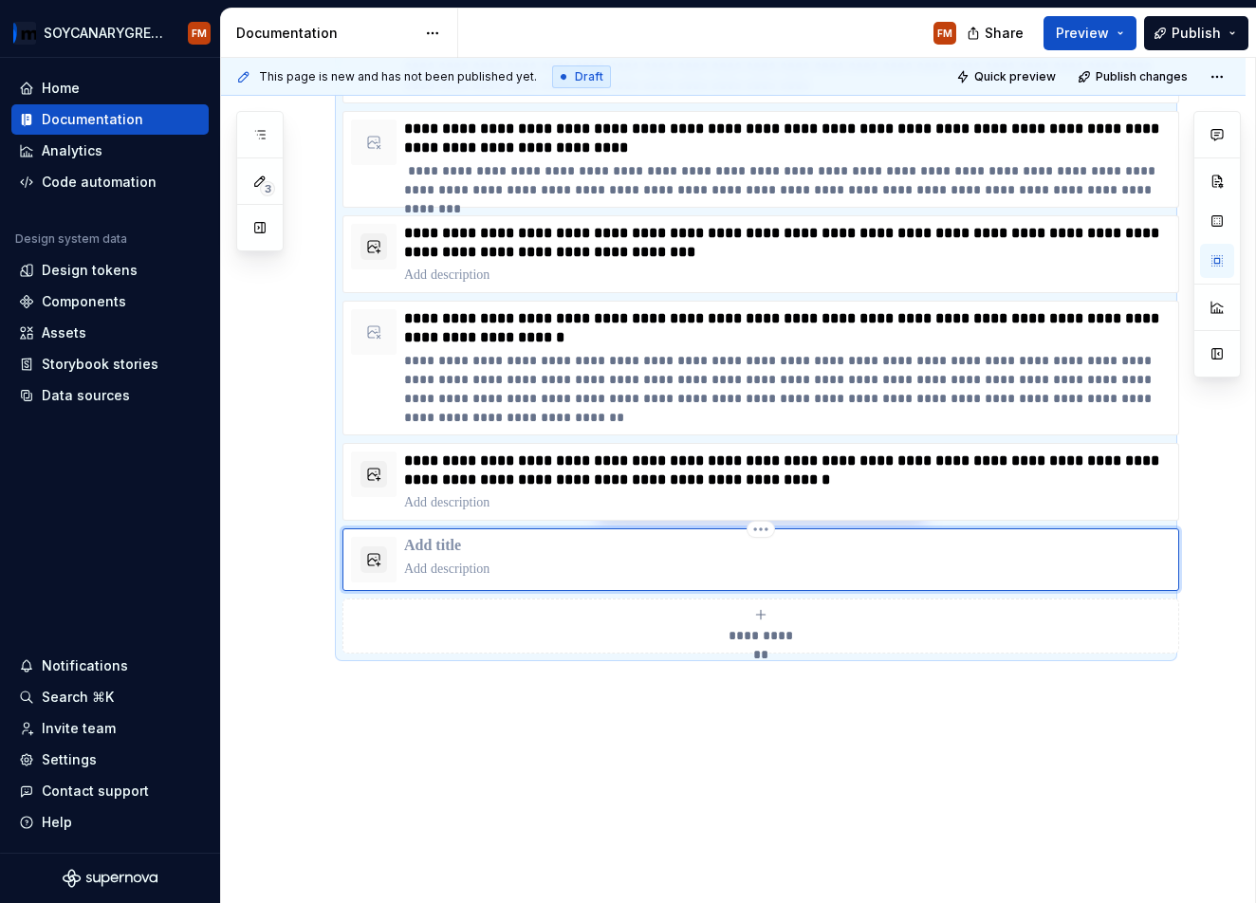
click at [499, 543] on p at bounding box center [787, 546] width 767 height 19
paste div
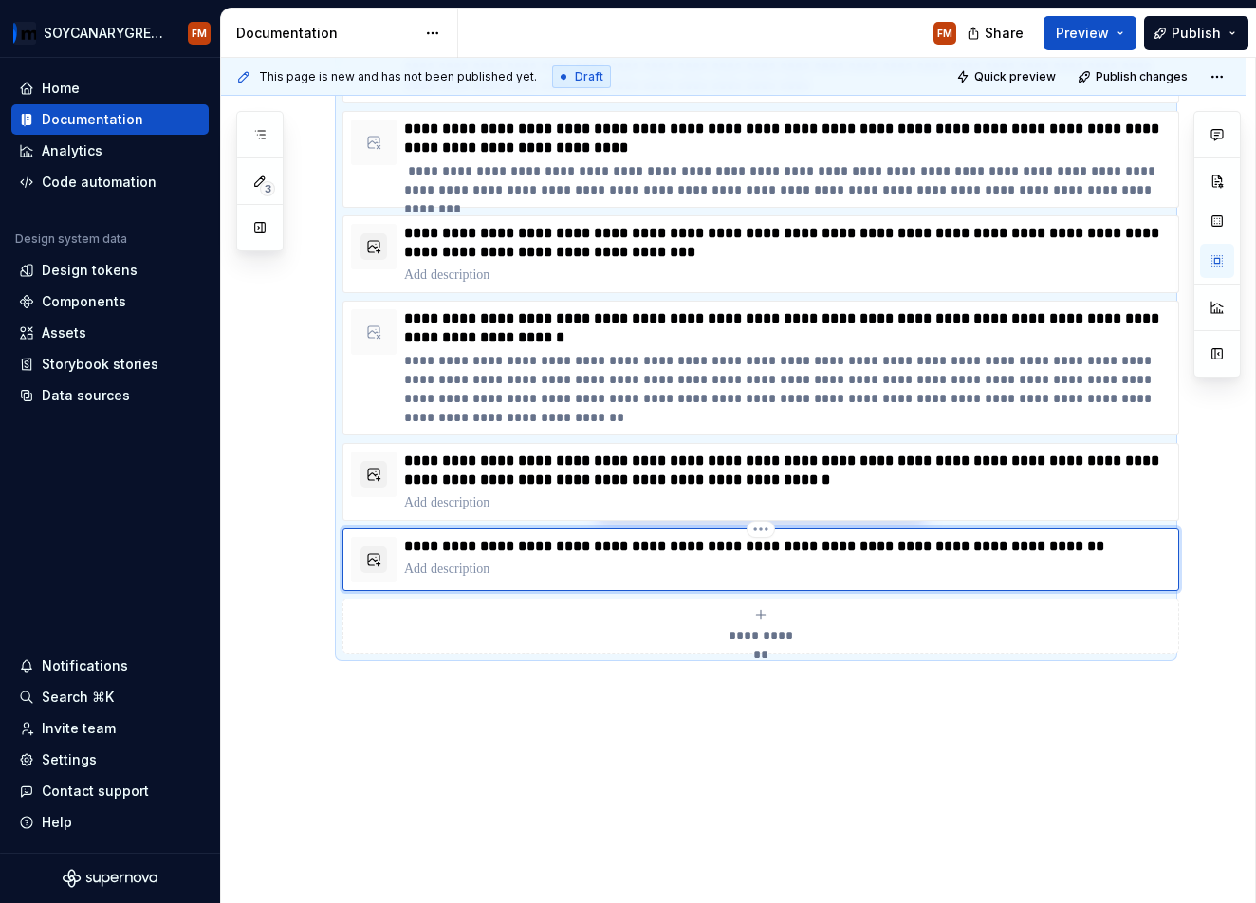
type textarea "*"
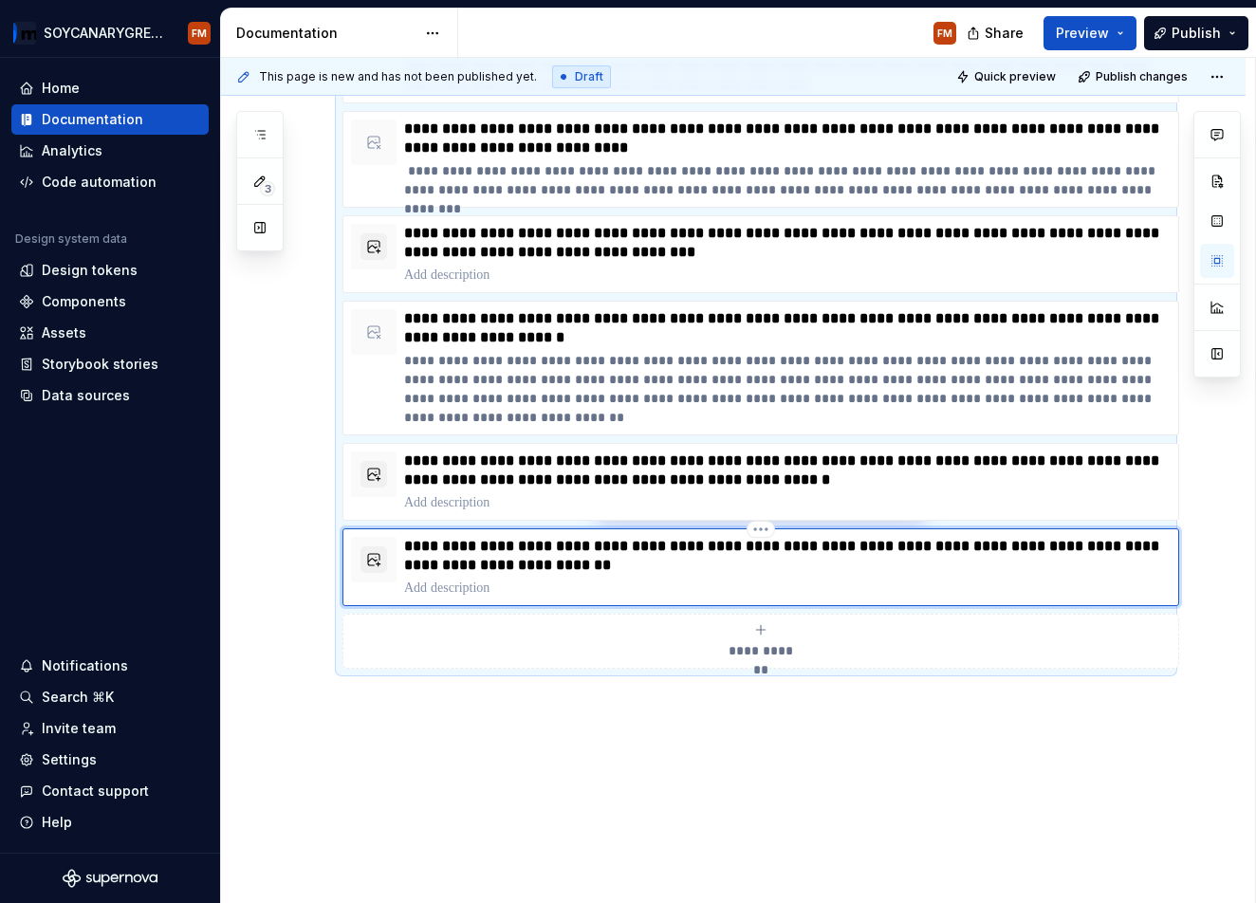
scroll to position [413, 0]
click at [767, 644] on span "**********" at bounding box center [761, 651] width 83 height 19
type textarea "*"
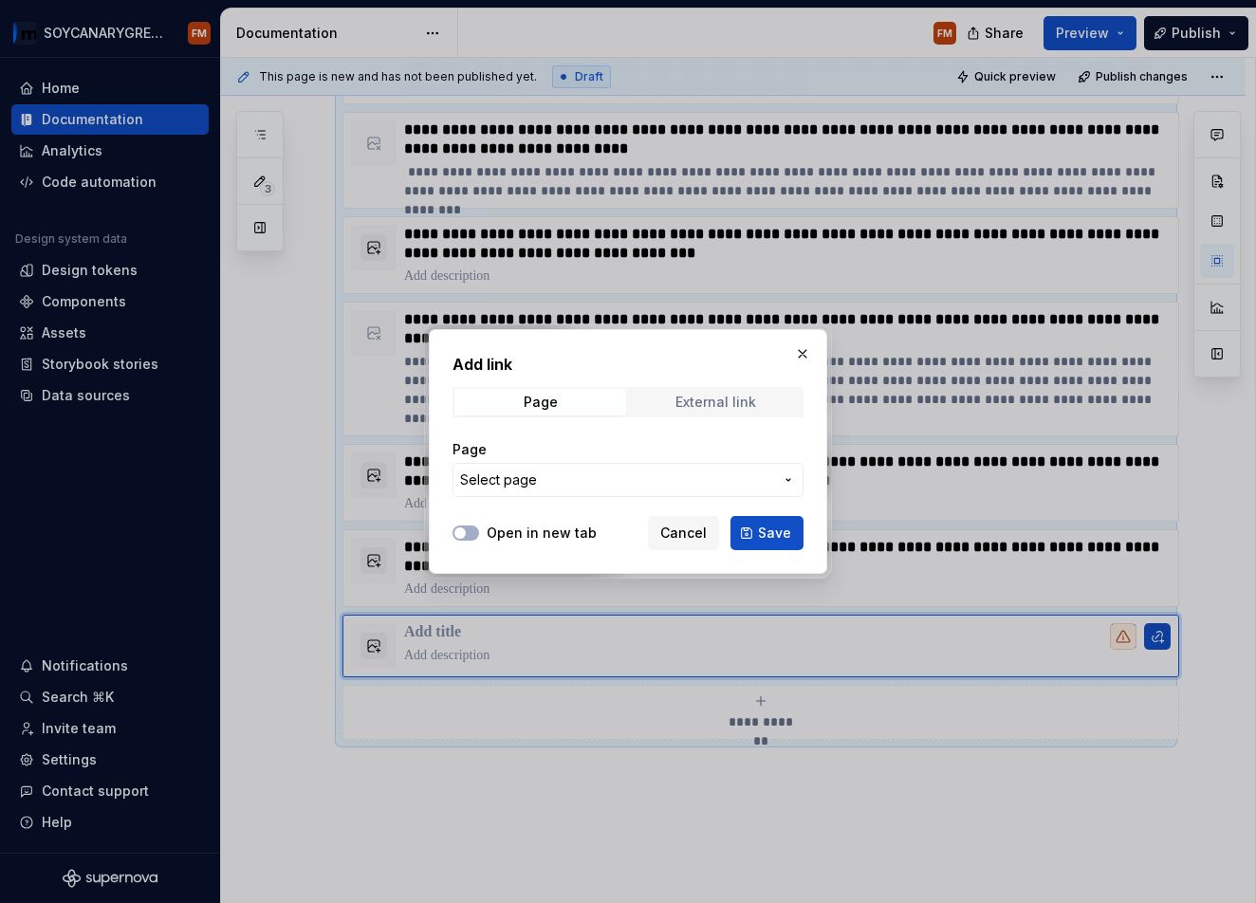
click at [715, 398] on div "External link" at bounding box center [716, 402] width 81 height 15
click at [531, 534] on label "Open in new tab" at bounding box center [542, 533] width 110 height 19
click at [479, 534] on button "Open in new tab" at bounding box center [466, 533] width 27 height 15
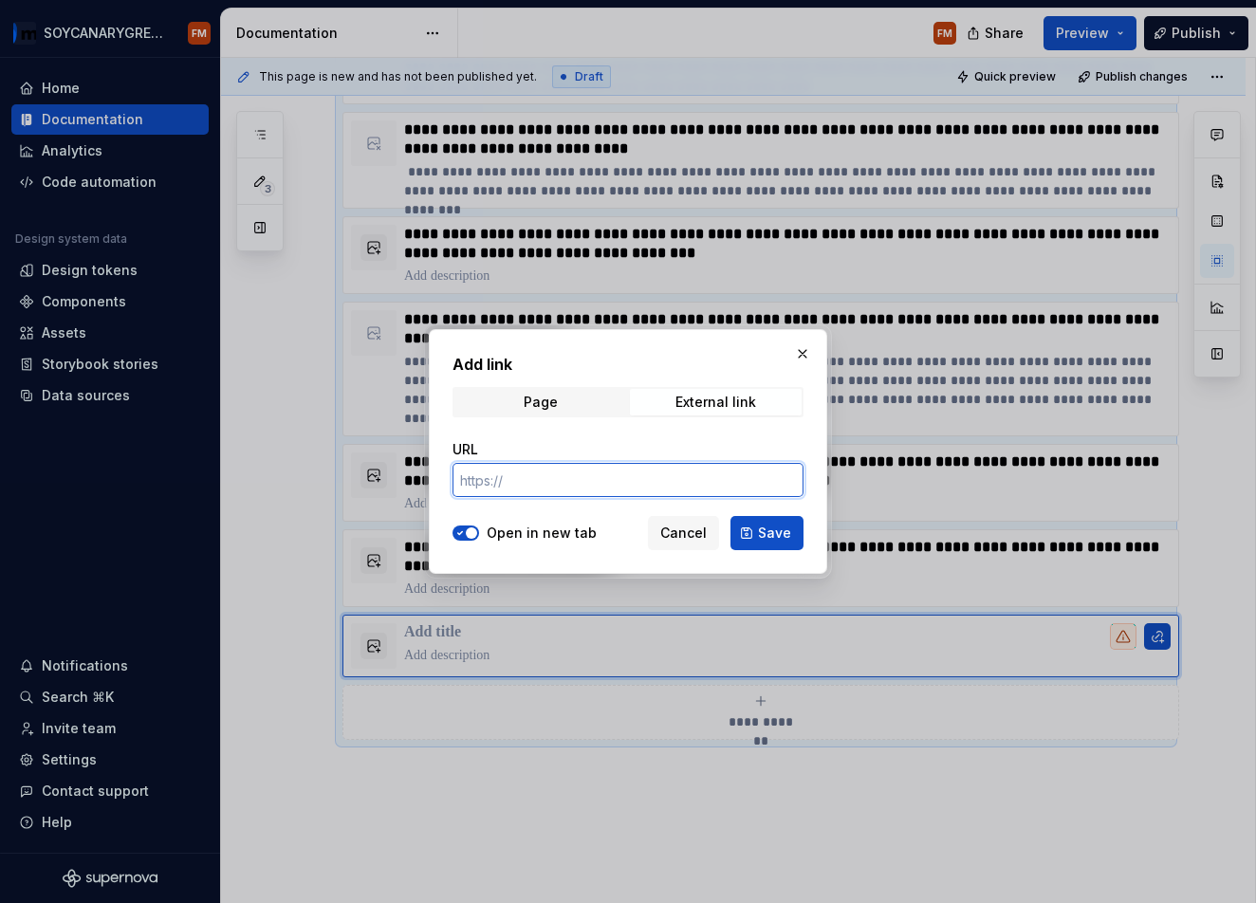
click at [536, 490] on input "URL" at bounding box center [628, 480] width 351 height 34
paste input "[URL][DOMAIN_NAME][PERSON_NAME]"
type input "[URL][DOMAIN_NAME][PERSON_NAME]"
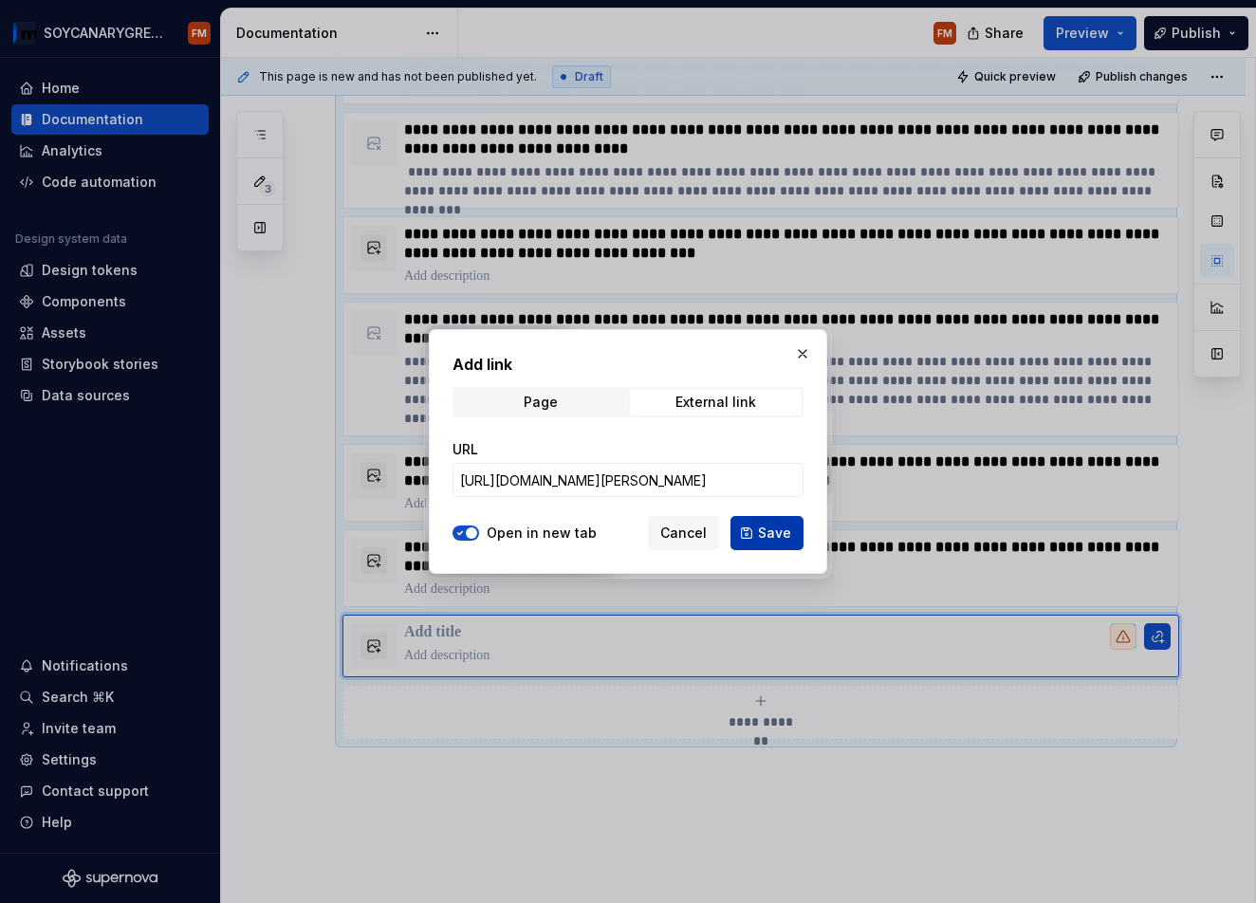
click at [766, 531] on span "Save" at bounding box center [774, 533] width 33 height 19
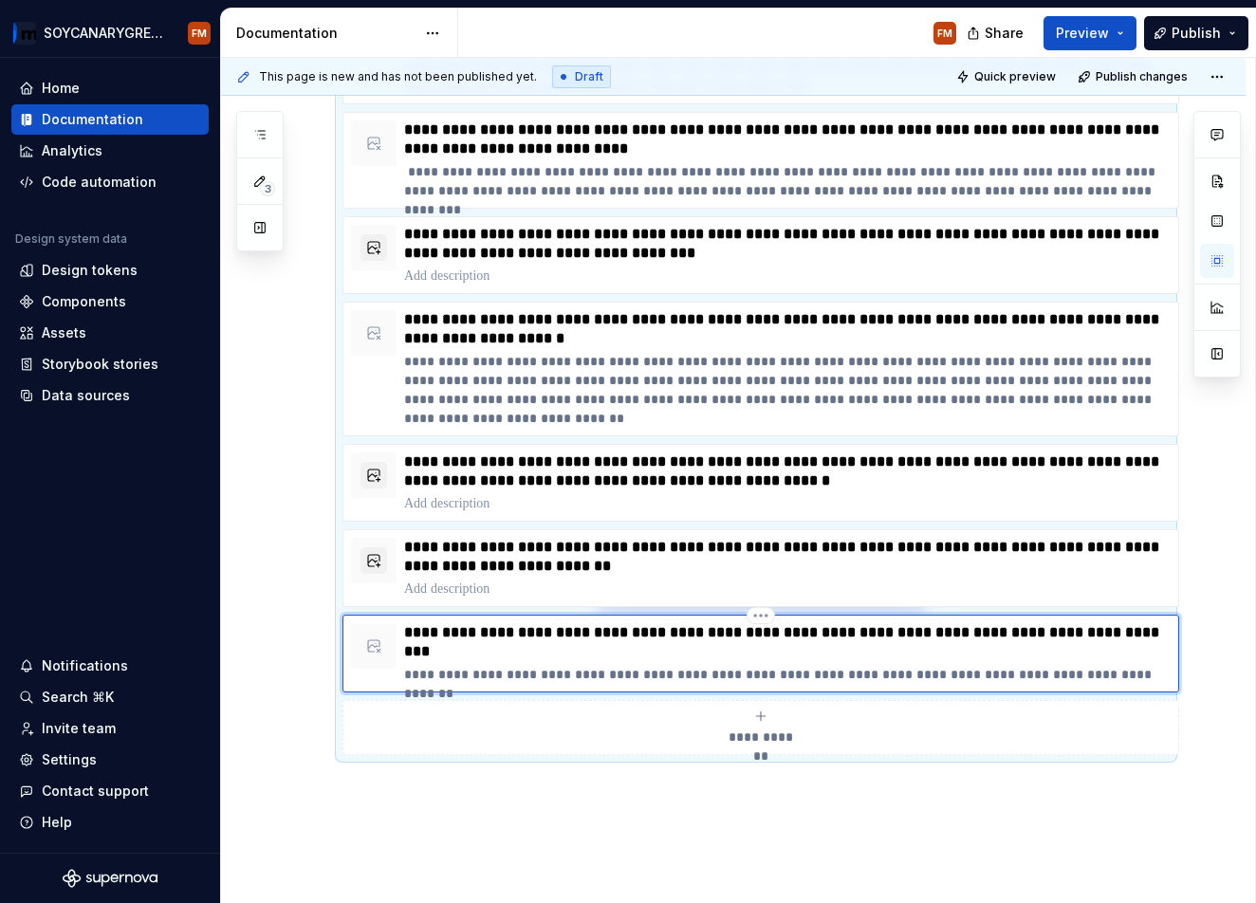
click at [492, 649] on p "**********" at bounding box center [787, 642] width 767 height 38
type textarea "*"
click at [767, 733] on span "**********" at bounding box center [761, 737] width 83 height 19
type textarea "*"
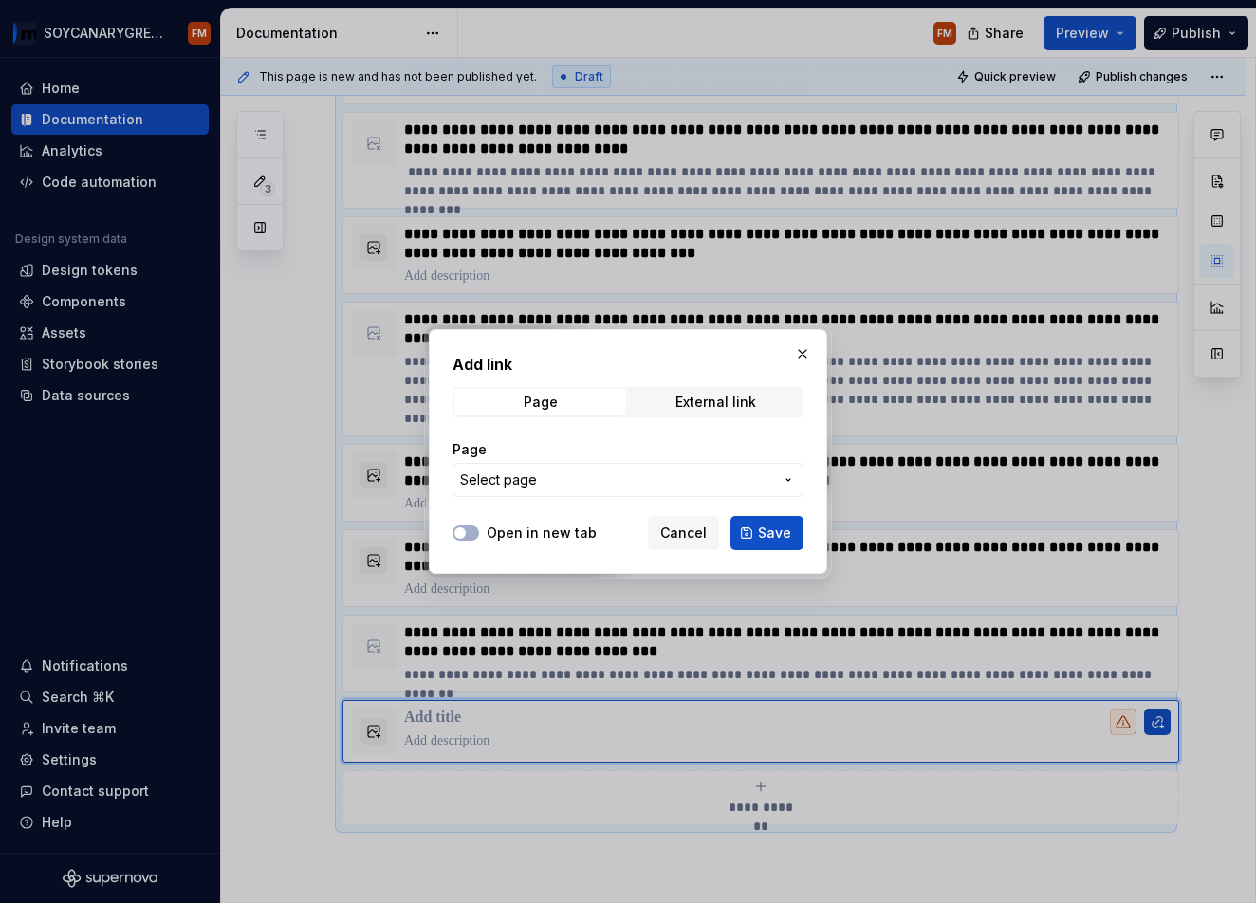
click at [548, 523] on div "Open in new tab Cancel Save" at bounding box center [628, 530] width 351 height 42
drag, startPoint x: 545, startPoint y: 536, endPoint x: 656, endPoint y: 448, distance: 141.8
click at [546, 536] on label "Open in new tab" at bounding box center [542, 533] width 110 height 19
click at [479, 536] on button "Open in new tab" at bounding box center [466, 533] width 27 height 15
click at [678, 408] on div "External link" at bounding box center [716, 402] width 81 height 15
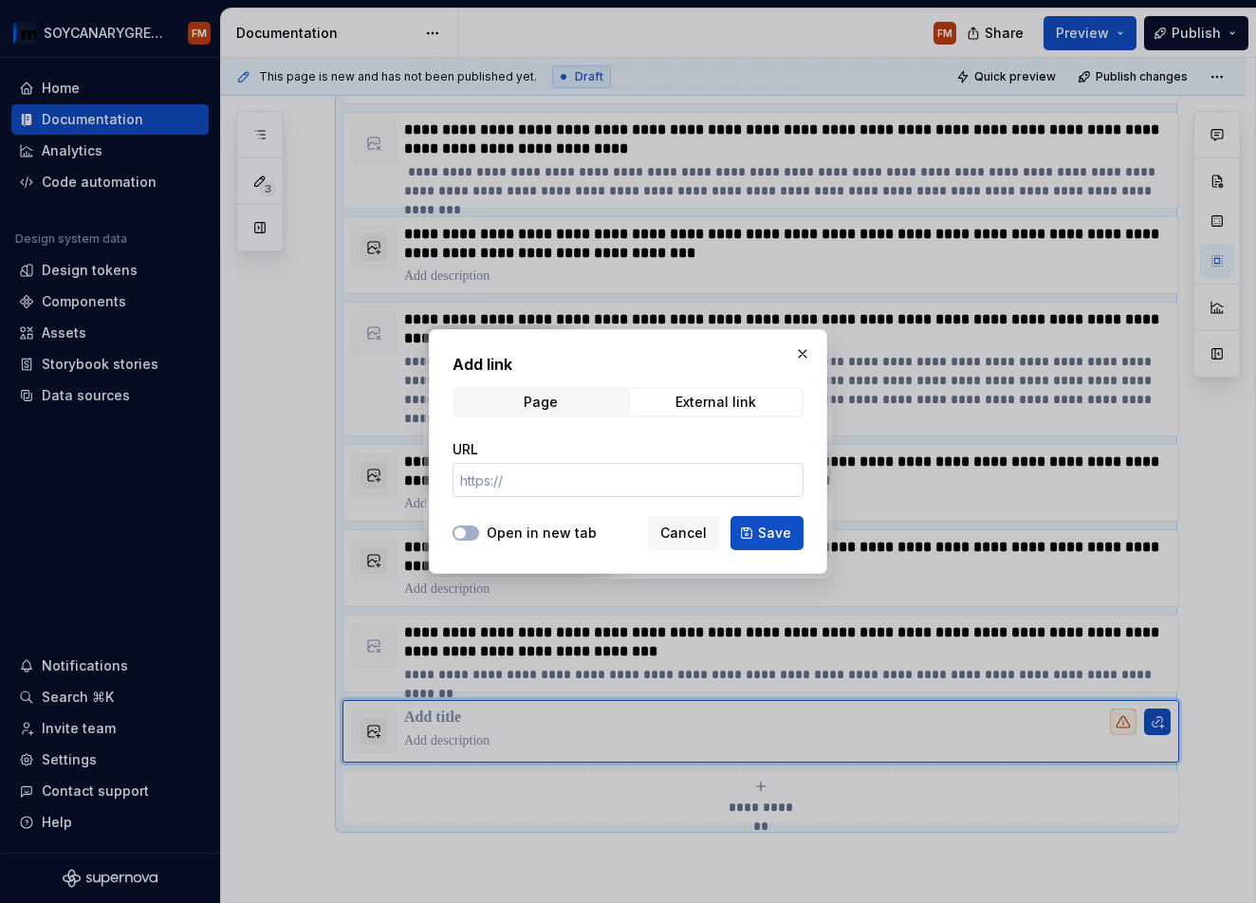
click at [564, 482] on input "URL" at bounding box center [628, 480] width 351 height 34
click at [517, 539] on label "Open in new tab" at bounding box center [542, 533] width 110 height 19
click at [479, 539] on button "Open in new tab" at bounding box center [466, 533] width 27 height 15
drag, startPoint x: 563, startPoint y: 469, endPoint x: 583, endPoint y: 483, distance: 24.5
click at [563, 469] on input "URL" at bounding box center [628, 480] width 351 height 34
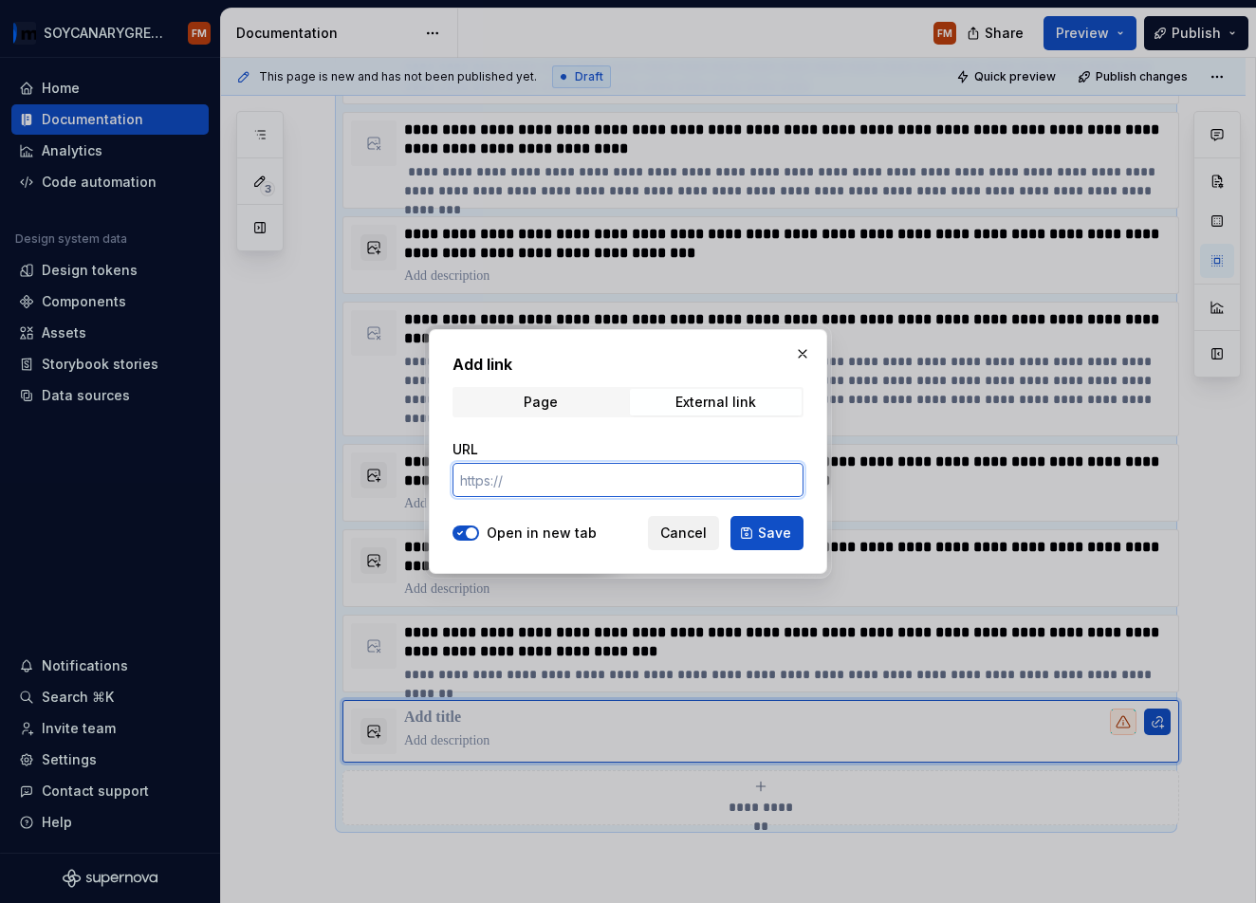
paste input "[URL][DOMAIN_NAME]"
type input "[URL][DOMAIN_NAME]"
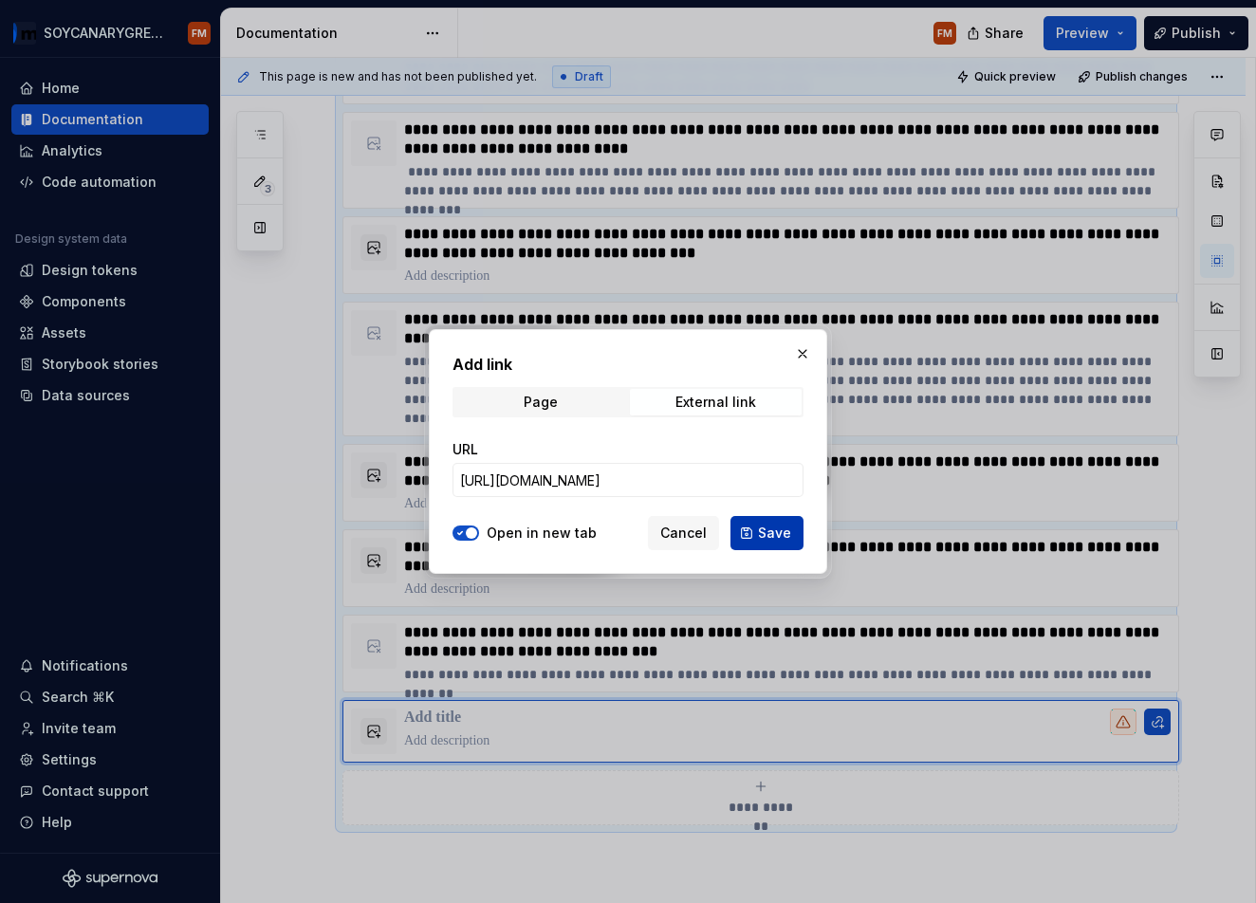
click at [756, 528] on button "Save" at bounding box center [767, 533] width 73 height 34
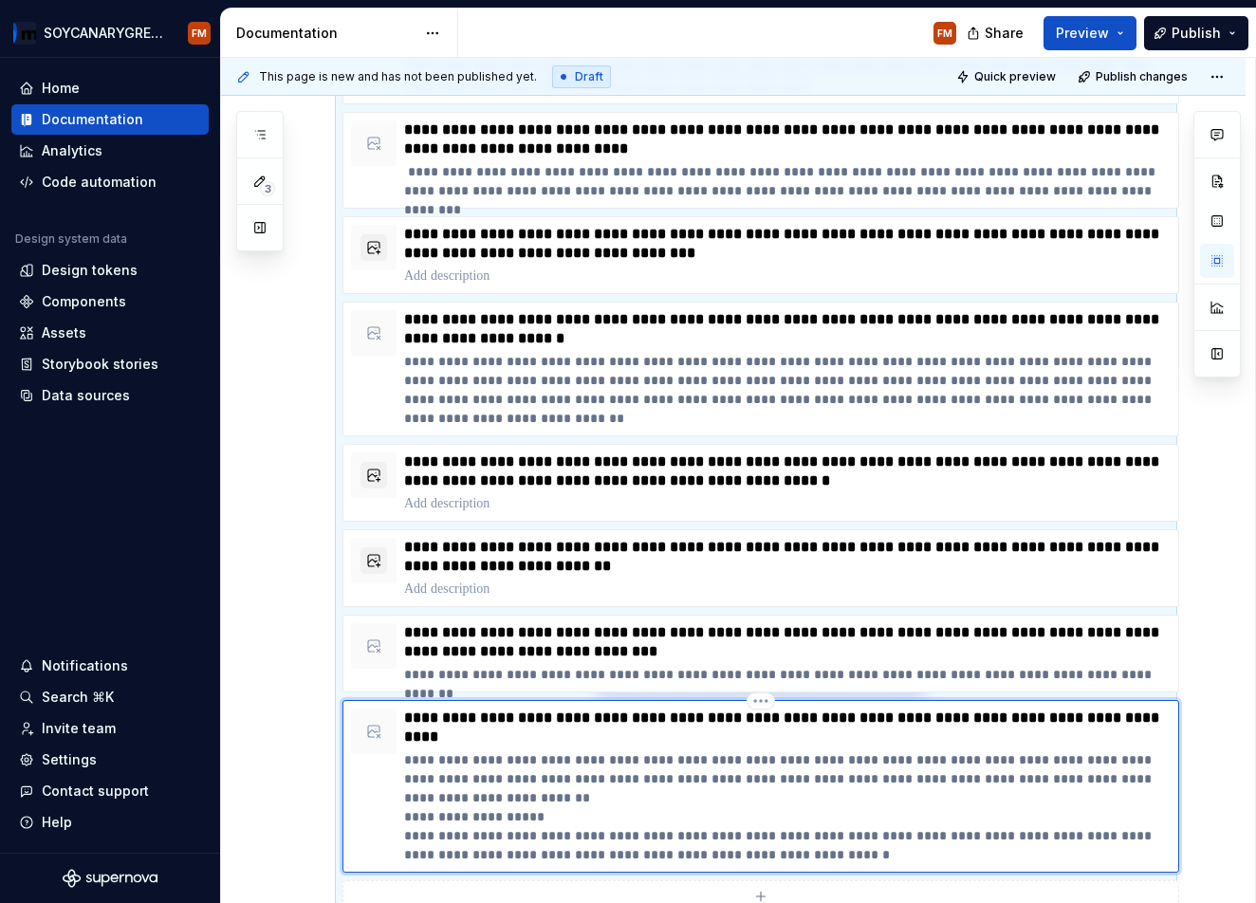
click at [524, 752] on p "**********" at bounding box center [787, 807] width 767 height 114
drag, startPoint x: 500, startPoint y: 732, endPoint x: 487, endPoint y: 741, distance: 15.8
click at [500, 732] on p "**********" at bounding box center [787, 728] width 767 height 38
type textarea "*"
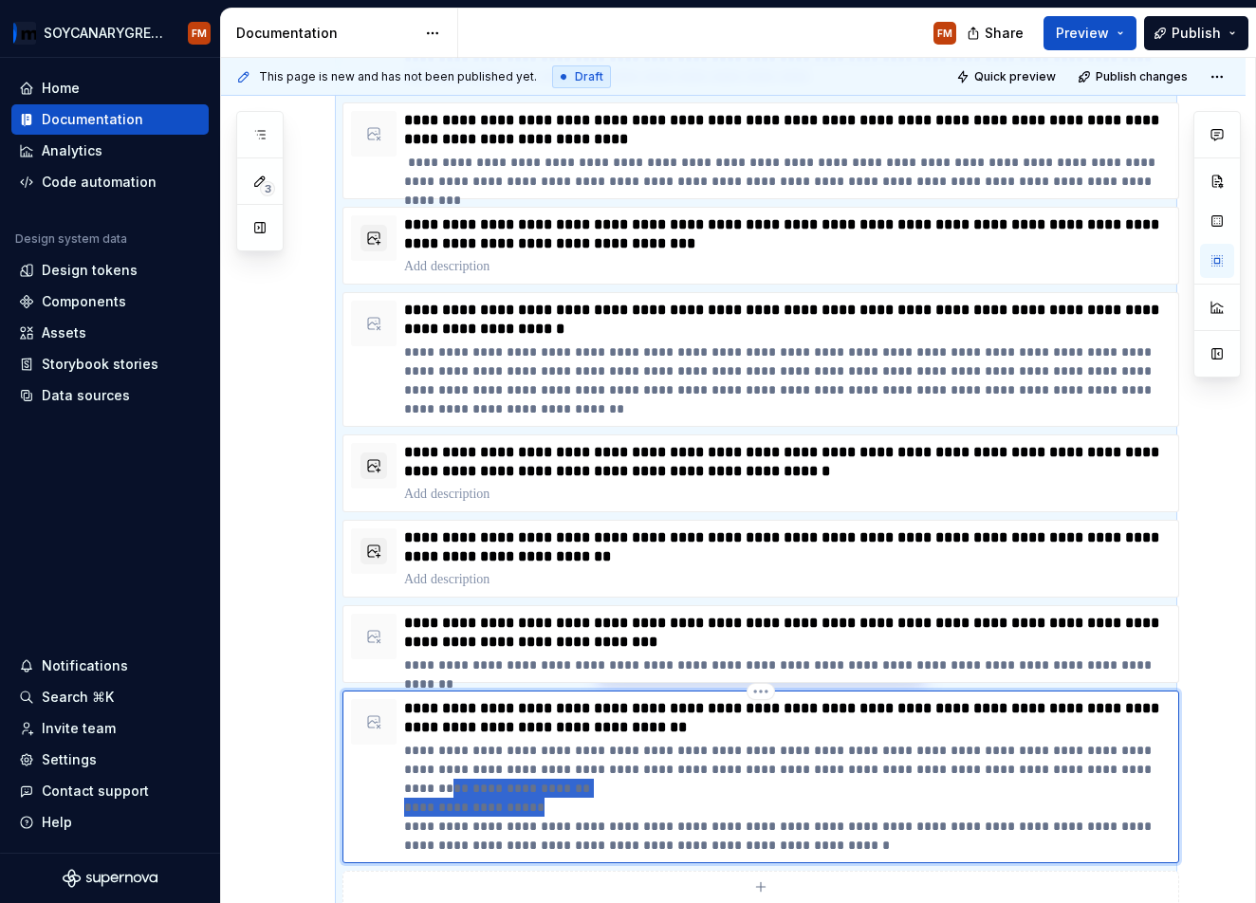
drag, startPoint x: 577, startPoint y: 810, endPoint x: 425, endPoint y: 794, distance: 152.7
click at [425, 794] on p "**********" at bounding box center [787, 798] width 767 height 114
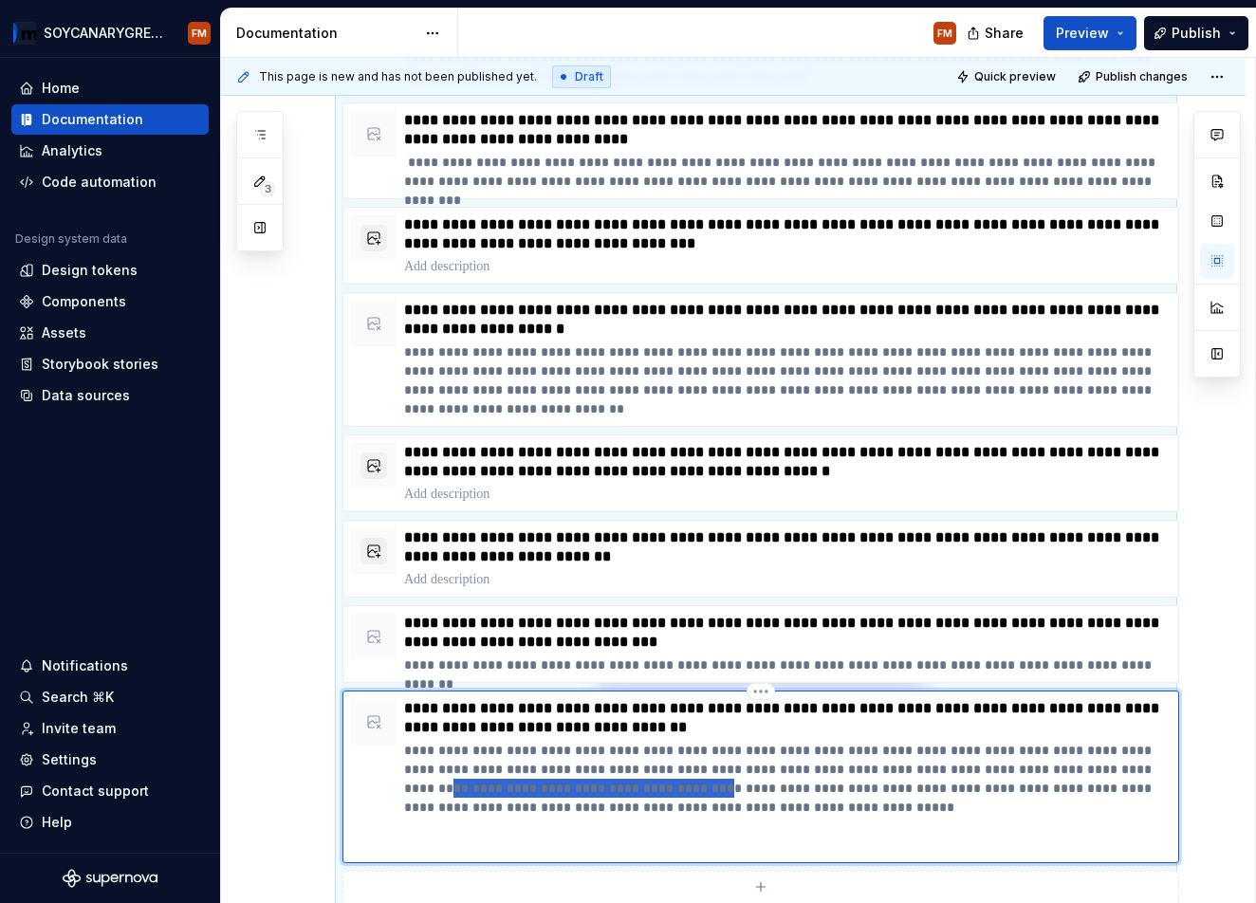
type textarea "*"
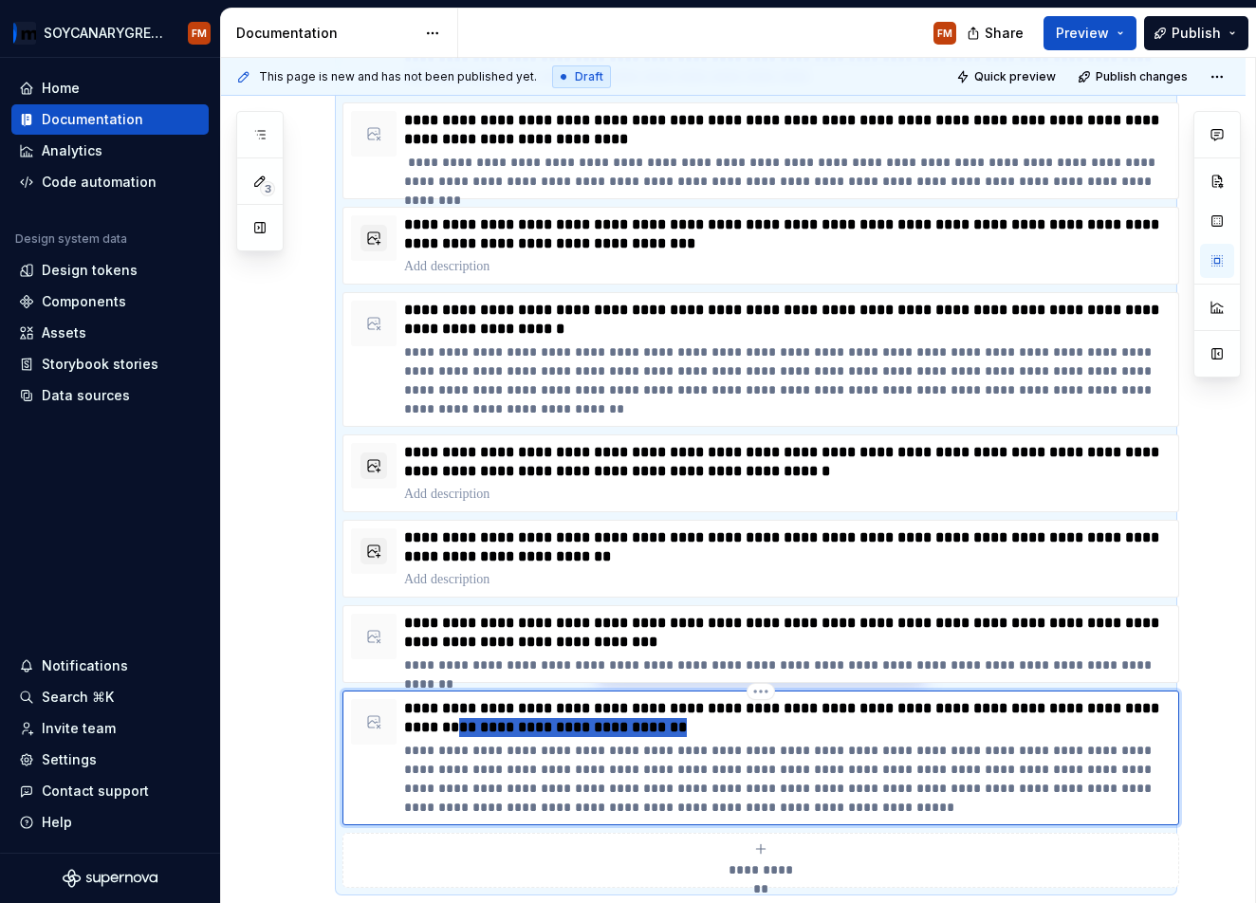
drag, startPoint x: 743, startPoint y: 728, endPoint x: 476, endPoint y: 732, distance: 266.6
click at [476, 732] on p "**********" at bounding box center [787, 718] width 767 height 38
click at [563, 773] on p "**********" at bounding box center [787, 779] width 767 height 76
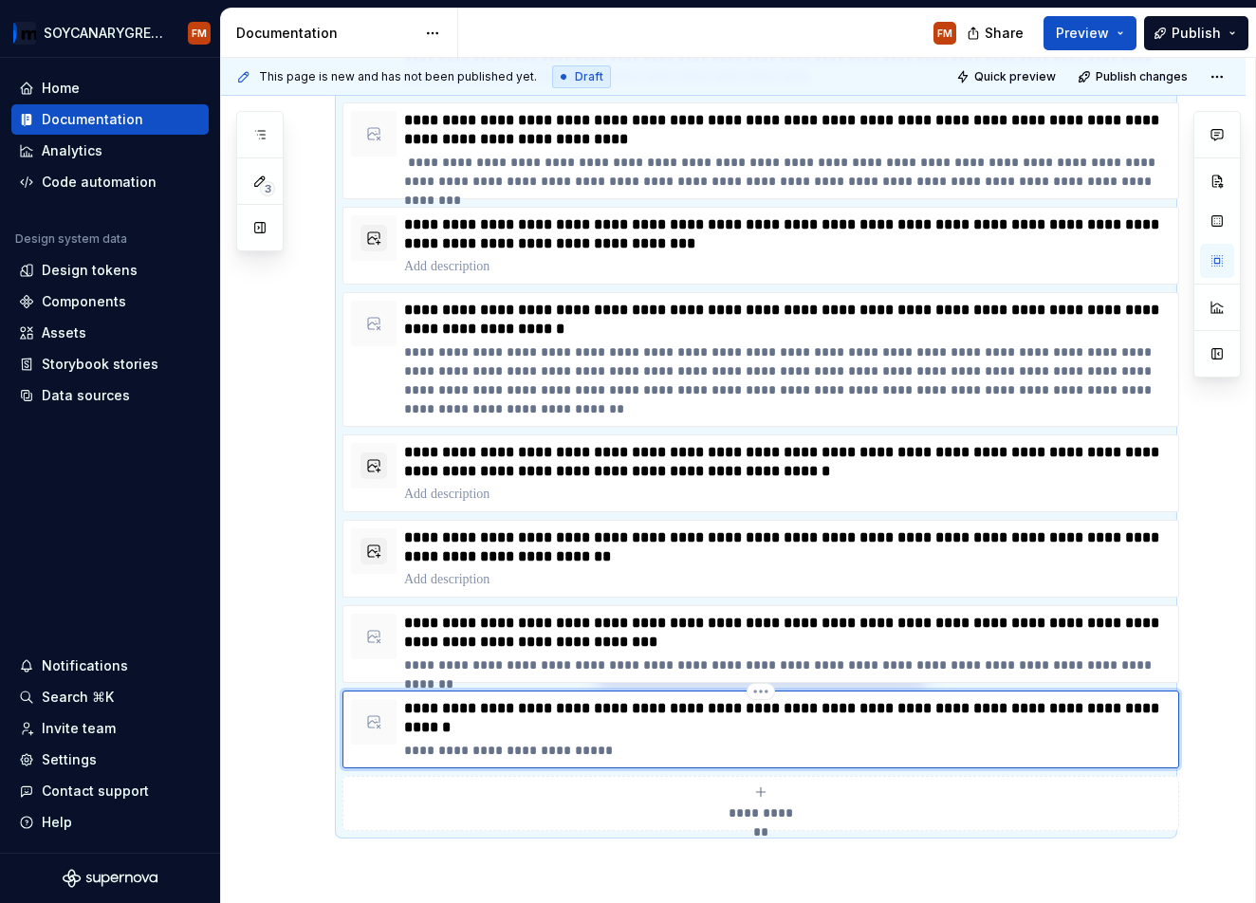
drag, startPoint x: 481, startPoint y: 731, endPoint x: 499, endPoint y: 750, distance: 26.2
click at [481, 731] on p "**********" at bounding box center [787, 718] width 767 height 38
drag, startPoint x: 676, startPoint y: 639, endPoint x: 487, endPoint y: 646, distance: 188.9
click at [487, 646] on p "**********" at bounding box center [787, 633] width 767 height 38
type textarea "*"
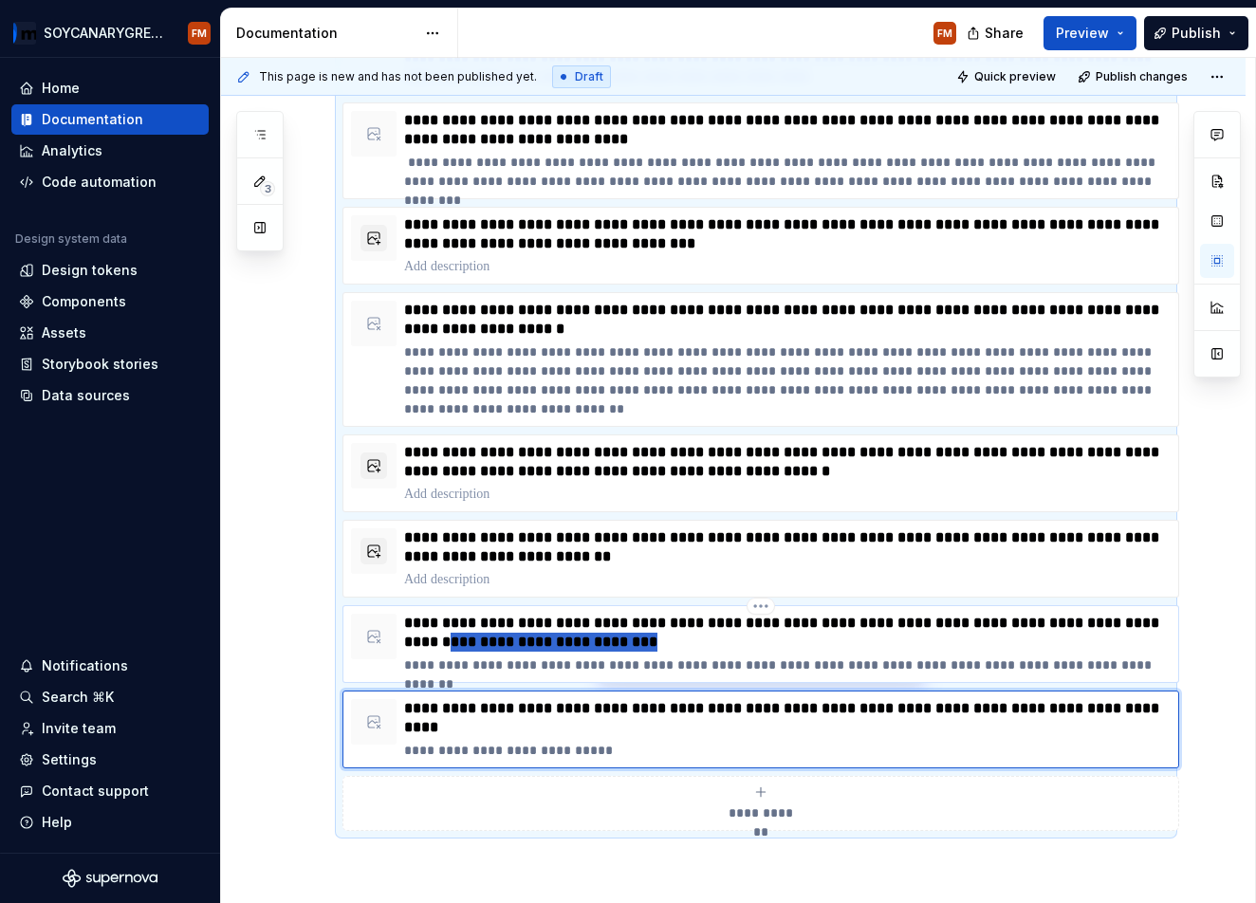
type input "[URL][DOMAIN_NAME][PERSON_NAME]"
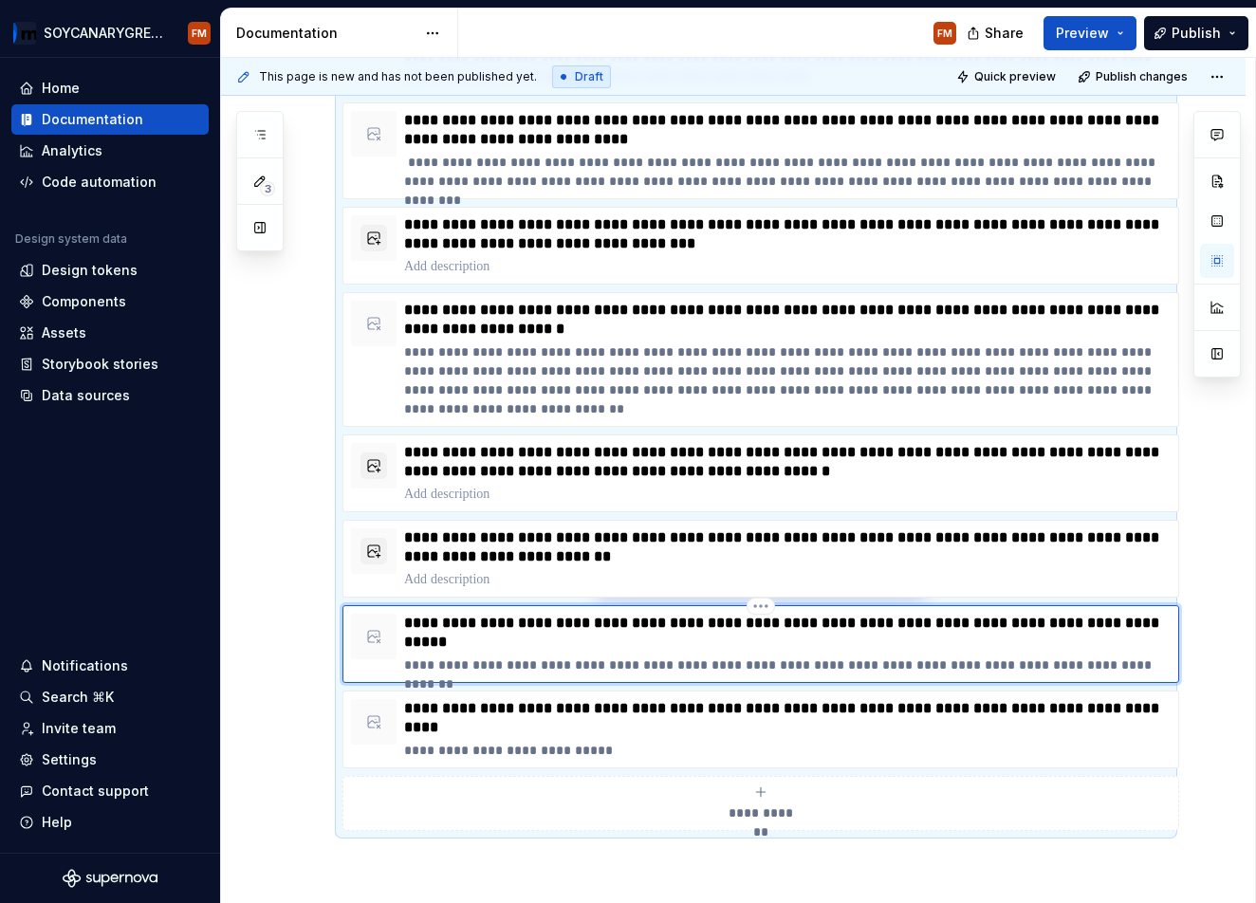
click at [520, 673] on p "**********" at bounding box center [787, 665] width 767 height 19
click at [493, 641] on p "**********" at bounding box center [787, 633] width 767 height 38
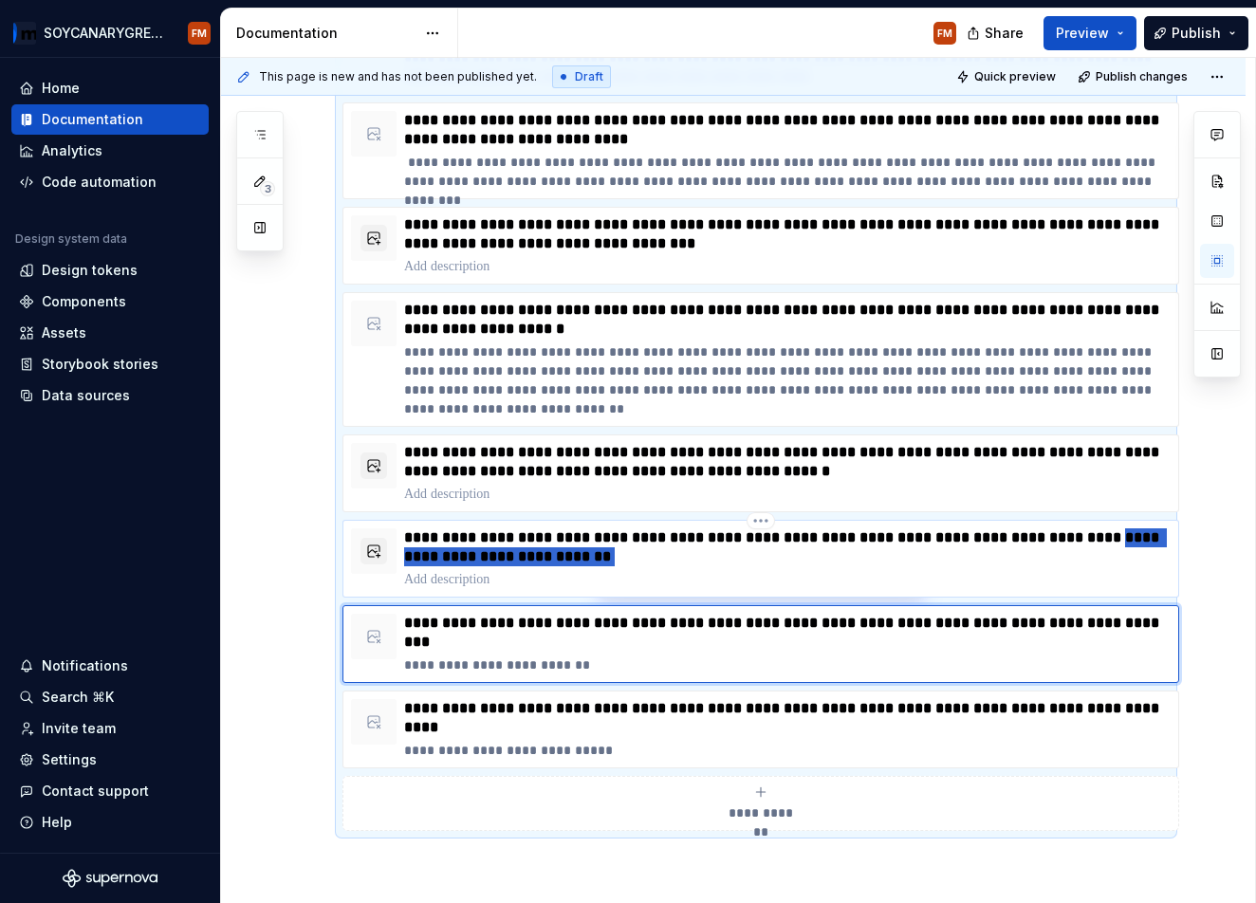
drag, startPoint x: 688, startPoint y: 557, endPoint x: 430, endPoint y: 562, distance: 258.1
click at [398, 557] on div "**********" at bounding box center [761, 558] width 820 height 61
type textarea "*"
type input "[URL][DOMAIN_NAME][PERSON_NAME]"
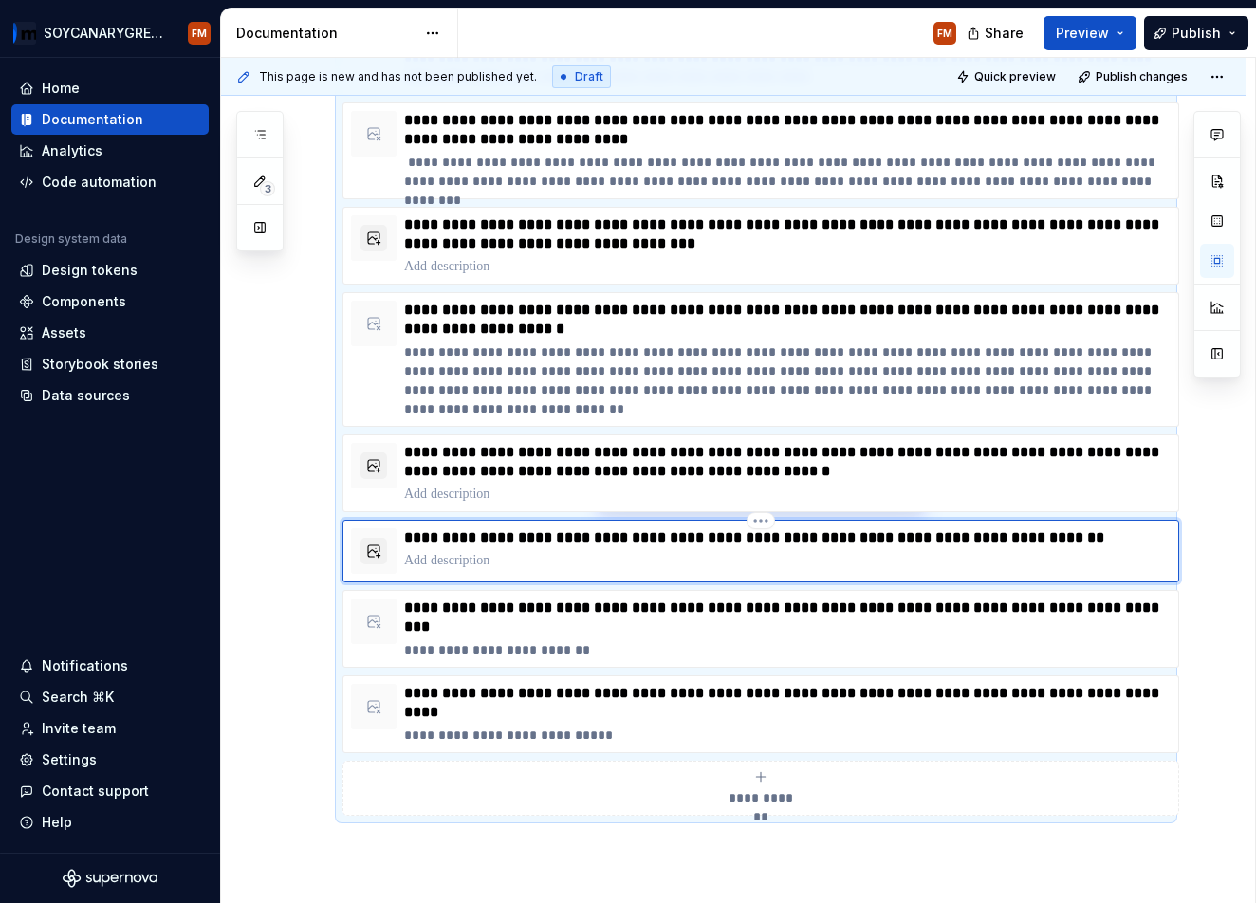
click at [451, 558] on p at bounding box center [787, 560] width 767 height 19
drag, startPoint x: 687, startPoint y: 472, endPoint x: 603, endPoint y: 474, distance: 83.5
click at [603, 474] on p "**********" at bounding box center [787, 462] width 767 height 38
type textarea "*"
type input "[URL][DOMAIN_NAME]"
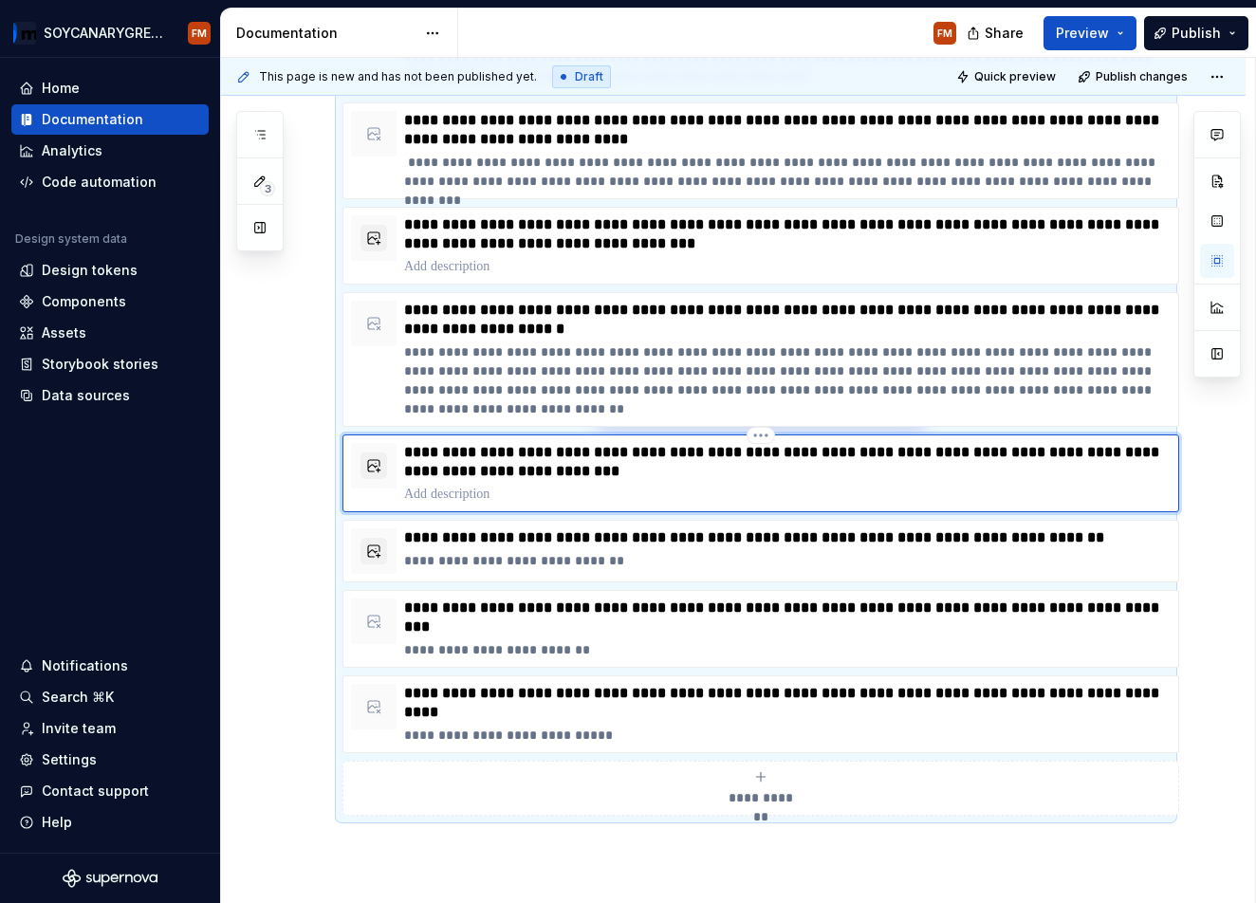
drag, startPoint x: 485, startPoint y: 493, endPoint x: 545, endPoint y: 491, distance: 59.8
click at [485, 493] on p at bounding box center [787, 494] width 767 height 19
click at [618, 472] on p "**********" at bounding box center [787, 462] width 767 height 38
drag, startPoint x: 631, startPoint y: 329, endPoint x: 367, endPoint y: 326, distance: 263.8
click at [367, 326] on div "**********" at bounding box center [761, 360] width 820 height 118
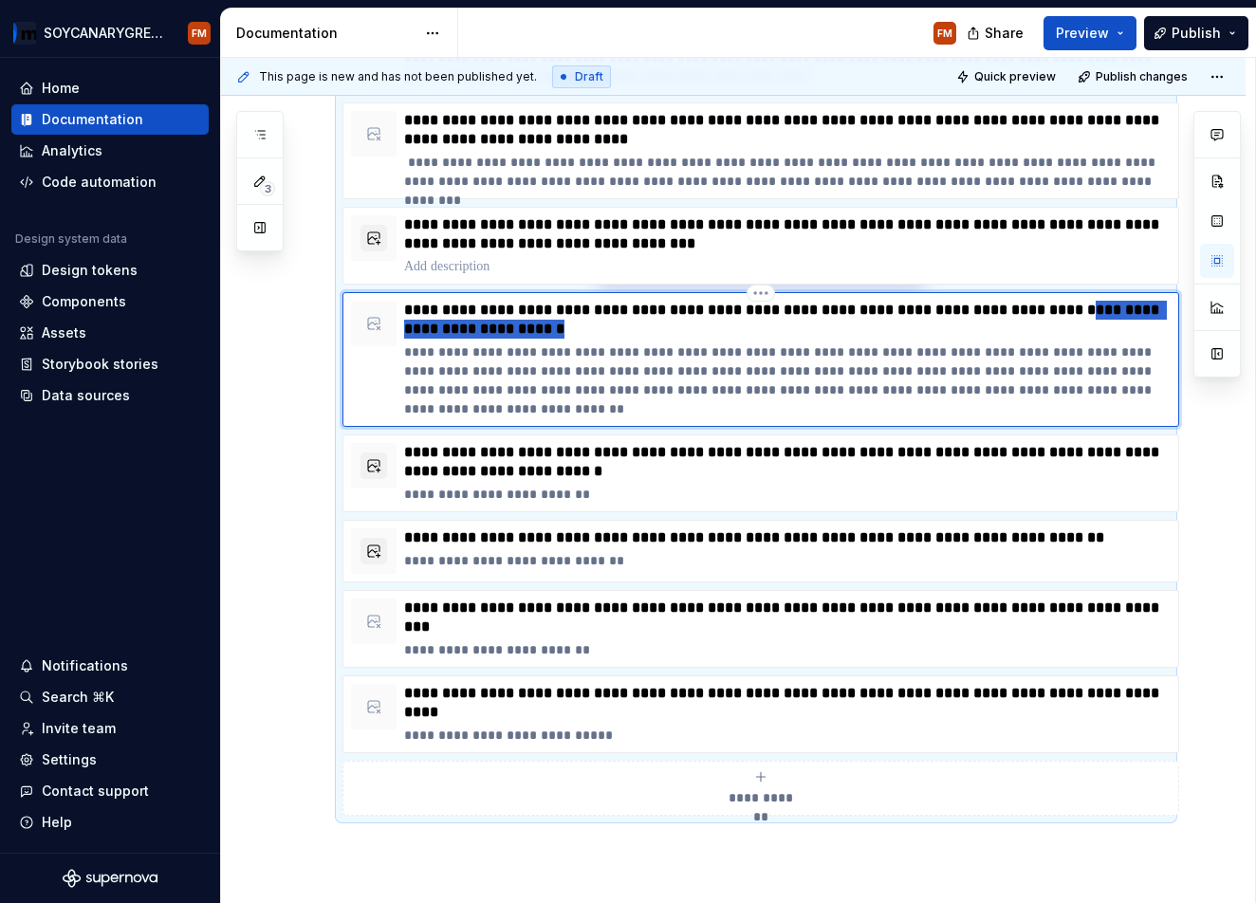
type textarea "*"
type input "[URL][DOMAIN_NAME][DATE][PERSON_NAME][PERSON_NAME]"
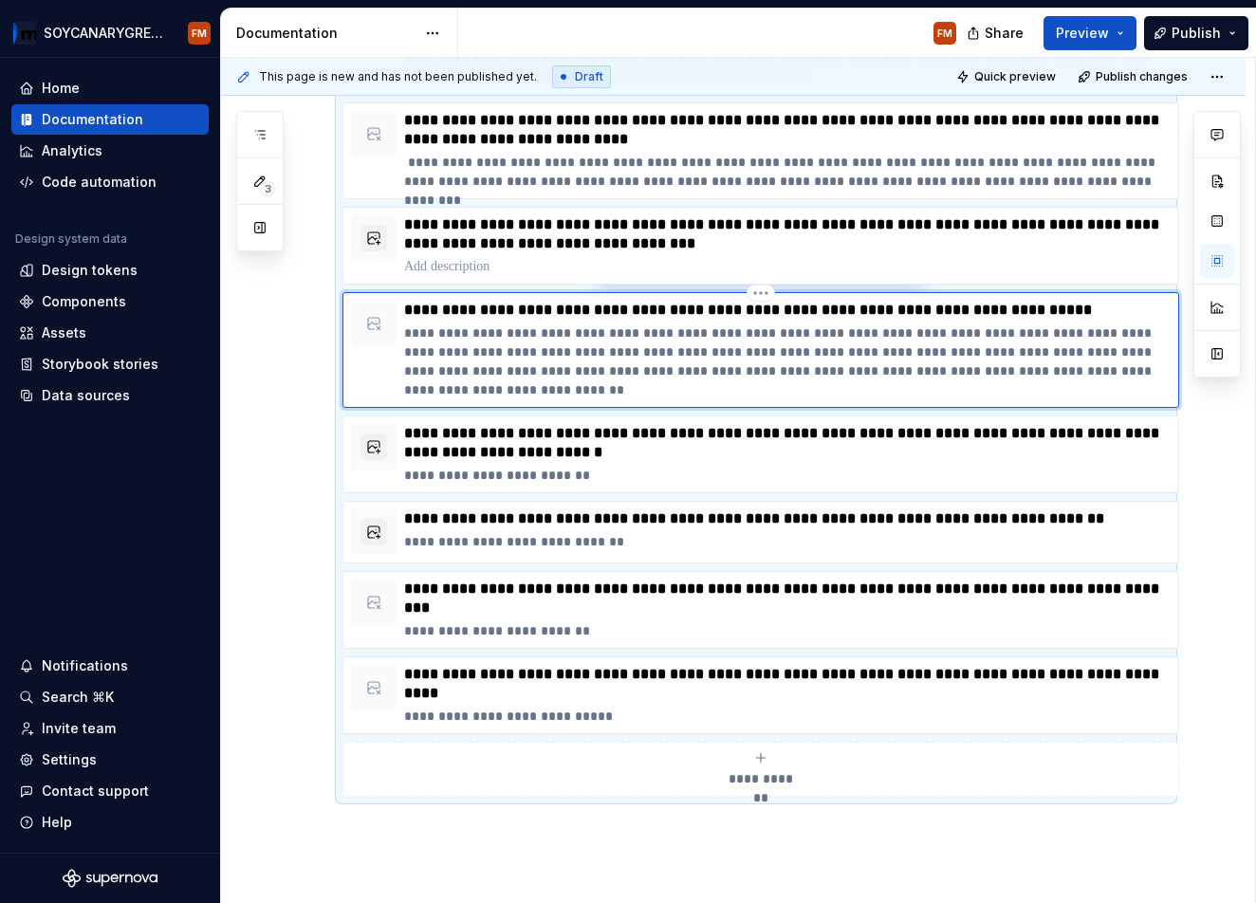
click at [470, 385] on p "**********" at bounding box center [787, 362] width 767 height 76
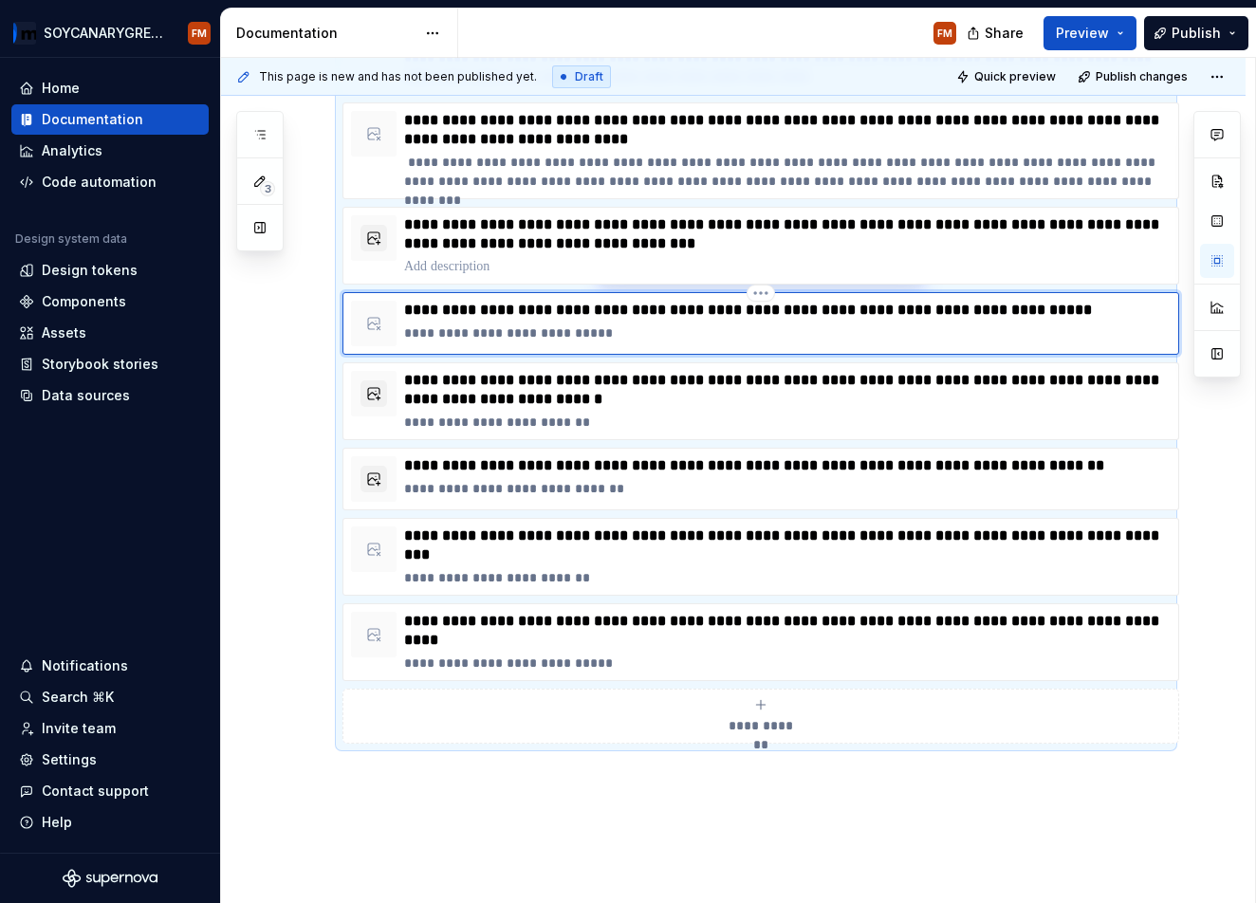
click at [1115, 309] on p "**********" at bounding box center [787, 310] width 767 height 19
drag, startPoint x: 718, startPoint y: 245, endPoint x: 521, endPoint y: 275, distance: 199.7
click at [473, 245] on p "**********" at bounding box center [787, 234] width 767 height 38
type textarea "*"
type input "[URL][DOMAIN_NAME]"
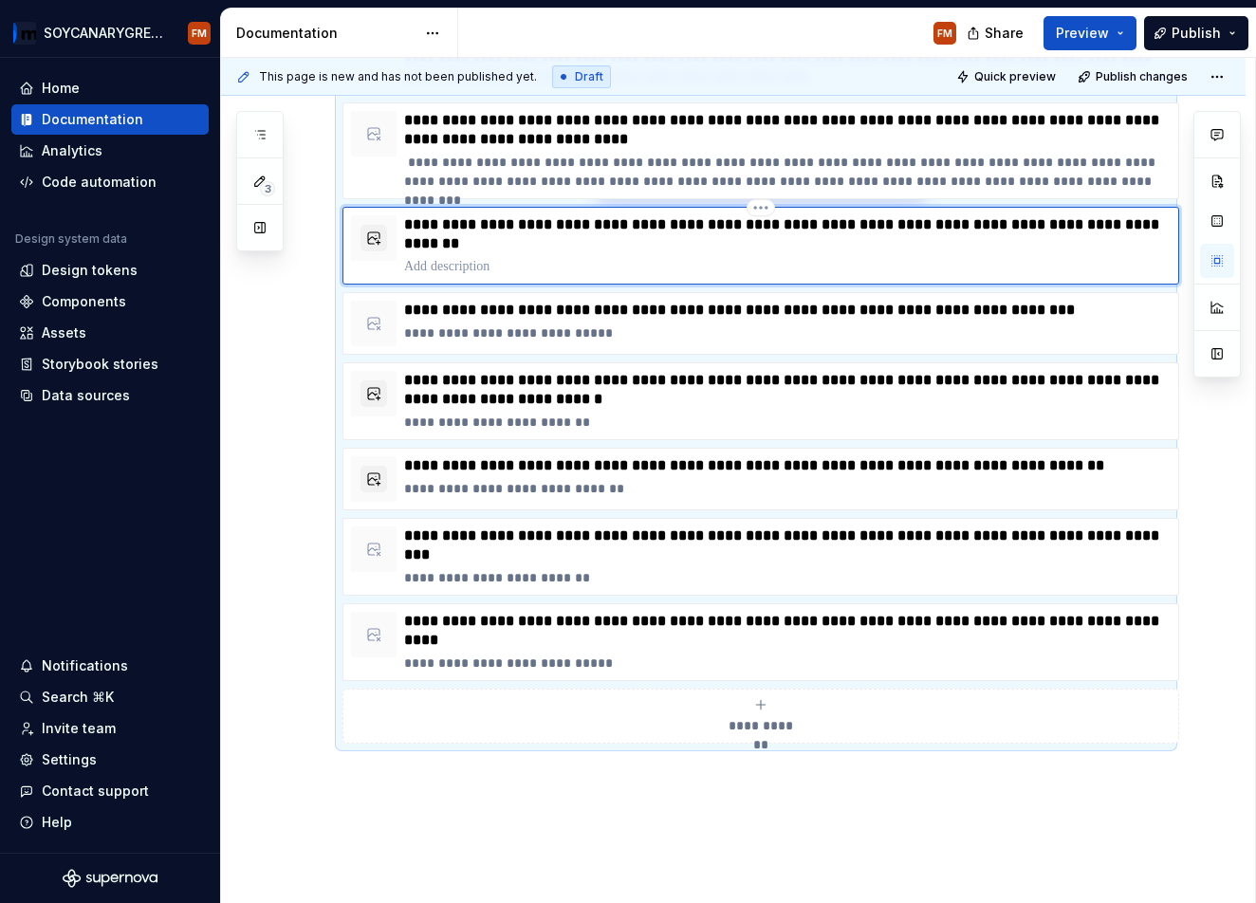
click at [495, 265] on p at bounding box center [787, 266] width 767 height 19
drag, startPoint x: 474, startPoint y: 247, endPoint x: 534, endPoint y: 270, distance: 64.3
click at [475, 248] on p "**********" at bounding box center [787, 234] width 767 height 38
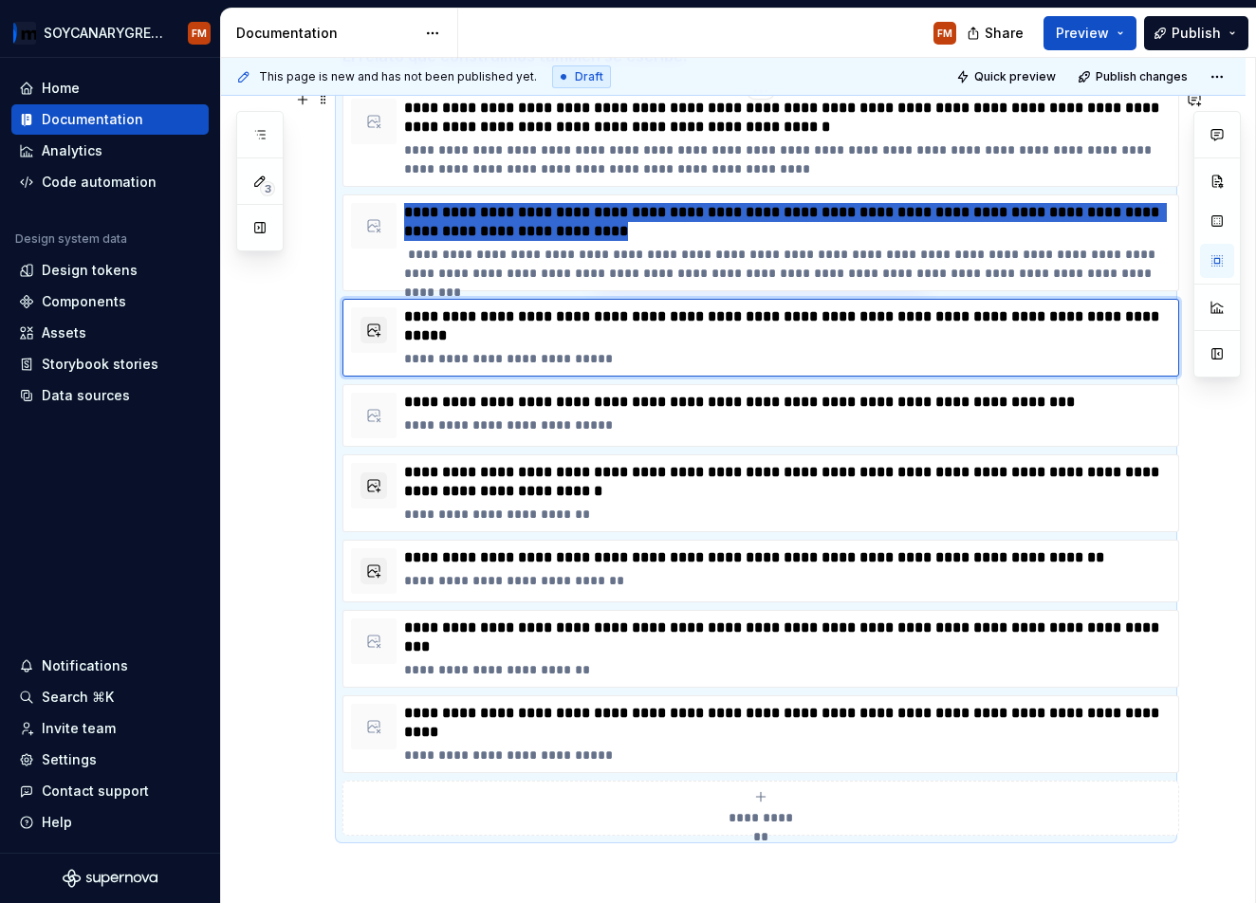
scroll to position [320, 0]
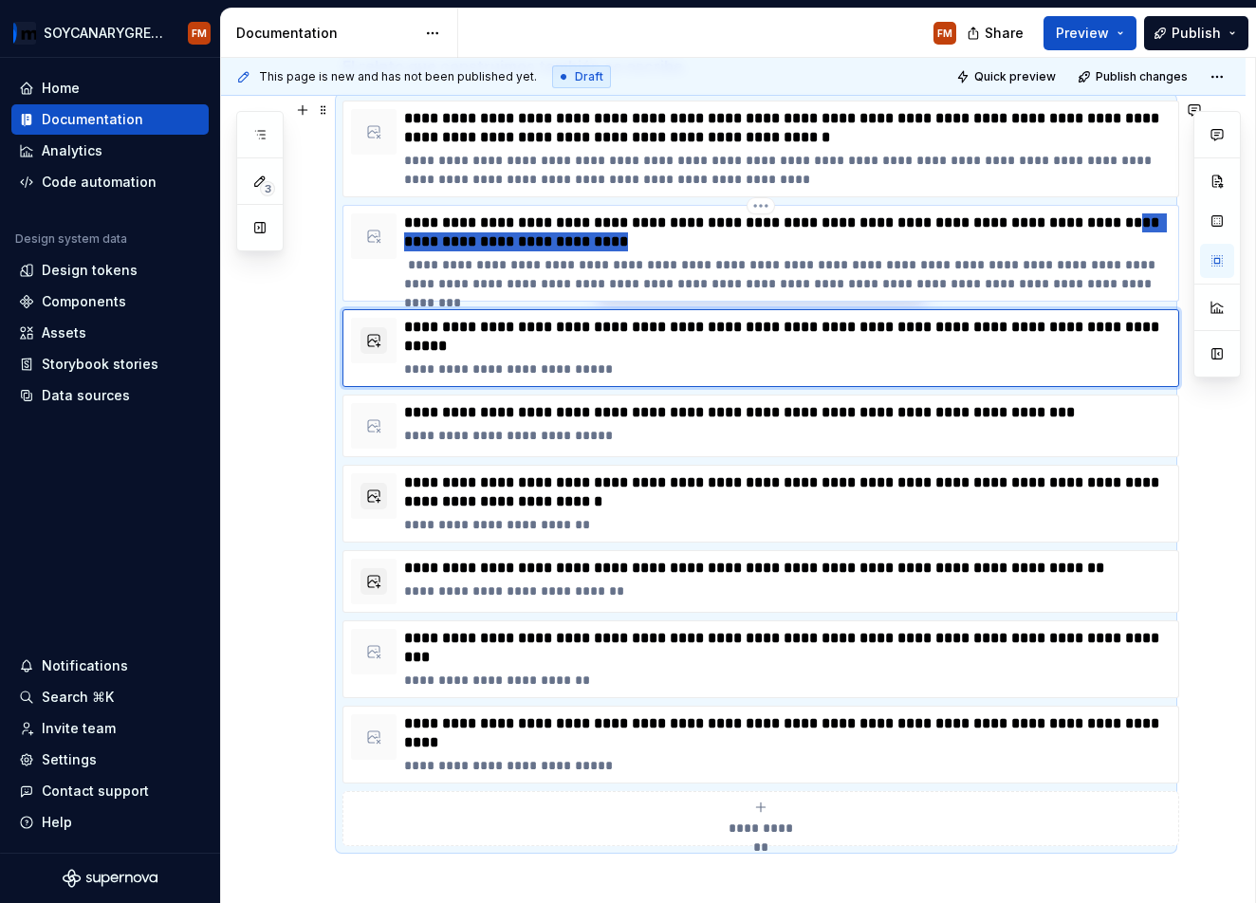
drag, startPoint x: 695, startPoint y: 139, endPoint x: 415, endPoint y: 250, distance: 300.8
click at [401, 246] on div "**********" at bounding box center [761, 253] width 820 height 80
type textarea "*"
type input "[URL][DOMAIN_NAME][PERSON_NAME]"
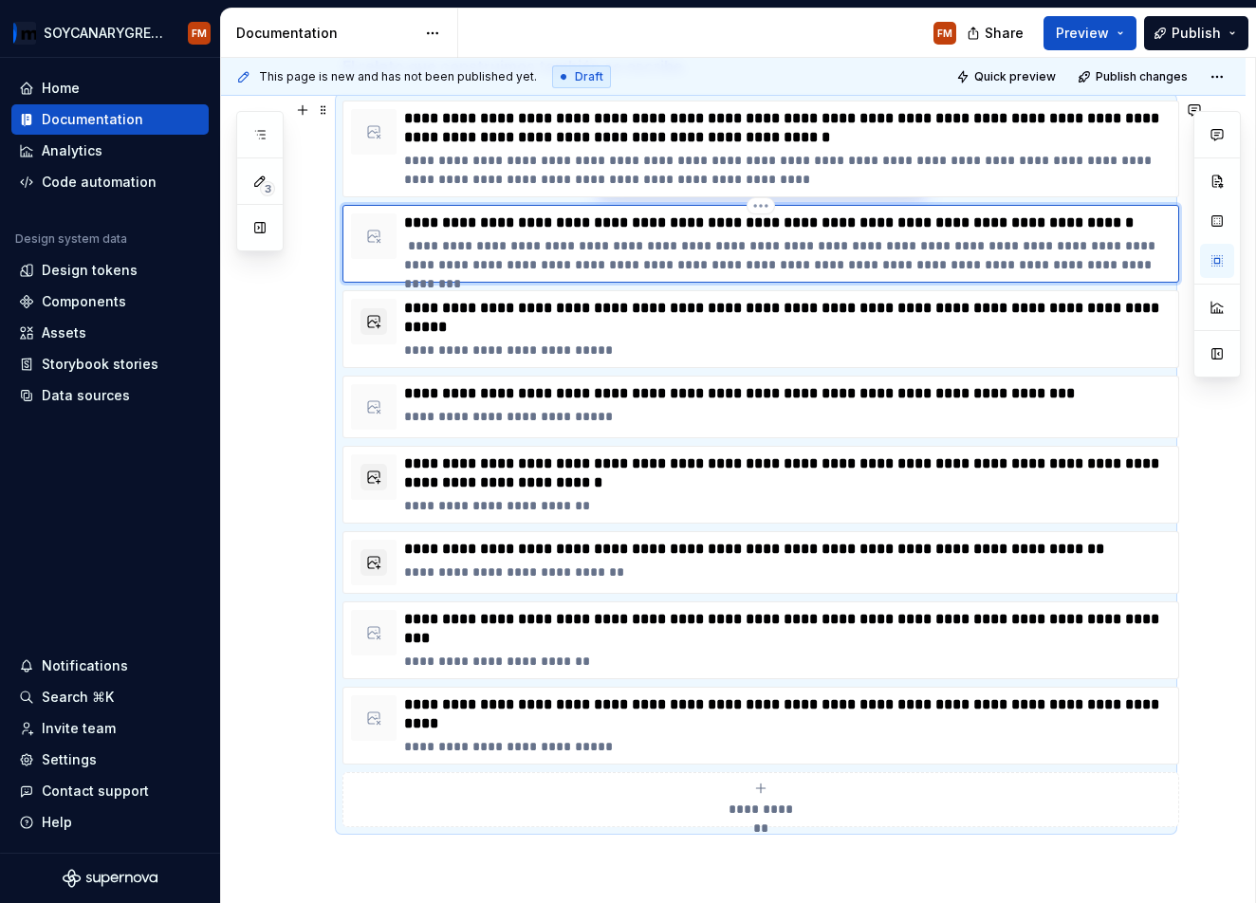
click at [498, 257] on p "**********" at bounding box center [787, 255] width 767 height 38
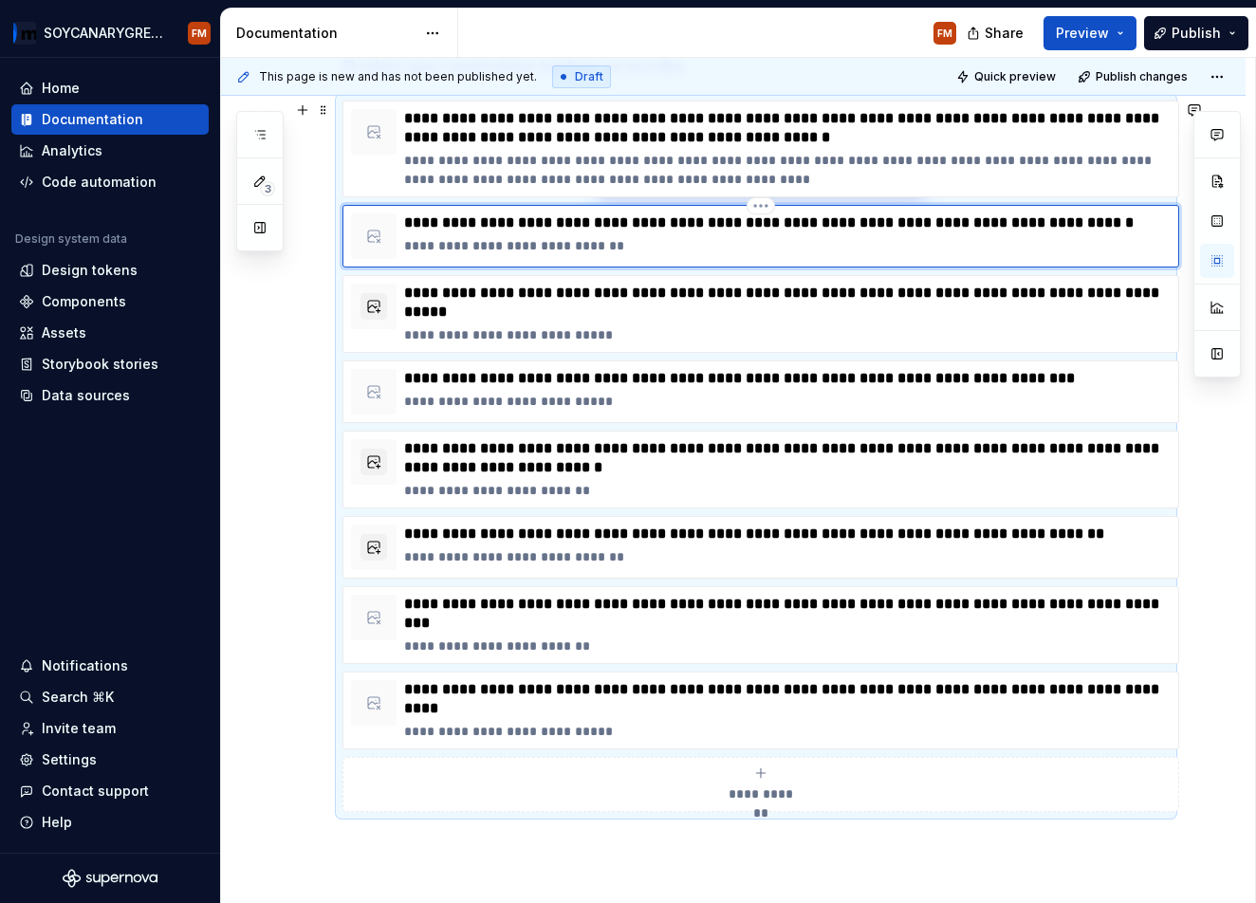
click at [1146, 220] on p "**********" at bounding box center [787, 222] width 767 height 19
drag, startPoint x: 817, startPoint y: 132, endPoint x: 834, endPoint y: 137, distance: 17.7
click at [818, 132] on p "**********" at bounding box center [787, 128] width 767 height 38
type textarea "*"
type input "[URL][DOMAIN_NAME]"
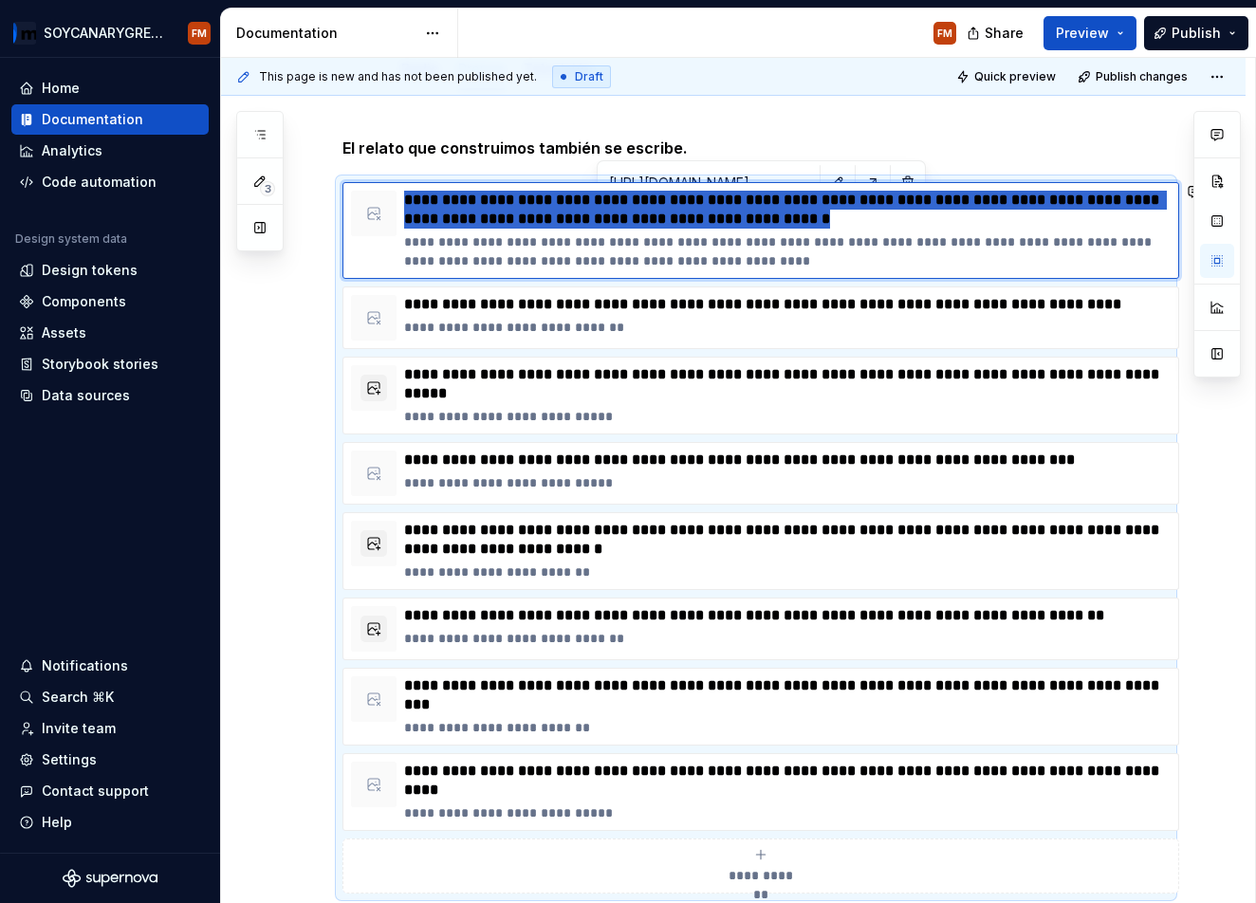
scroll to position [196, 0]
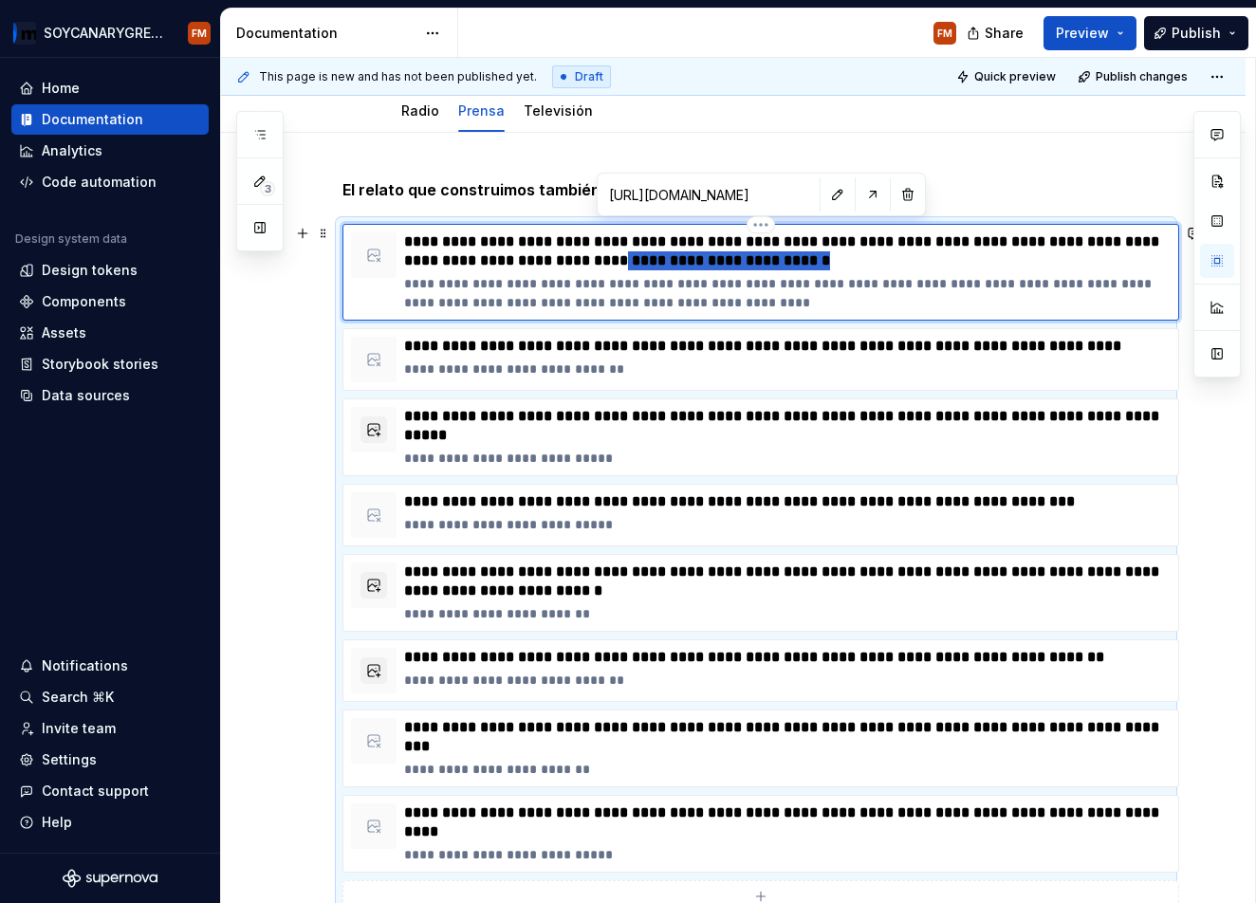
drag, startPoint x: 738, startPoint y: 136, endPoint x: 621, endPoint y: 281, distance: 186.9
click at [603, 259] on p "**********" at bounding box center [787, 251] width 767 height 38
click at [655, 300] on p "**********" at bounding box center [787, 293] width 767 height 38
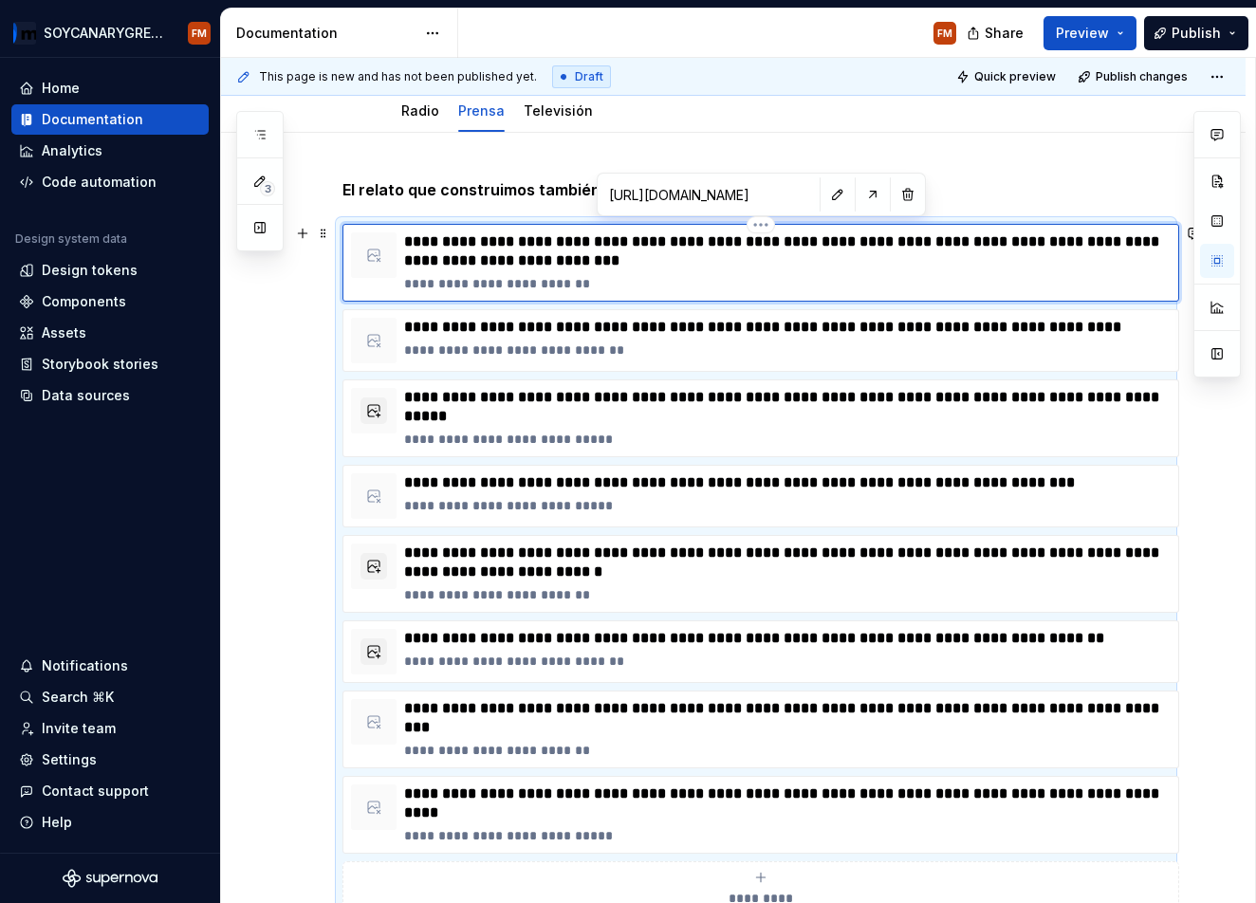
click at [610, 261] on p "**********" at bounding box center [787, 251] width 767 height 38
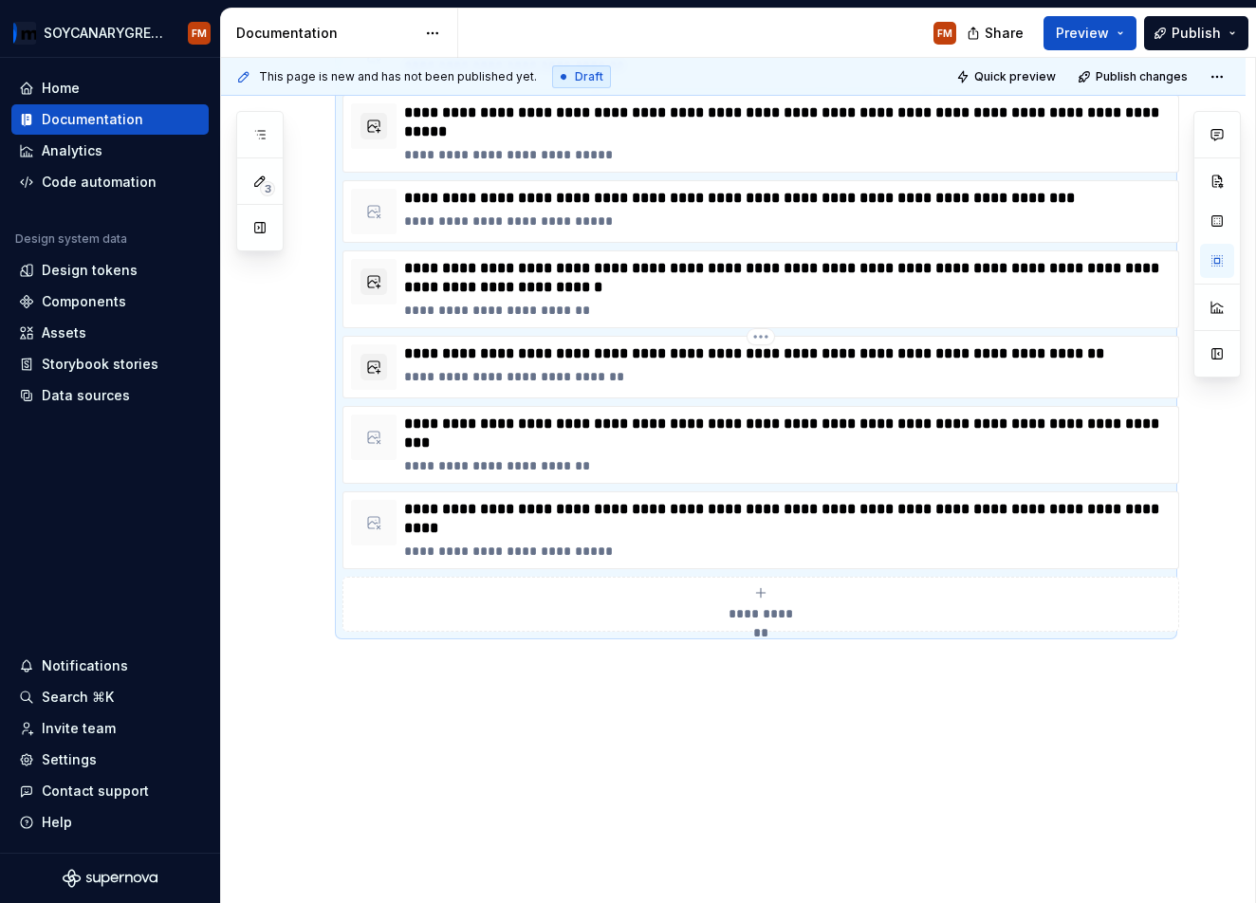
scroll to position [503, 0]
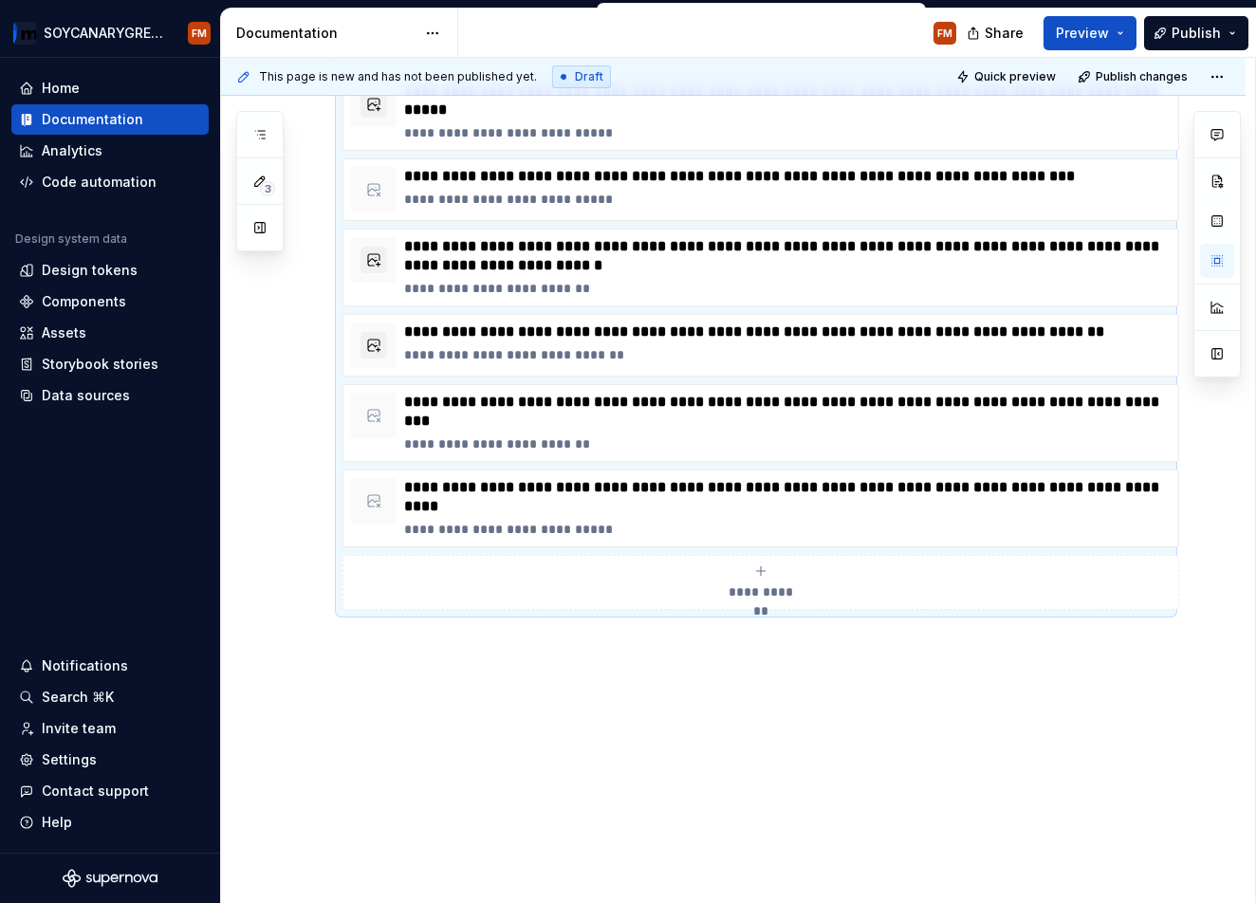
click at [754, 570] on icon "submit" at bounding box center [760, 571] width 15 height 15
type textarea "*"
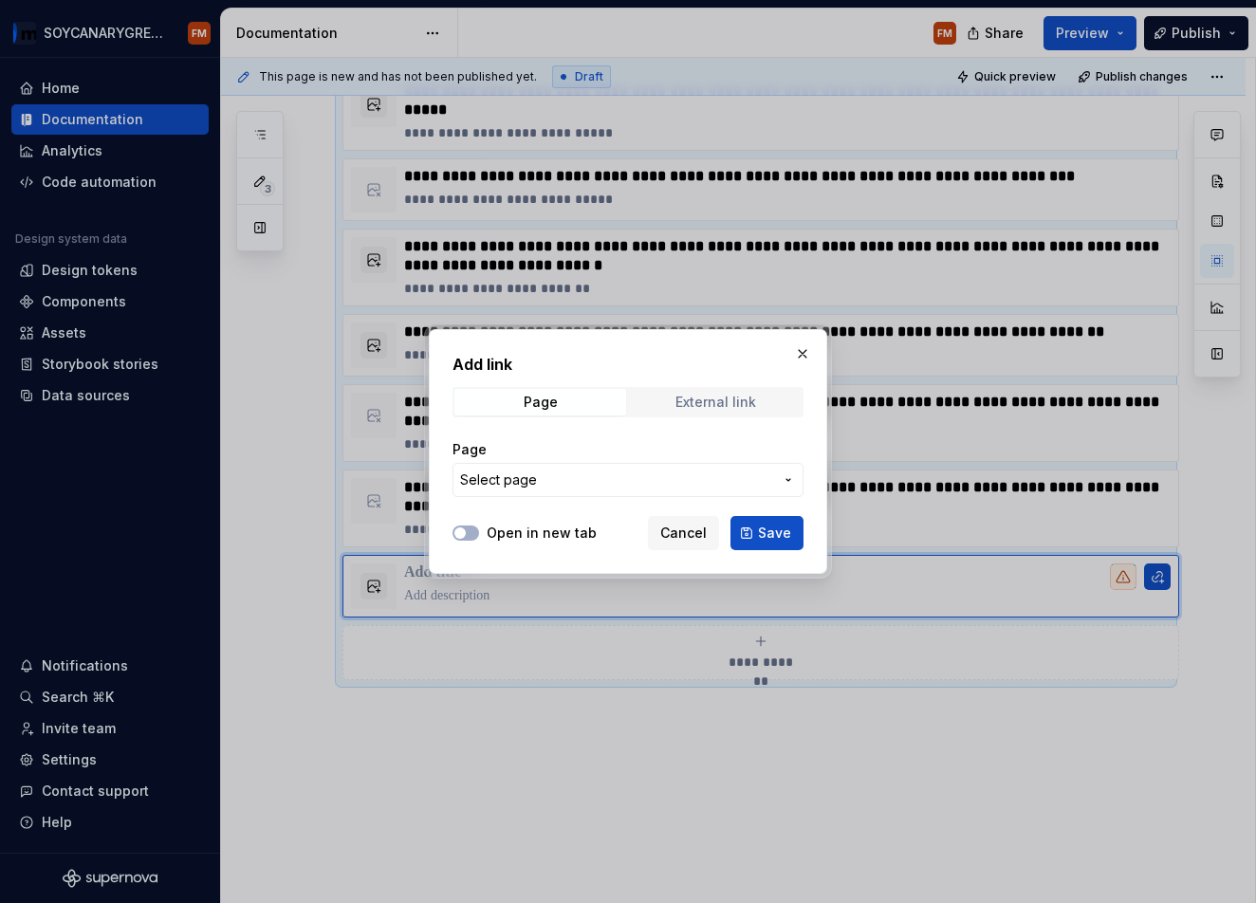
drag, startPoint x: 744, startPoint y: 404, endPoint x: 723, endPoint y: 415, distance: 23.3
click at [744, 404] on div "External link" at bounding box center [716, 402] width 81 height 15
click at [537, 536] on label "Open in new tab" at bounding box center [542, 533] width 110 height 19
click at [479, 536] on button "Open in new tab" at bounding box center [466, 533] width 27 height 15
click at [568, 485] on input "URL" at bounding box center [628, 480] width 351 height 34
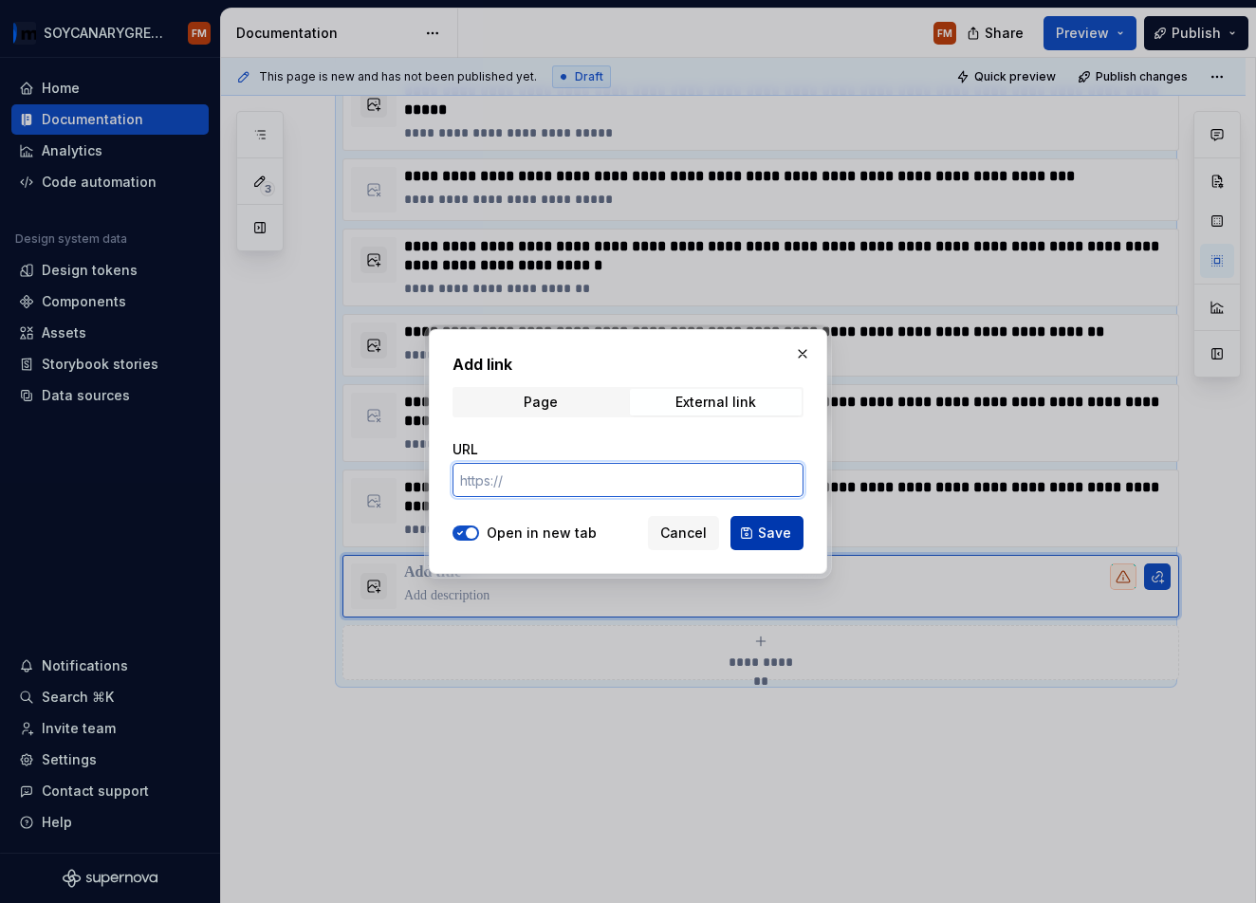
paste input "[URL][DOMAIN_NAME]"
type input "[URL][DOMAIN_NAME]"
click at [771, 533] on span "Save" at bounding box center [774, 533] width 33 height 19
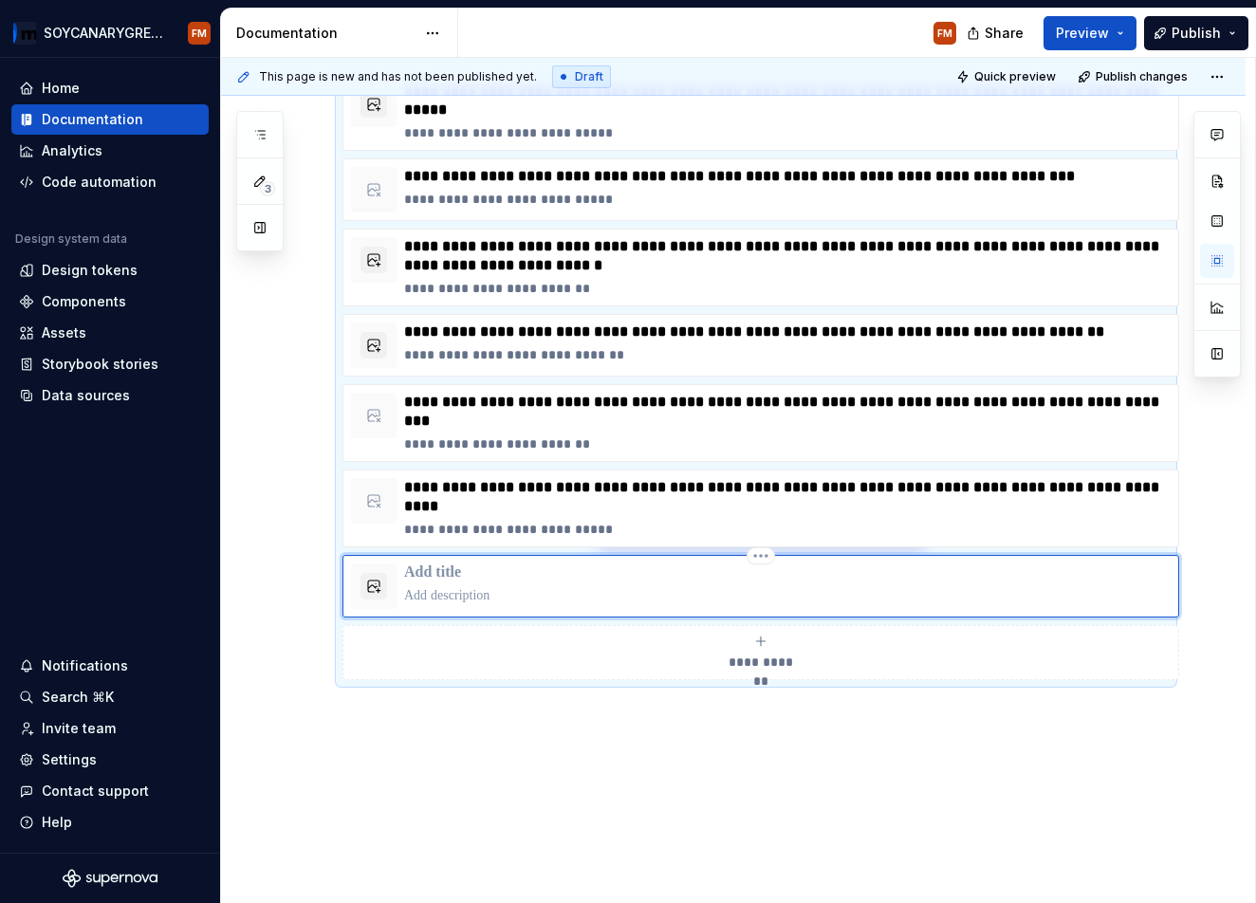
click at [452, 596] on p at bounding box center [787, 595] width 767 height 19
click at [472, 596] on p at bounding box center [787, 595] width 767 height 19
click at [434, 568] on p at bounding box center [787, 573] width 767 height 19
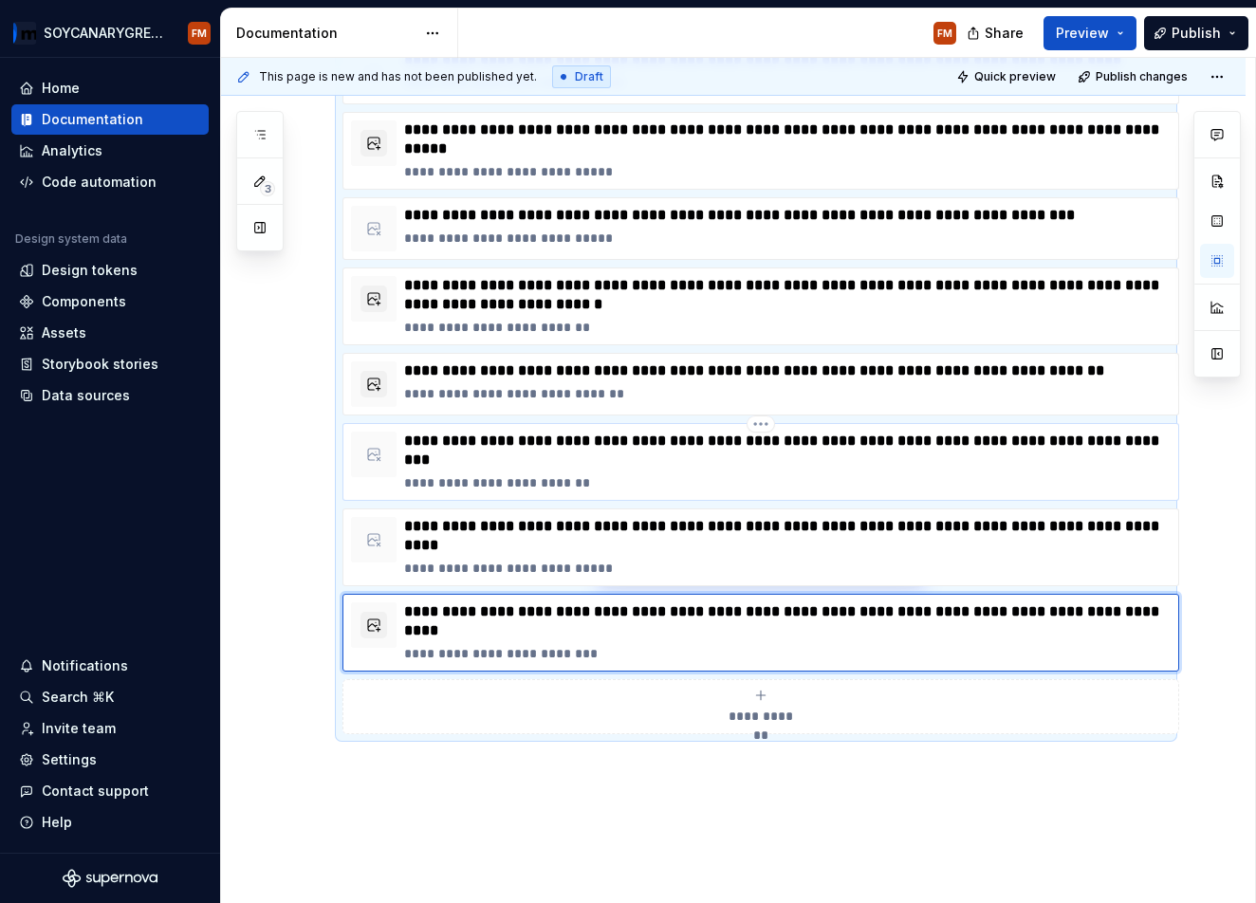
scroll to position [466, 0]
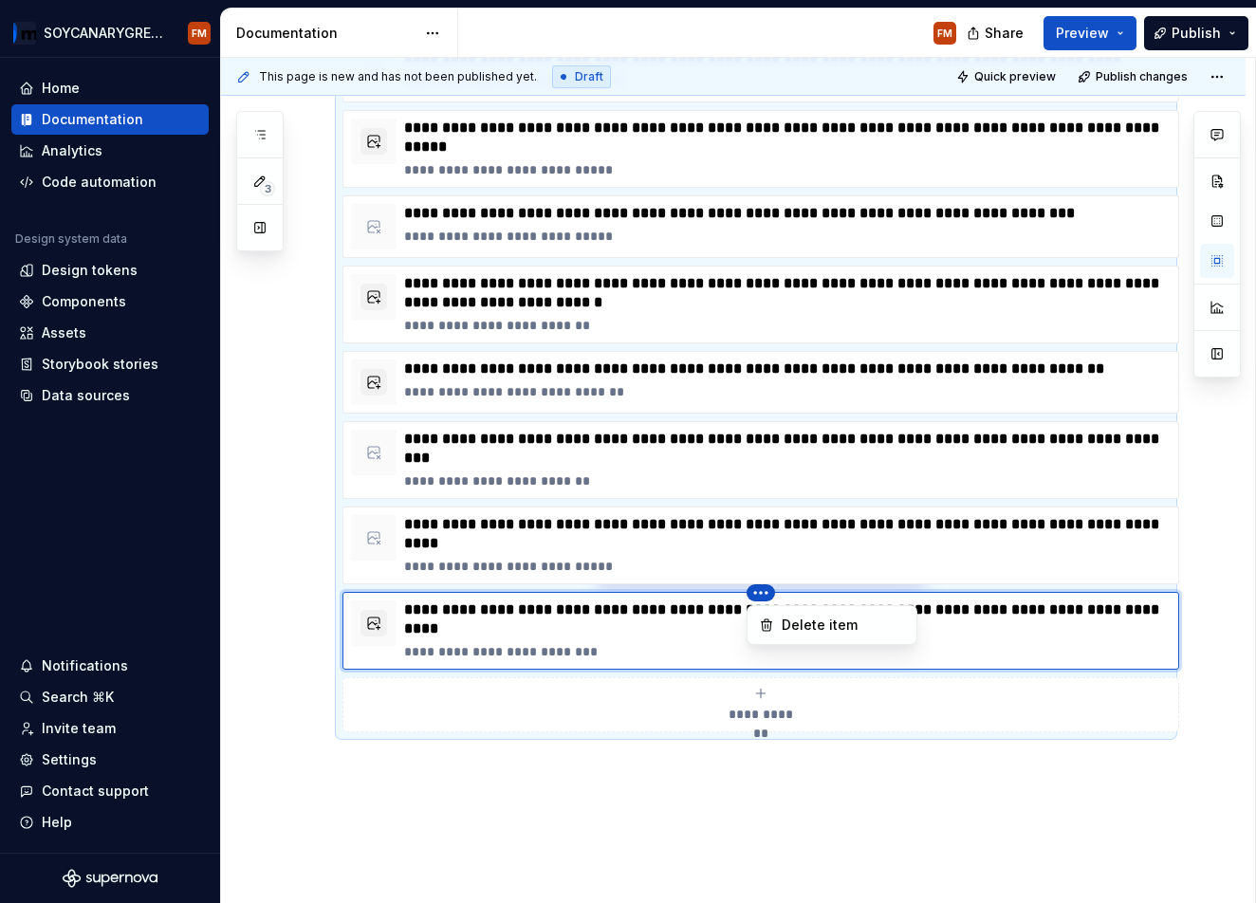
click at [531, 604] on html "SOYCANARYGREEN FM Home Documentation Analytics Code automation Design system da…" at bounding box center [628, 451] width 1256 height 903
drag, startPoint x: 371, startPoint y: 614, endPoint x: 390, endPoint y: 613, distance: 19.0
click at [371, 614] on html "SOYCANARYGREEN FM Home Documentation Analytics Code automation Design system da…" at bounding box center [628, 451] width 1256 height 903
click at [1109, 779] on div "**********" at bounding box center [733, 444] width 1025 height 1163
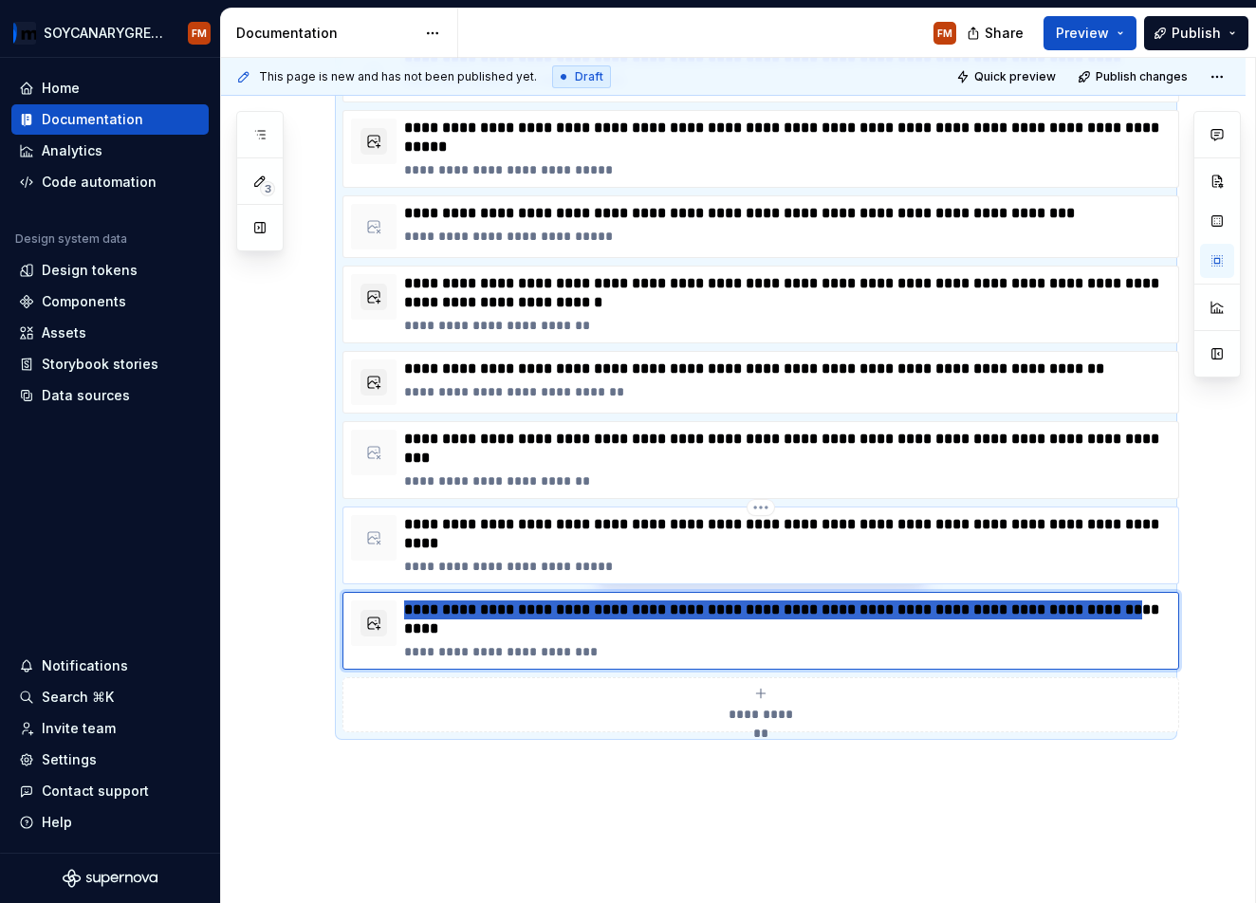
drag, startPoint x: 1149, startPoint y: 615, endPoint x: 1165, endPoint y: 557, distance: 60.1
click at [1166, 555] on div "**********" at bounding box center [756, 343] width 827 height 778
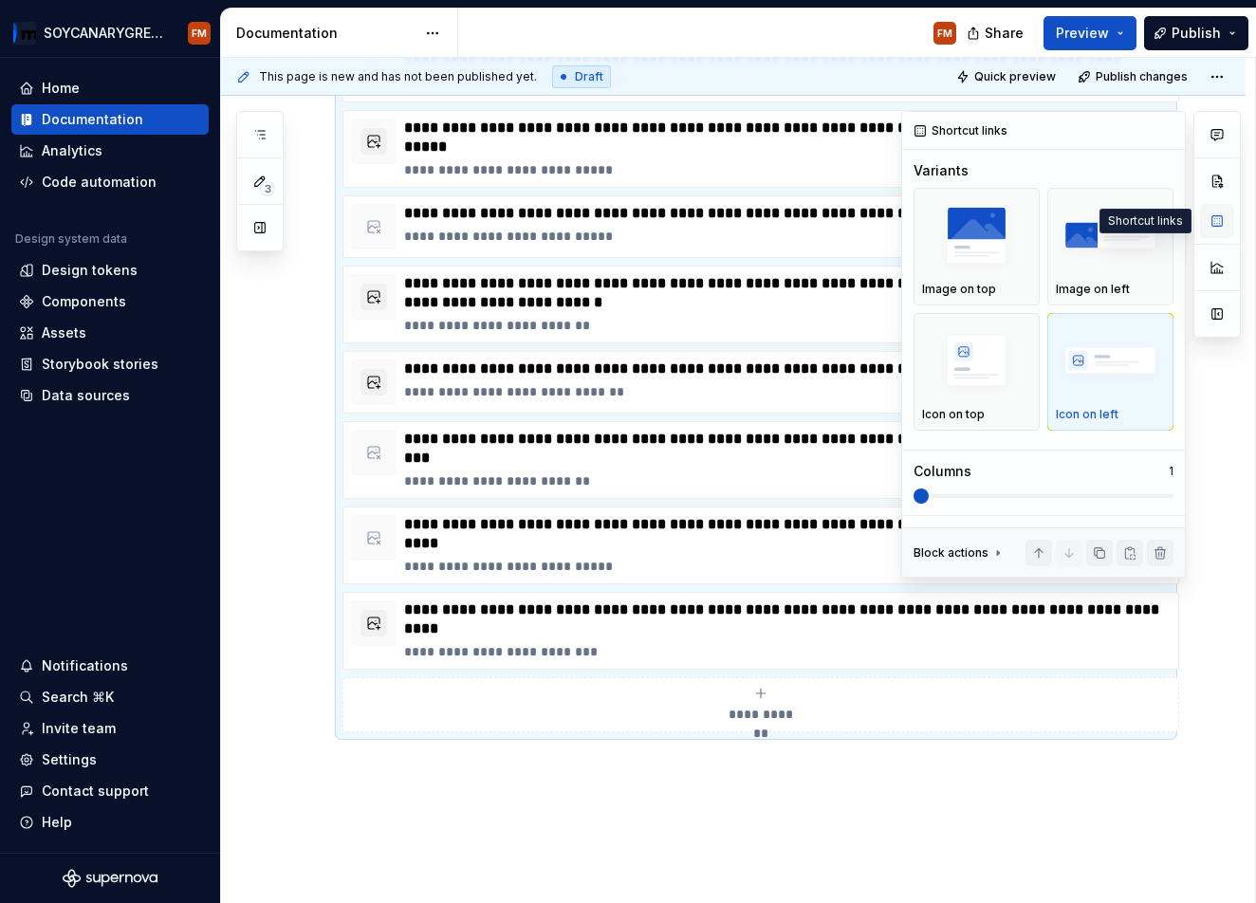
click at [1220, 218] on button "button" at bounding box center [1217, 221] width 34 height 34
click at [1039, 552] on button "button" at bounding box center [1039, 553] width 27 height 27
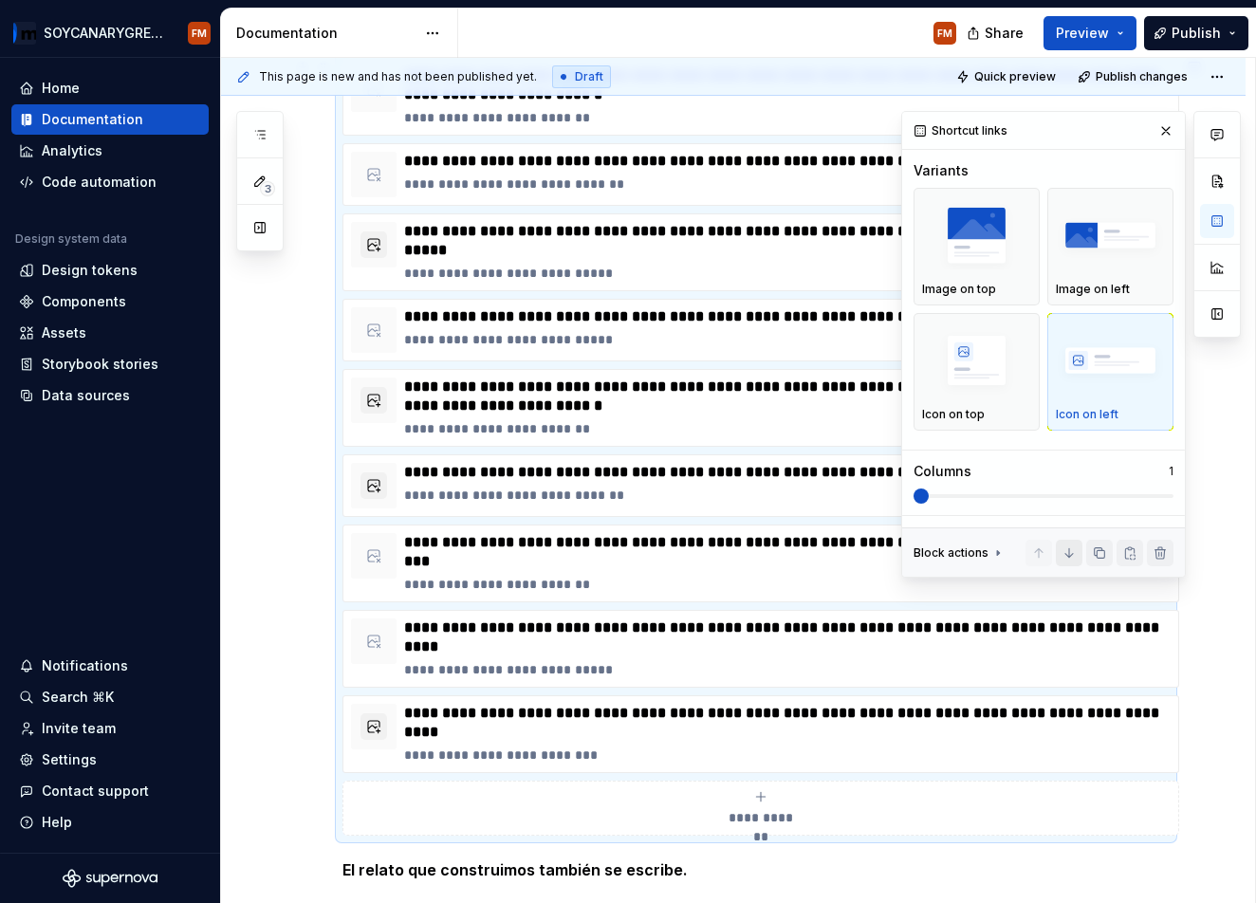
click at [1065, 552] on button "button" at bounding box center [1069, 553] width 27 height 27
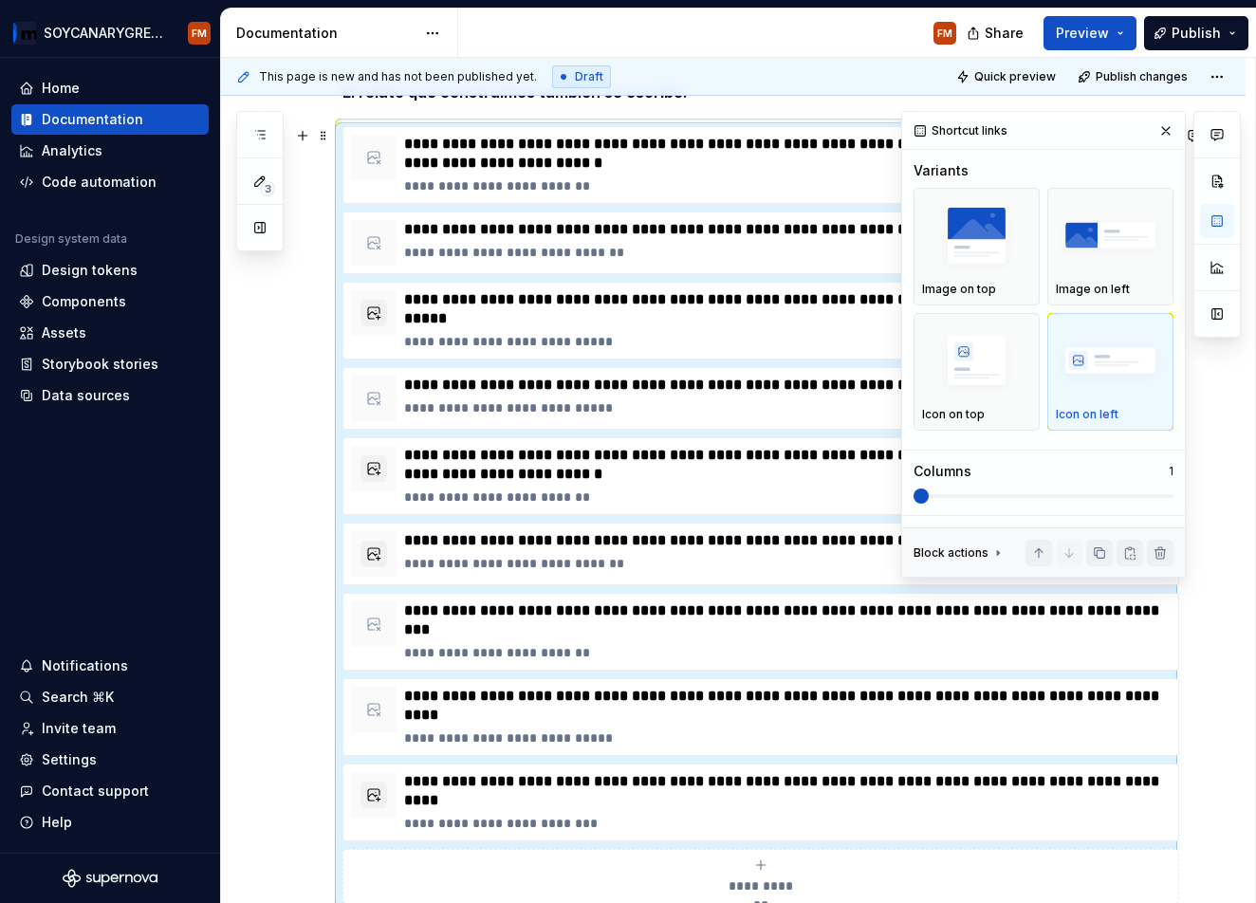
click at [307, 454] on div "**********" at bounding box center [733, 616] width 1025 height 1163
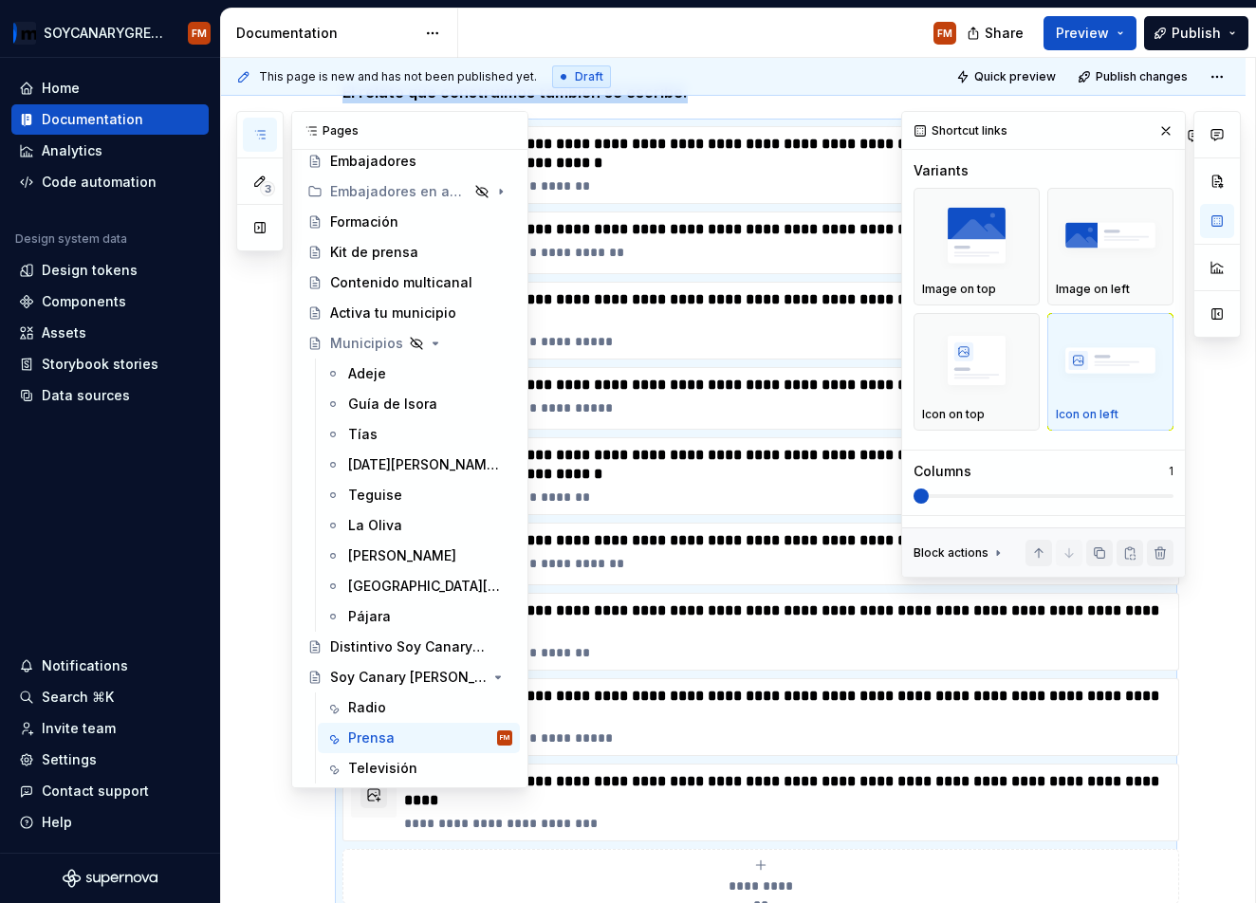
click at [266, 136] on icon "button" at bounding box center [259, 134] width 15 height 15
click at [470, 769] on button "Page tree" at bounding box center [472, 768] width 27 height 27
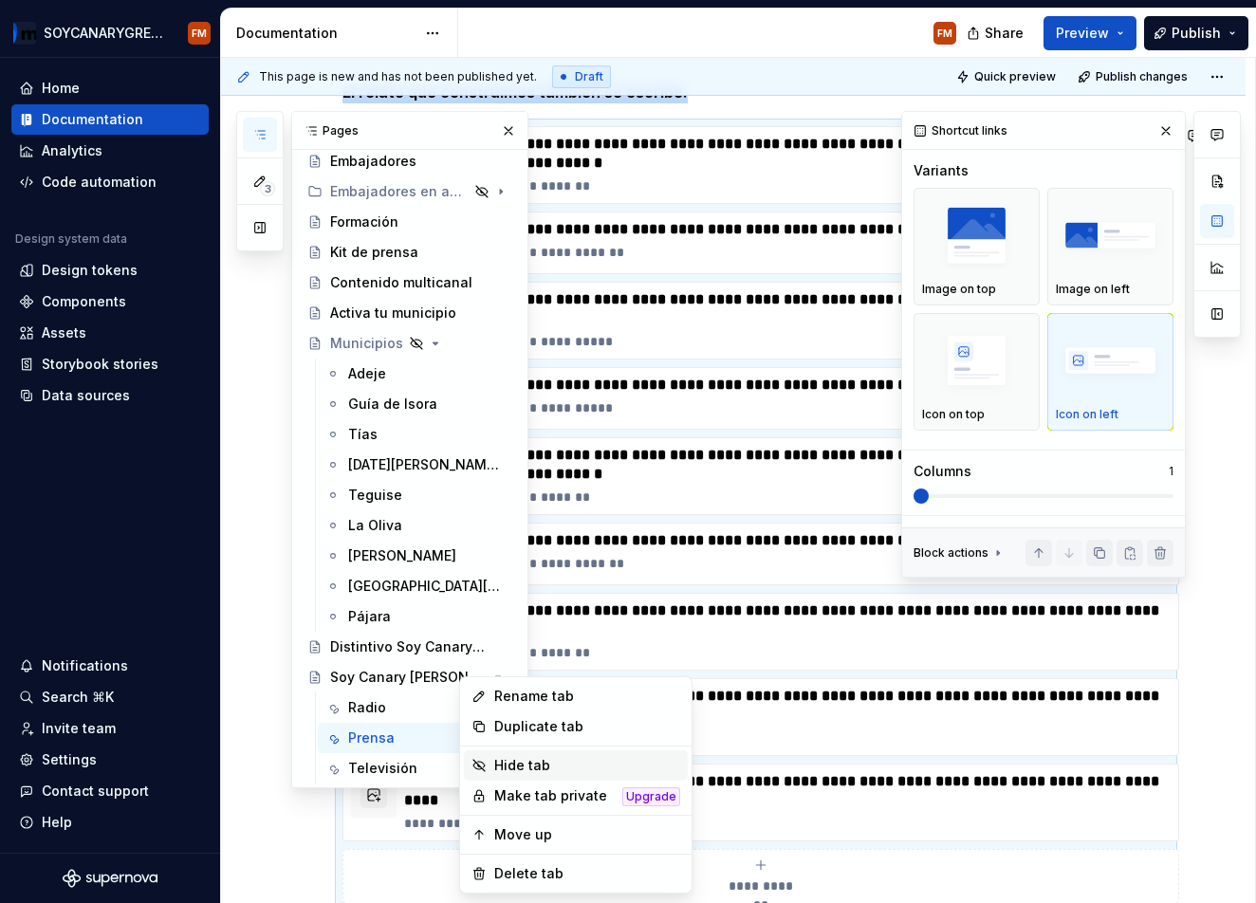
click at [500, 761] on div "Hide tab" at bounding box center [587, 765] width 186 height 19
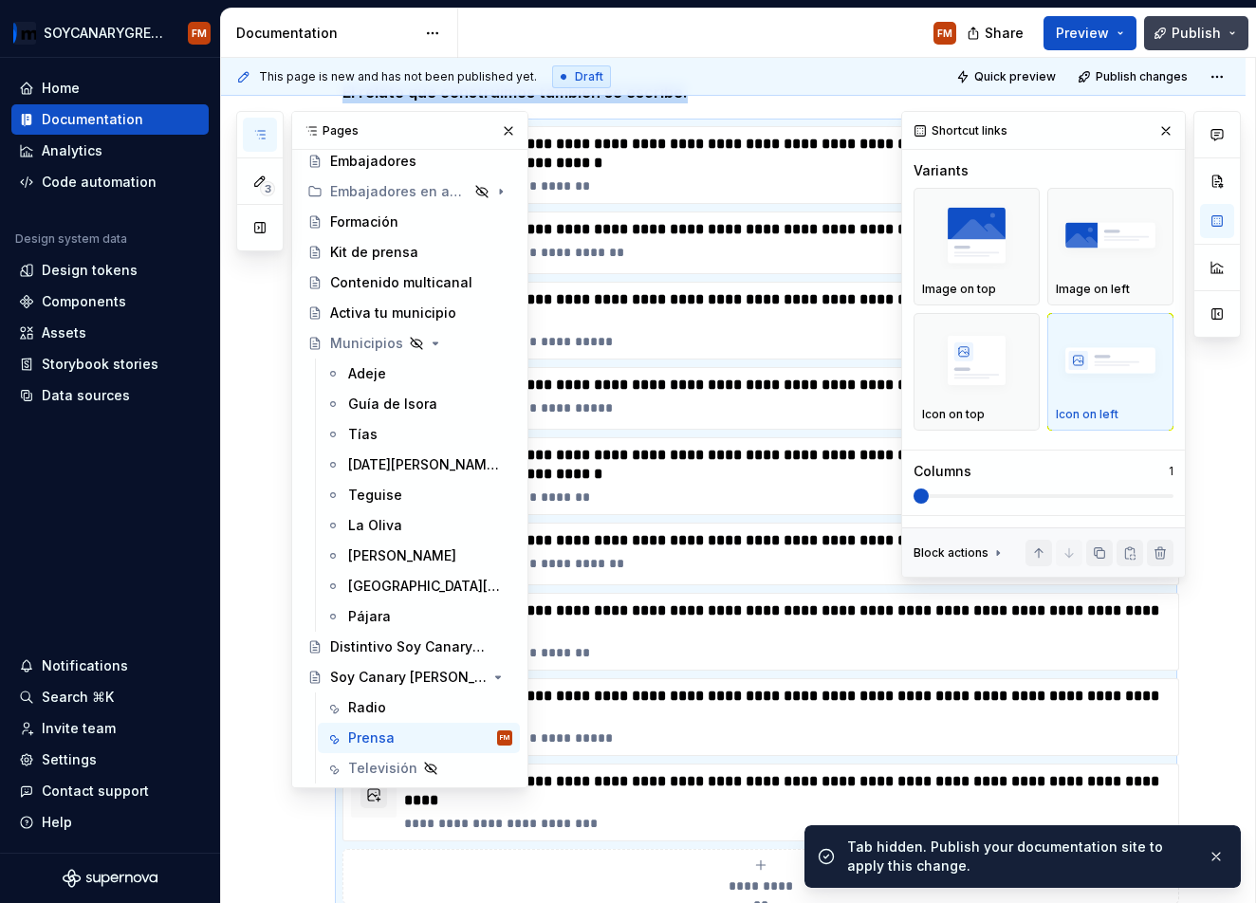
click at [1240, 34] on button "Publish" at bounding box center [1196, 33] width 104 height 34
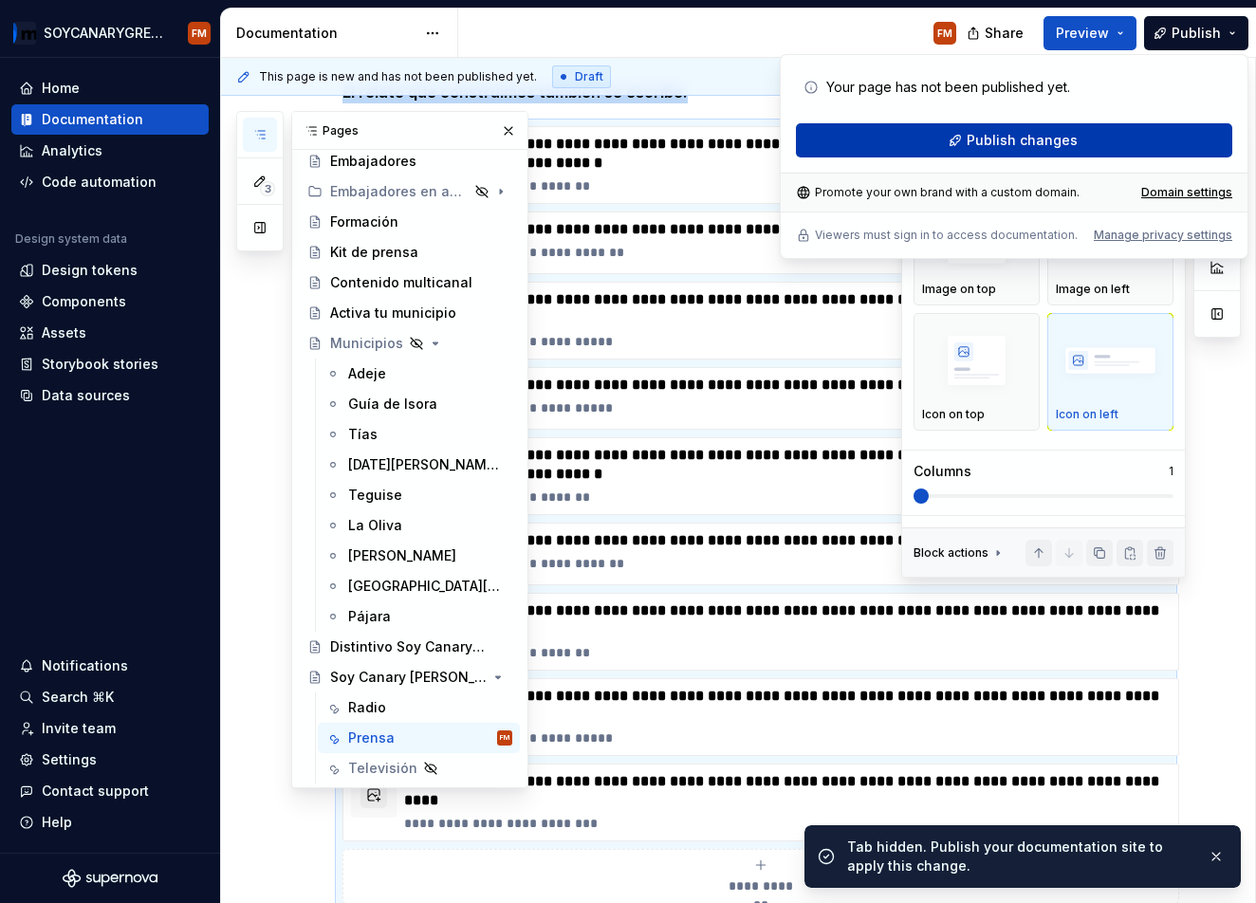
click at [1024, 139] on span "Publish changes" at bounding box center [1022, 140] width 111 height 19
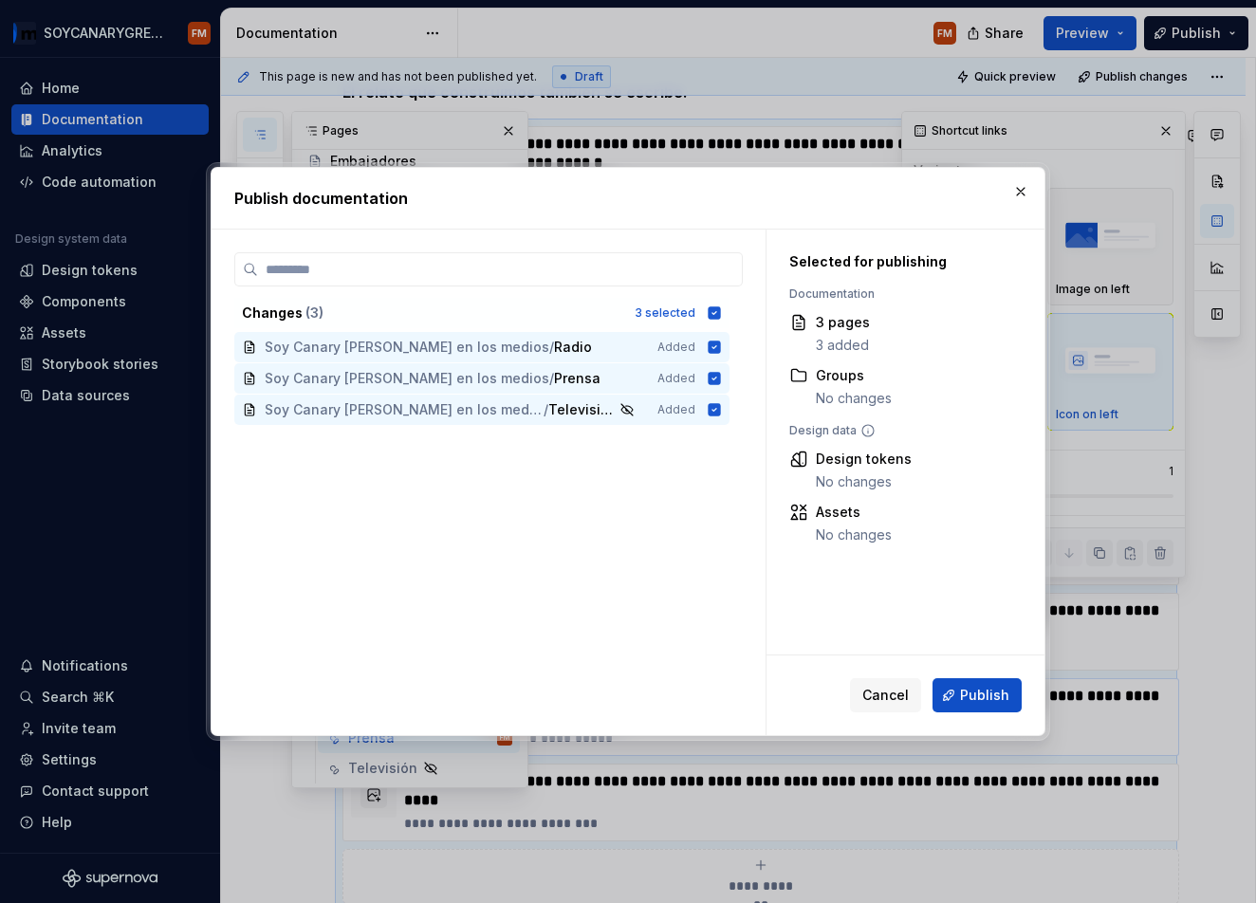
drag, startPoint x: 876, startPoint y: 698, endPoint x: 880, endPoint y: 689, distance: 10.2
click at [875, 696] on span "Cancel" at bounding box center [885, 695] width 46 height 19
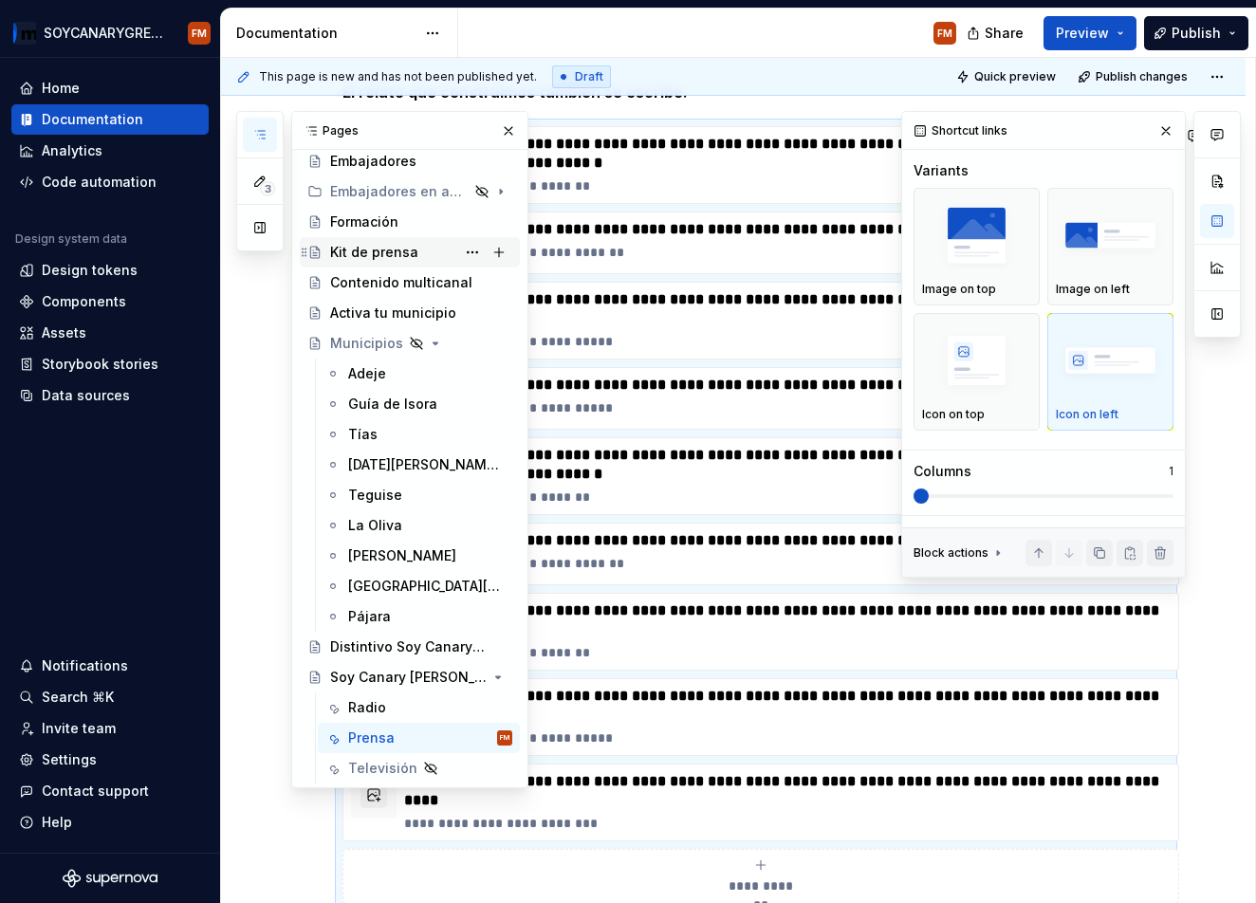
click at [360, 245] on div "Kit de prensa" at bounding box center [374, 252] width 88 height 19
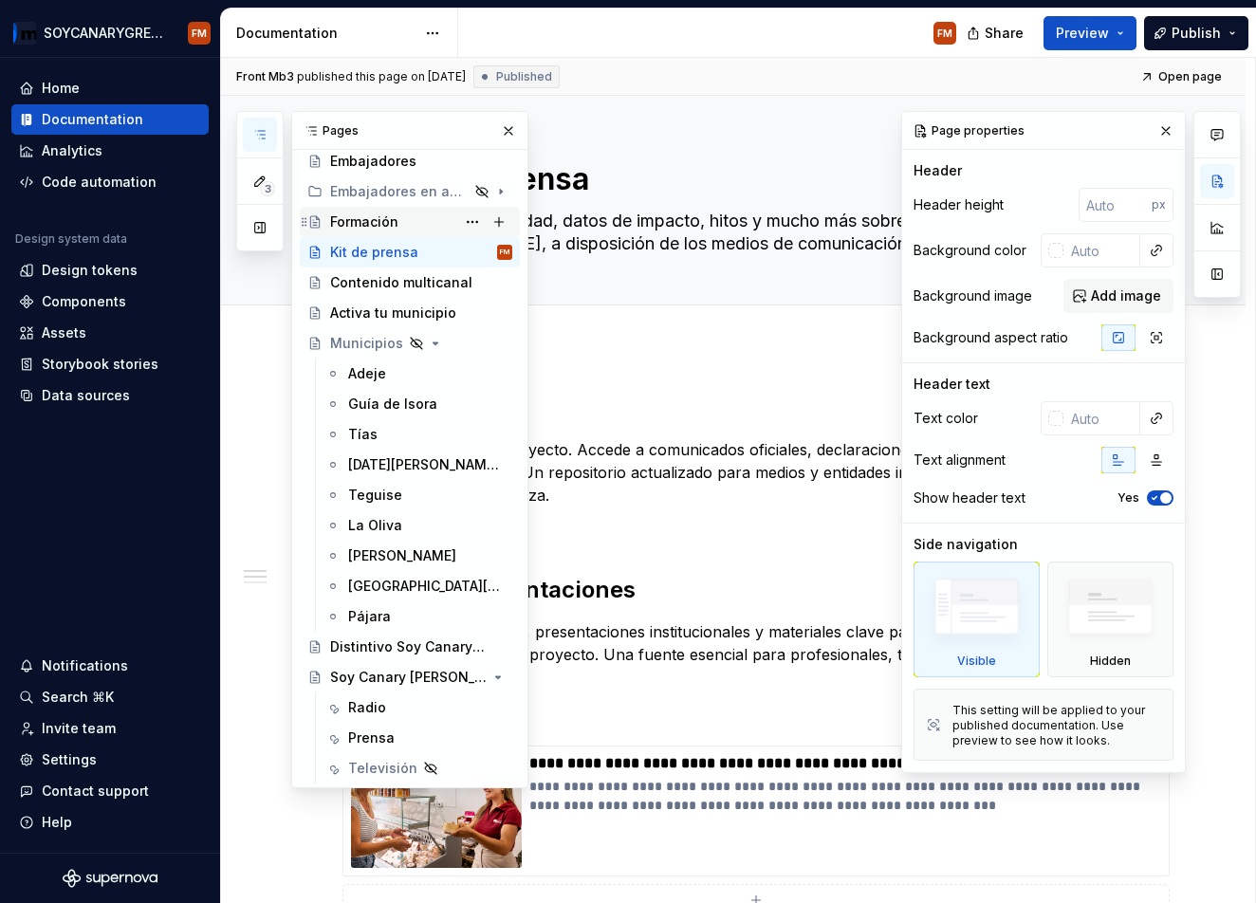
click at [358, 222] on div "Formación" at bounding box center [364, 222] width 68 height 19
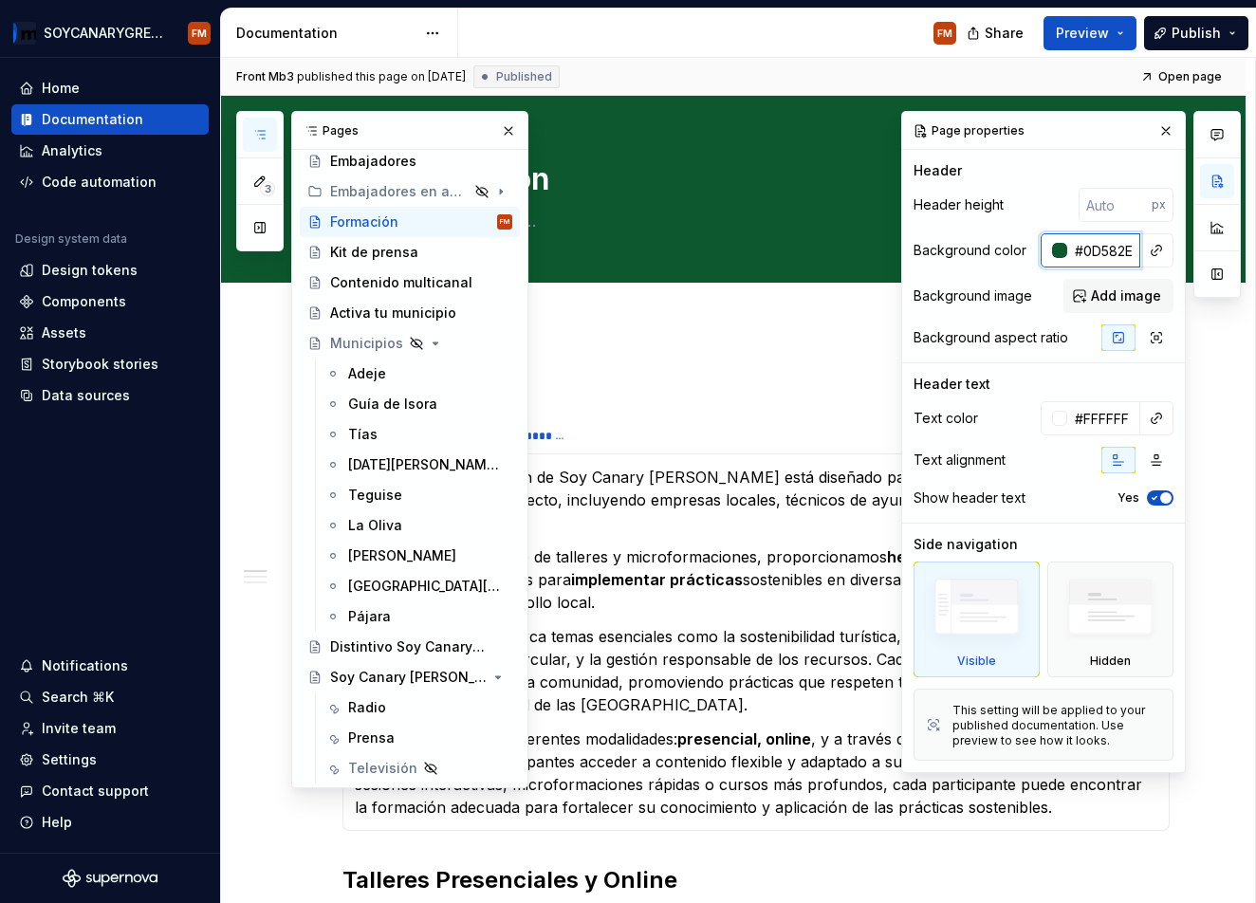
click at [1115, 246] on input "#0D582E" at bounding box center [1103, 250] width 73 height 34
click at [368, 251] on div "Kit de prensa" at bounding box center [374, 252] width 88 height 19
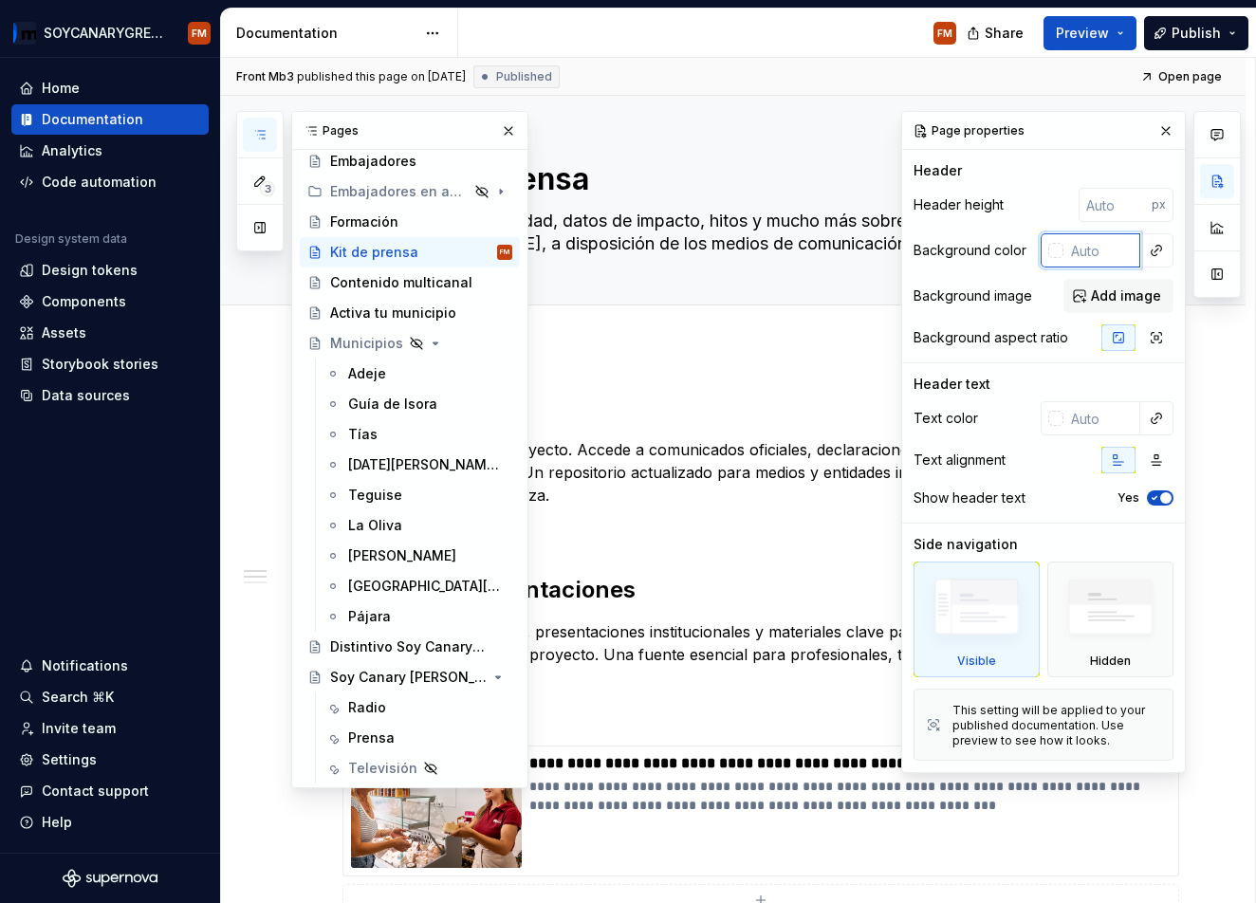
type textarea "*"
click at [1102, 249] on input "text" at bounding box center [1102, 250] width 77 height 34
paste input "#0D582E"
type input "#0D582E"
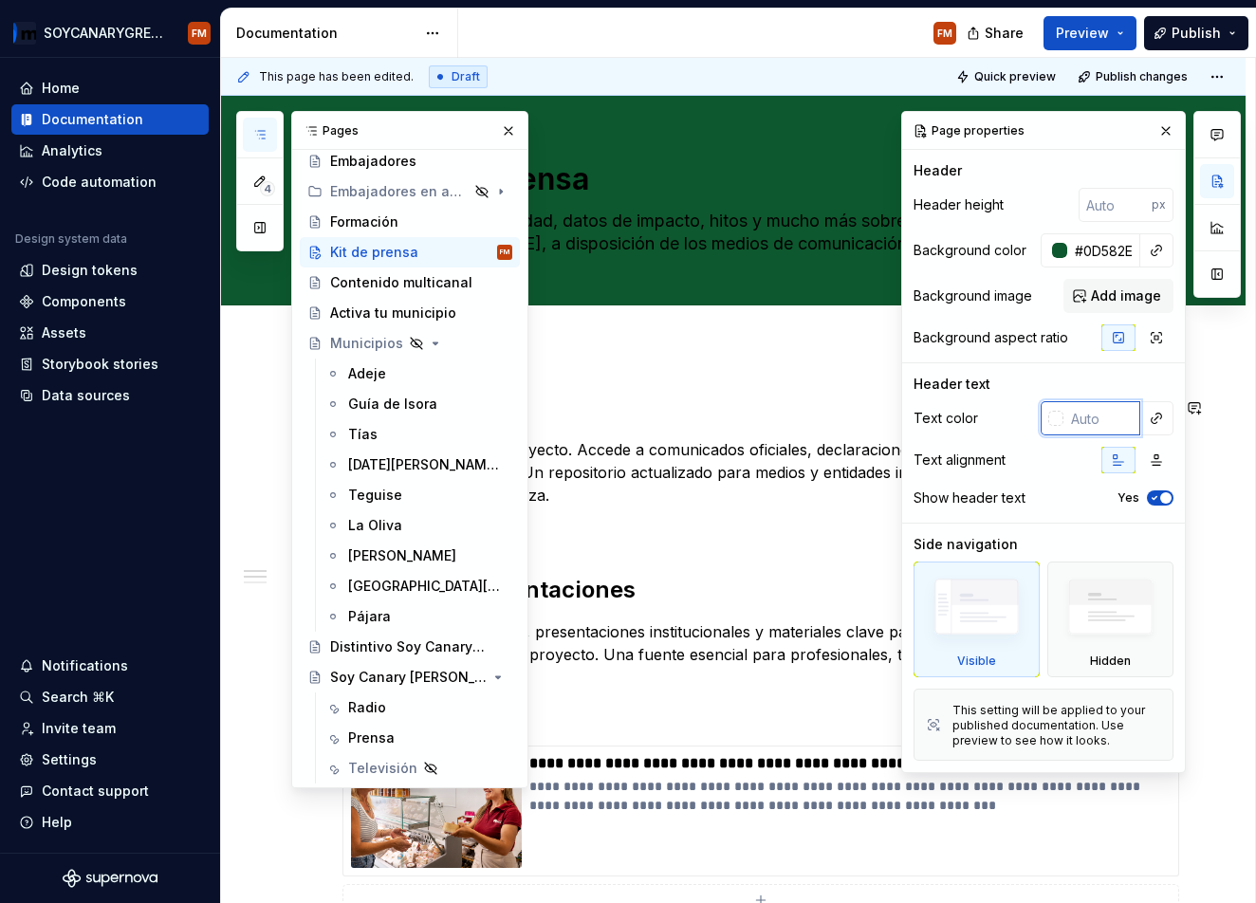
click at [1087, 412] on input "text" at bounding box center [1102, 418] width 77 height 34
type textarea "*"
type input "ffffff"
type textarea "*"
type input "#FFFFFF"
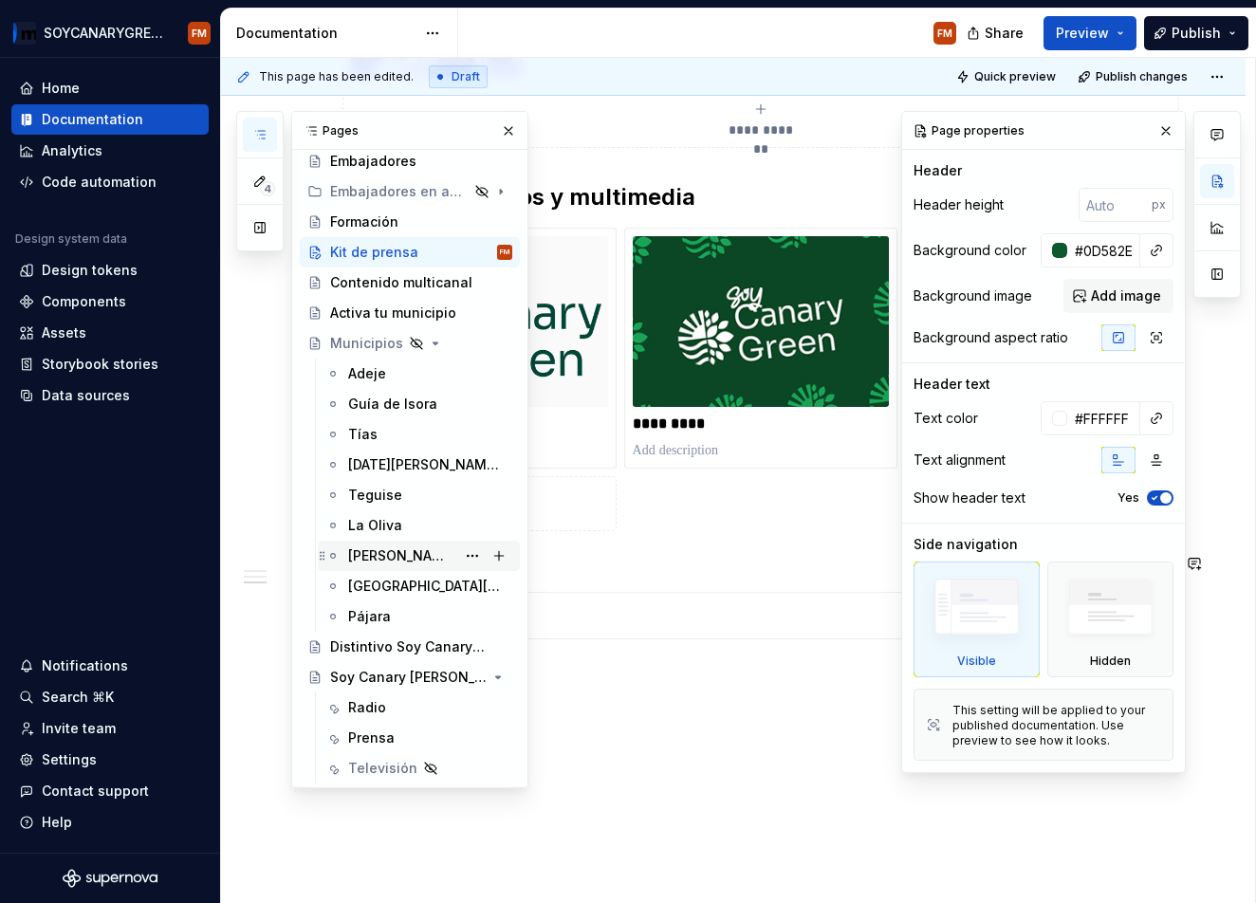
scroll to position [794, 0]
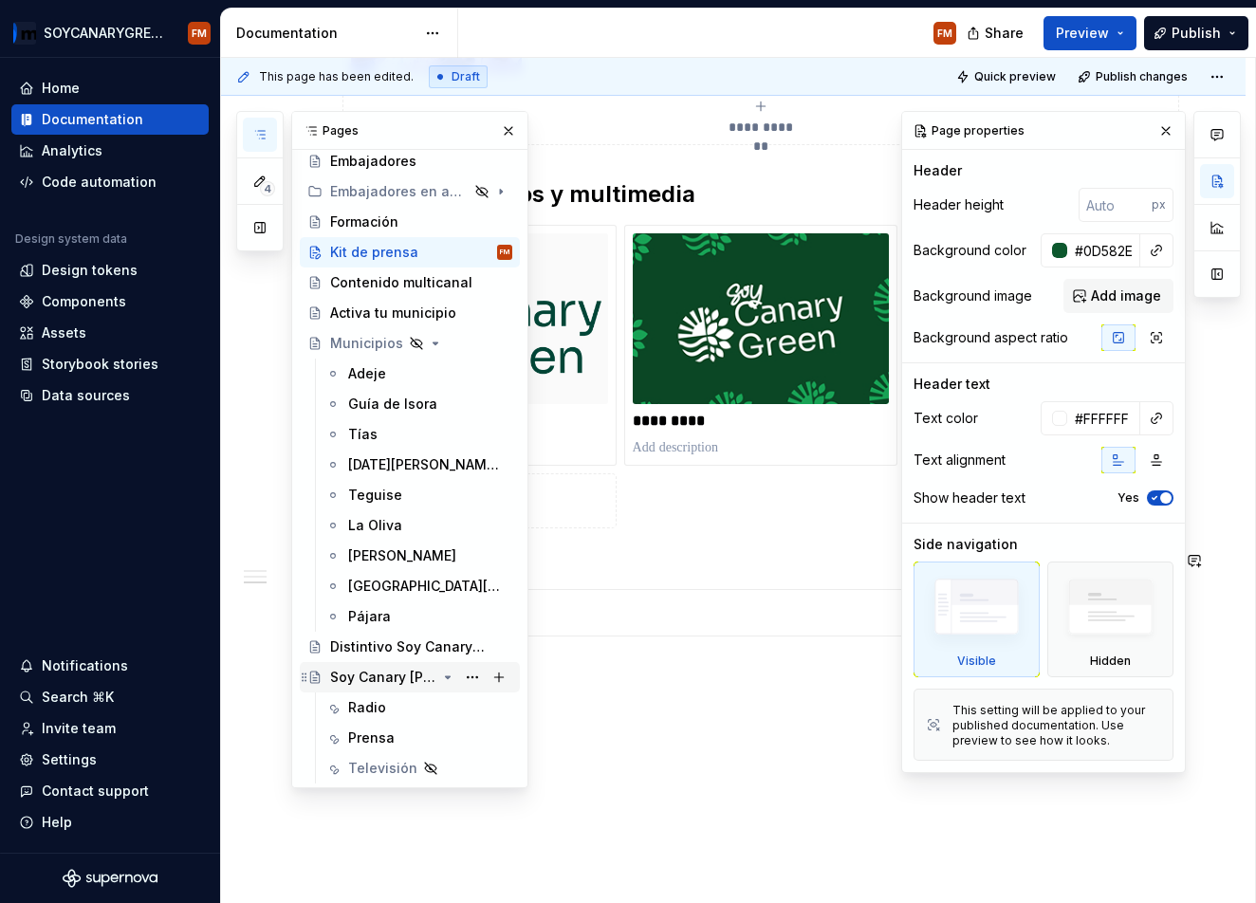
click at [380, 674] on div "Soy Canary [PERSON_NAME] en los medios" at bounding box center [383, 677] width 106 height 19
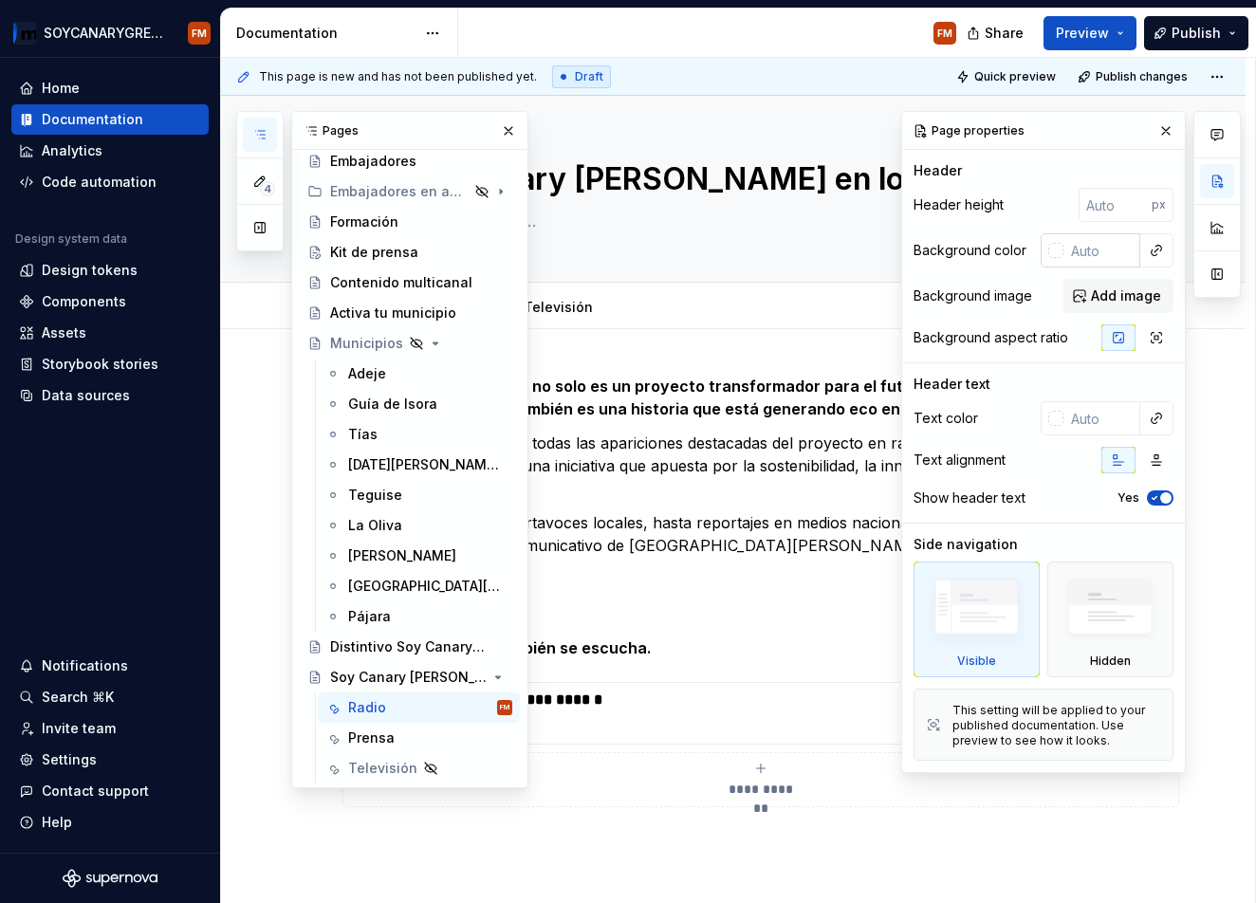
type textarea "*"
drag, startPoint x: 1115, startPoint y: 258, endPoint x: 1111, endPoint y: 268, distance: 10.2
click at [1114, 258] on input "text" at bounding box center [1102, 250] width 77 height 34
paste input "#0D582E"
type input "#0D582E"
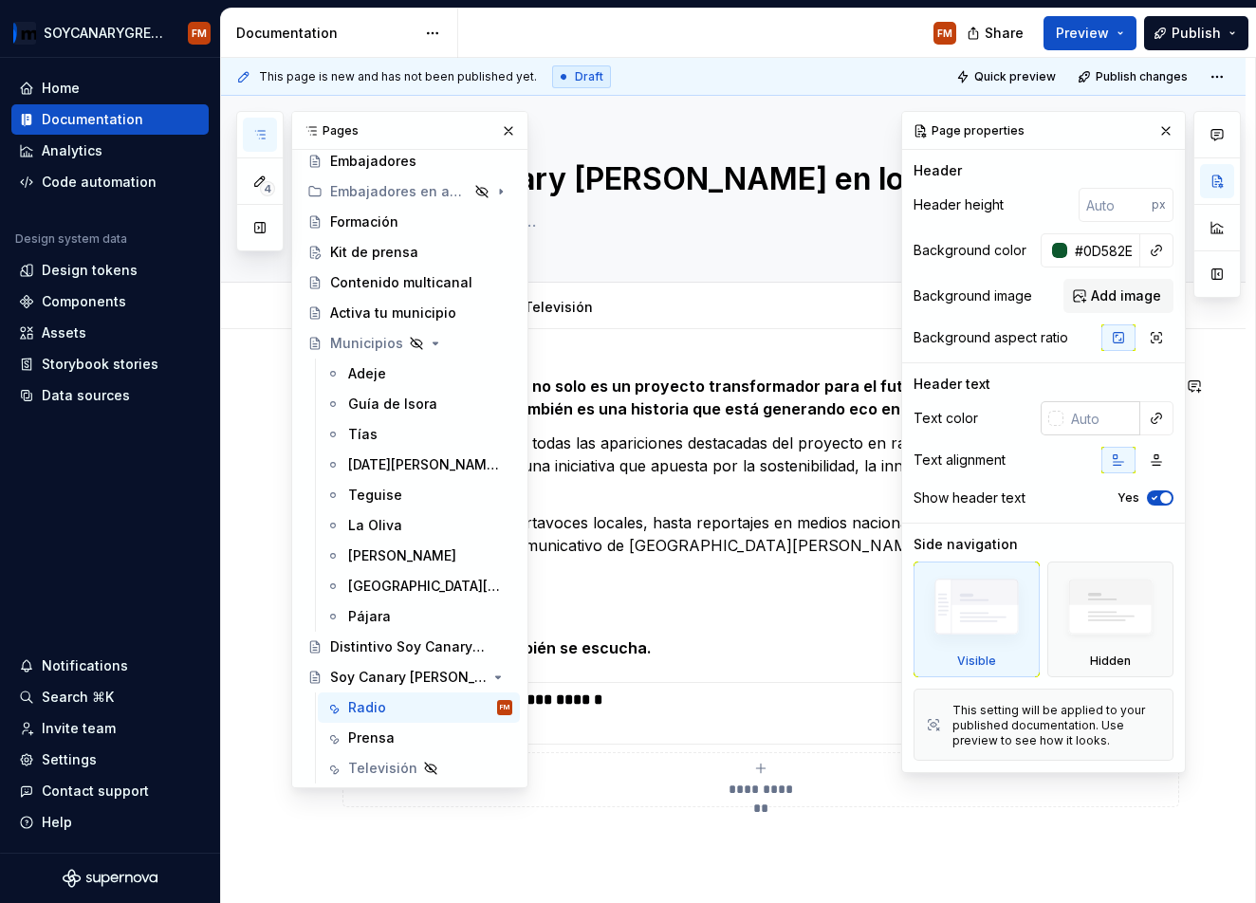
click at [1095, 410] on input "text" at bounding box center [1102, 418] width 77 height 34
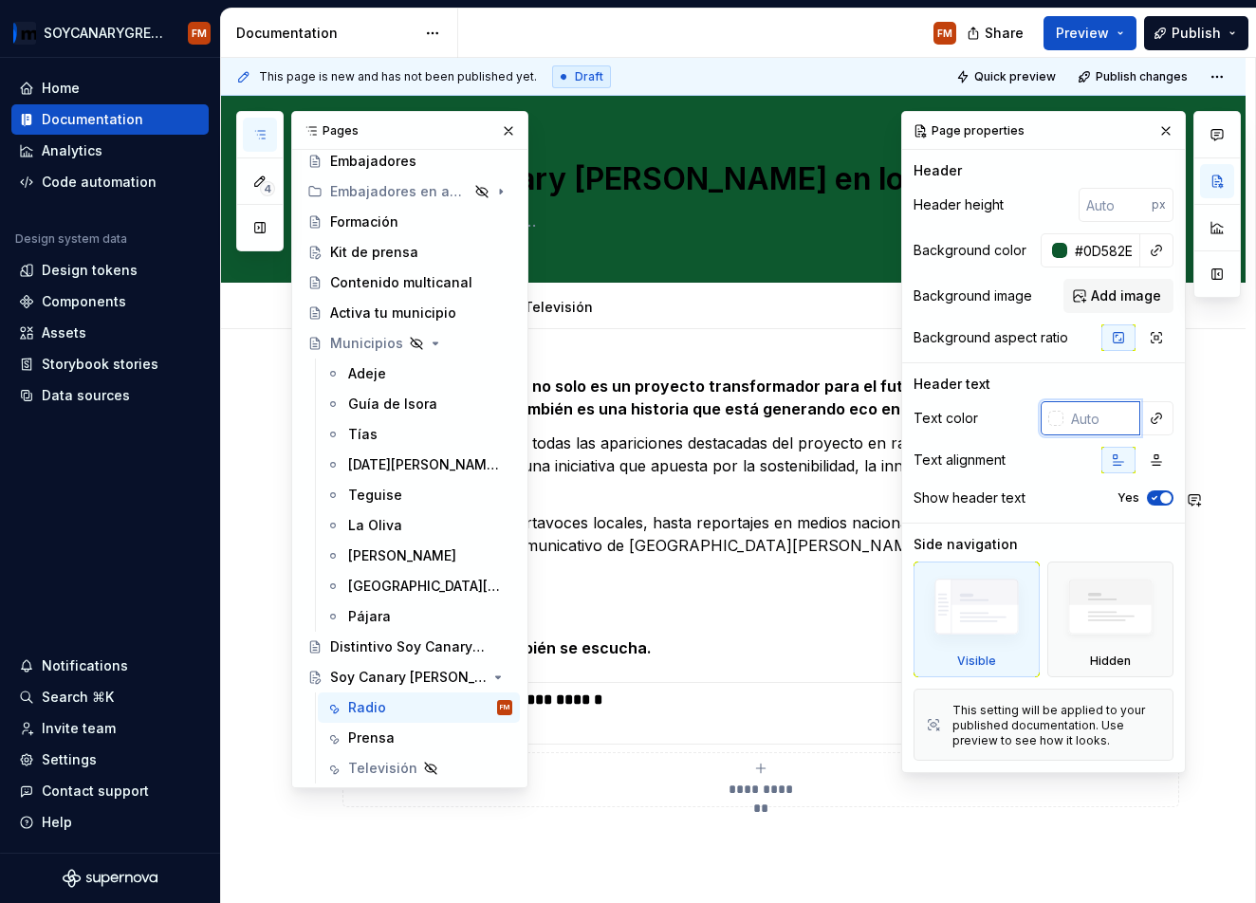
type textarea "*"
type input "fff"
type textarea "*"
type input "#FFFFFF"
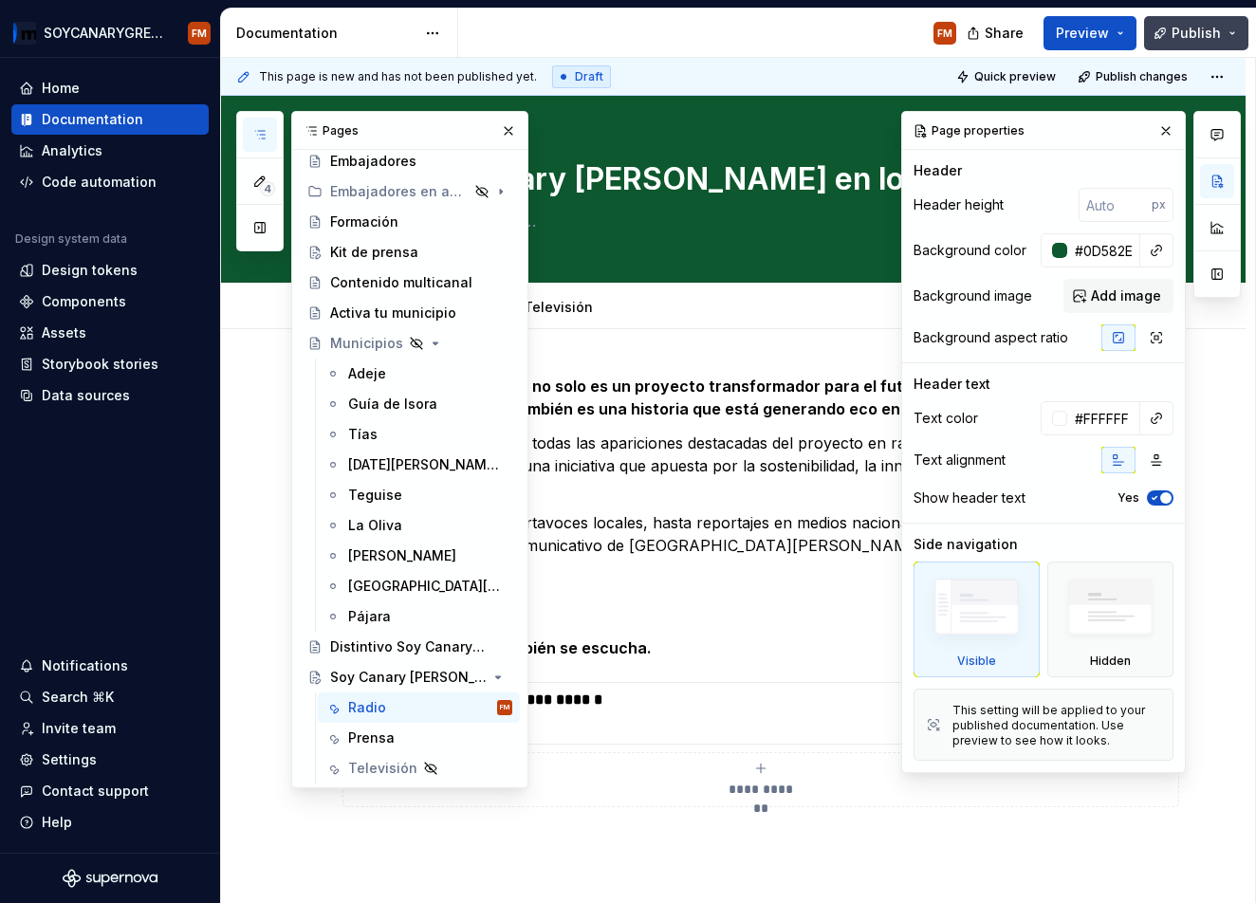
click at [1185, 24] on span "Publish" at bounding box center [1196, 33] width 49 height 19
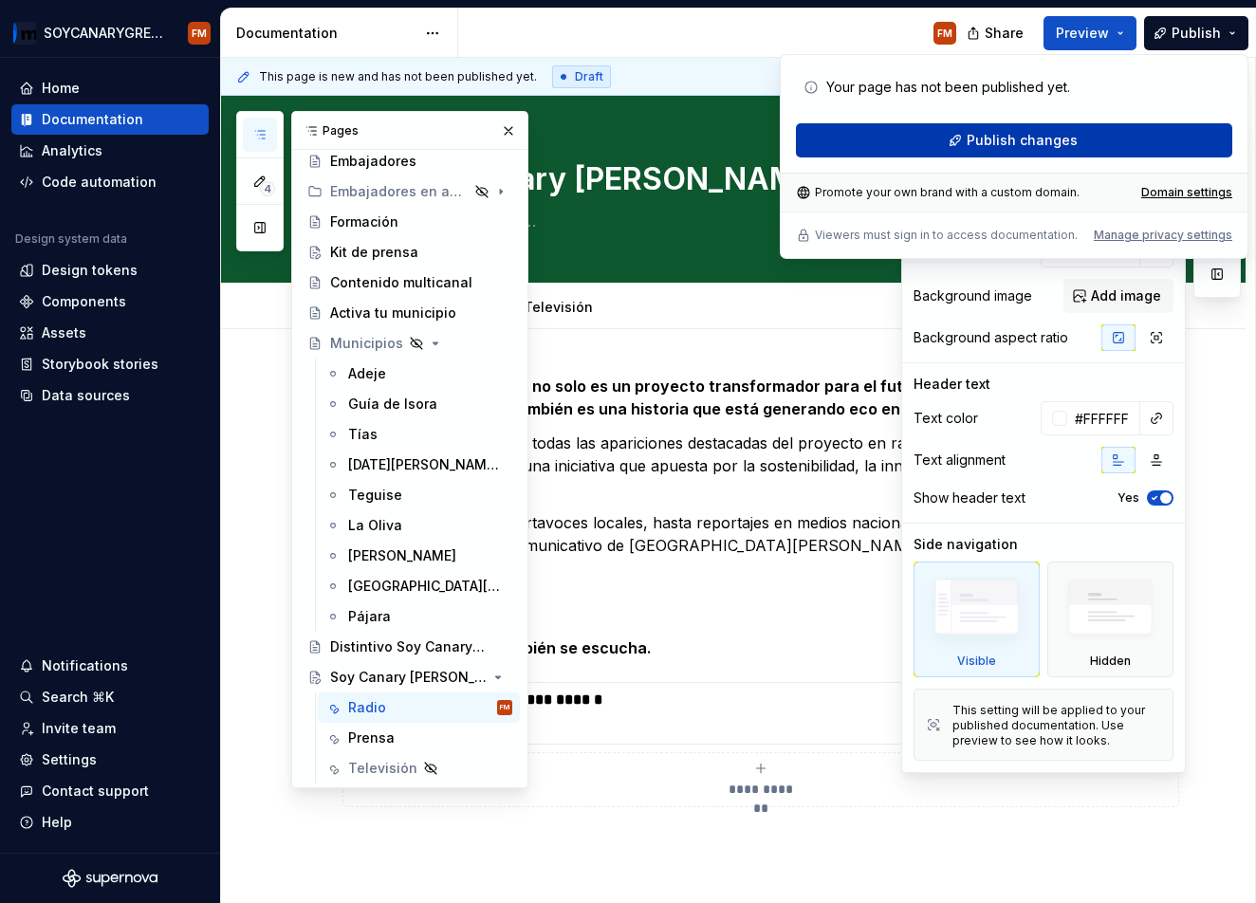
click at [1020, 143] on span "Publish changes" at bounding box center [1022, 140] width 111 height 19
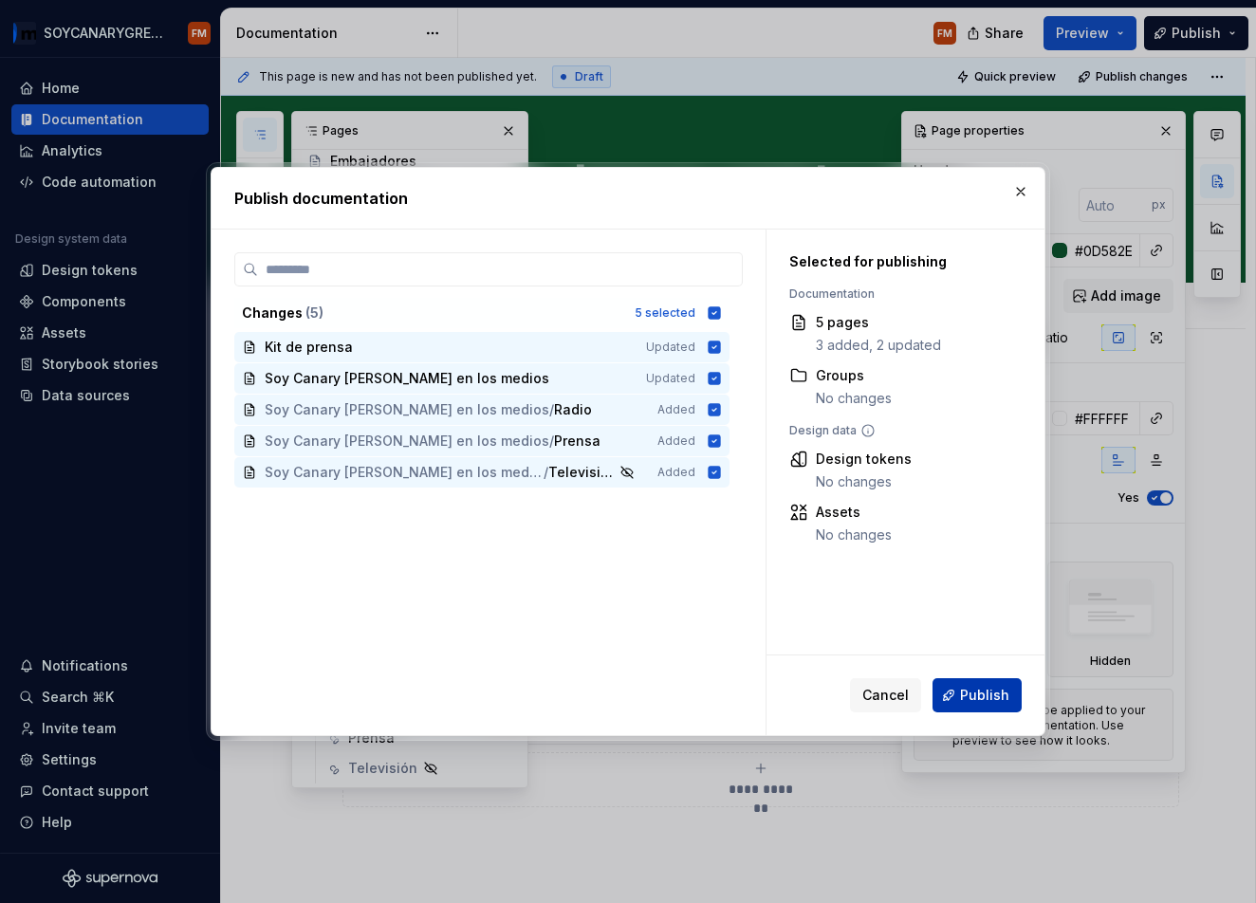
click at [978, 693] on span "Publish" at bounding box center [984, 695] width 49 height 19
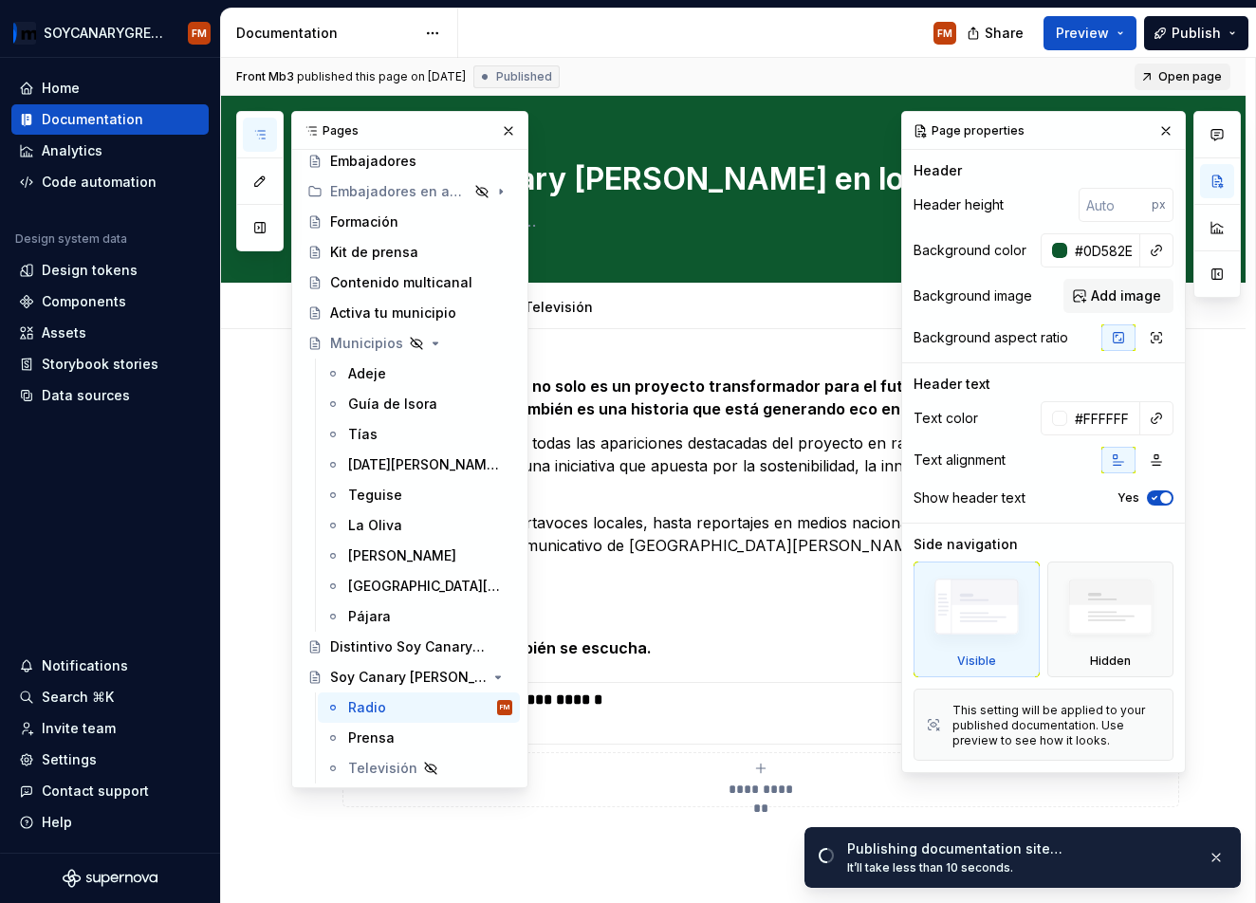
click at [1207, 75] on span "Open page" at bounding box center [1190, 76] width 64 height 15
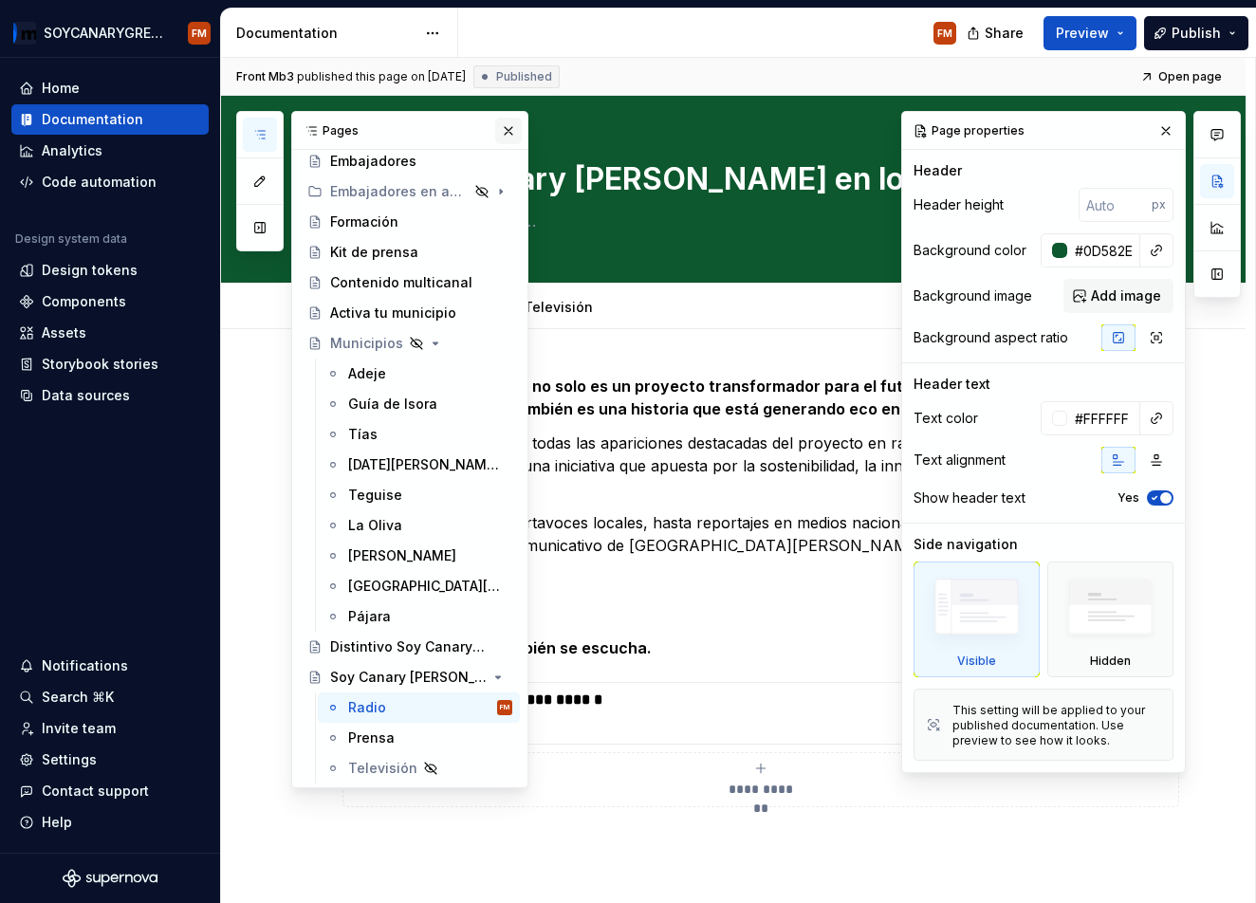
click at [505, 131] on button "button" at bounding box center [508, 131] width 27 height 27
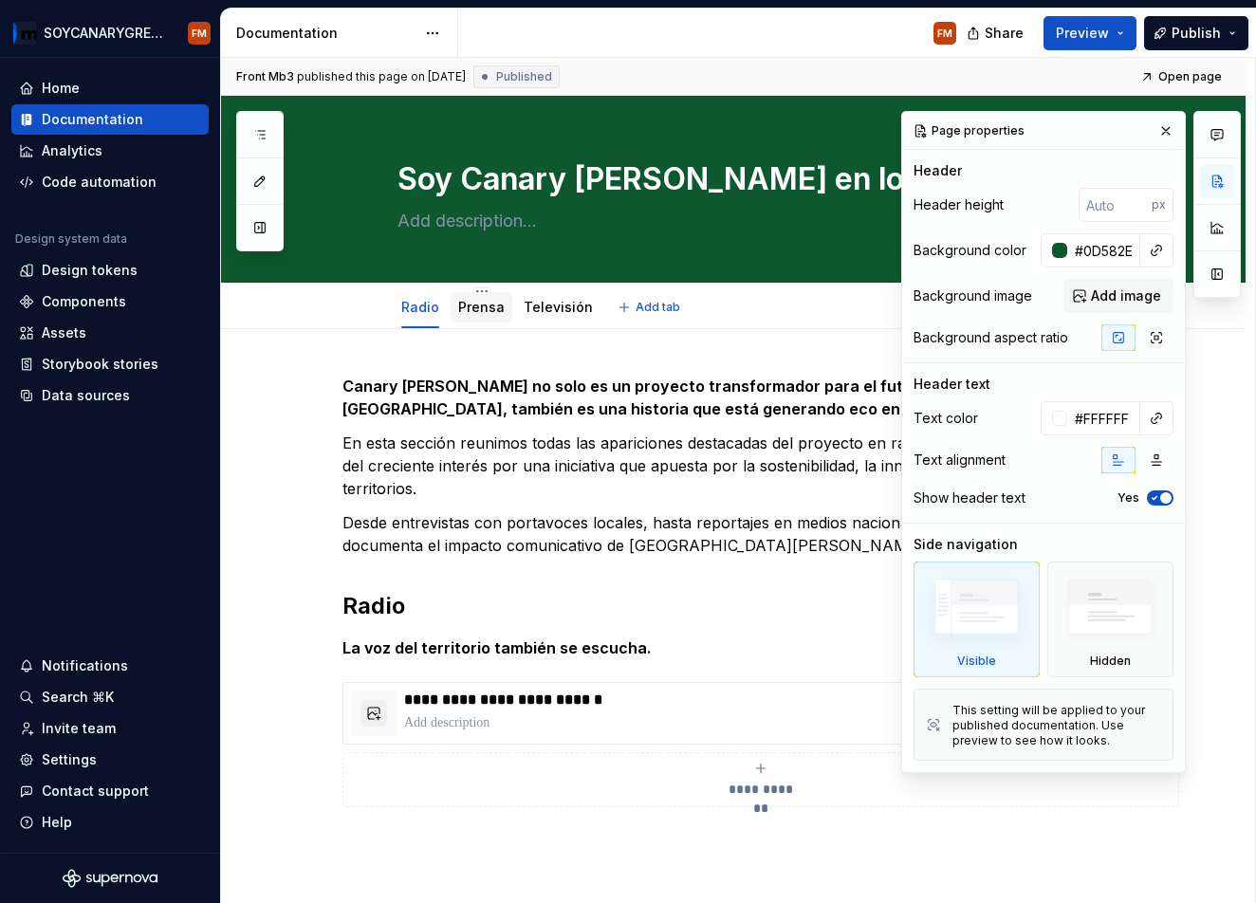
click at [485, 311] on link "Prensa" at bounding box center [481, 307] width 46 height 16
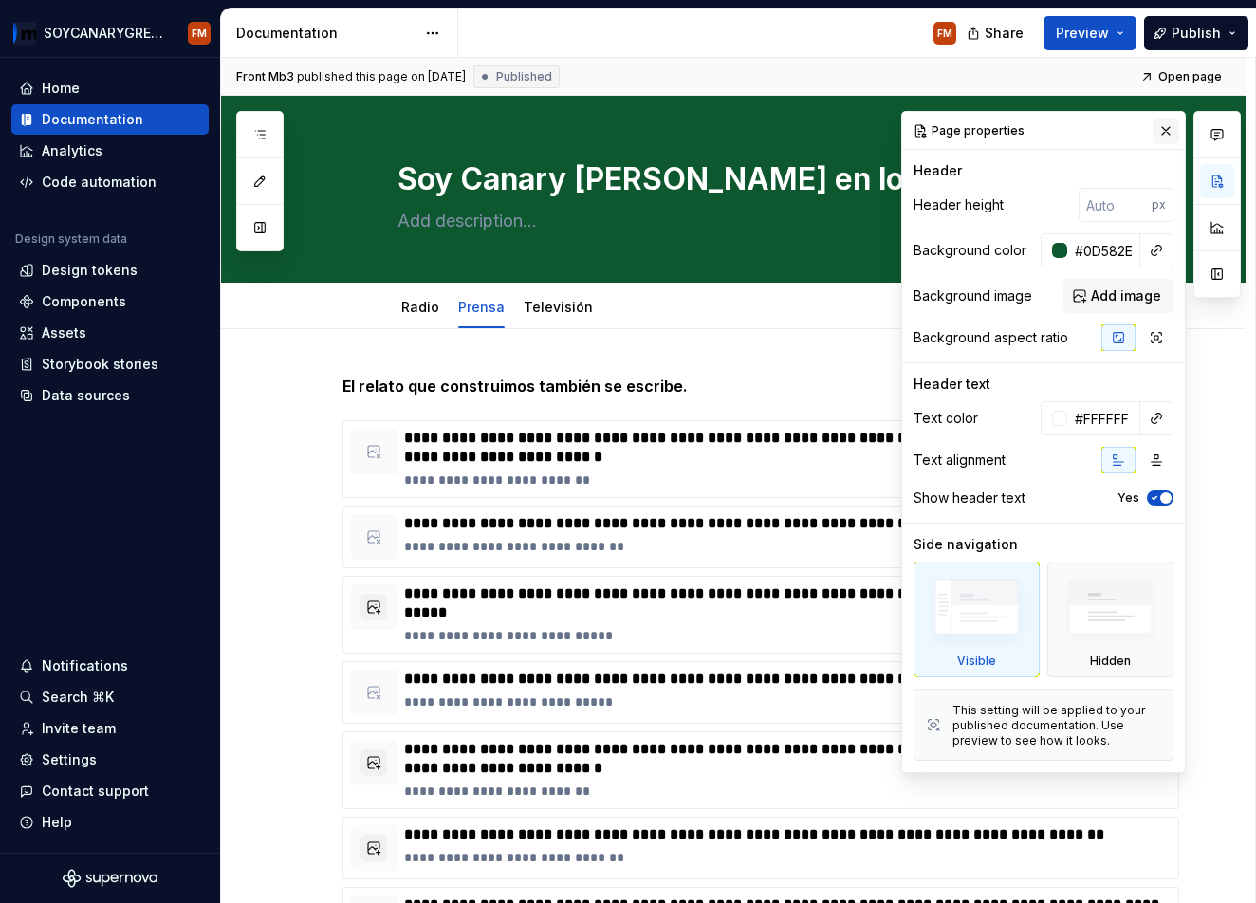
click at [1171, 127] on button "button" at bounding box center [1166, 131] width 27 height 27
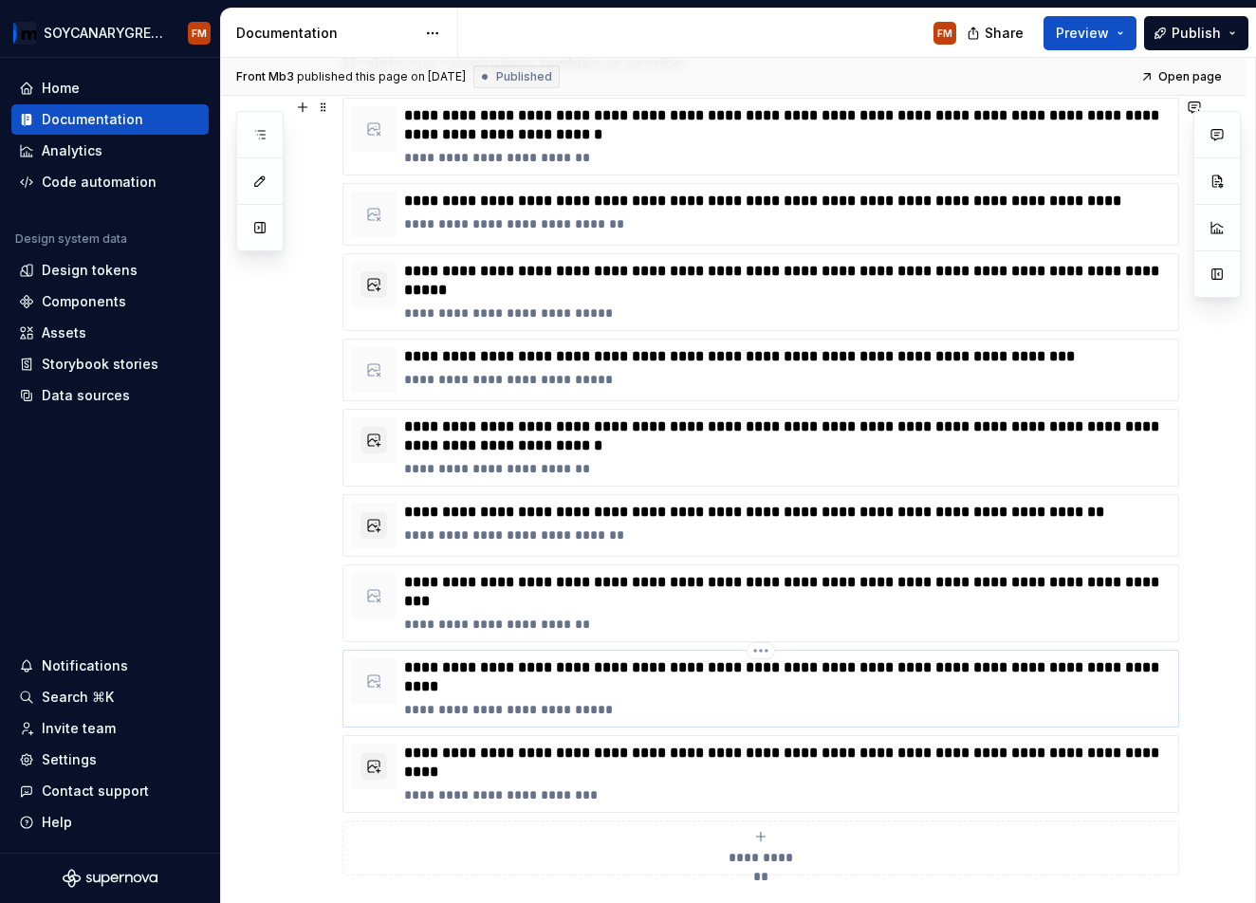
scroll to position [378, 0]
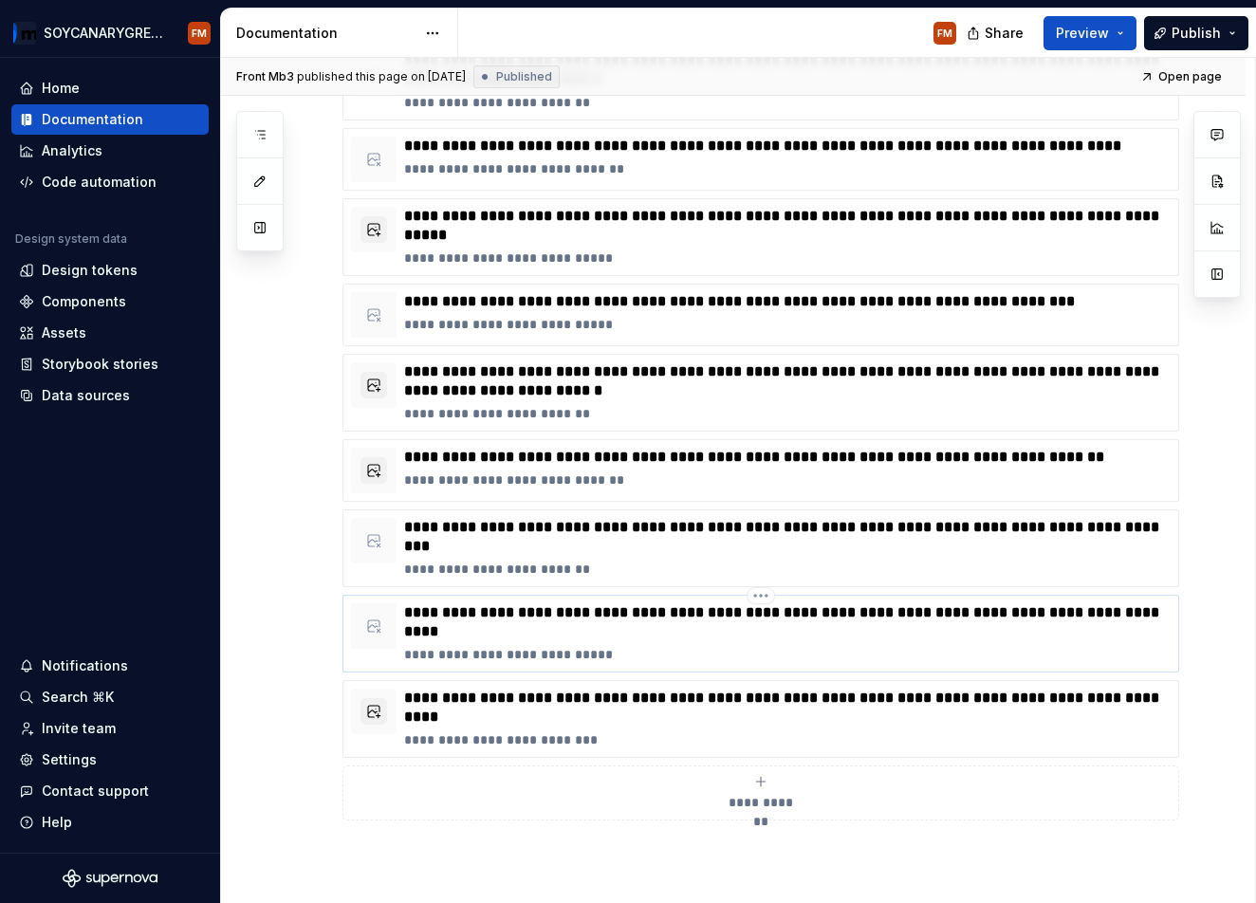
click at [609, 639] on p "**********" at bounding box center [787, 622] width 767 height 38
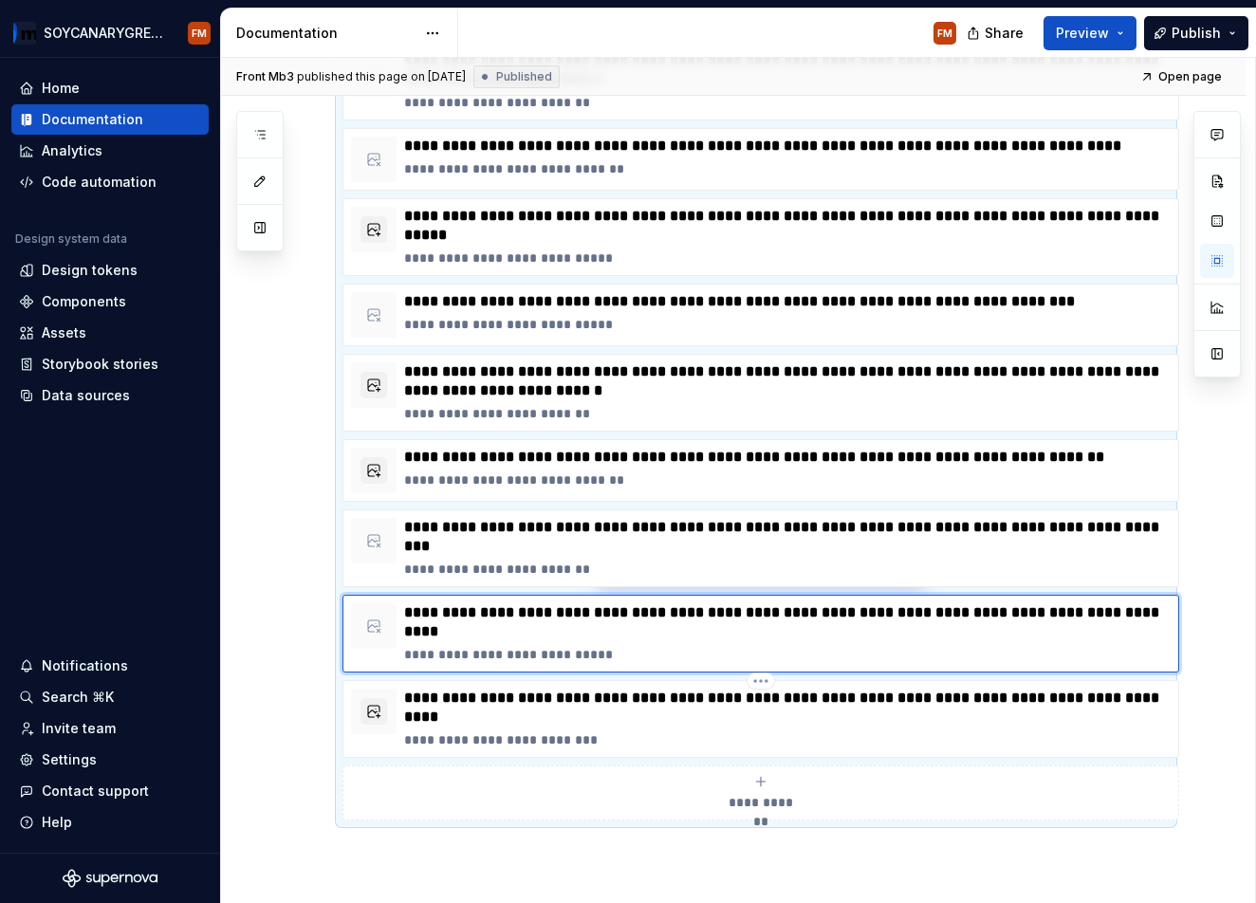
drag, startPoint x: 343, startPoint y: 616, endPoint x: 565, endPoint y: 674, distance: 229.4
click at [565, 674] on div "**********" at bounding box center [756, 432] width 827 height 778
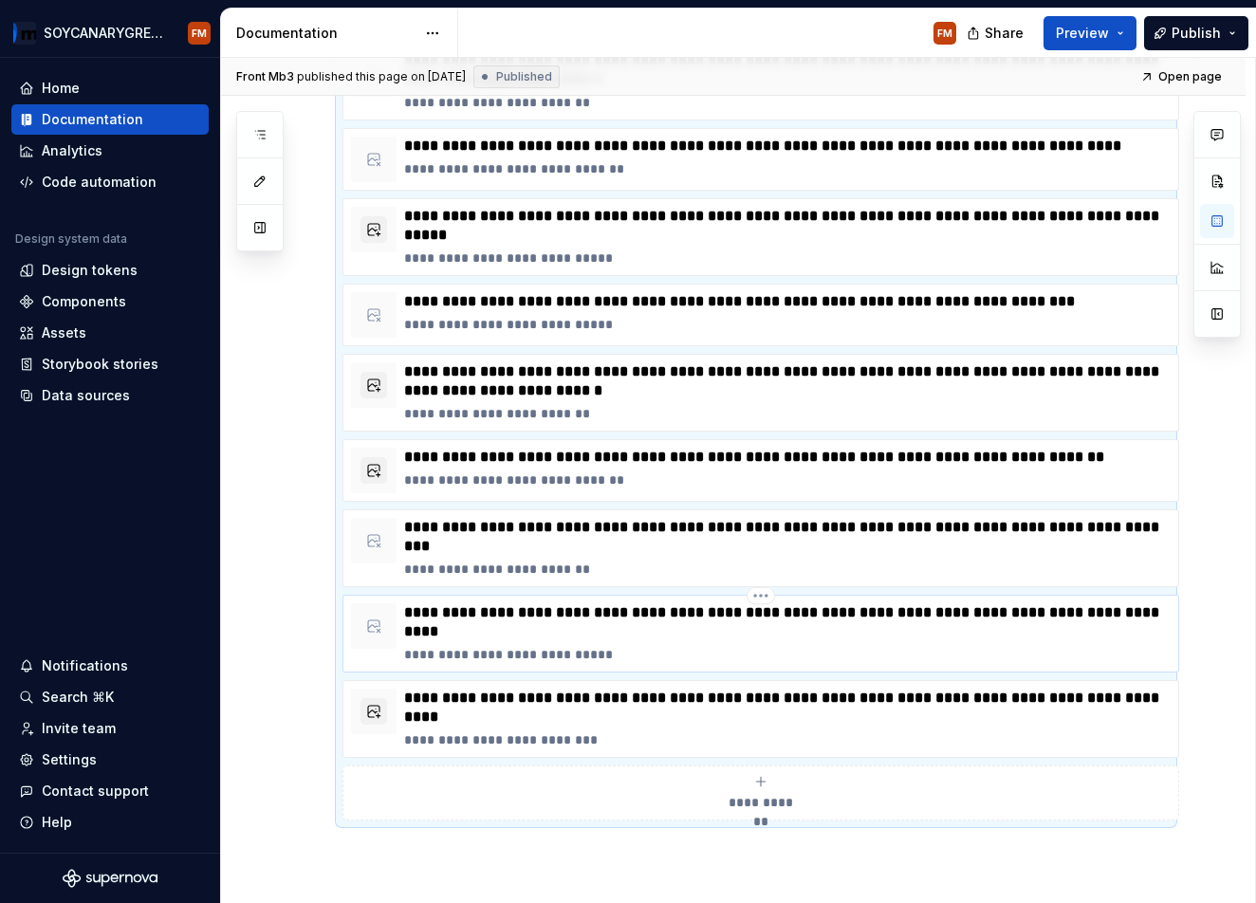
click at [569, 607] on p "**********" at bounding box center [787, 622] width 767 height 38
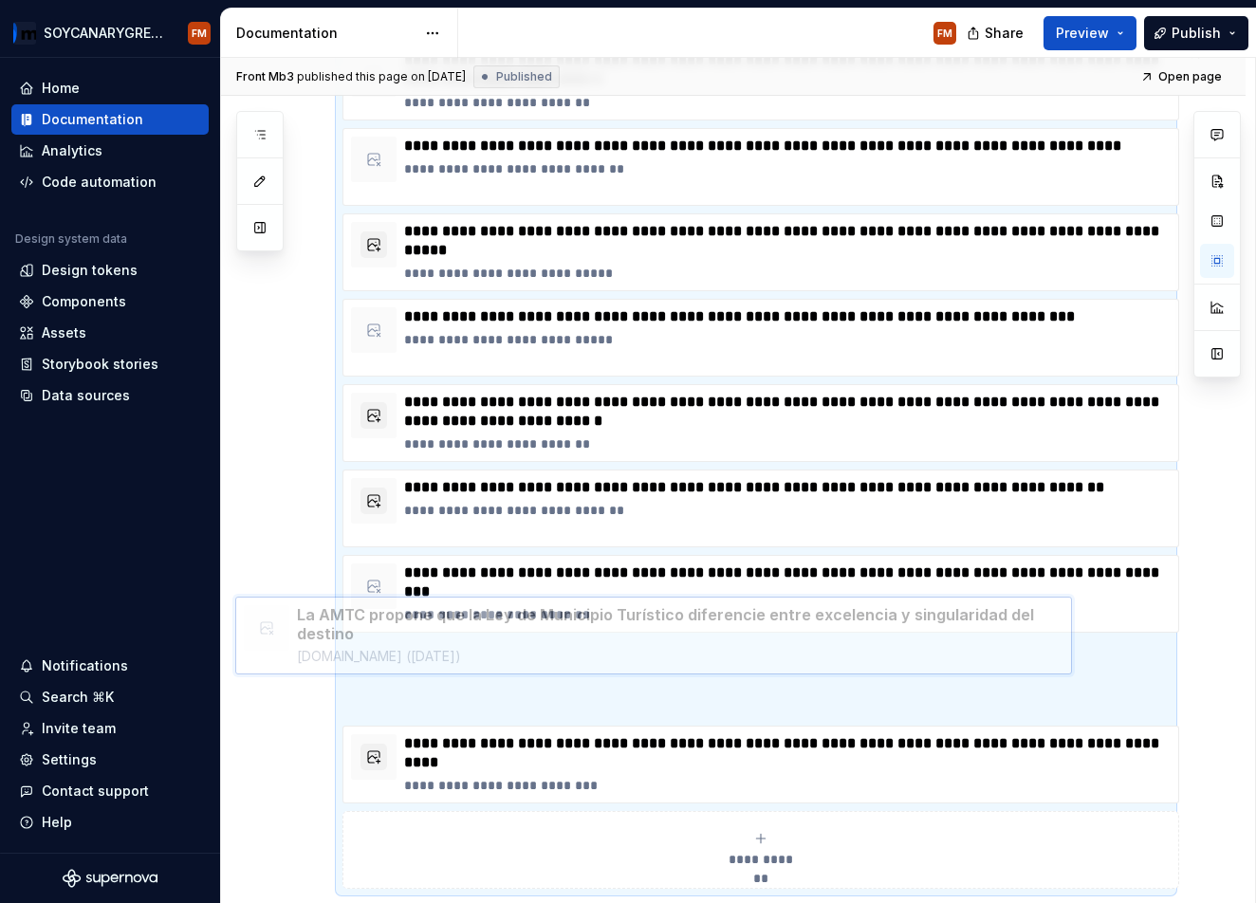
scroll to position [423, 0]
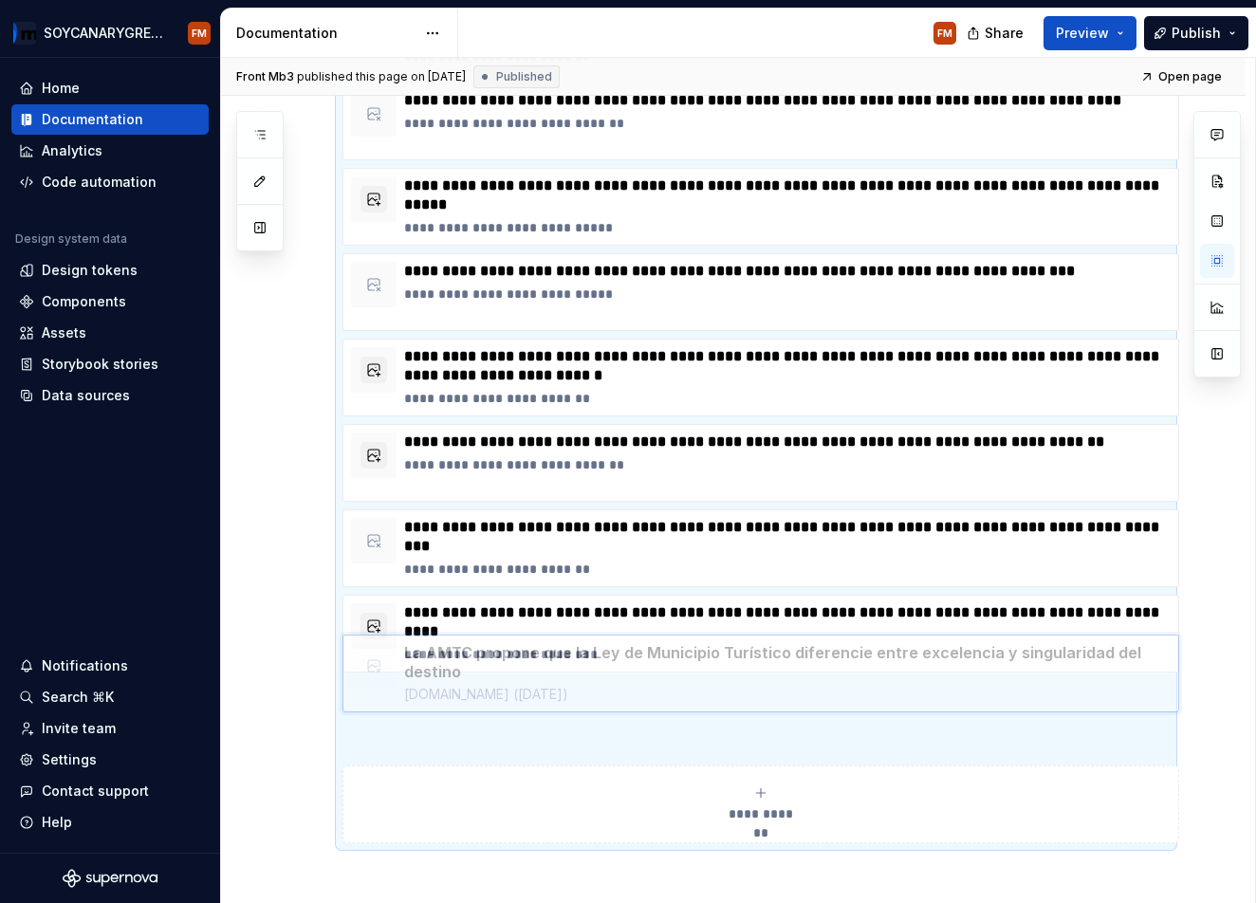
drag, startPoint x: 585, startPoint y: 598, endPoint x: 569, endPoint y: 691, distance: 94.4
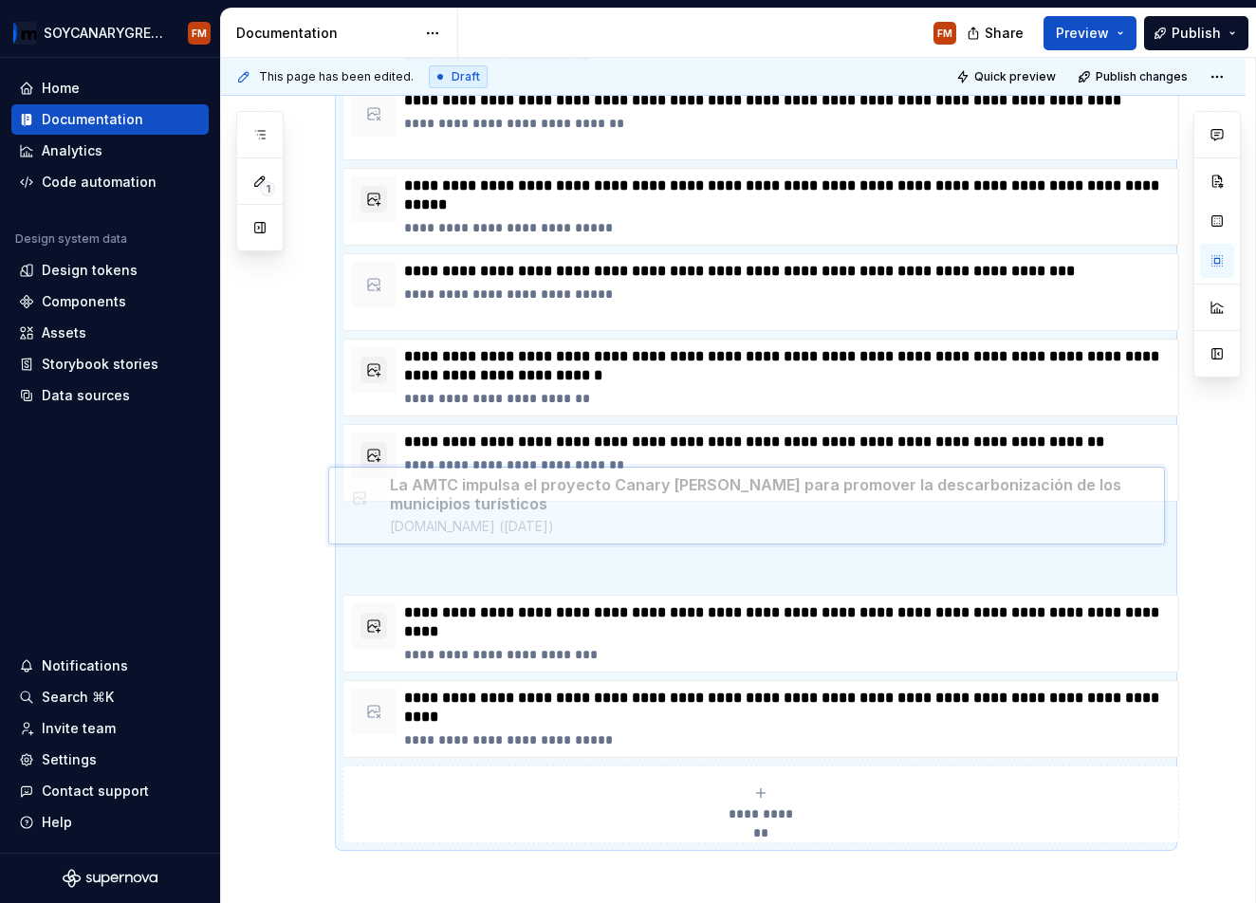
scroll to position [469, 0]
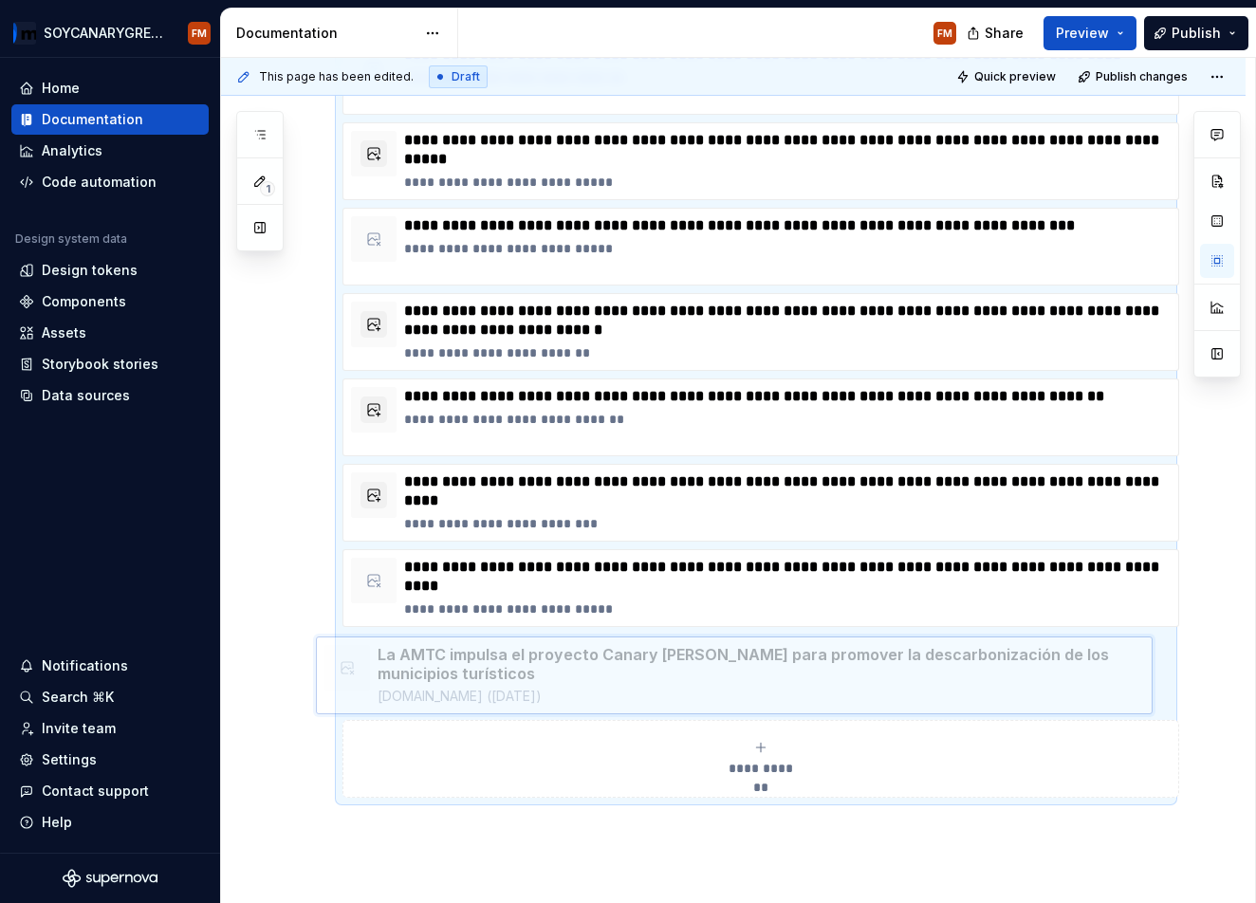
drag, startPoint x: 560, startPoint y: 470, endPoint x: 533, endPoint y: 642, distance: 174.7
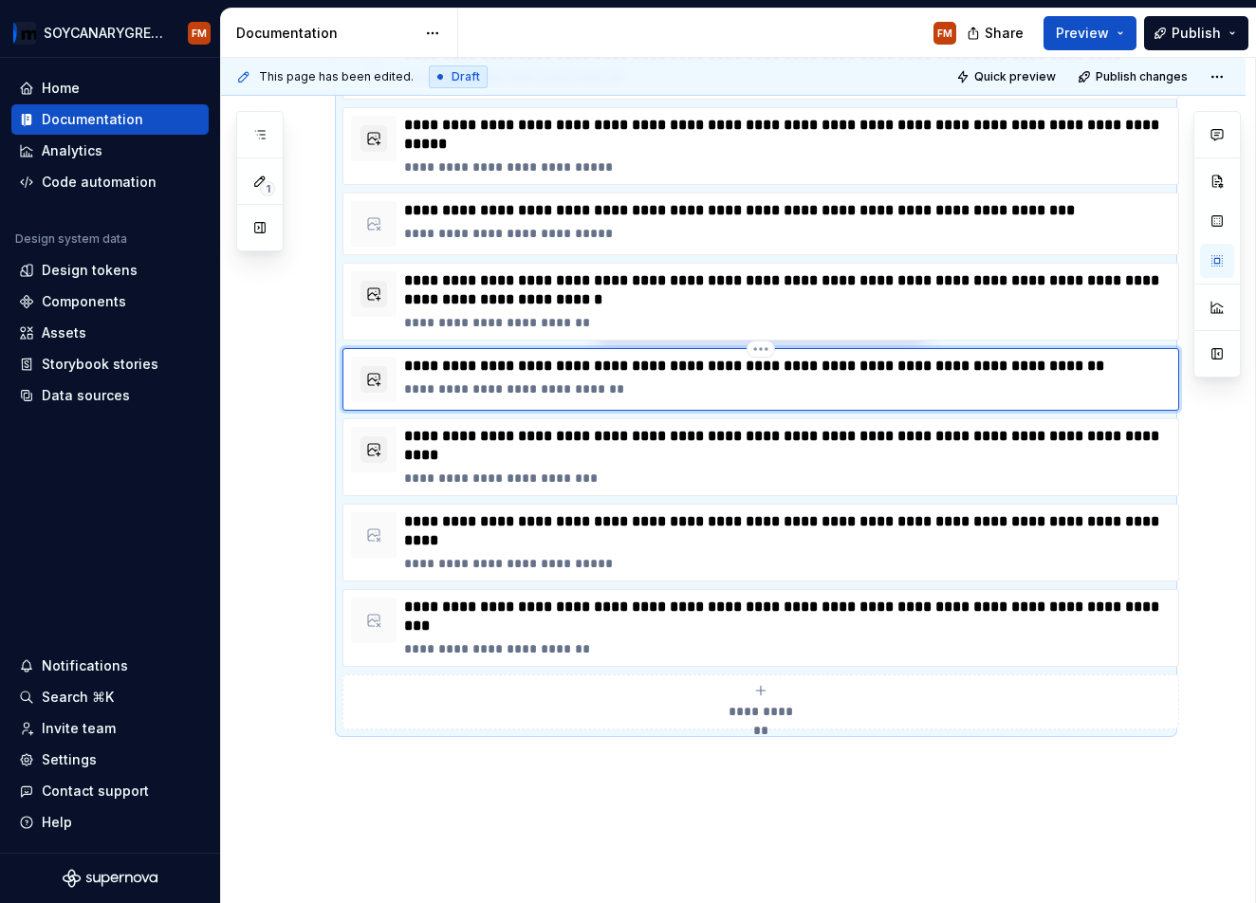
scroll to position [499, 0]
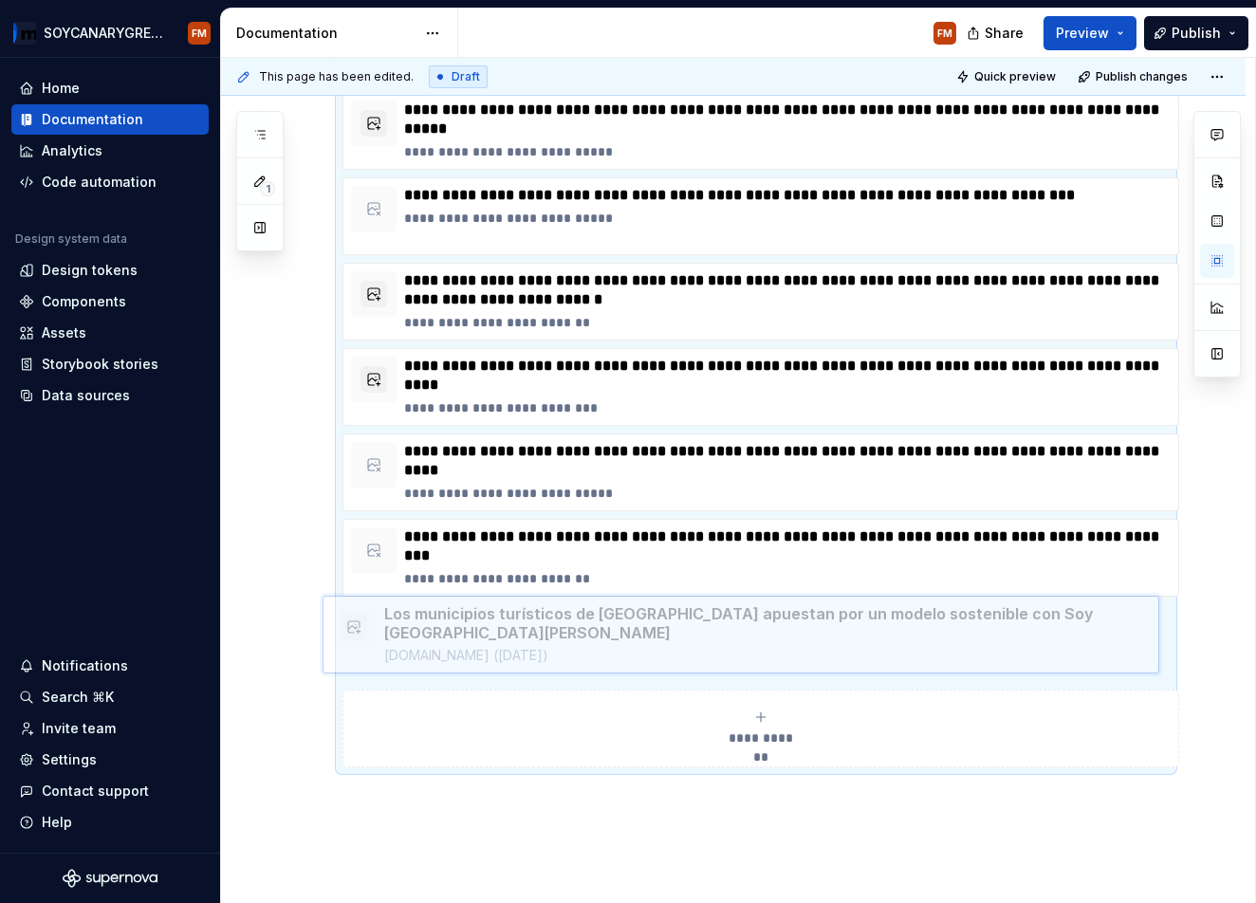
drag, startPoint x: 636, startPoint y: 351, endPoint x: 621, endPoint y: 594, distance: 243.4
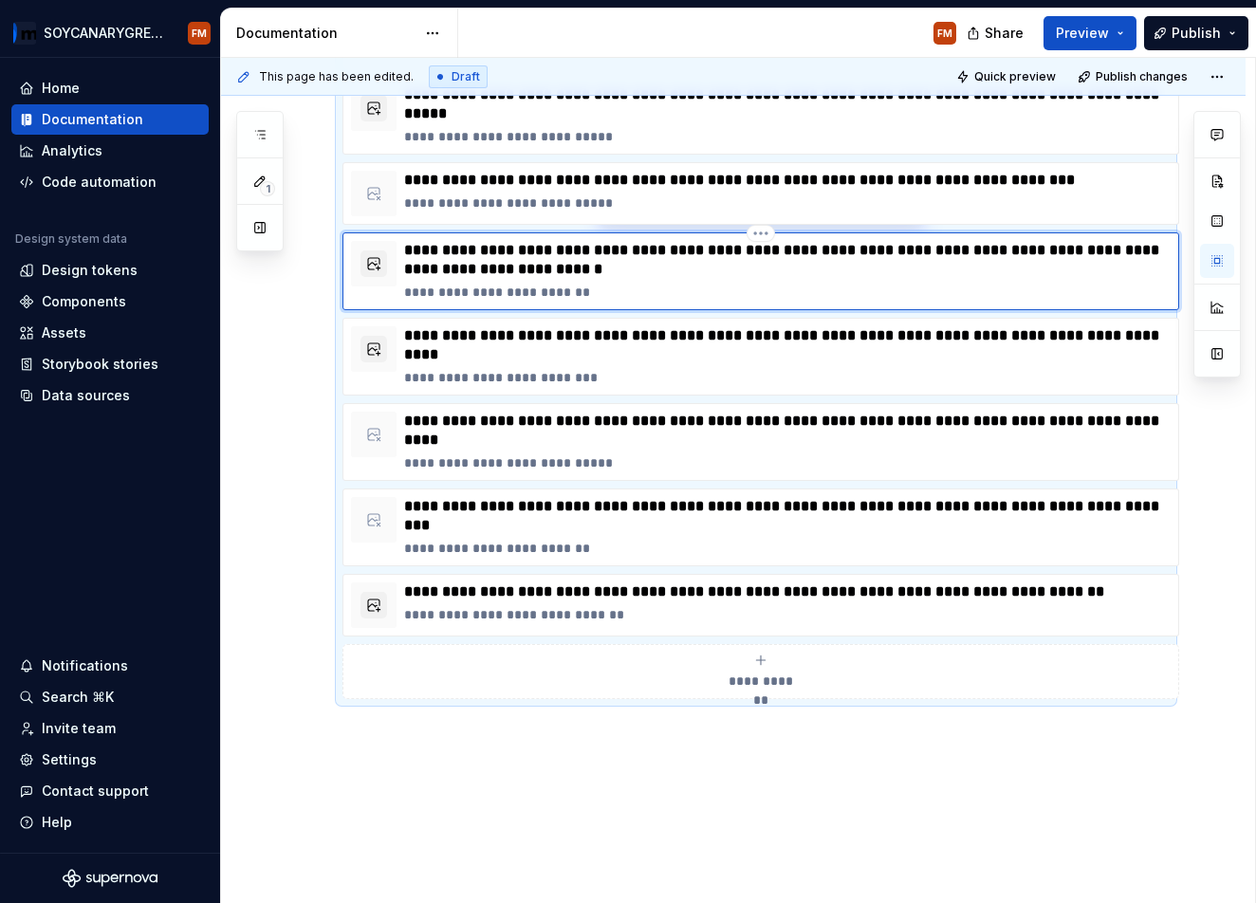
scroll to position [529, 0]
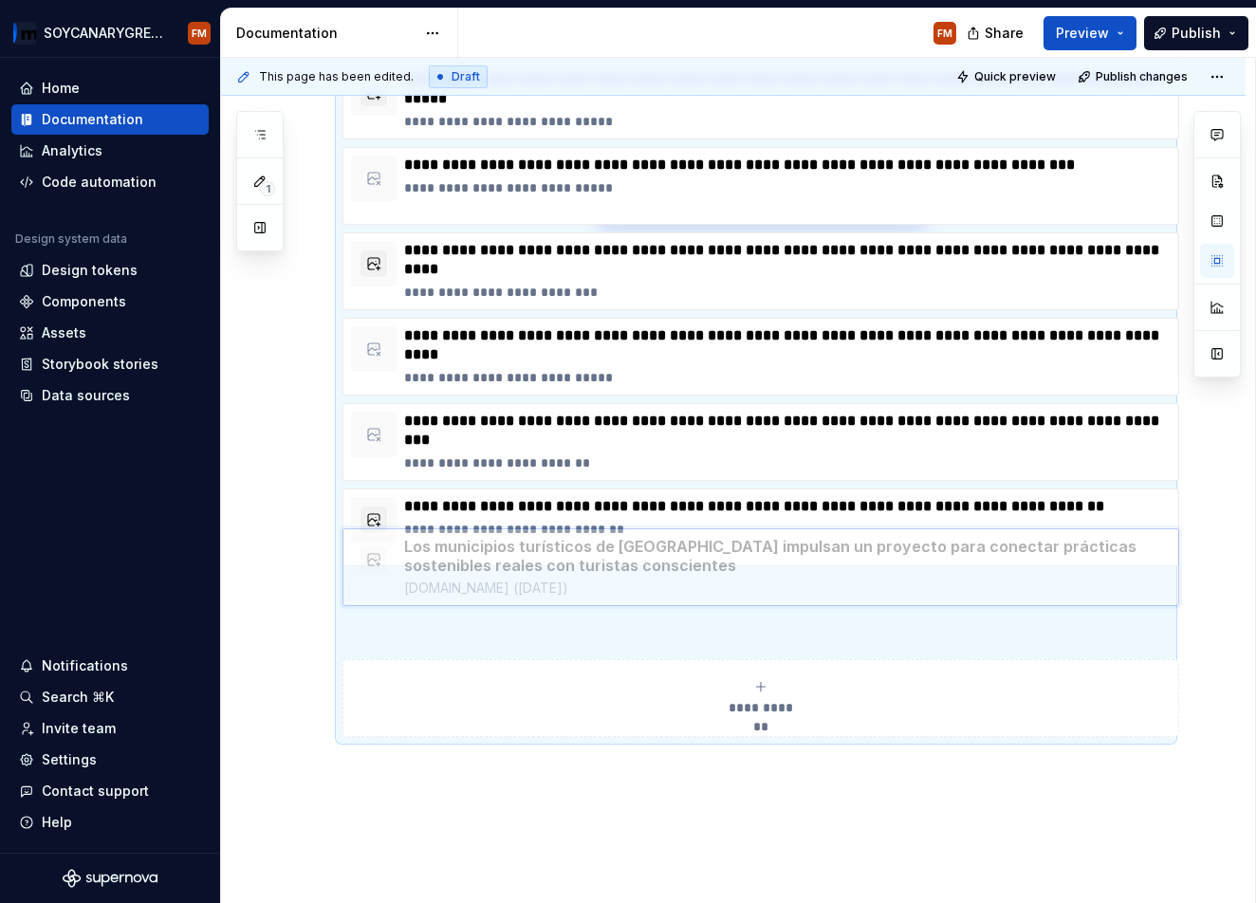
drag, startPoint x: 668, startPoint y: 233, endPoint x: 681, endPoint y: 584, distance: 351.3
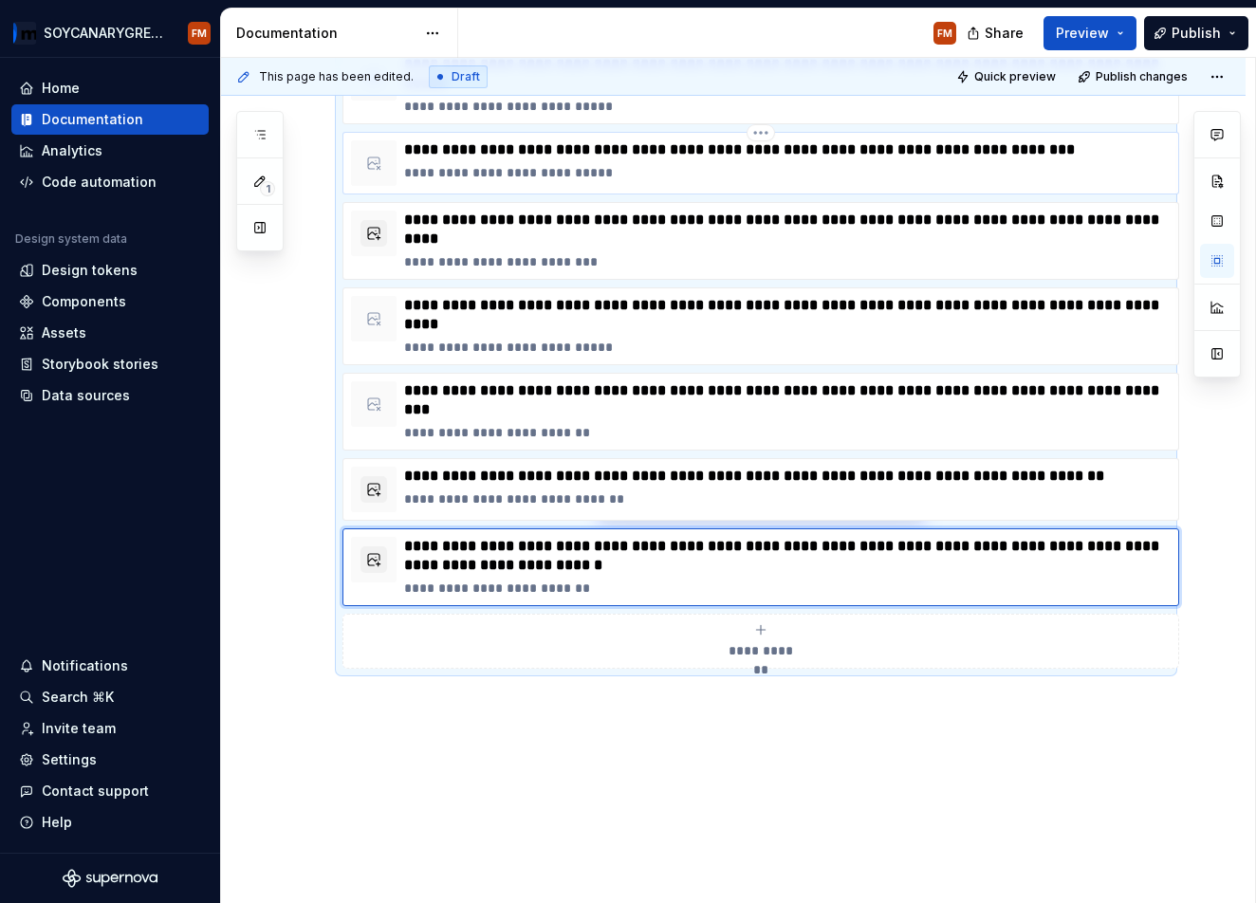
type textarea "*"
type input "[URL][DOMAIN_NAME][DATE][PERSON_NAME][PERSON_NAME]"
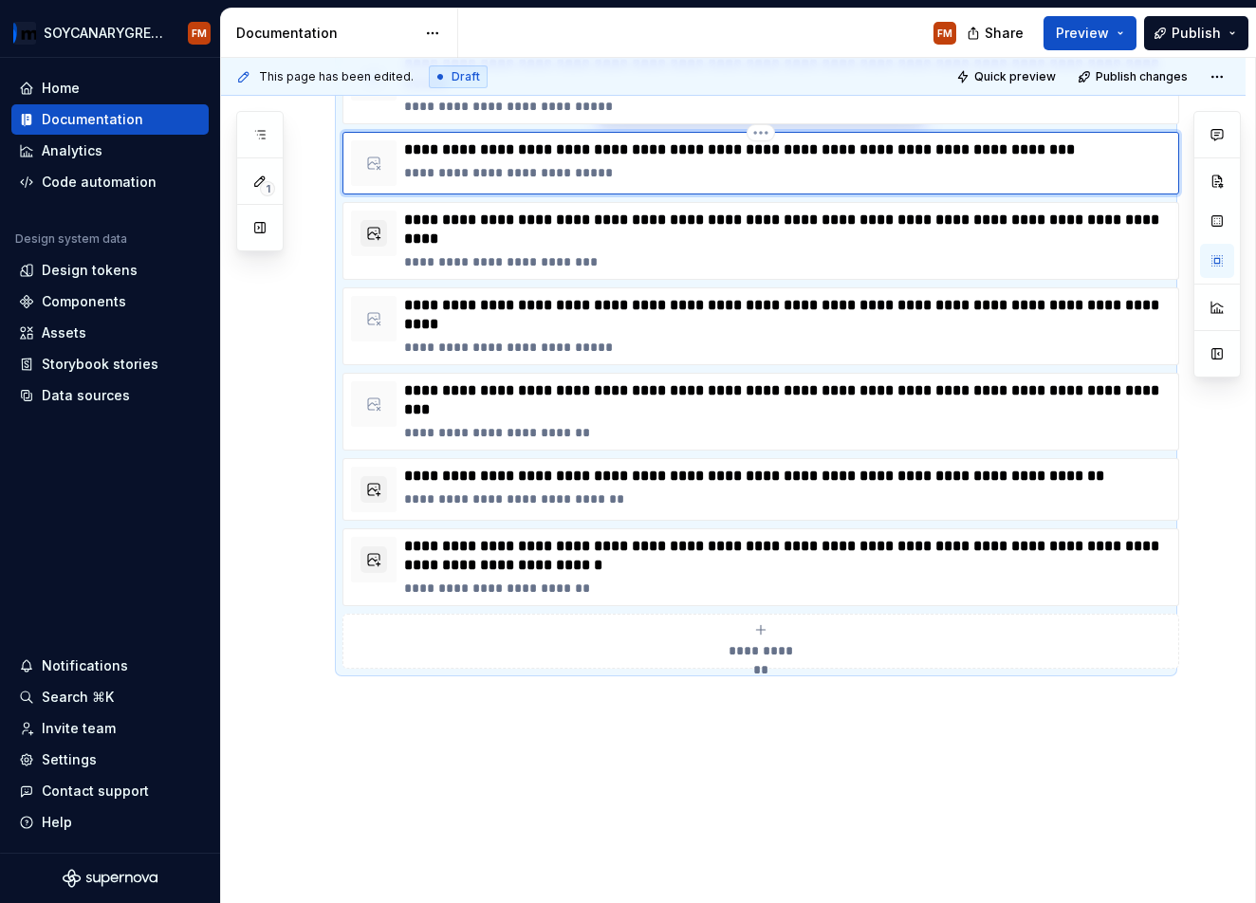
scroll to position [545, 0]
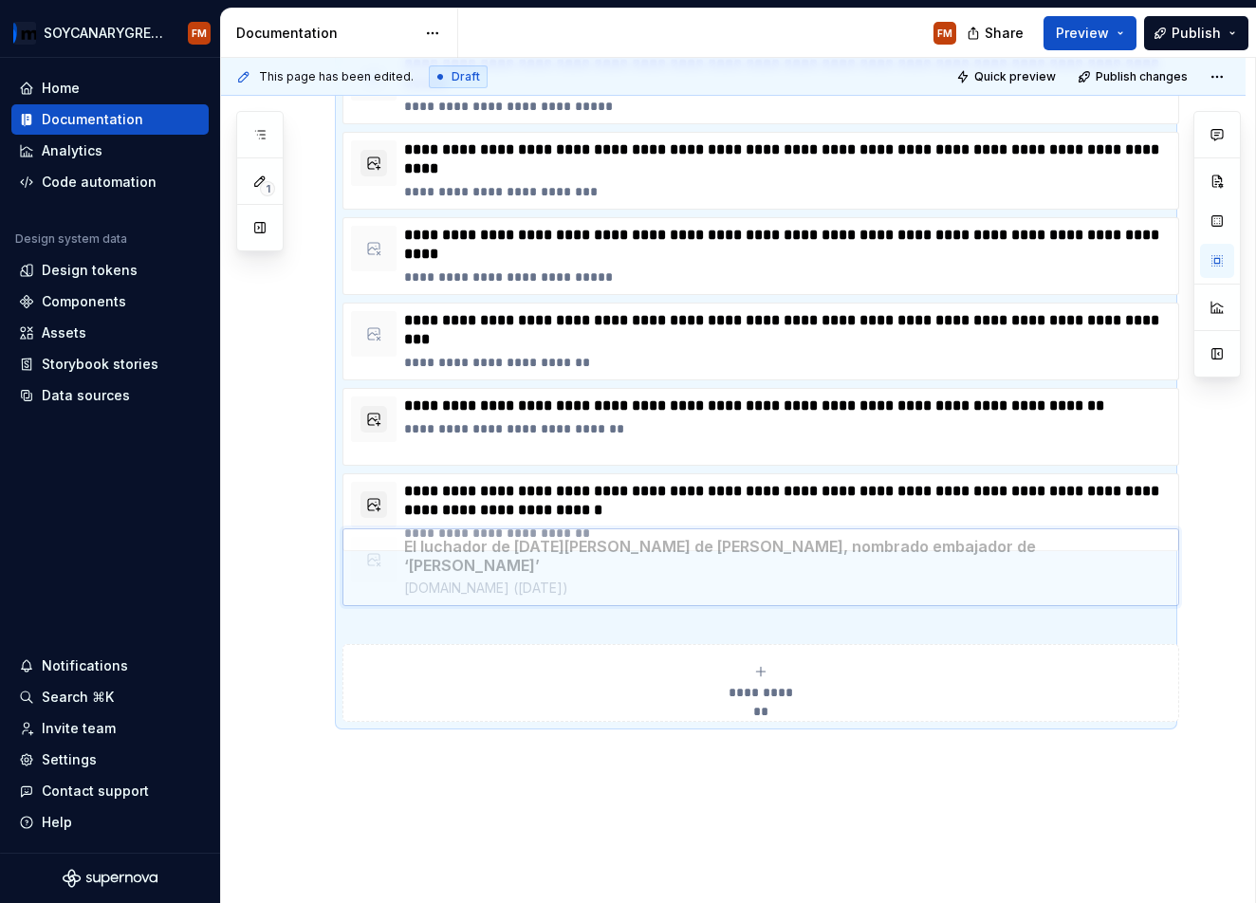
drag, startPoint x: 661, startPoint y: 134, endPoint x: 702, endPoint y: 539, distance: 407.2
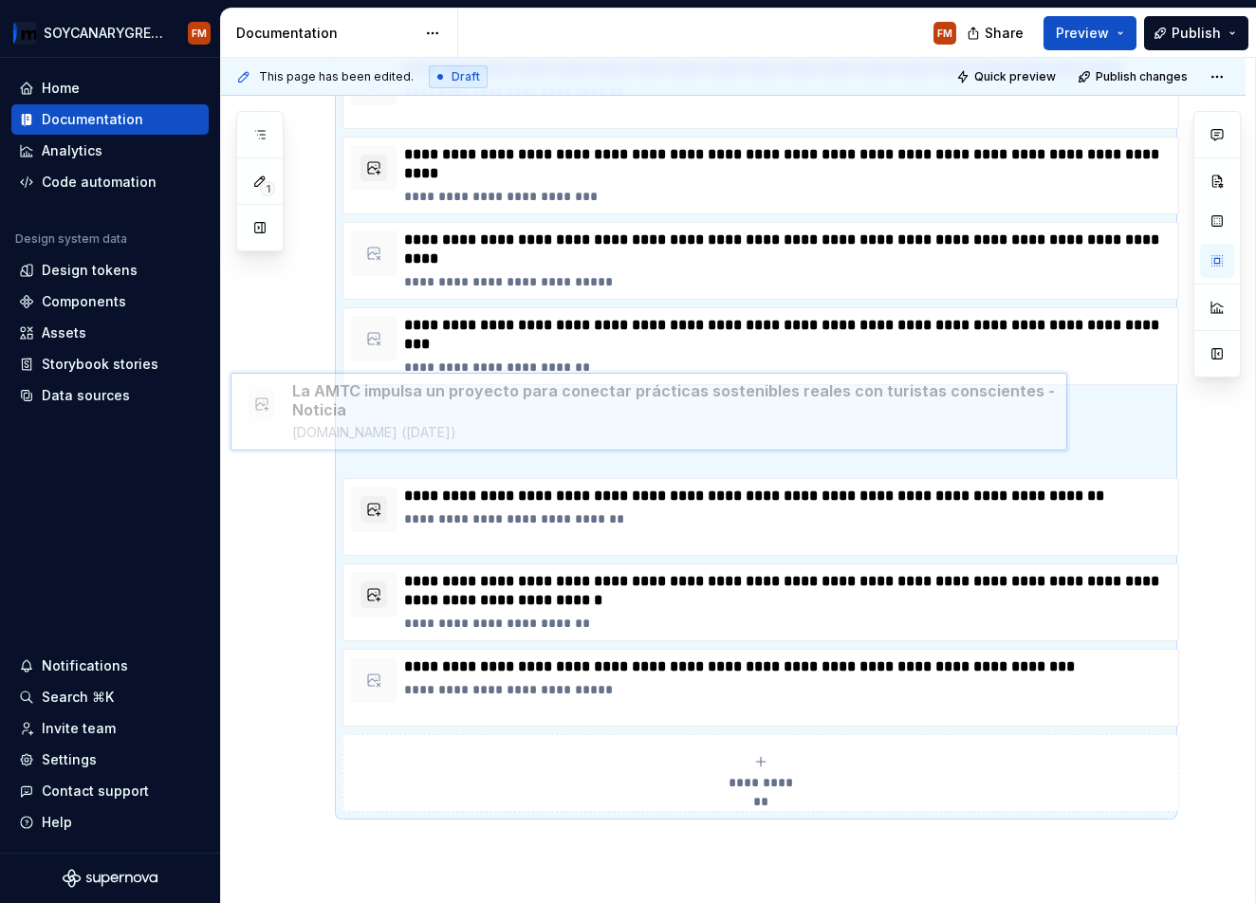
scroll to position [470, 0]
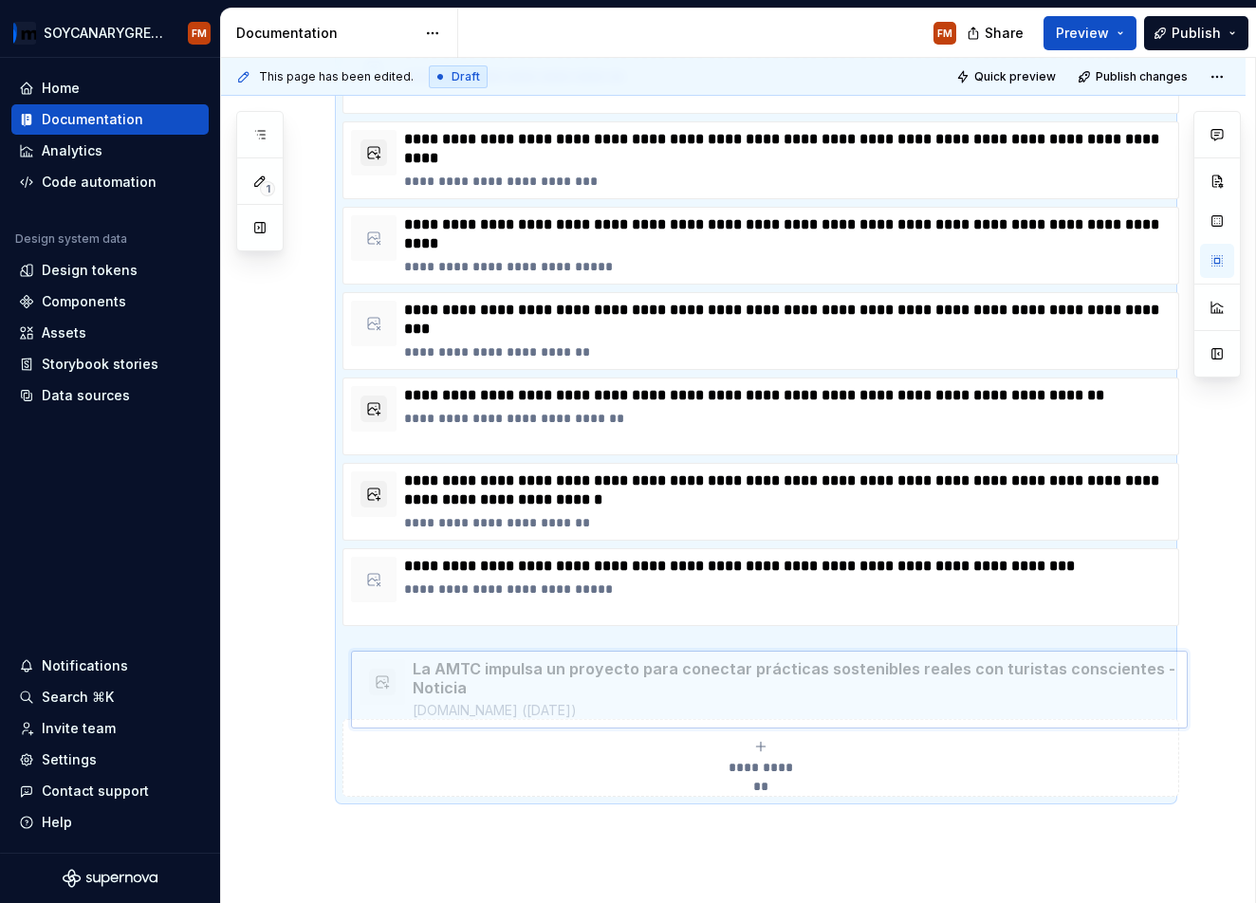
drag, startPoint x: 675, startPoint y: 125, endPoint x: 686, endPoint y: 644, distance: 519.1
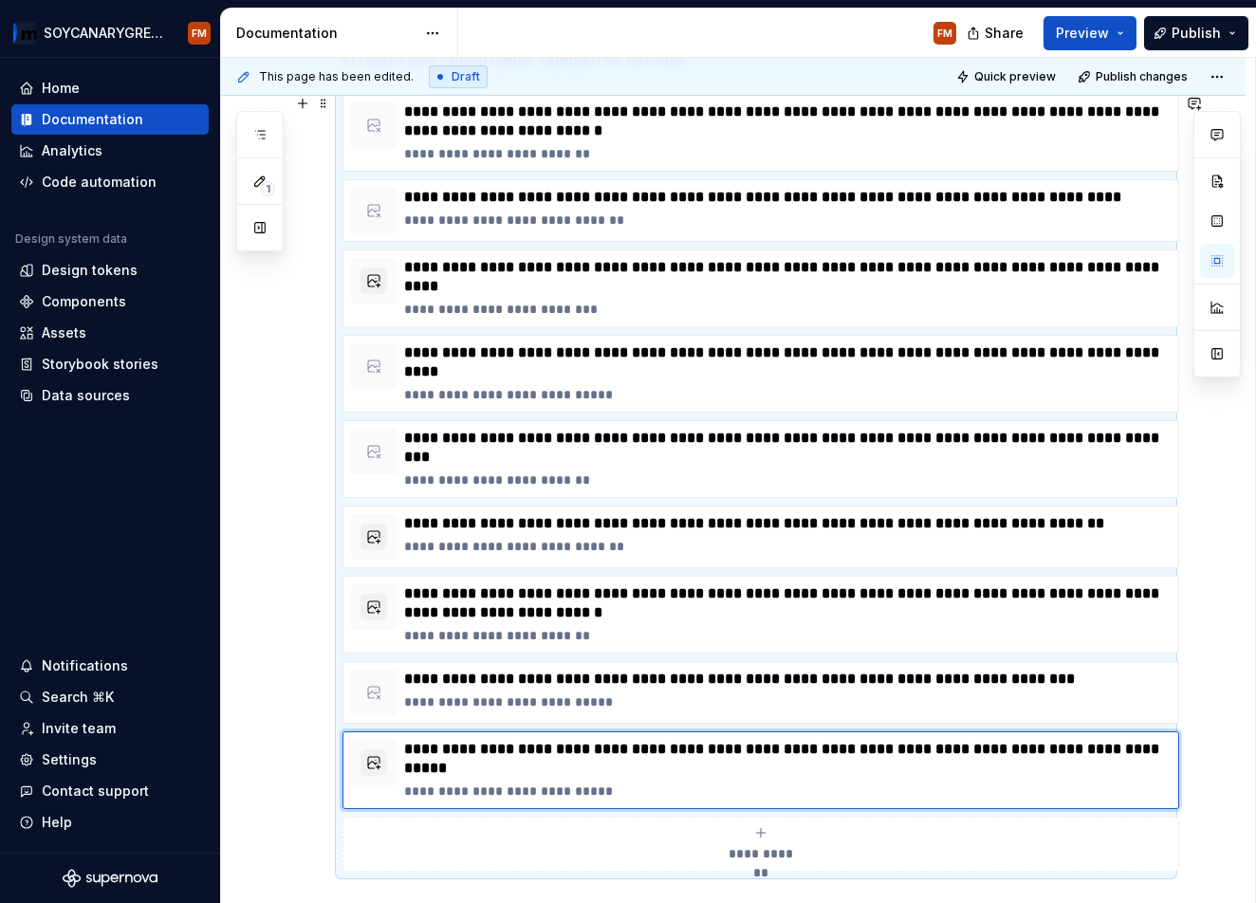
scroll to position [320, 0]
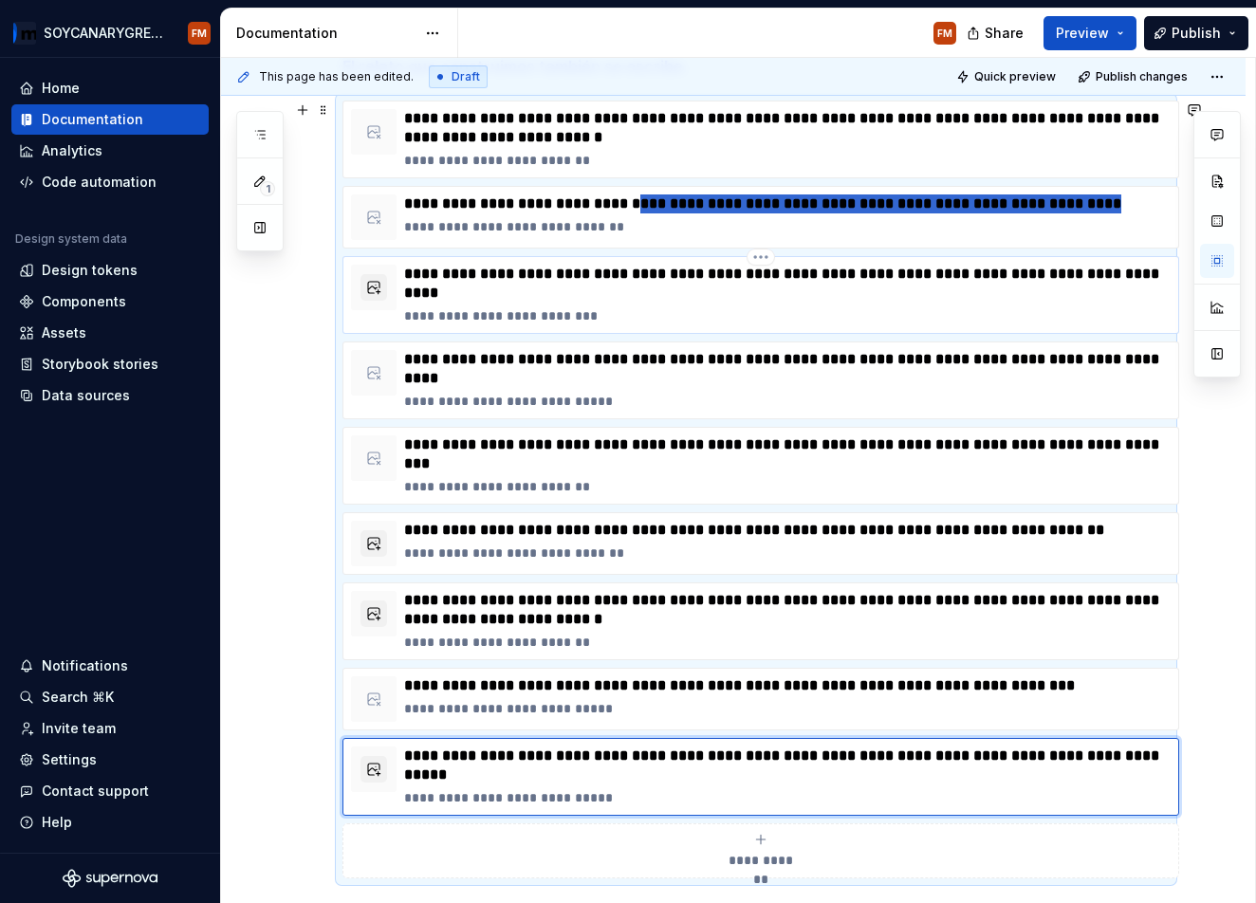
drag, startPoint x: 631, startPoint y: 205, endPoint x: 602, endPoint y: 291, distance: 91.2
click at [602, 291] on div "**********" at bounding box center [756, 490] width 827 height 778
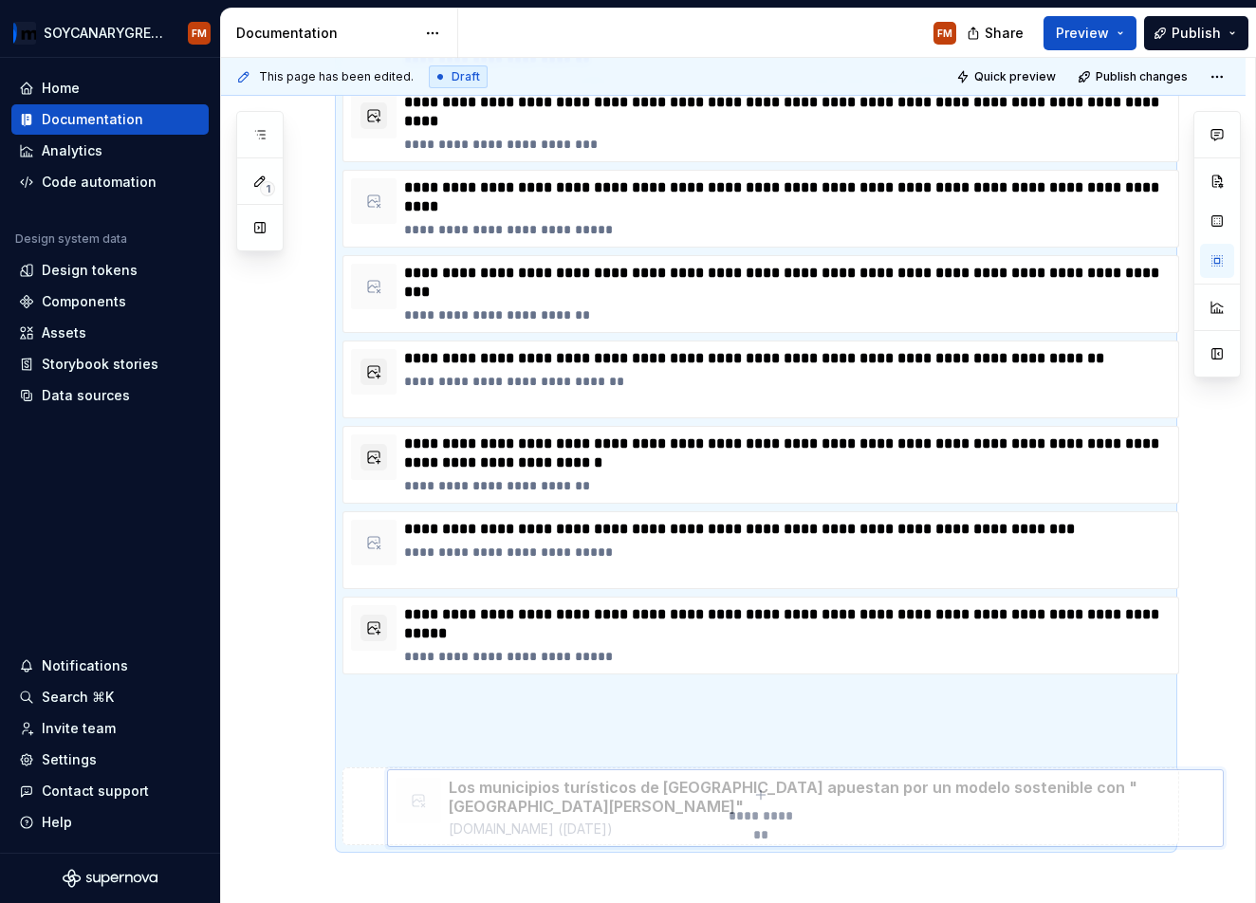
drag, startPoint x: 599, startPoint y: 188, endPoint x: 643, endPoint y: 765, distance: 578.6
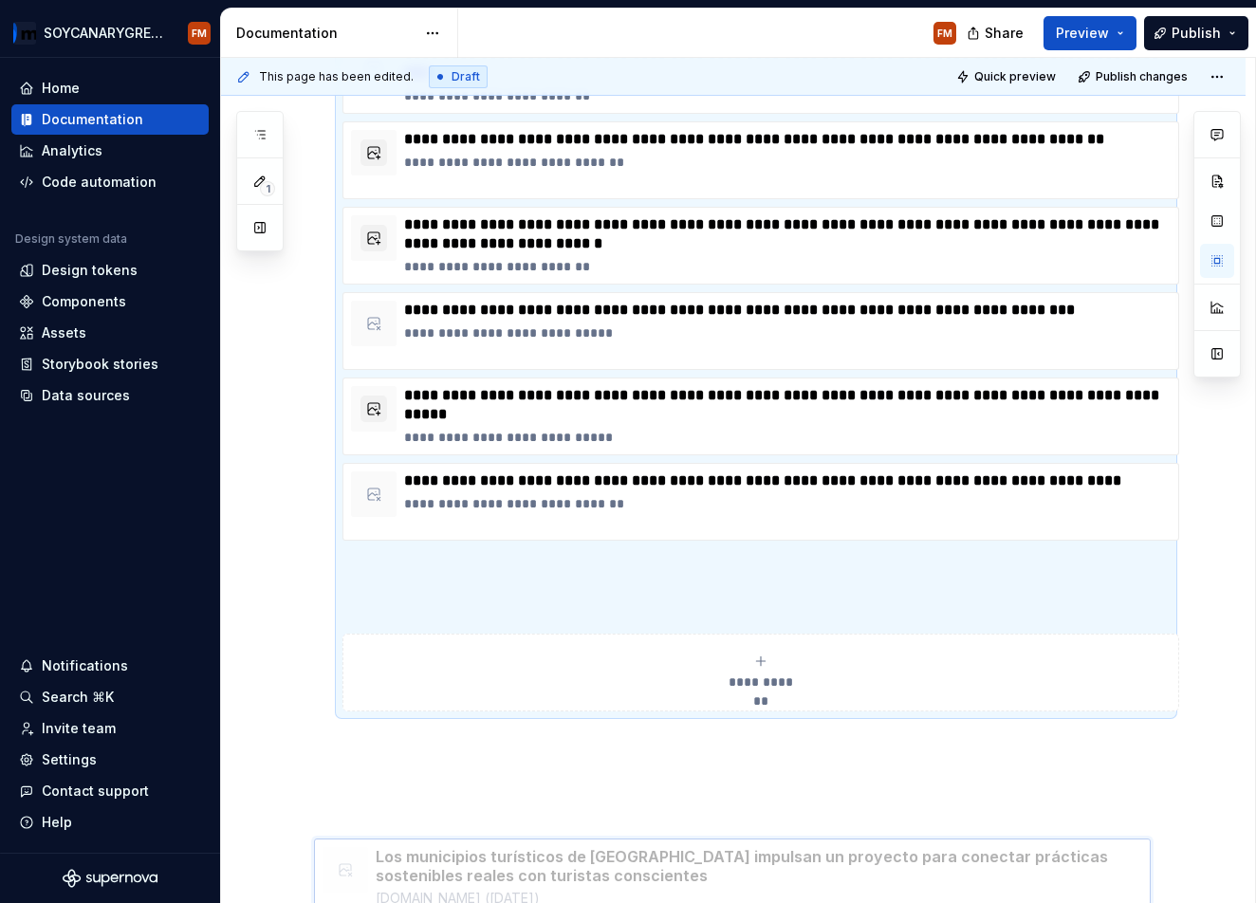
scroll to position [572, 0]
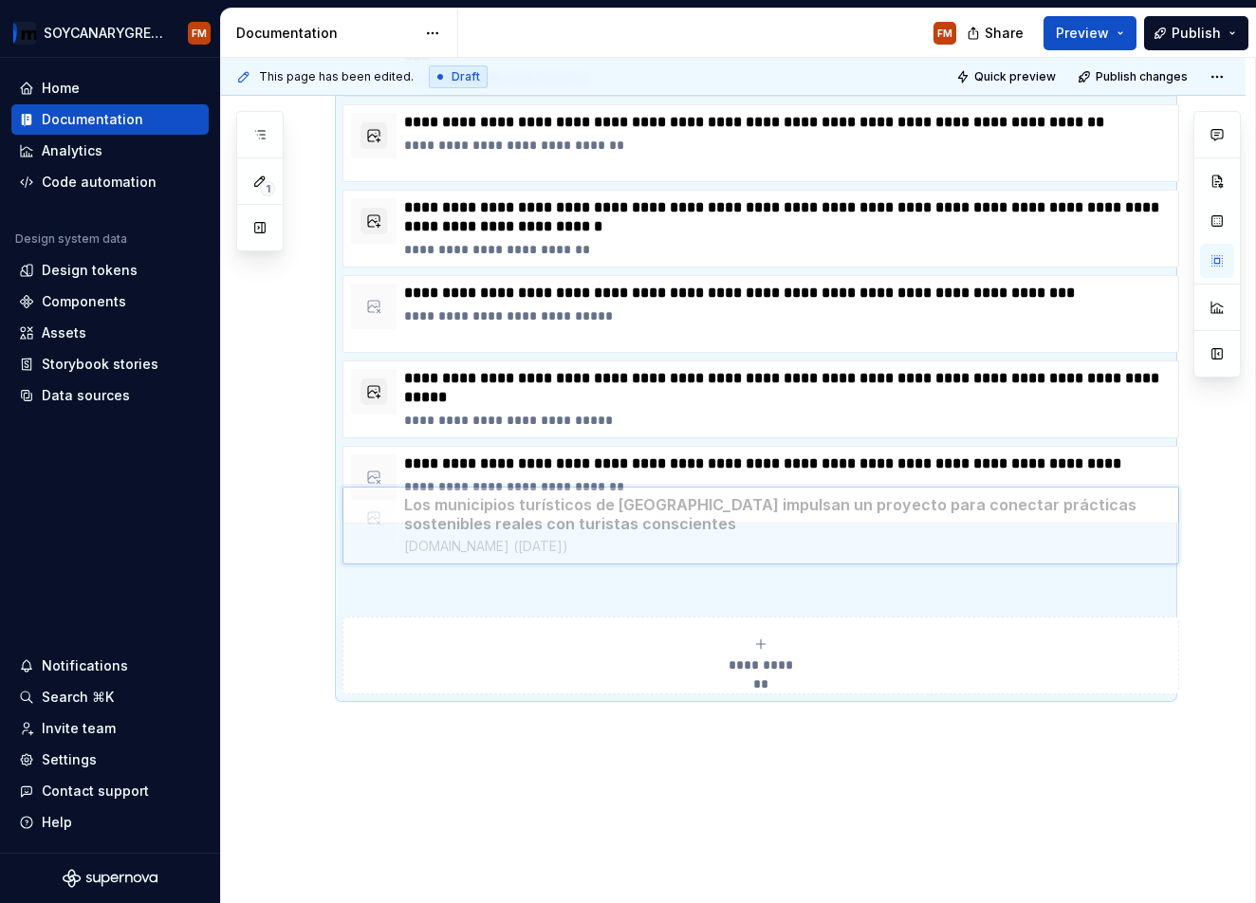
drag, startPoint x: 660, startPoint y: 164, endPoint x: 658, endPoint y: 516, distance: 352.0
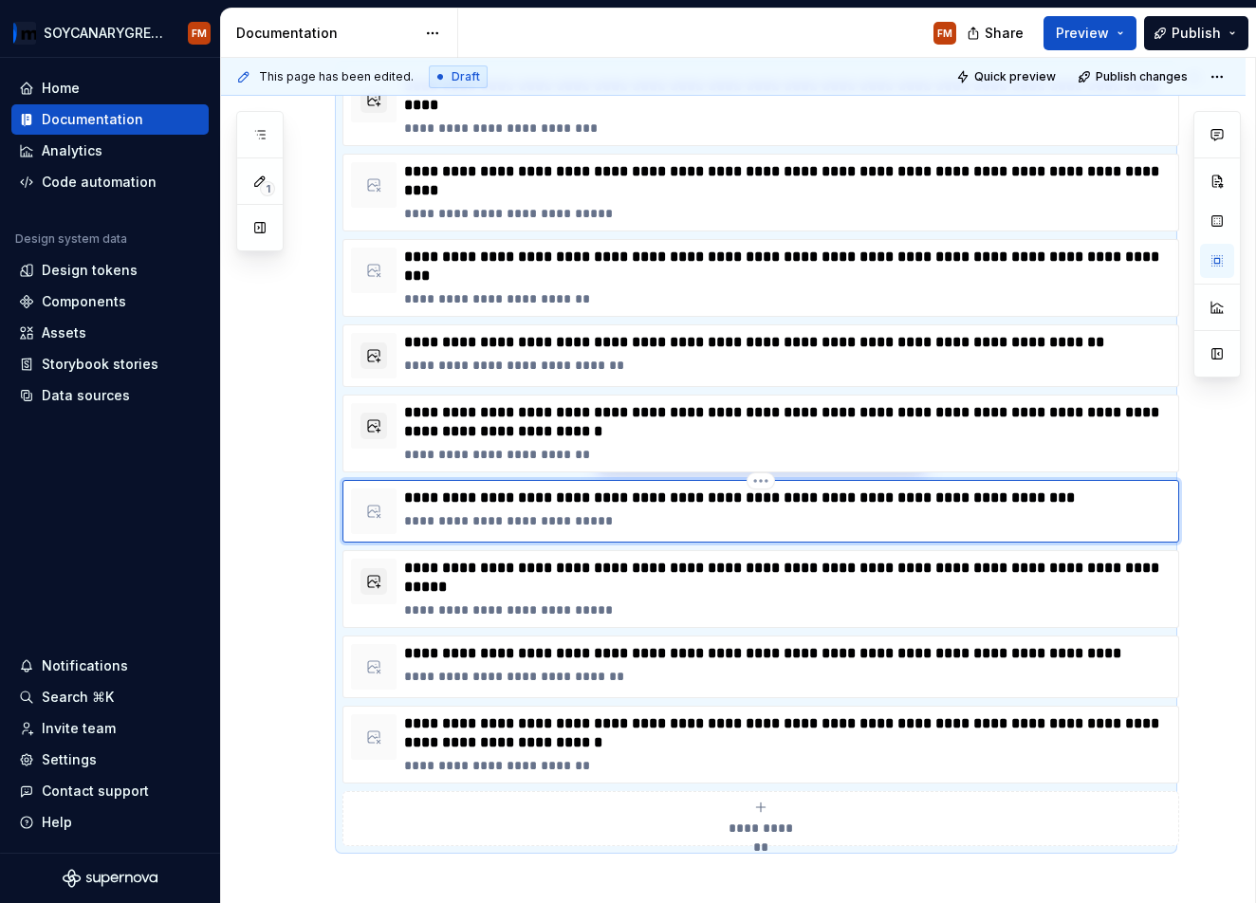
scroll to position [367, 0]
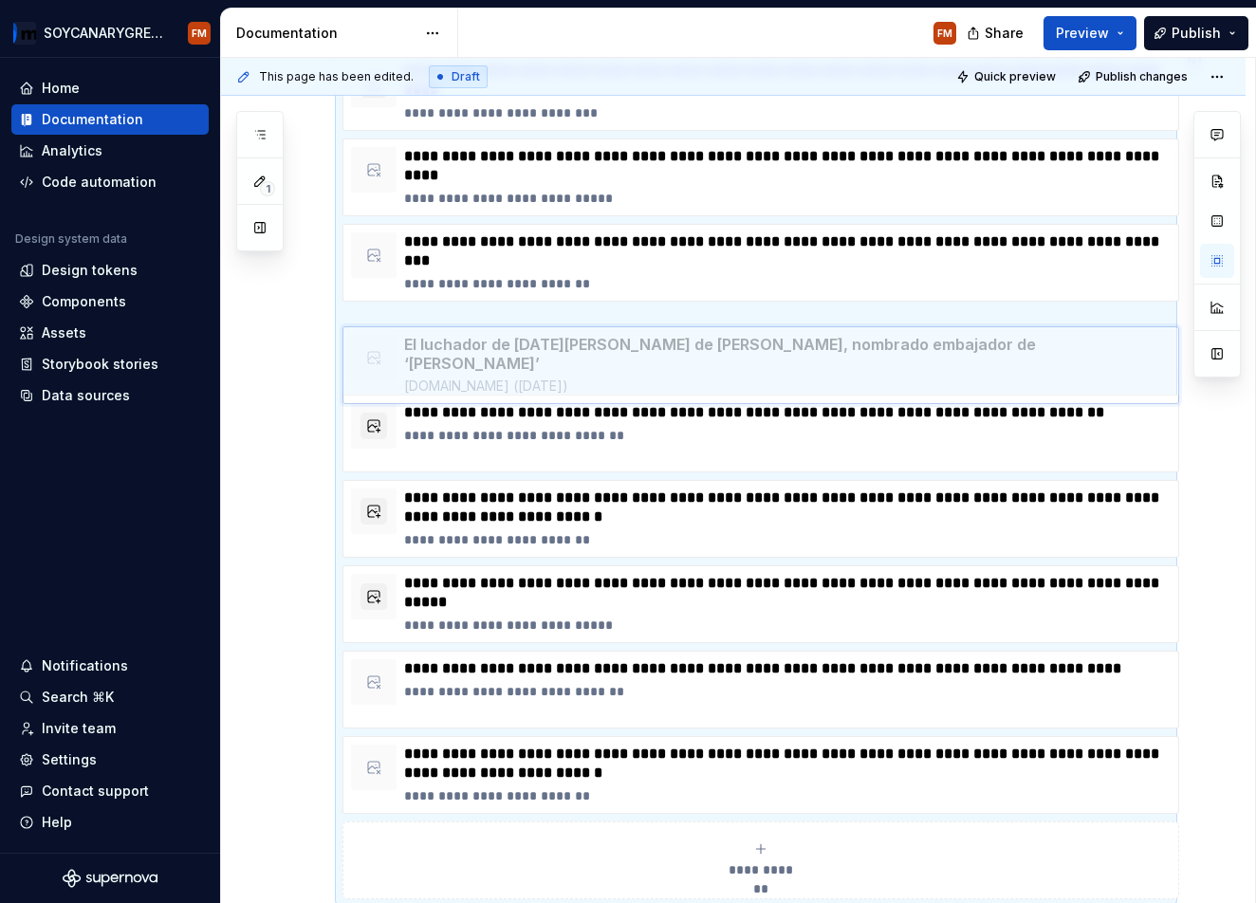
drag, startPoint x: 658, startPoint y: 486, endPoint x: 658, endPoint y: 332, distance: 153.7
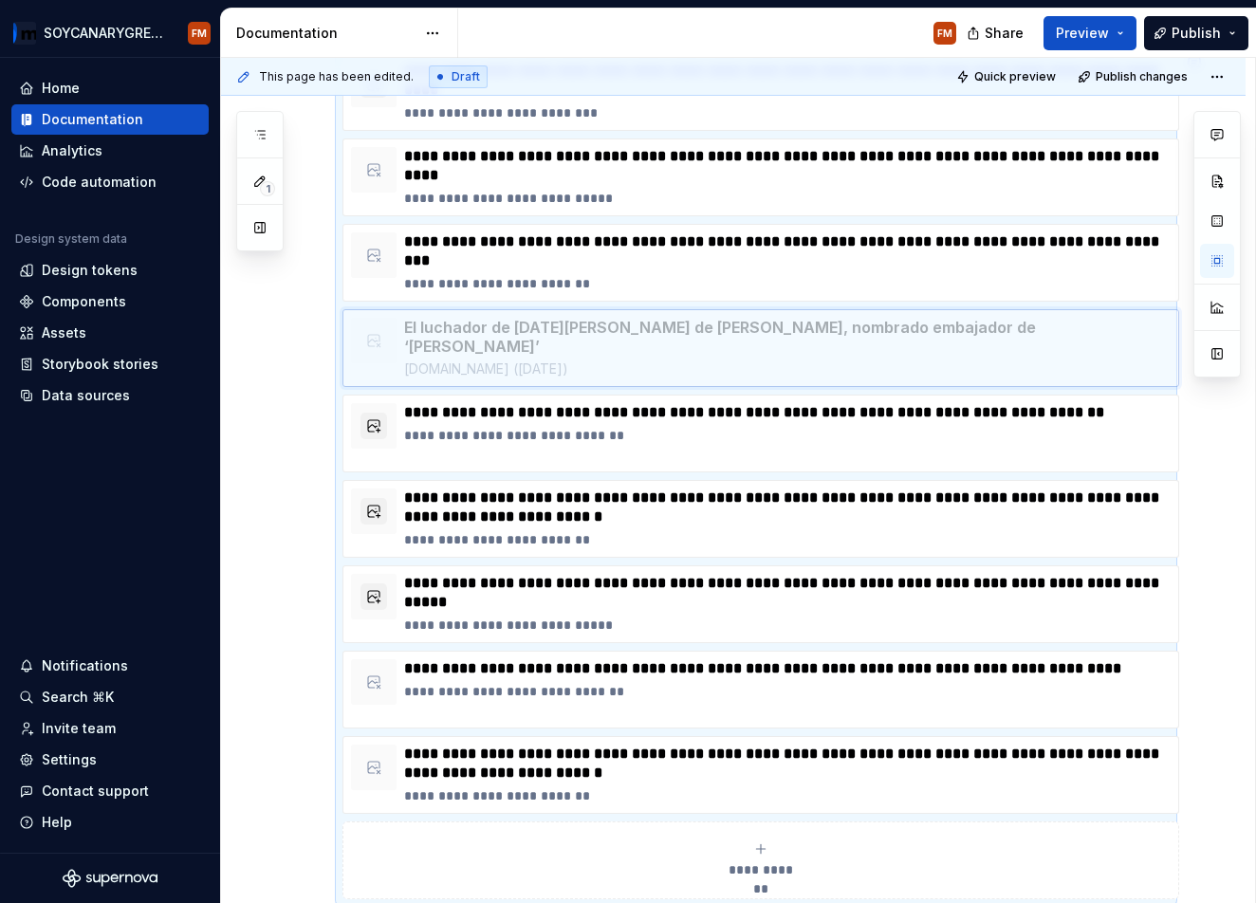
click at [658, 332] on body "SOYCANARYGREEN FM Home Documentation Analytics Code automation Design system da…" at bounding box center [628, 451] width 1256 height 903
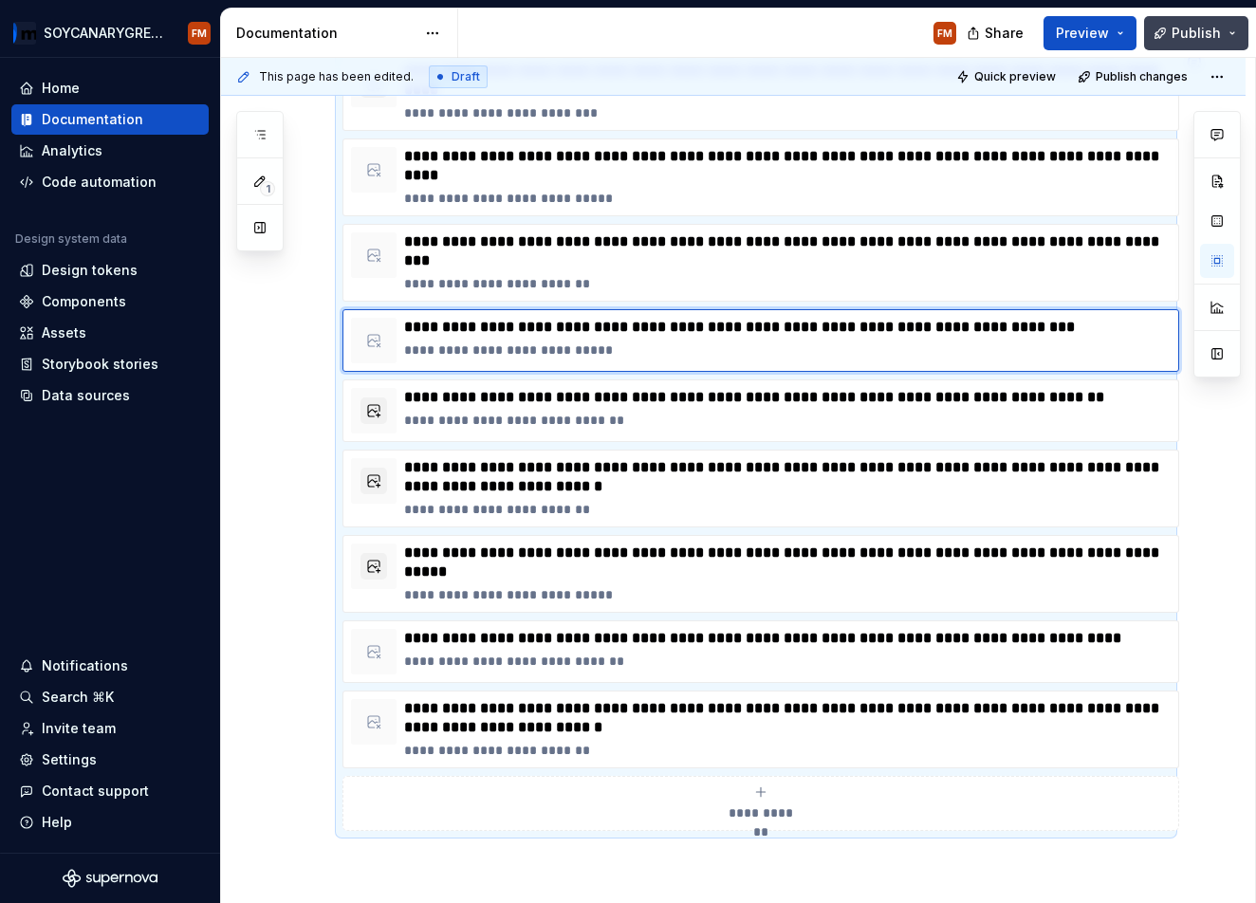
click at [1209, 29] on span "Publish" at bounding box center [1196, 33] width 49 height 19
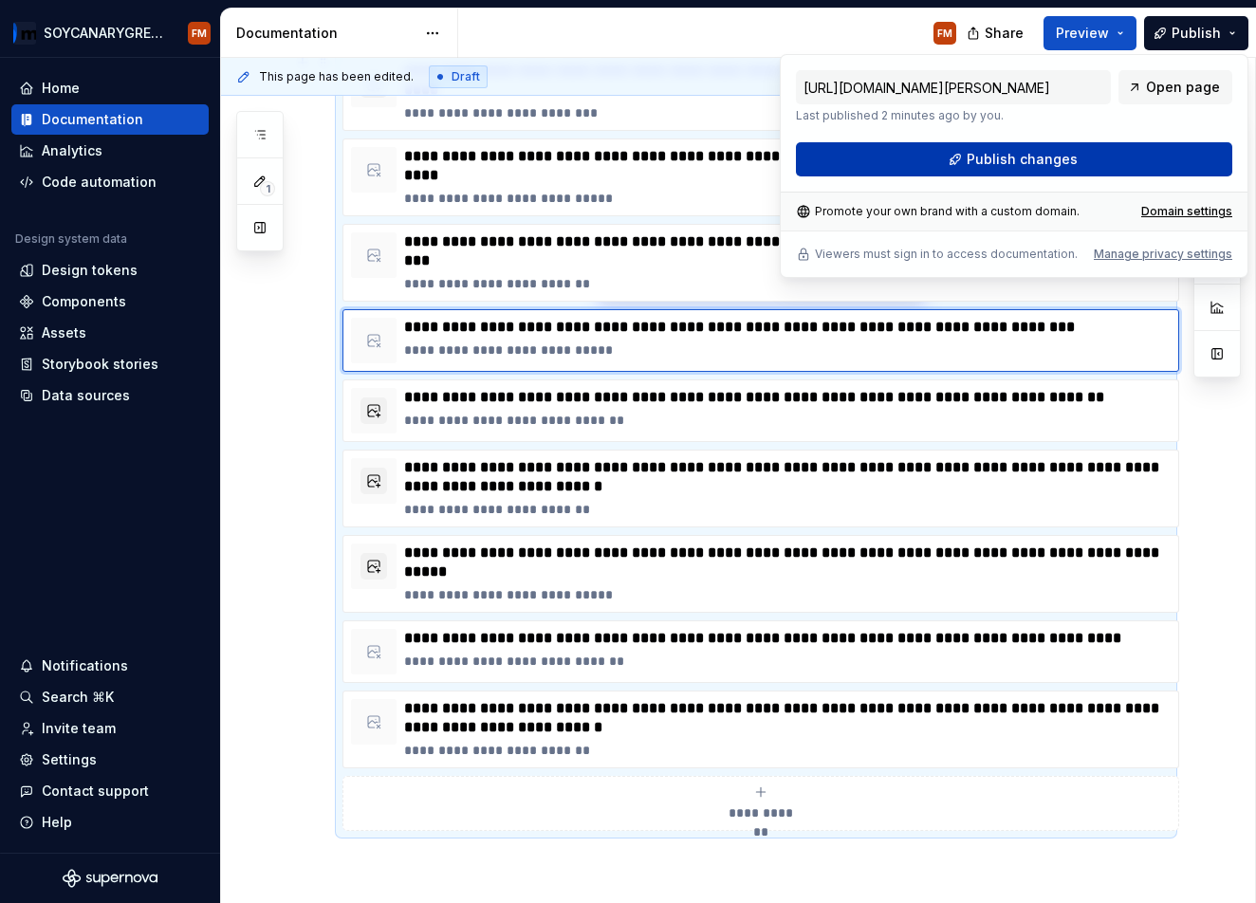
click at [1015, 164] on span "Publish changes" at bounding box center [1022, 159] width 111 height 19
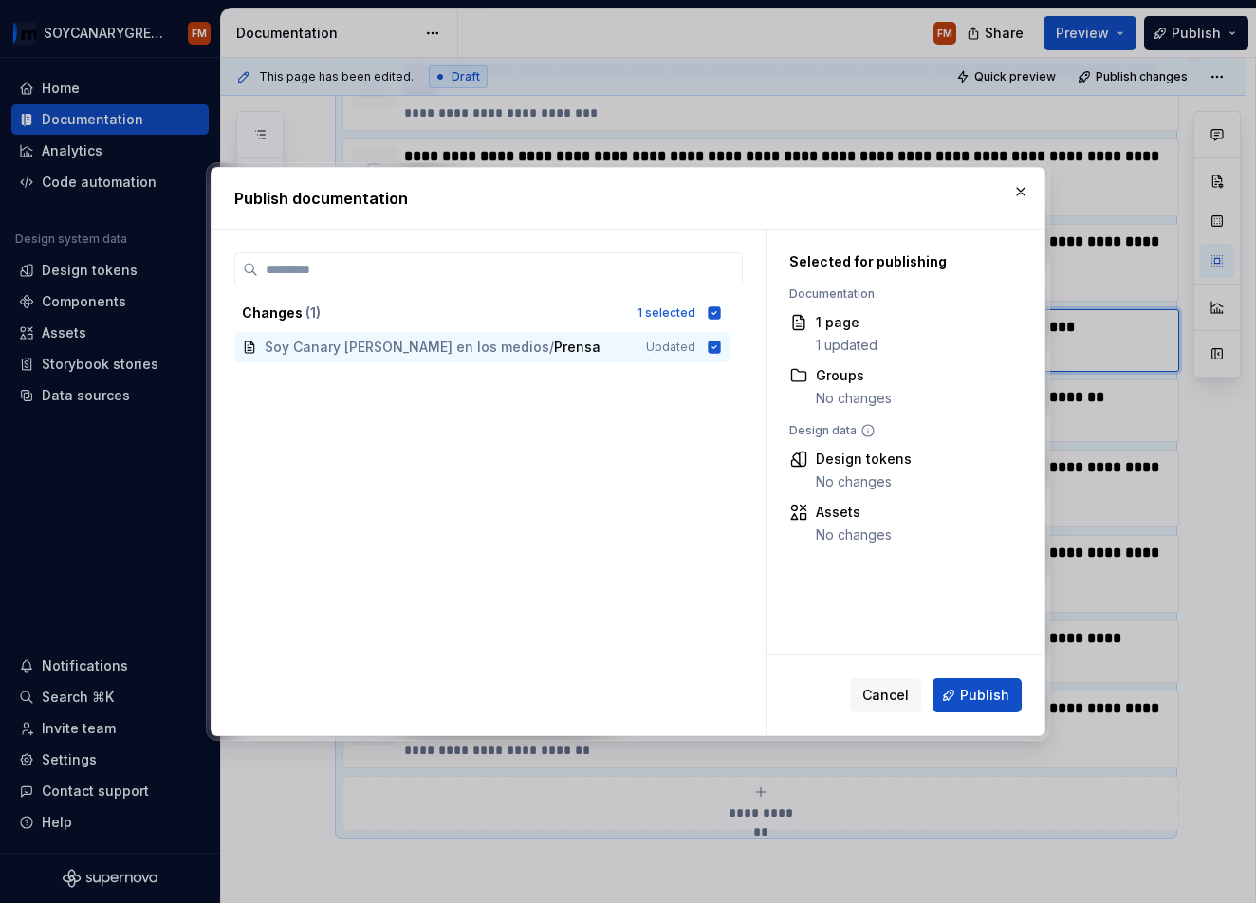
drag, startPoint x: 969, startPoint y: 693, endPoint x: 990, endPoint y: 689, distance: 21.2
click at [973, 692] on span "Publish" at bounding box center [984, 695] width 49 height 19
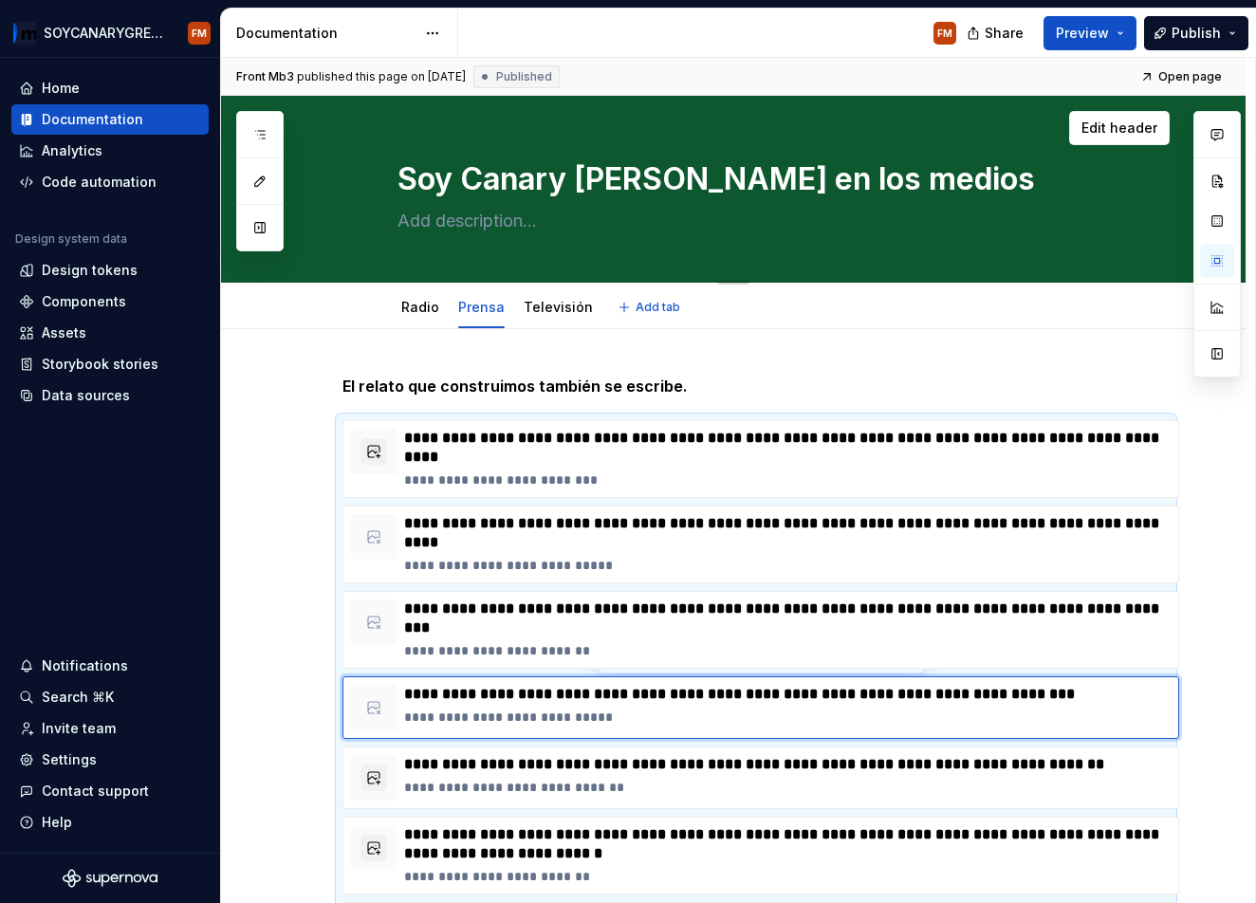
scroll to position [0, 0]
click at [424, 306] on link "Radio" at bounding box center [420, 307] width 38 height 16
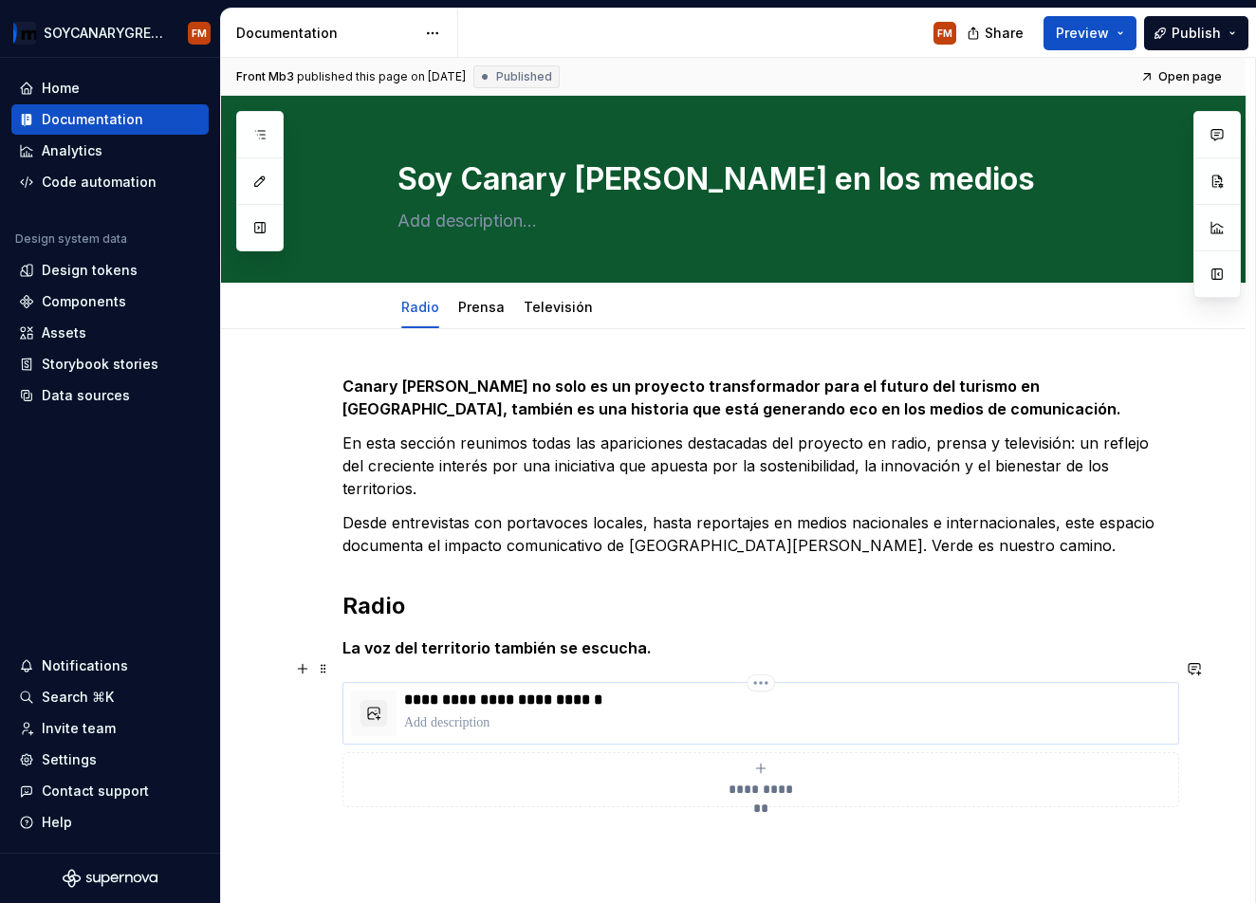
click at [498, 691] on p "**********" at bounding box center [787, 700] width 767 height 19
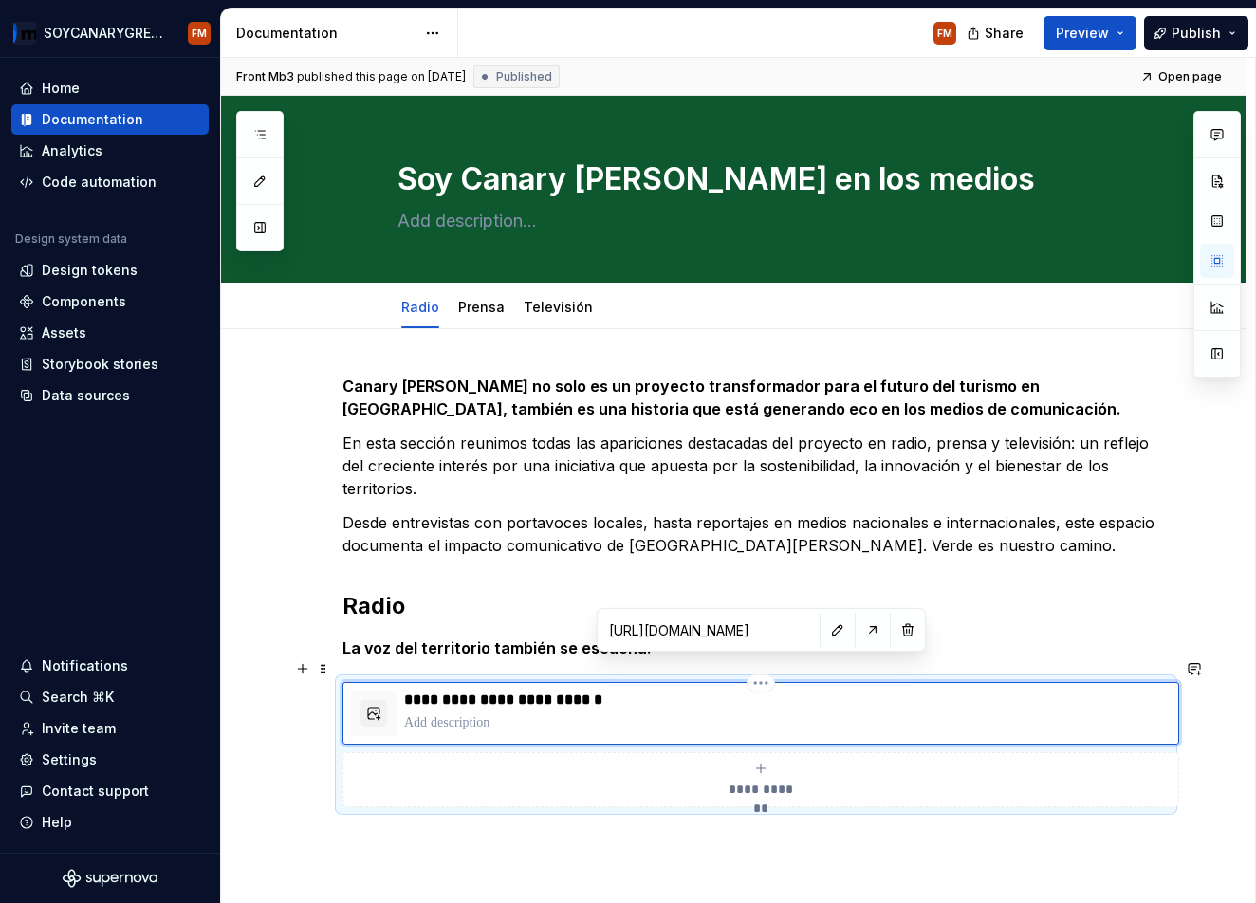
click at [408, 691] on p "**********" at bounding box center [787, 700] width 767 height 19
type textarea "*"
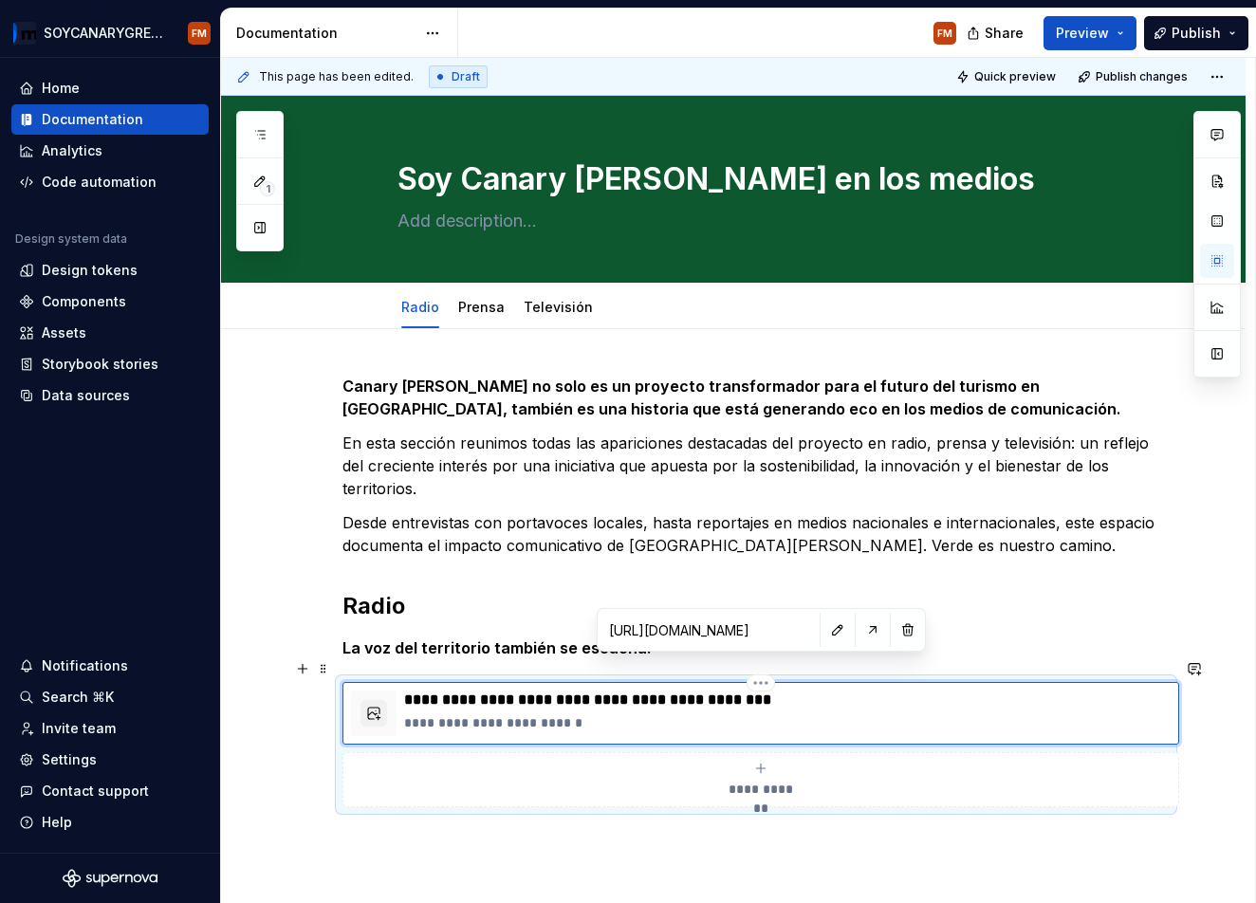
click at [407, 691] on p "**********" at bounding box center [787, 700] width 767 height 19
click at [517, 691] on p "**********" at bounding box center [787, 700] width 767 height 19
click at [636, 691] on p "**********" at bounding box center [787, 700] width 767 height 19
drag, startPoint x: 636, startPoint y: 680, endPoint x: 818, endPoint y: 675, distance: 182.3
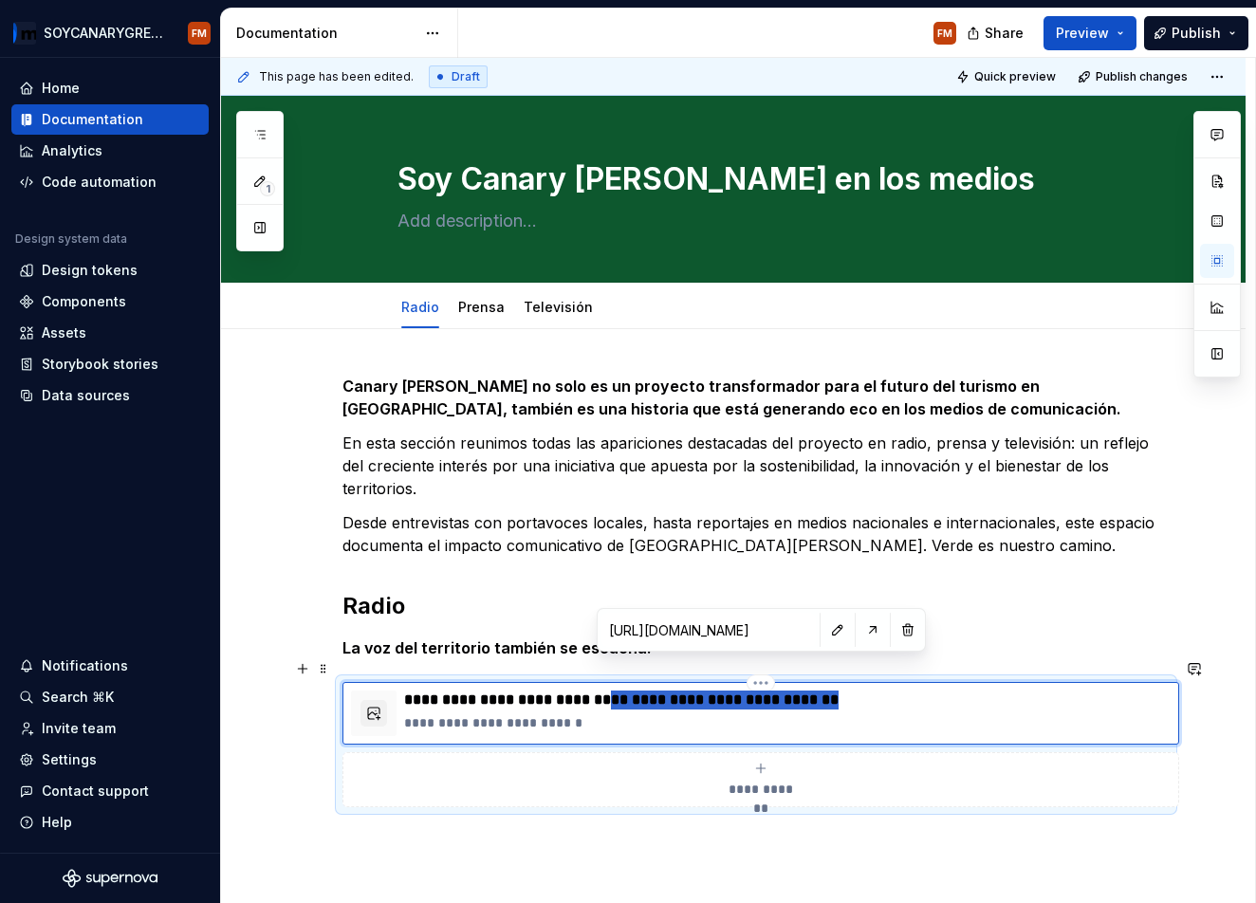
click at [818, 691] on p "**********" at bounding box center [787, 700] width 767 height 19
click at [517, 691] on p "**********" at bounding box center [787, 700] width 767 height 19
click at [639, 691] on p "**********" at bounding box center [787, 700] width 767 height 19
drag, startPoint x: 639, startPoint y: 682, endPoint x: 938, endPoint y: 687, distance: 298.9
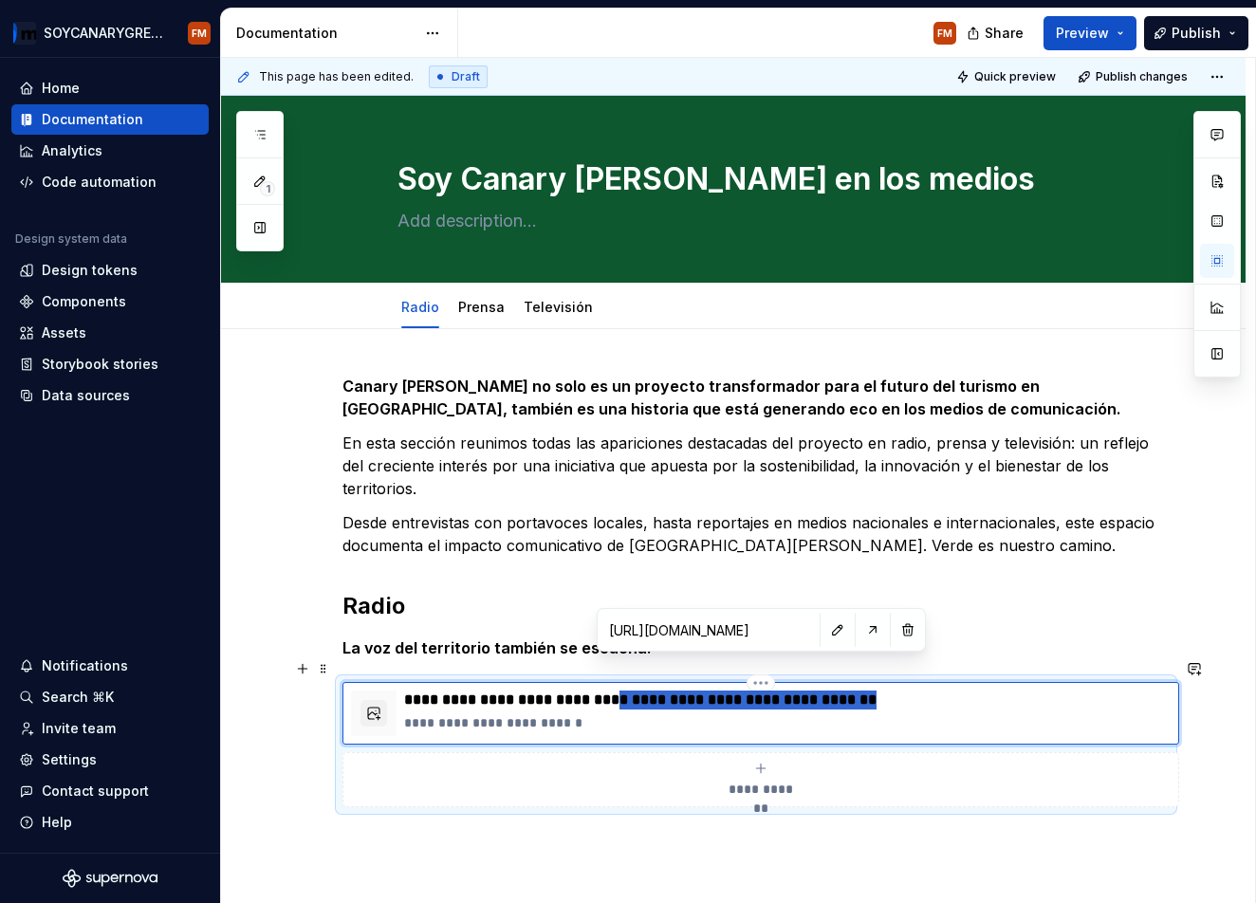
click at [938, 691] on div "**********" at bounding box center [787, 714] width 767 height 46
click at [584, 691] on p "**********" at bounding box center [787, 700] width 767 height 19
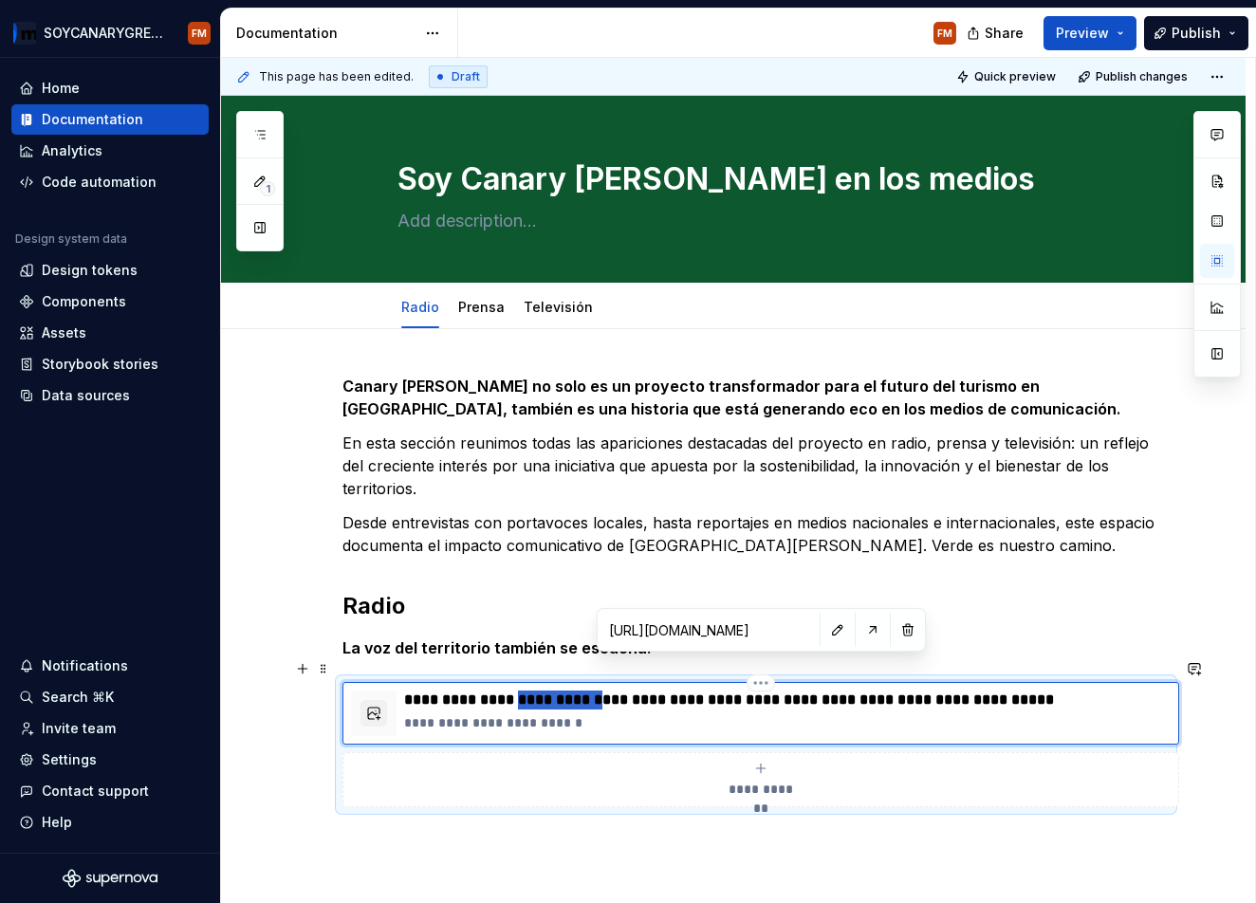
drag, startPoint x: 584, startPoint y: 680, endPoint x: 520, endPoint y: 677, distance: 63.6
click at [520, 691] on p "**********" at bounding box center [787, 700] width 767 height 19
drag, startPoint x: 599, startPoint y: 805, endPoint x: 608, endPoint y: 801, distance: 10.2
click at [602, 803] on div "**********" at bounding box center [756, 614] width 827 height 478
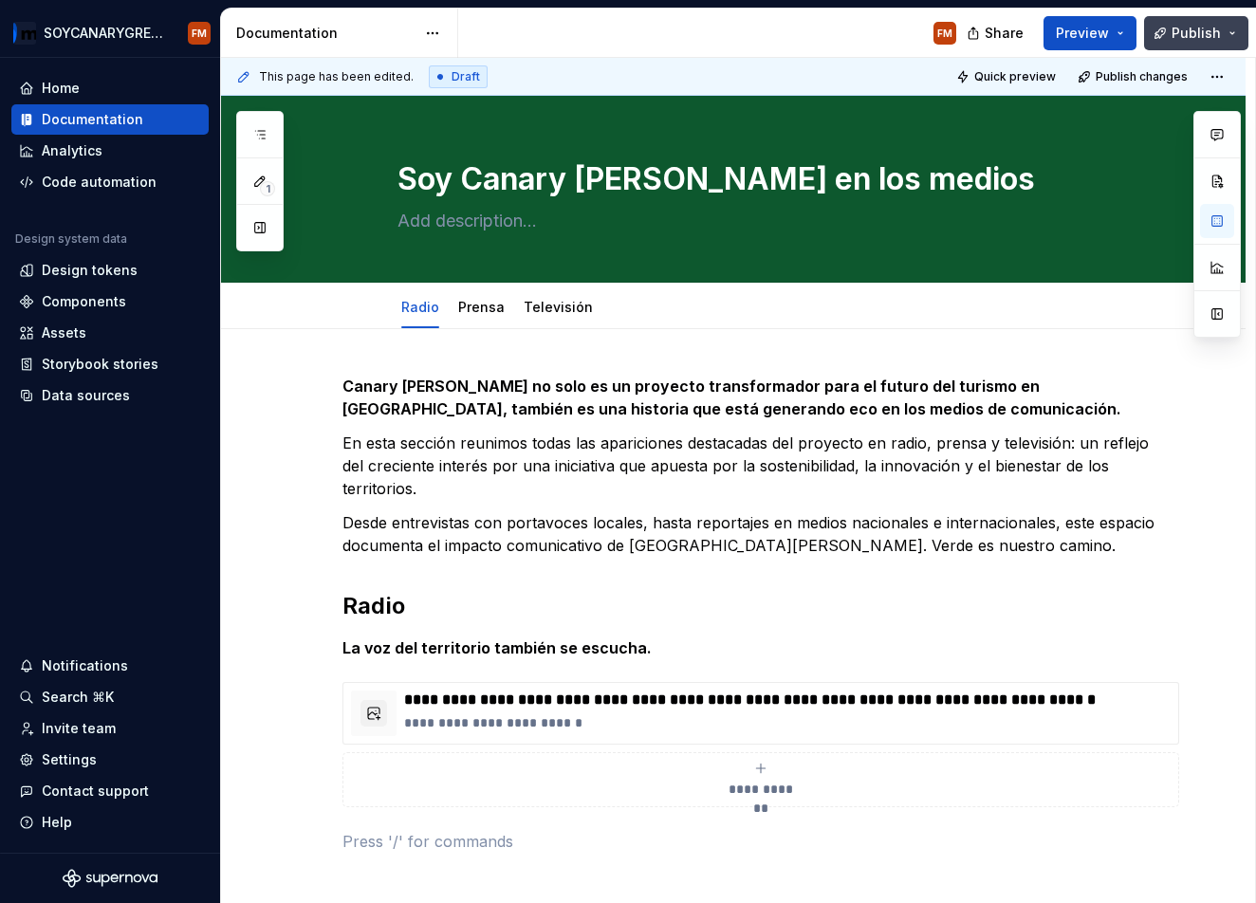
click at [1191, 38] on span "Publish" at bounding box center [1196, 33] width 49 height 19
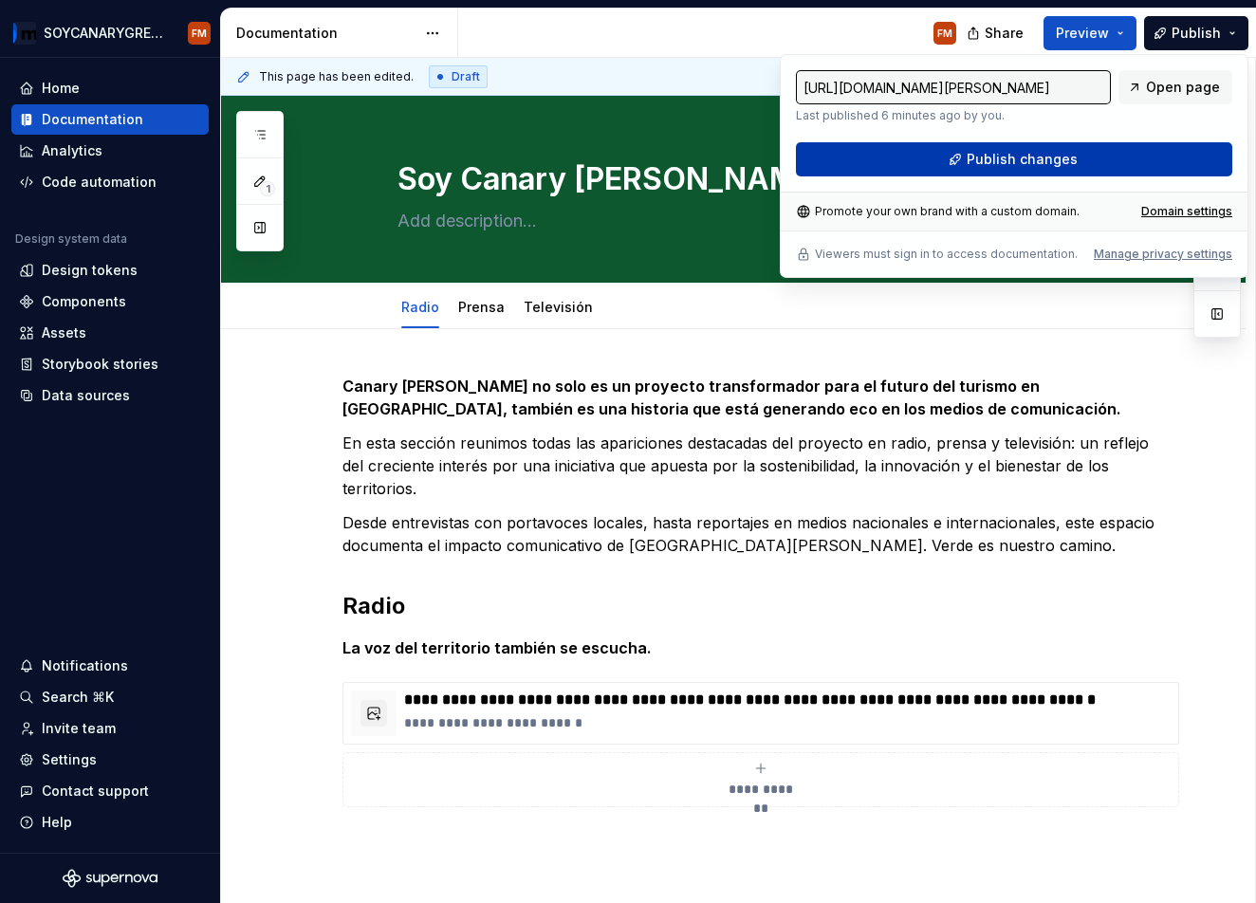
click at [993, 158] on span "Publish changes" at bounding box center [1022, 159] width 111 height 19
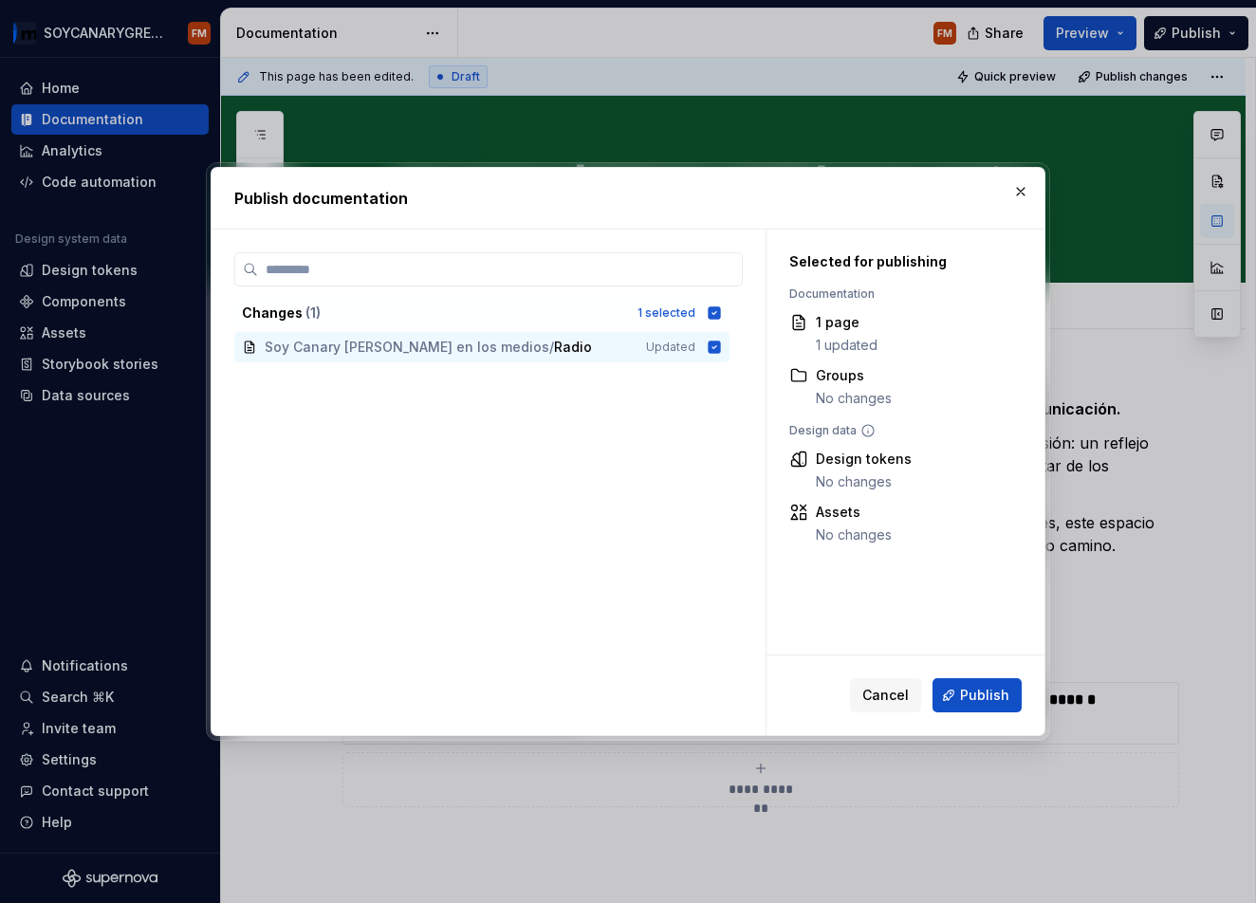
type textarea "*"
